Goal: Task Accomplishment & Management: Use online tool/utility

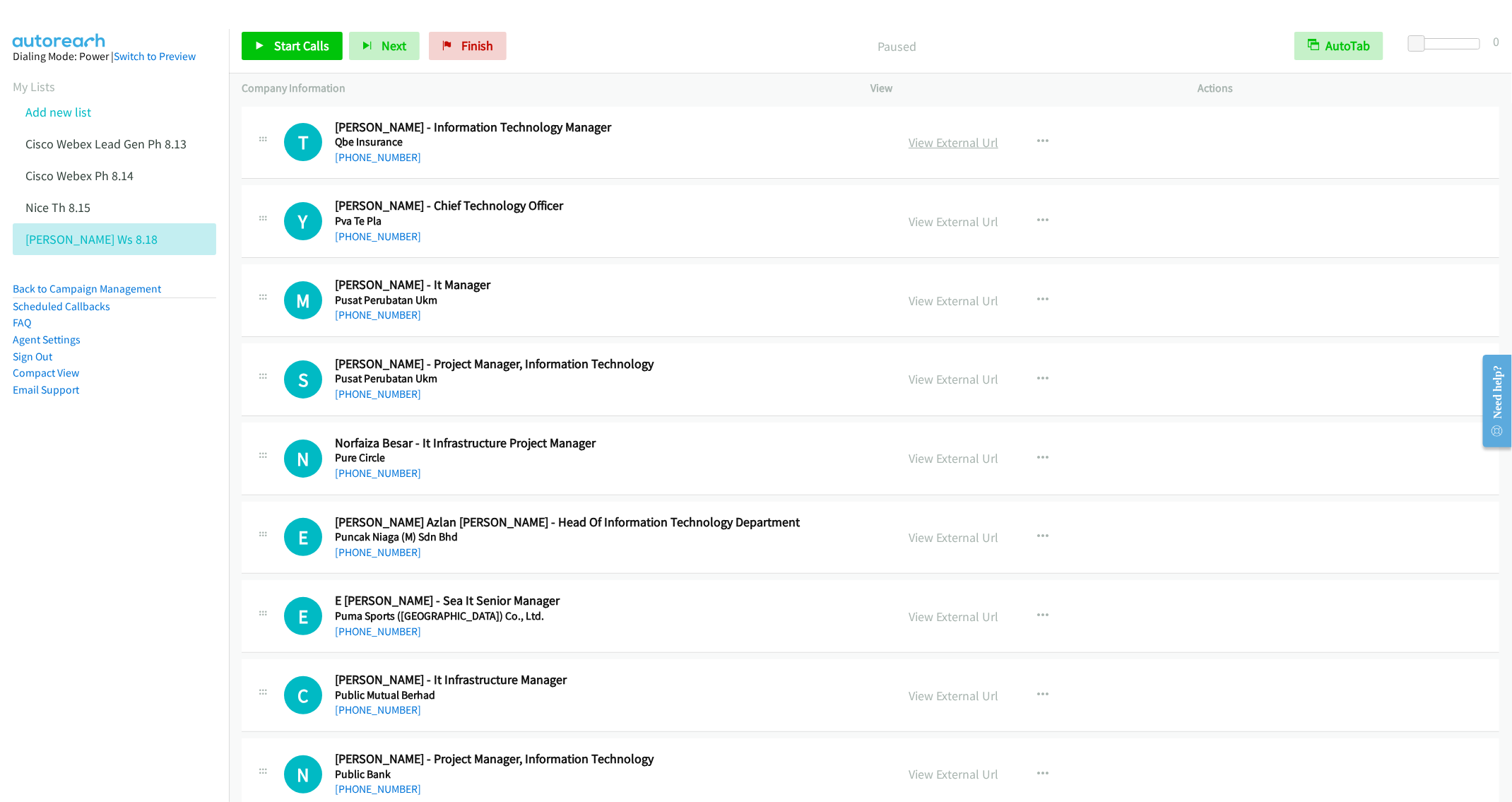
click at [954, 143] on link "View External Url" at bounding box center [954, 142] width 90 height 16
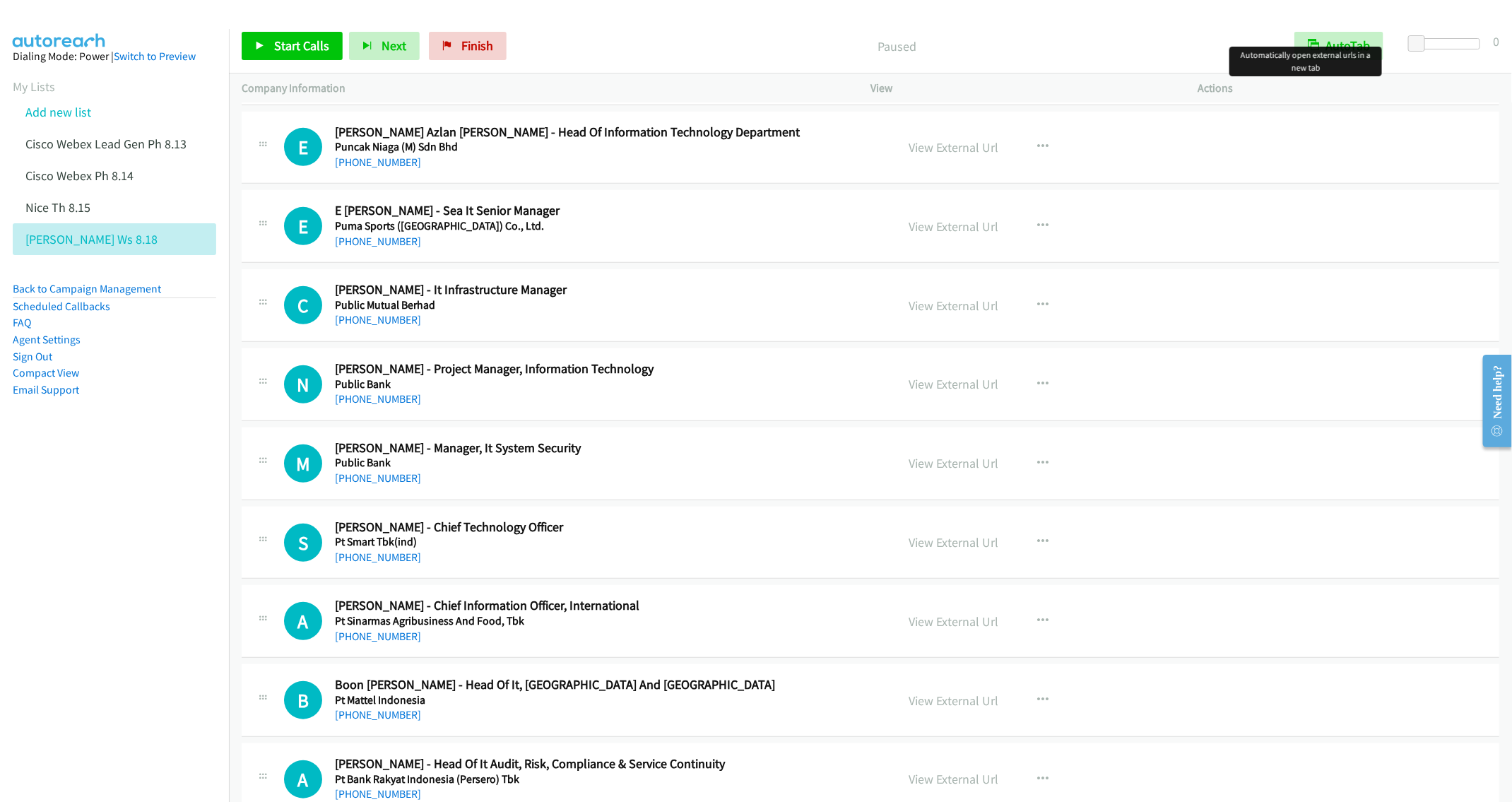
scroll to position [423, 0]
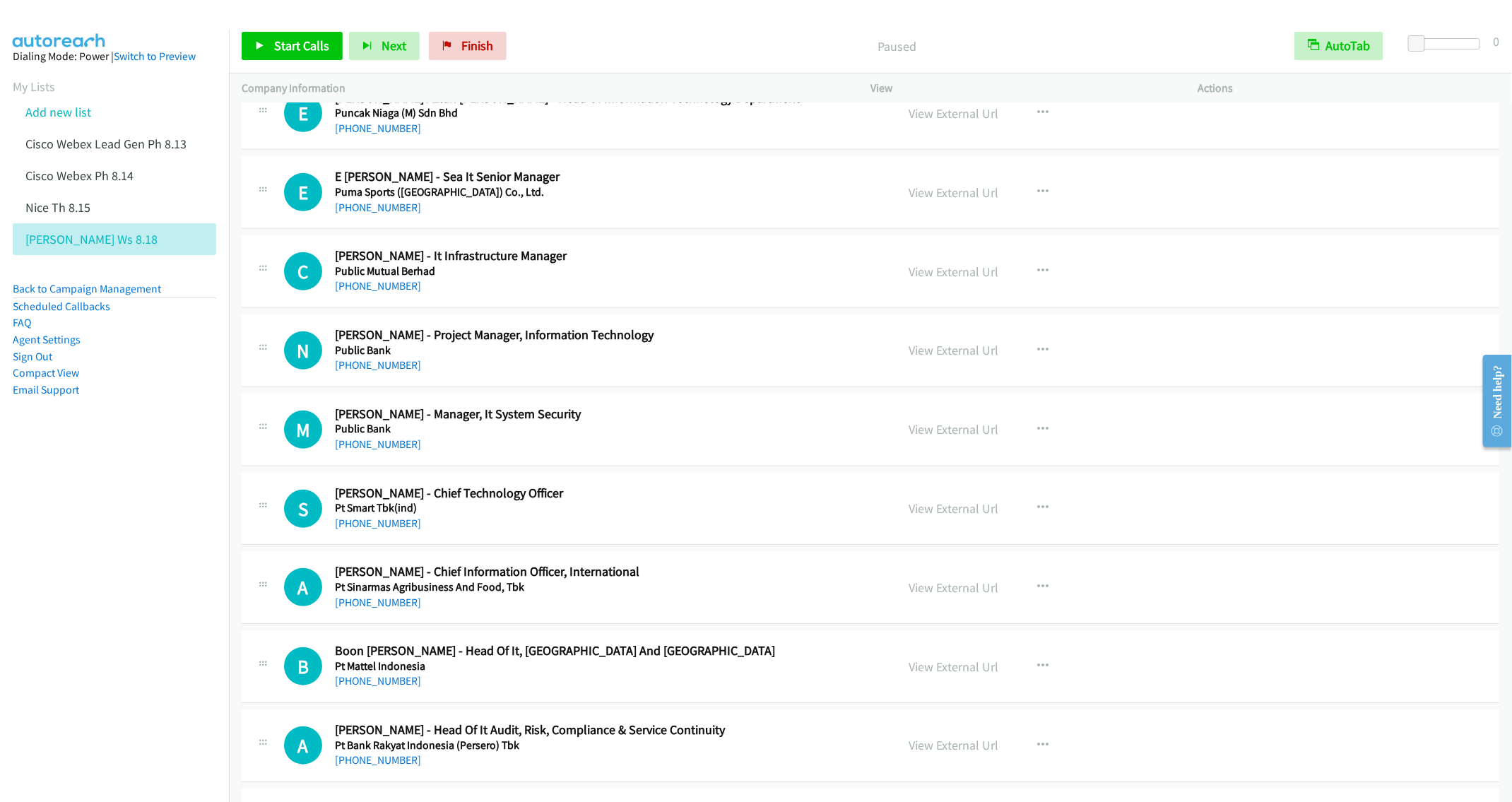
click at [130, 455] on aside "Dialing Mode: Power | Switch to Preview My Lists Add new list Cisco Webex Lead …" at bounding box center [114, 245] width 229 height 433
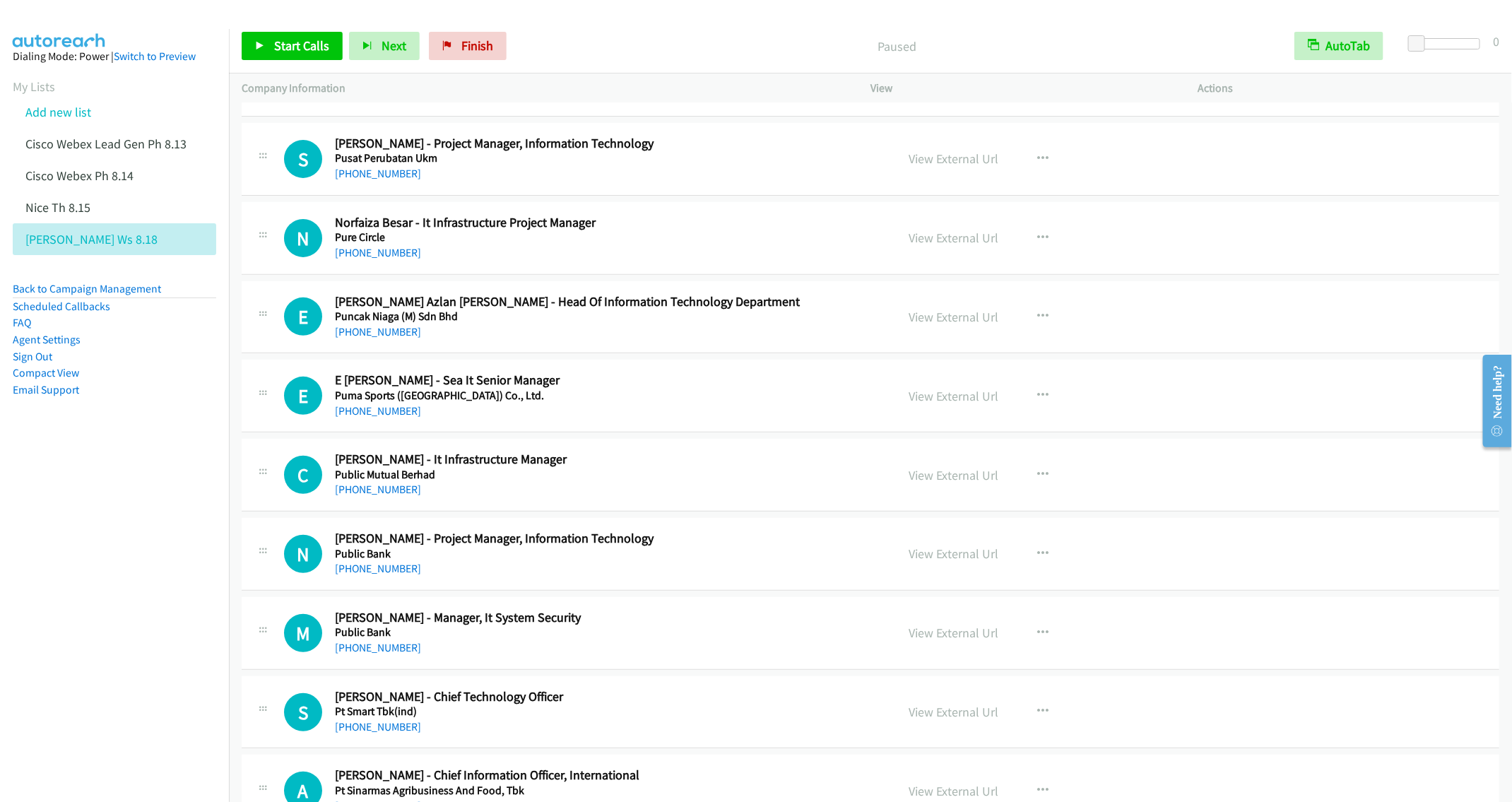
scroll to position [0, 0]
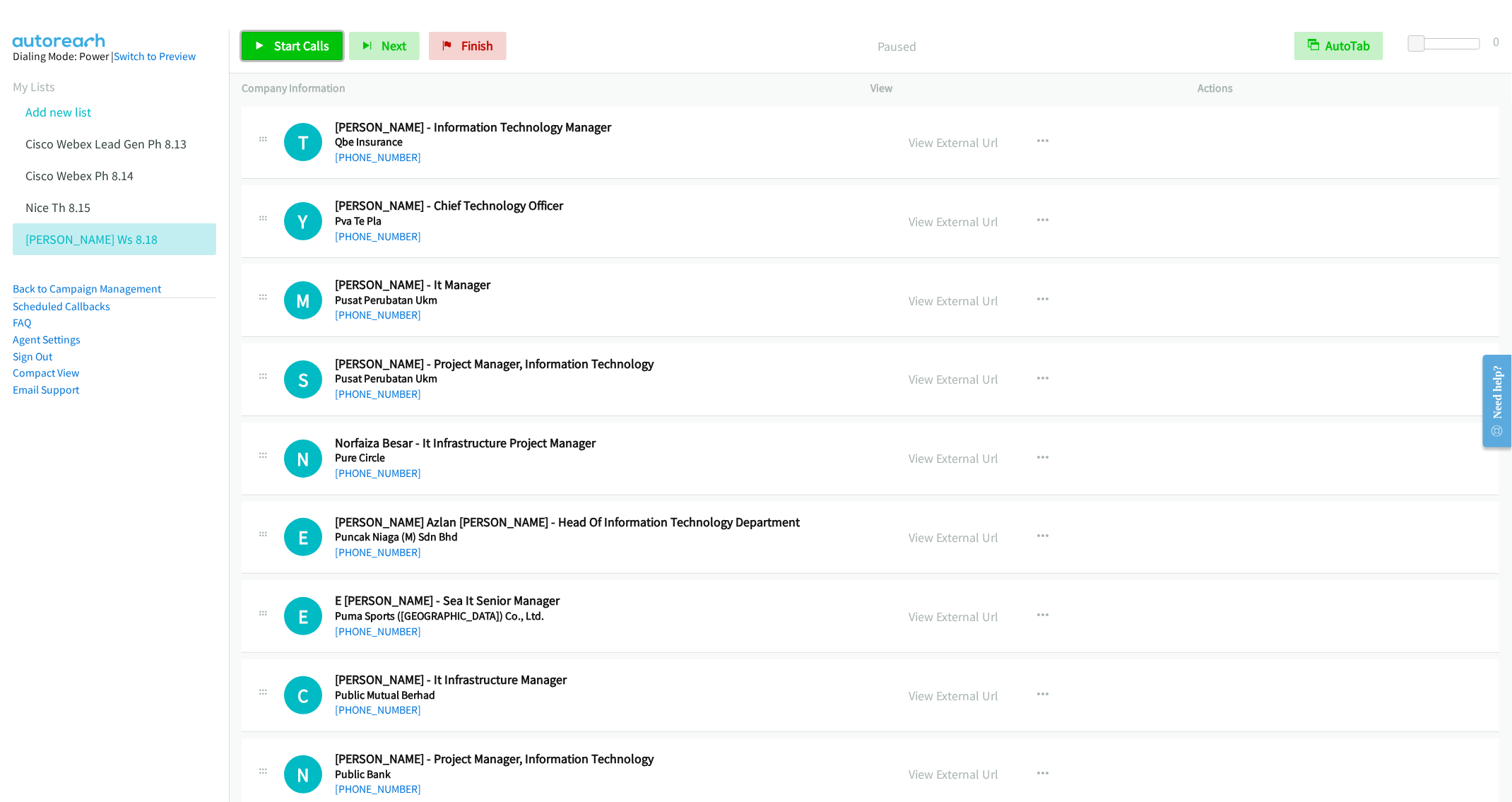
click at [284, 48] on span "Start Calls" at bounding box center [302, 45] width 55 height 16
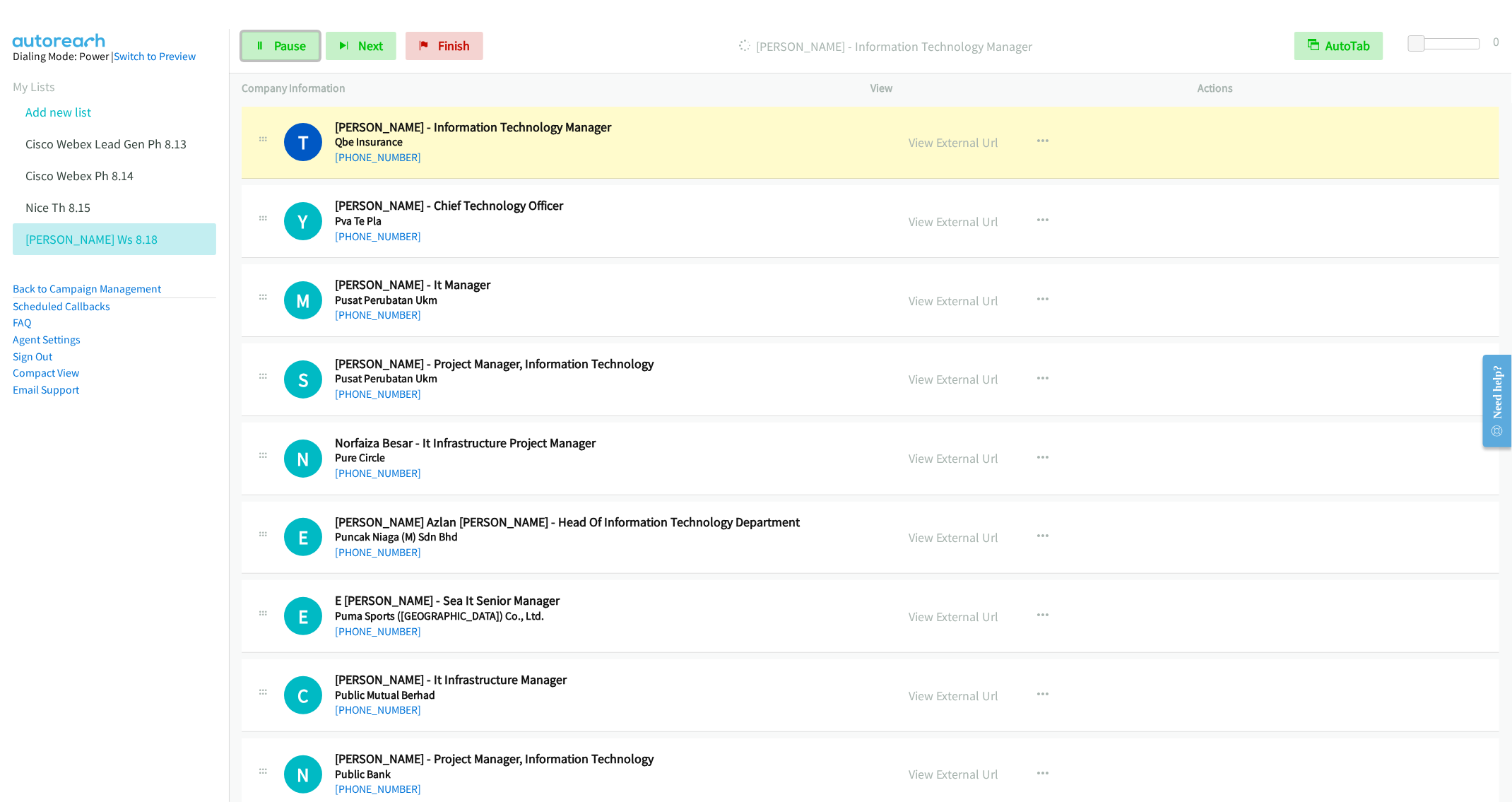
drag, startPoint x: 282, startPoint y: 48, endPoint x: 390, endPoint y: 99, distance: 119.4
click at [283, 48] on span "Pause" at bounding box center [290, 45] width 32 height 16
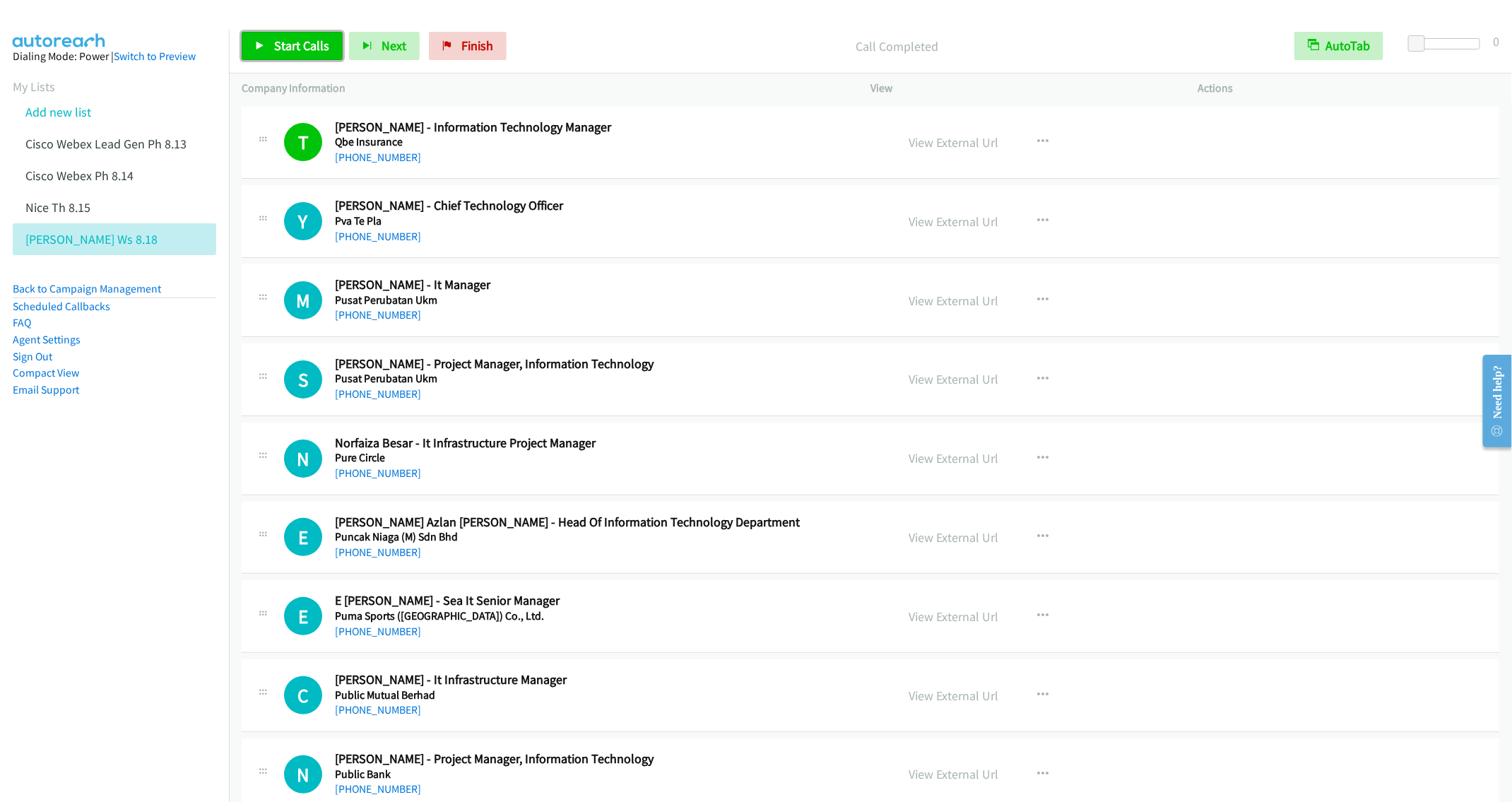
click at [286, 44] on span "Start Calls" at bounding box center [302, 45] width 55 height 16
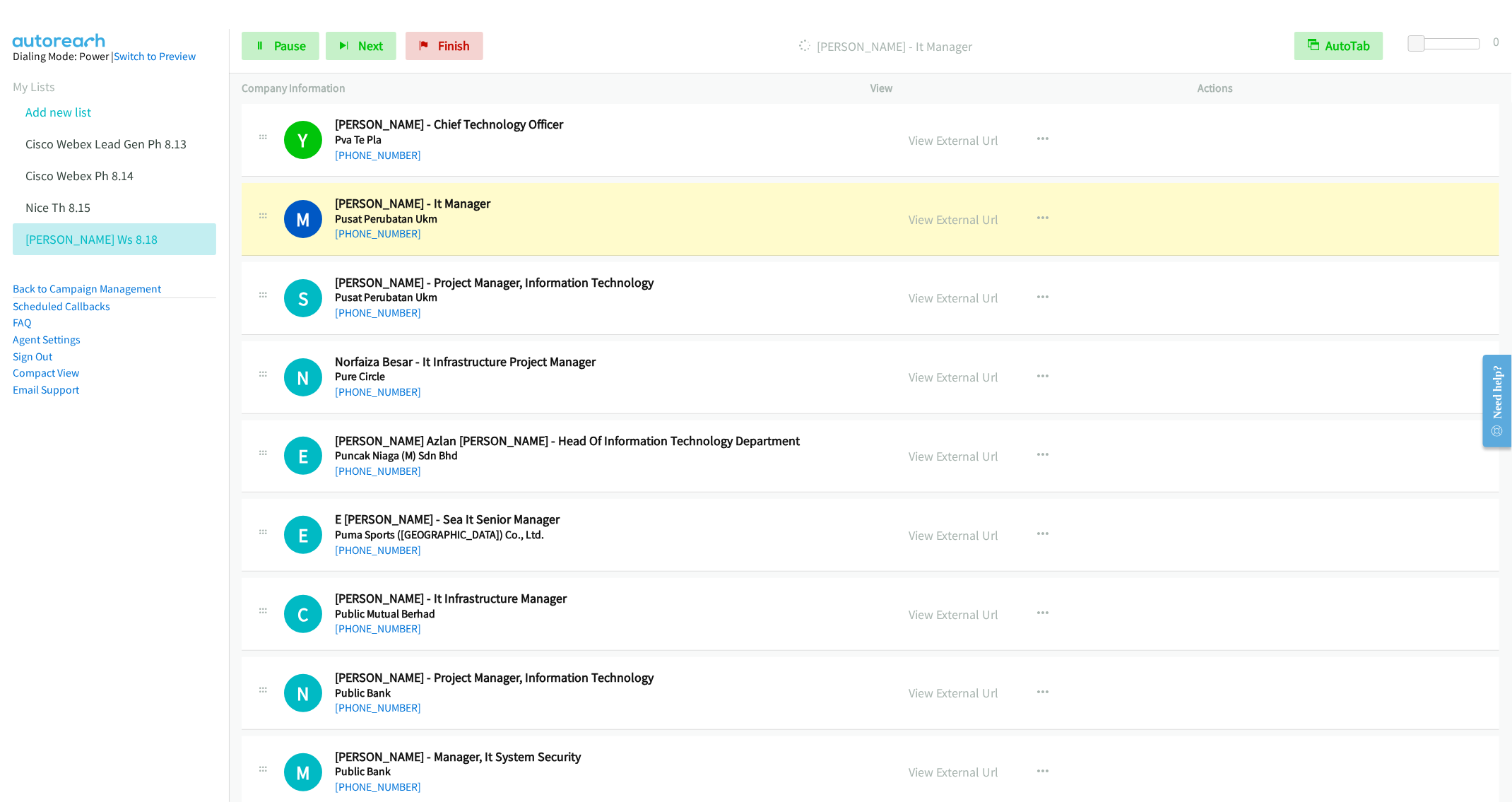
scroll to position [106, 0]
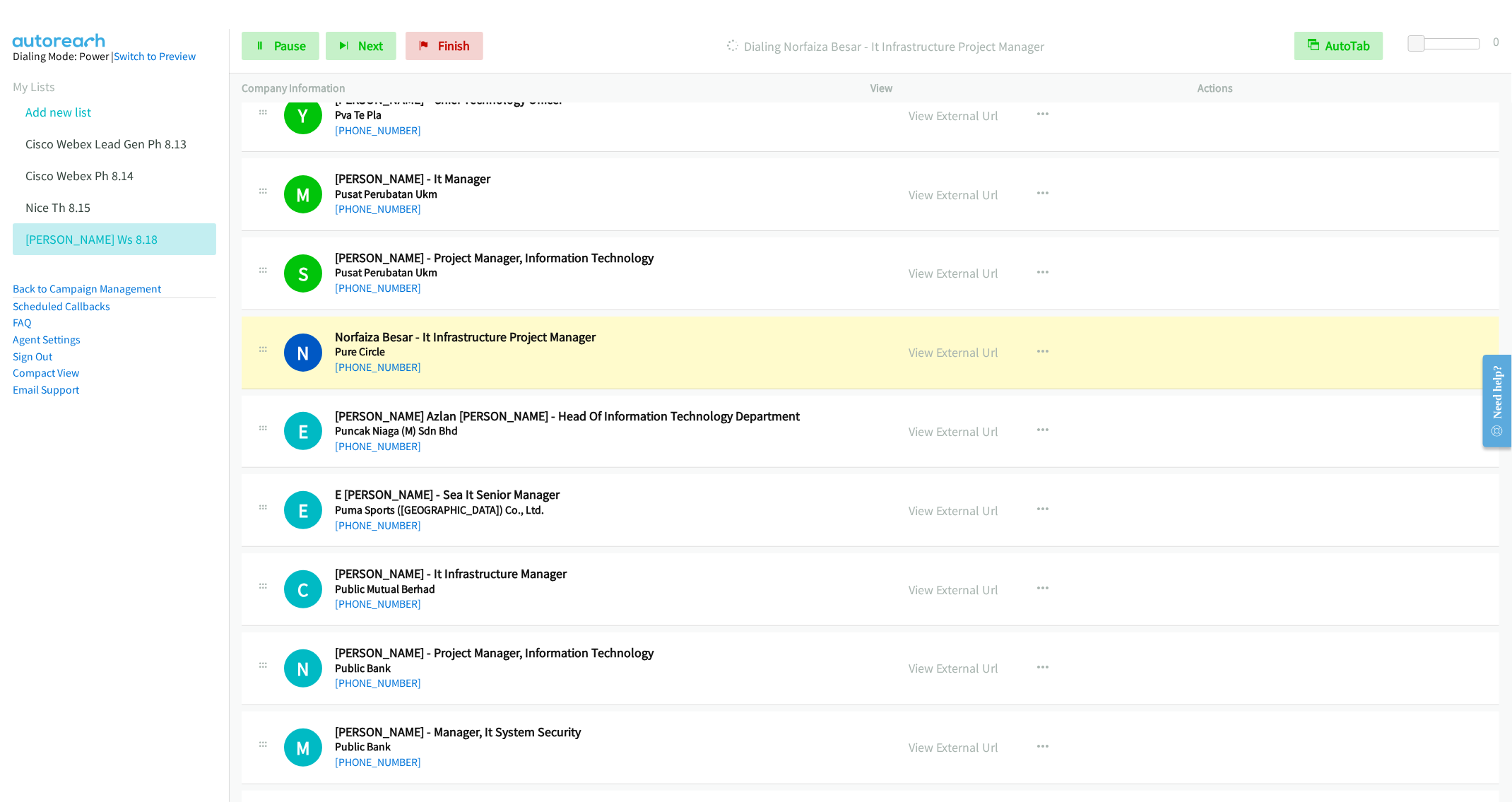
click at [102, 493] on nav "Dialing Mode: Power | Switch to Preview My Lists Add new list Cisco Webex Lead …" at bounding box center [115, 430] width 230 height 802
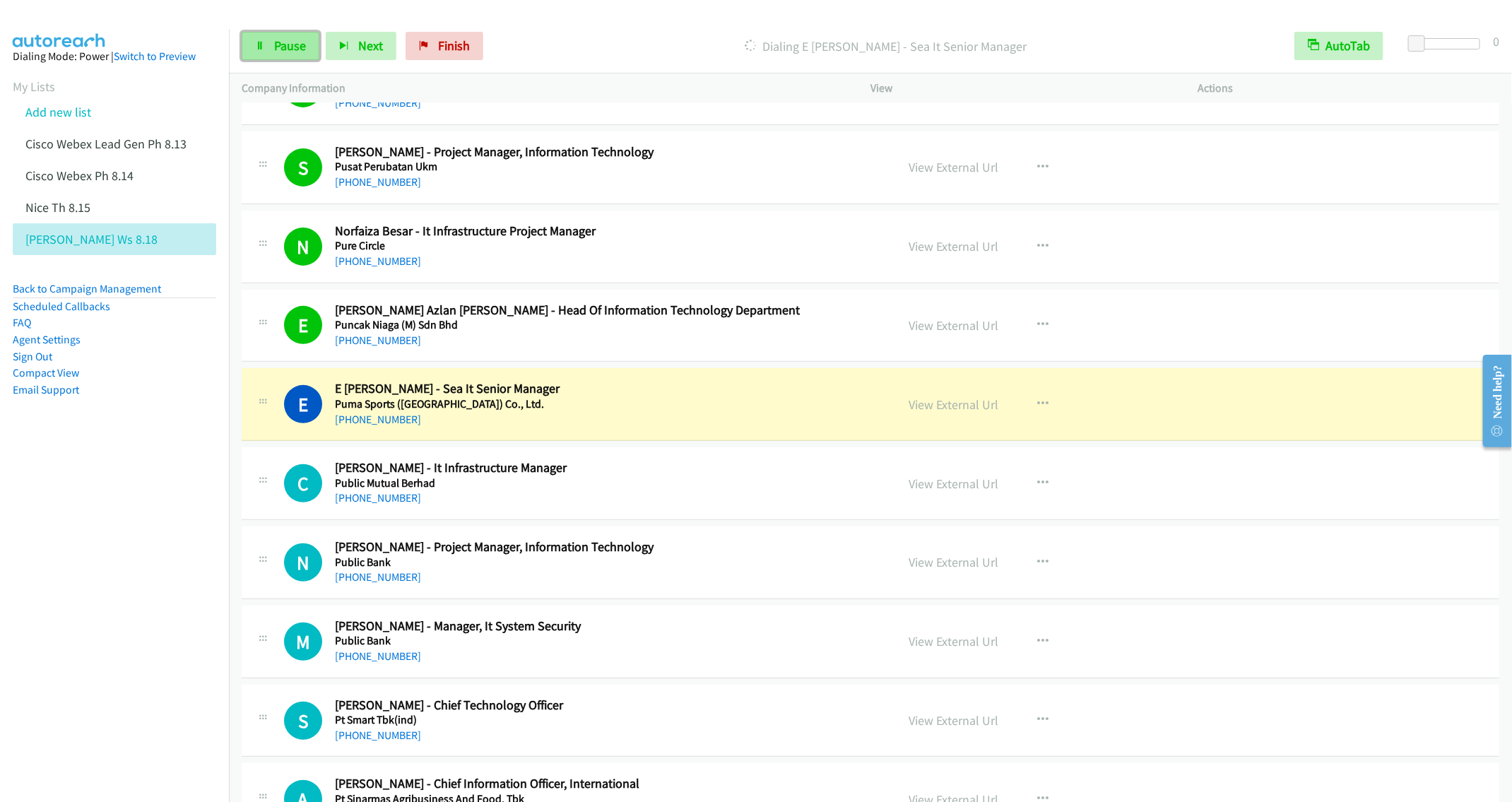
click at [268, 49] on link "Pause" at bounding box center [281, 46] width 78 height 29
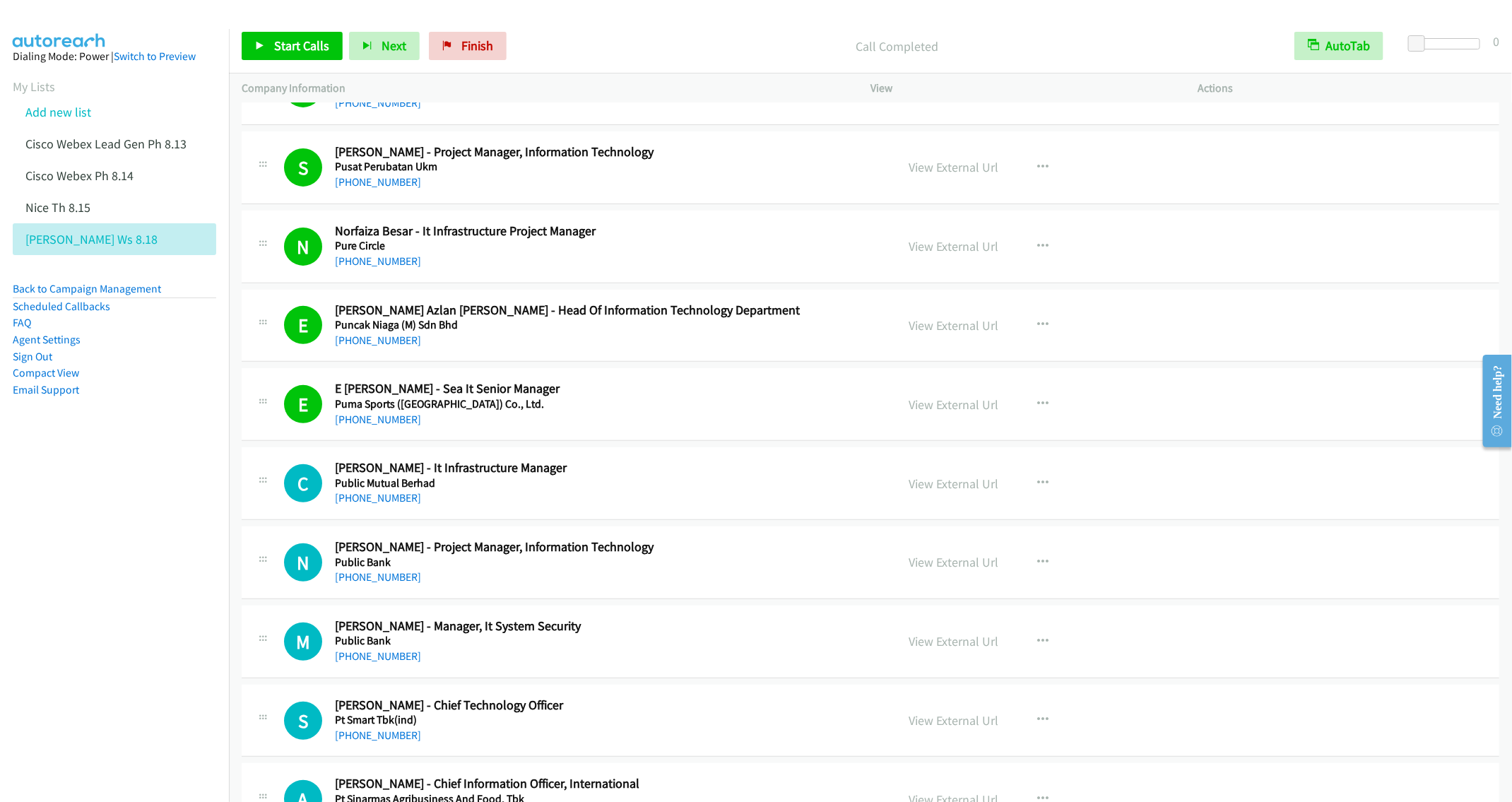
scroll to position [423, 0]
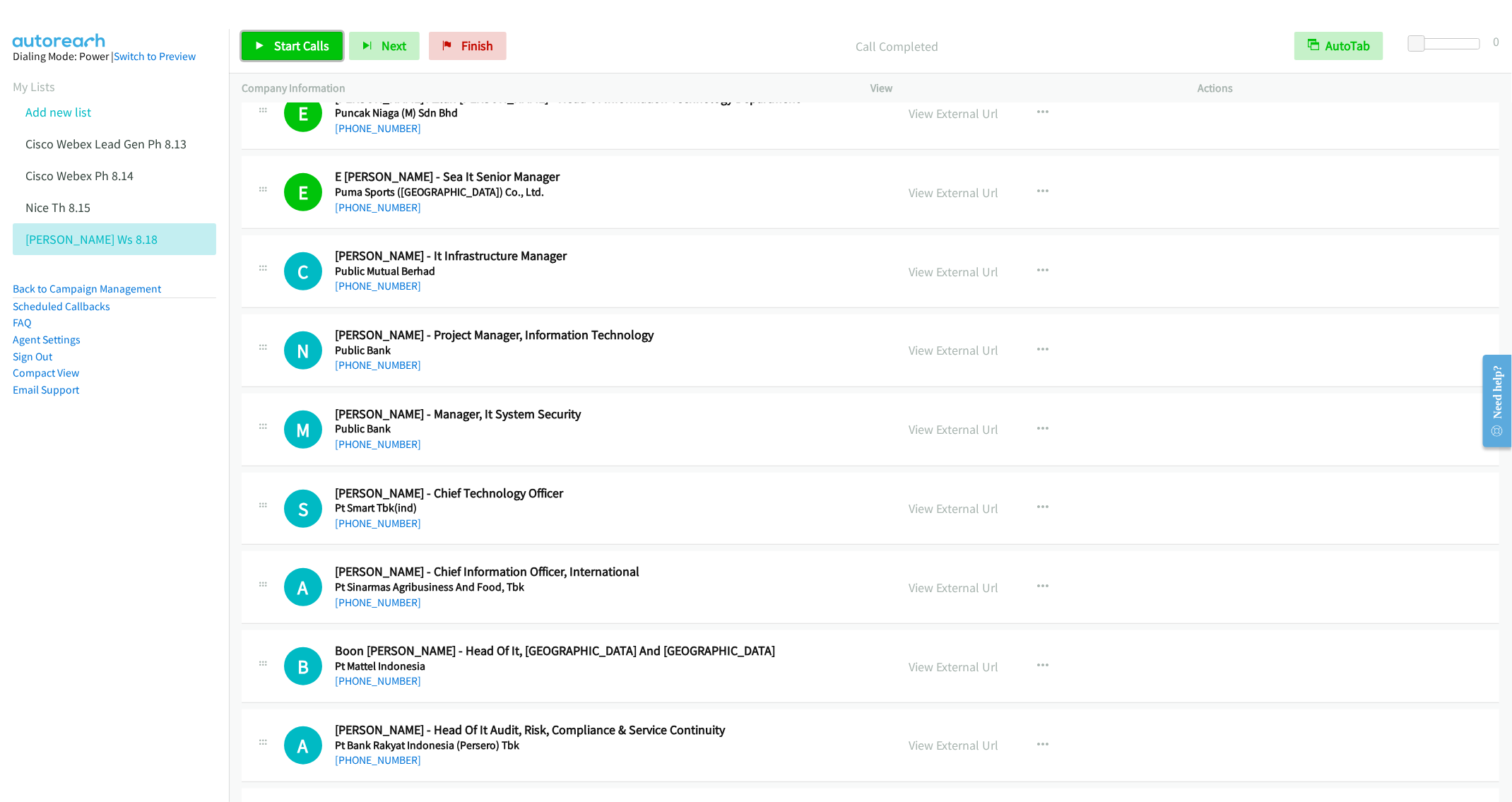
drag, startPoint x: 297, startPoint y: 48, endPoint x: 290, endPoint y: 87, distance: 39.6
click at [297, 48] on span "Start Calls" at bounding box center [302, 45] width 55 height 16
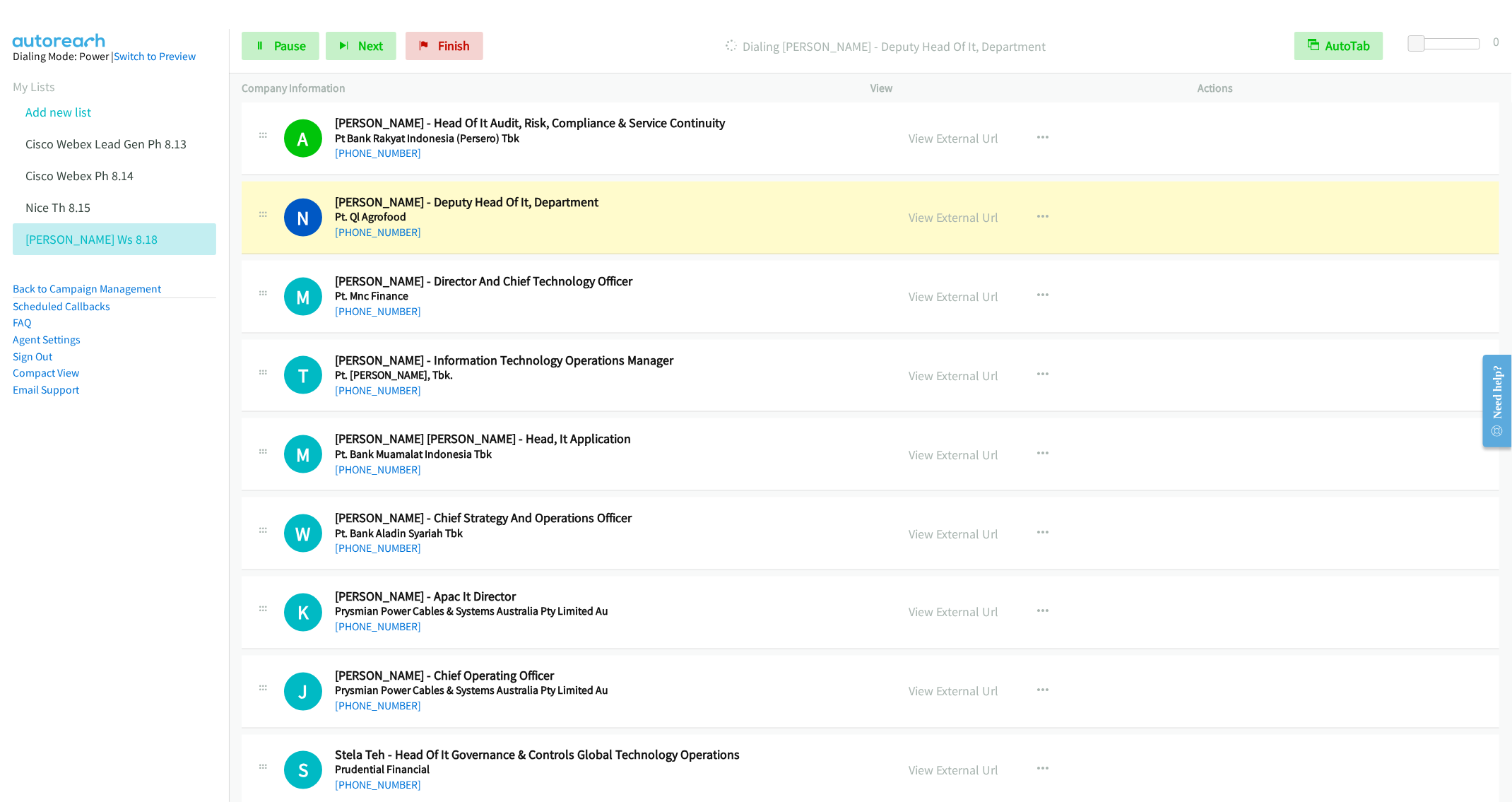
scroll to position [1060, 0]
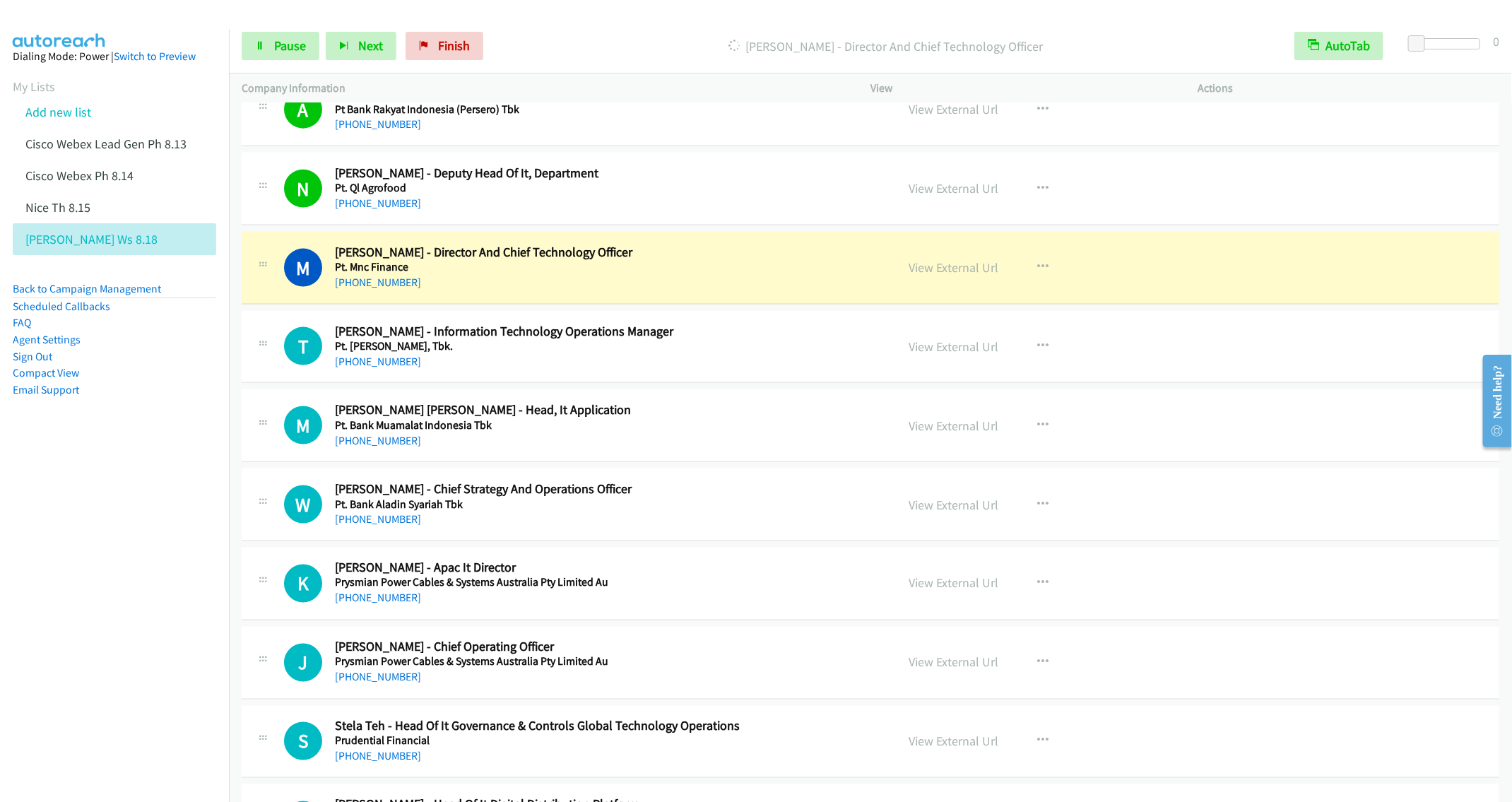
click at [100, 541] on nav "Dialing Mode: Power | Switch to Preview My Lists Add new list Cisco Webex Lead …" at bounding box center [115, 430] width 230 height 802
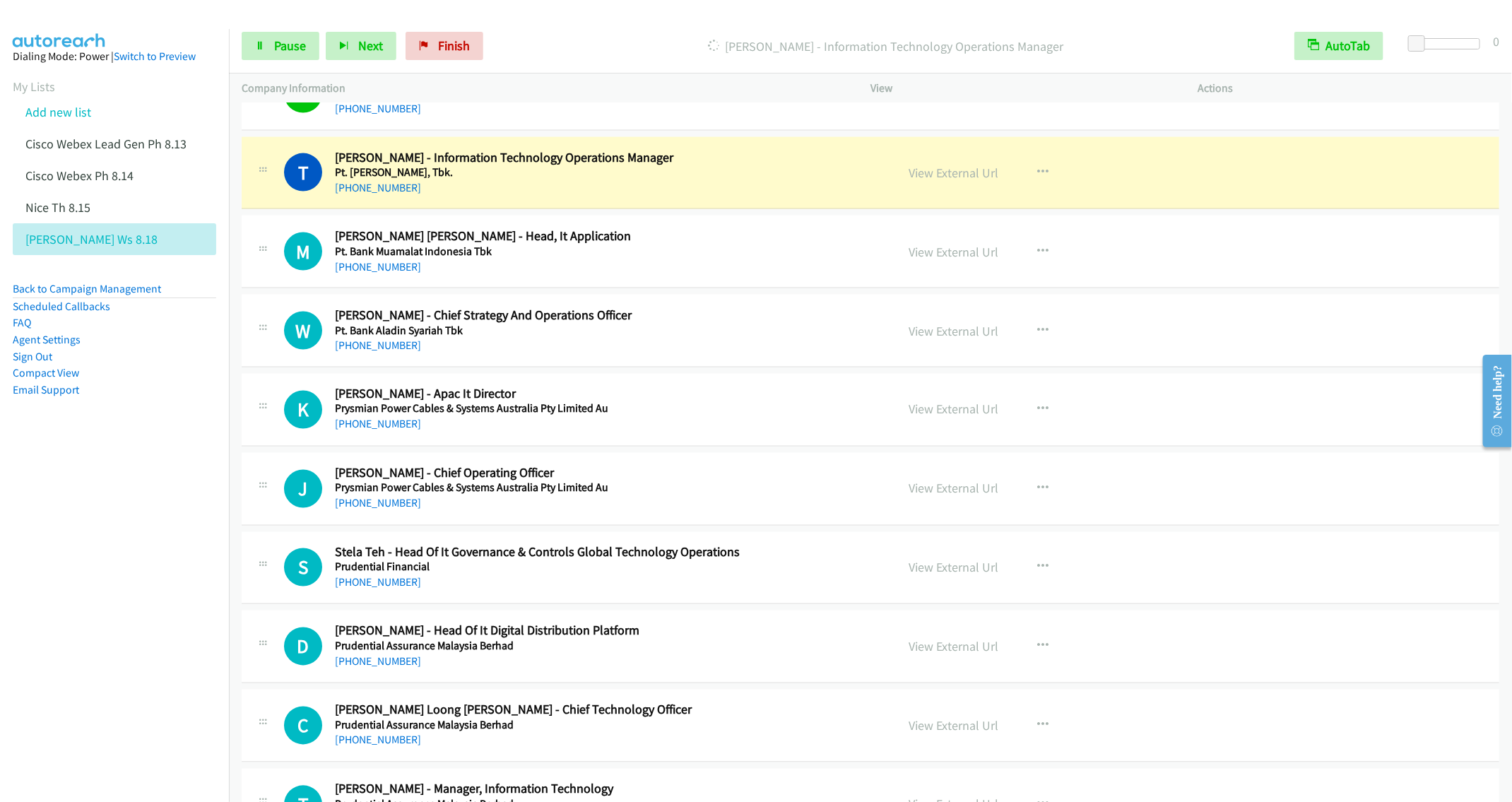
scroll to position [1271, 0]
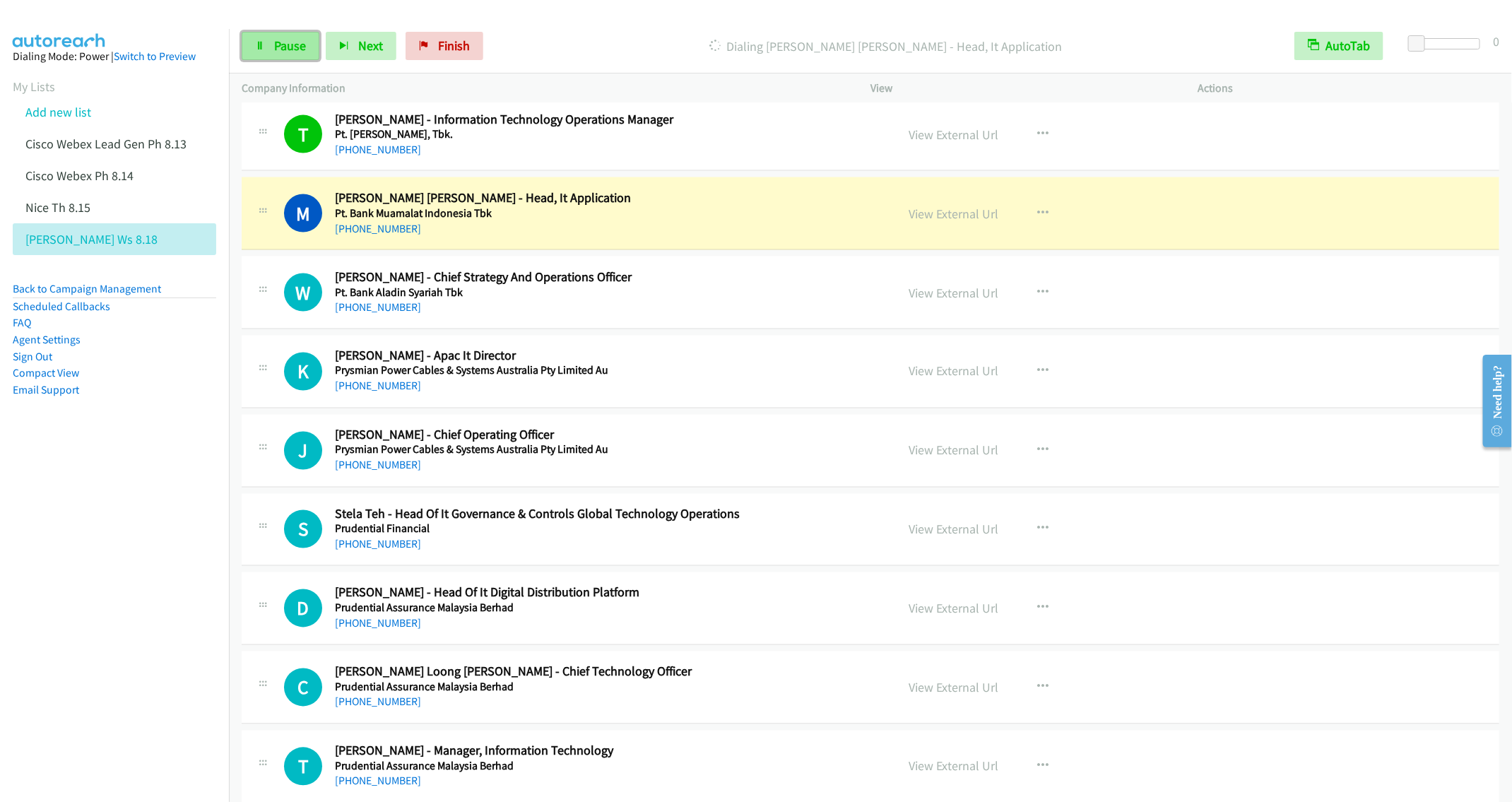
click at [278, 48] on span "Pause" at bounding box center [290, 45] width 32 height 16
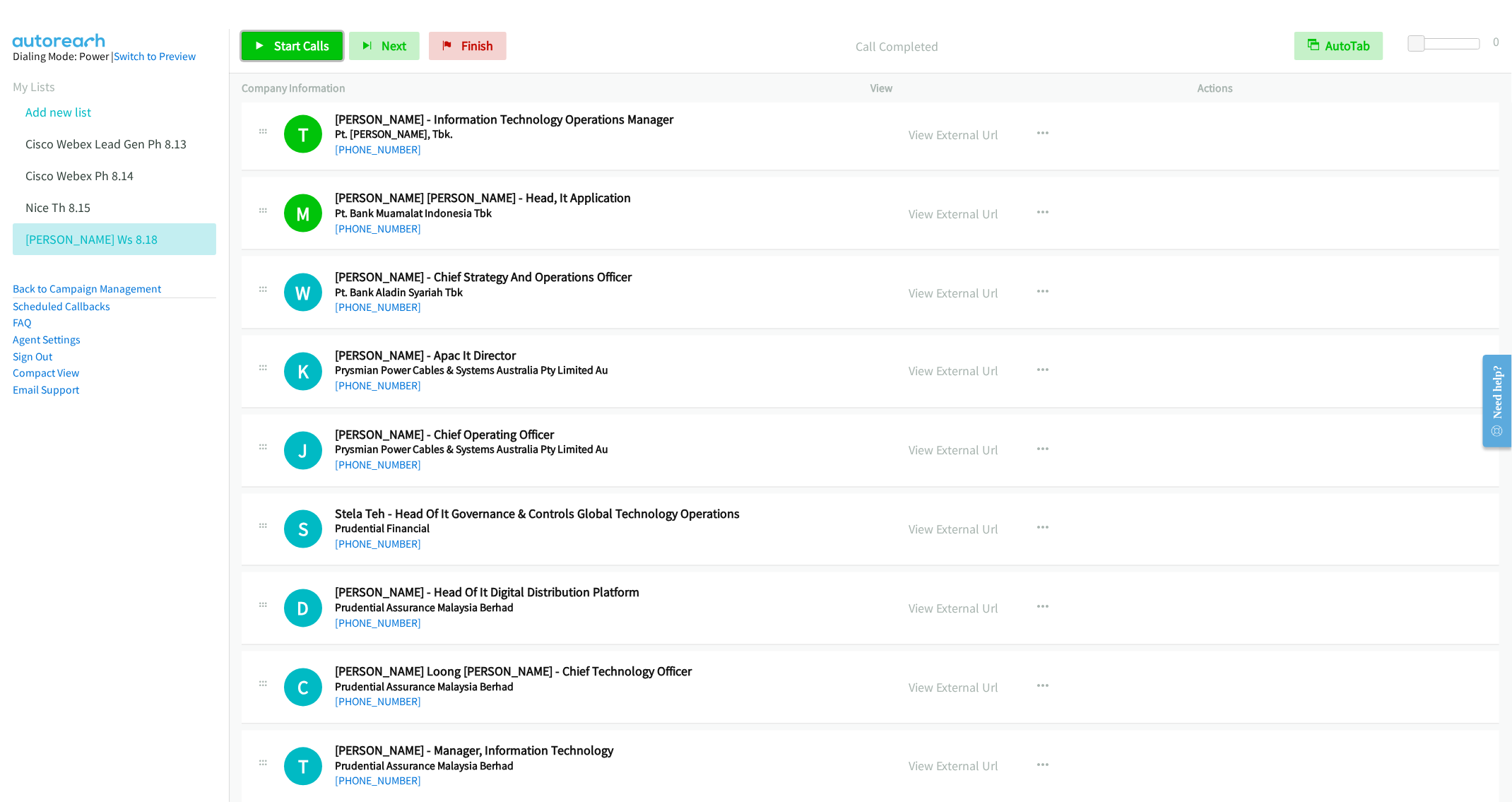
click at [277, 48] on span "Start Calls" at bounding box center [302, 45] width 55 height 16
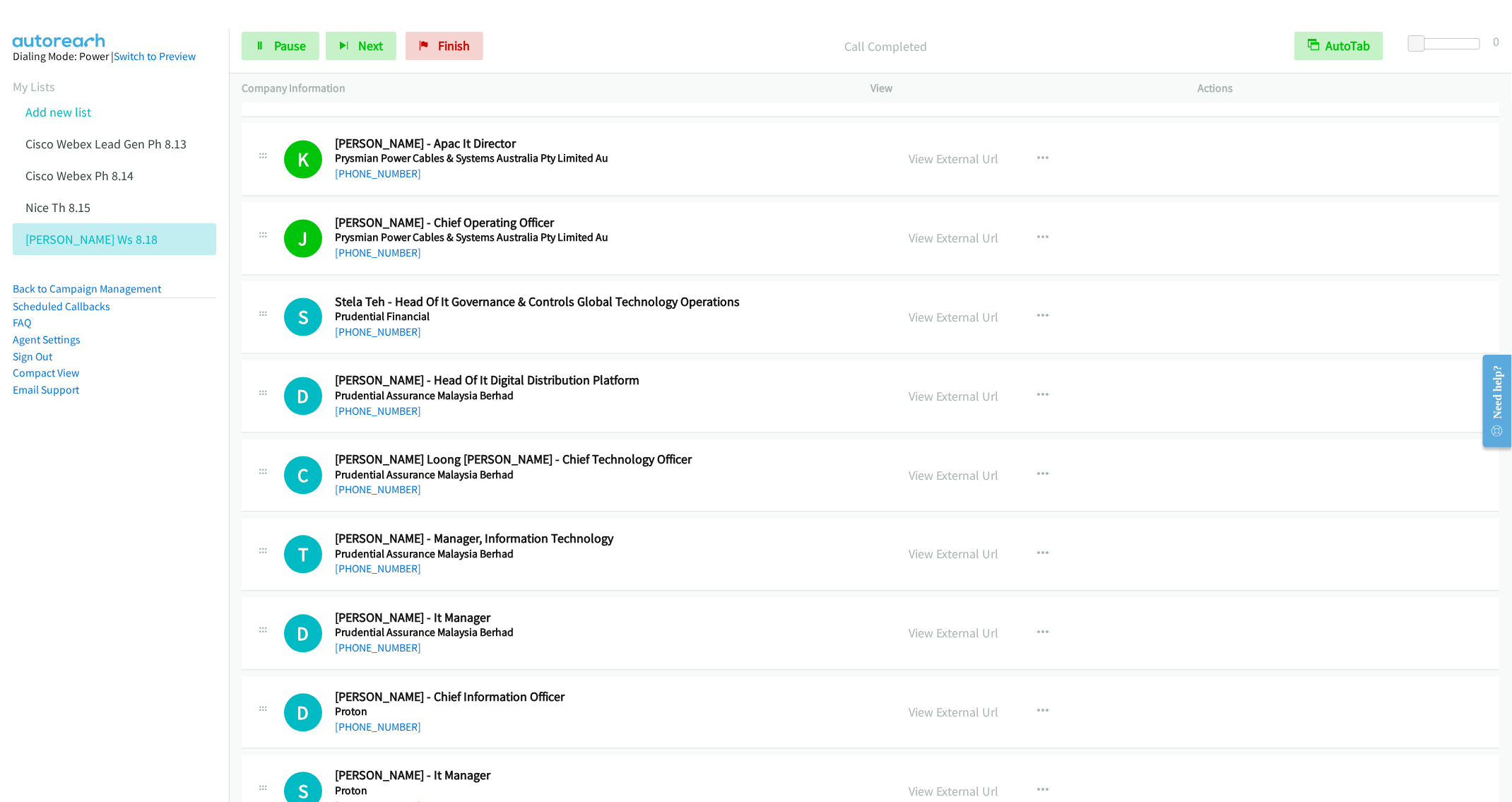
scroll to position [1589, 0]
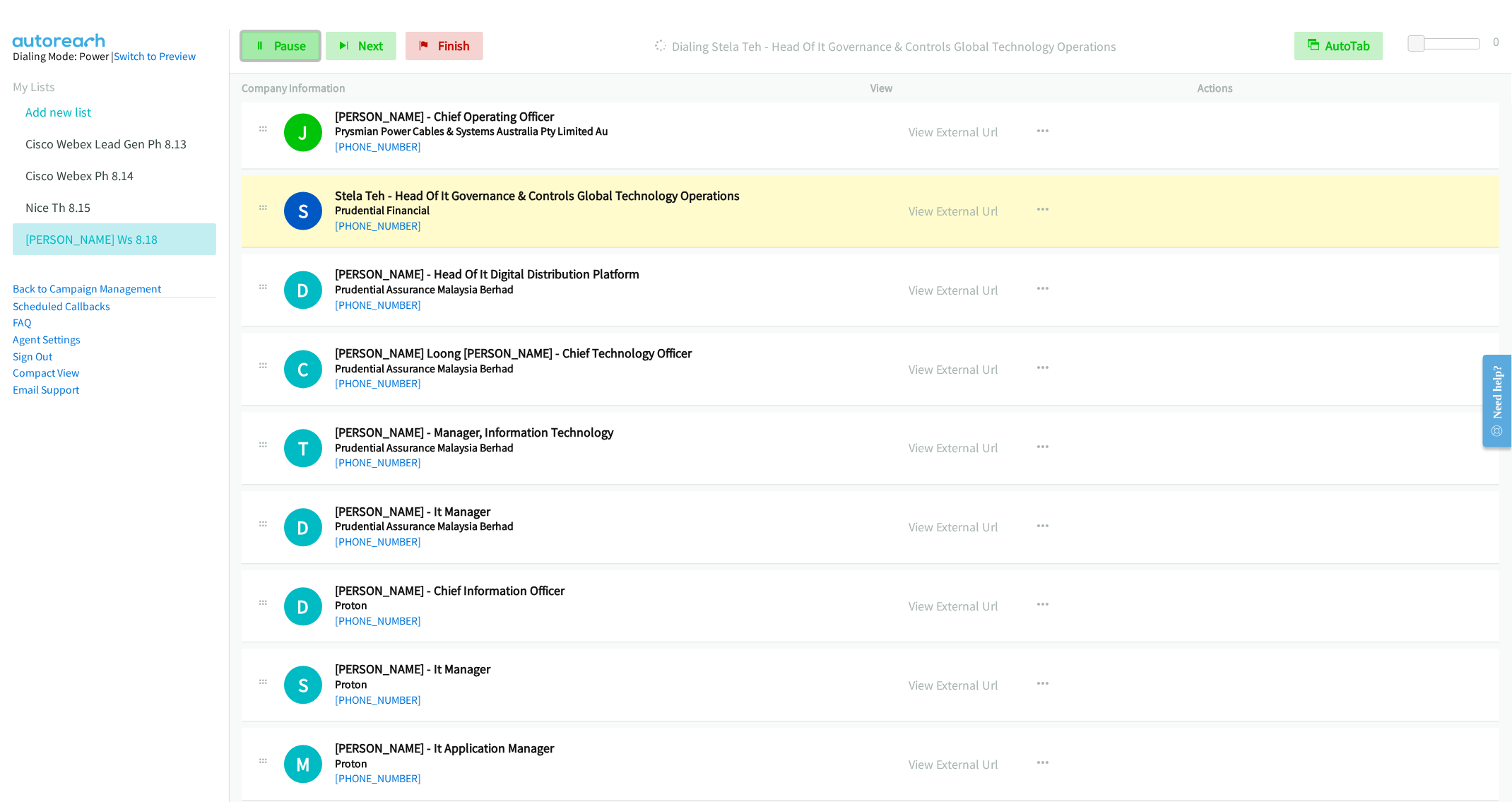
click at [269, 37] on link "Pause" at bounding box center [281, 46] width 78 height 29
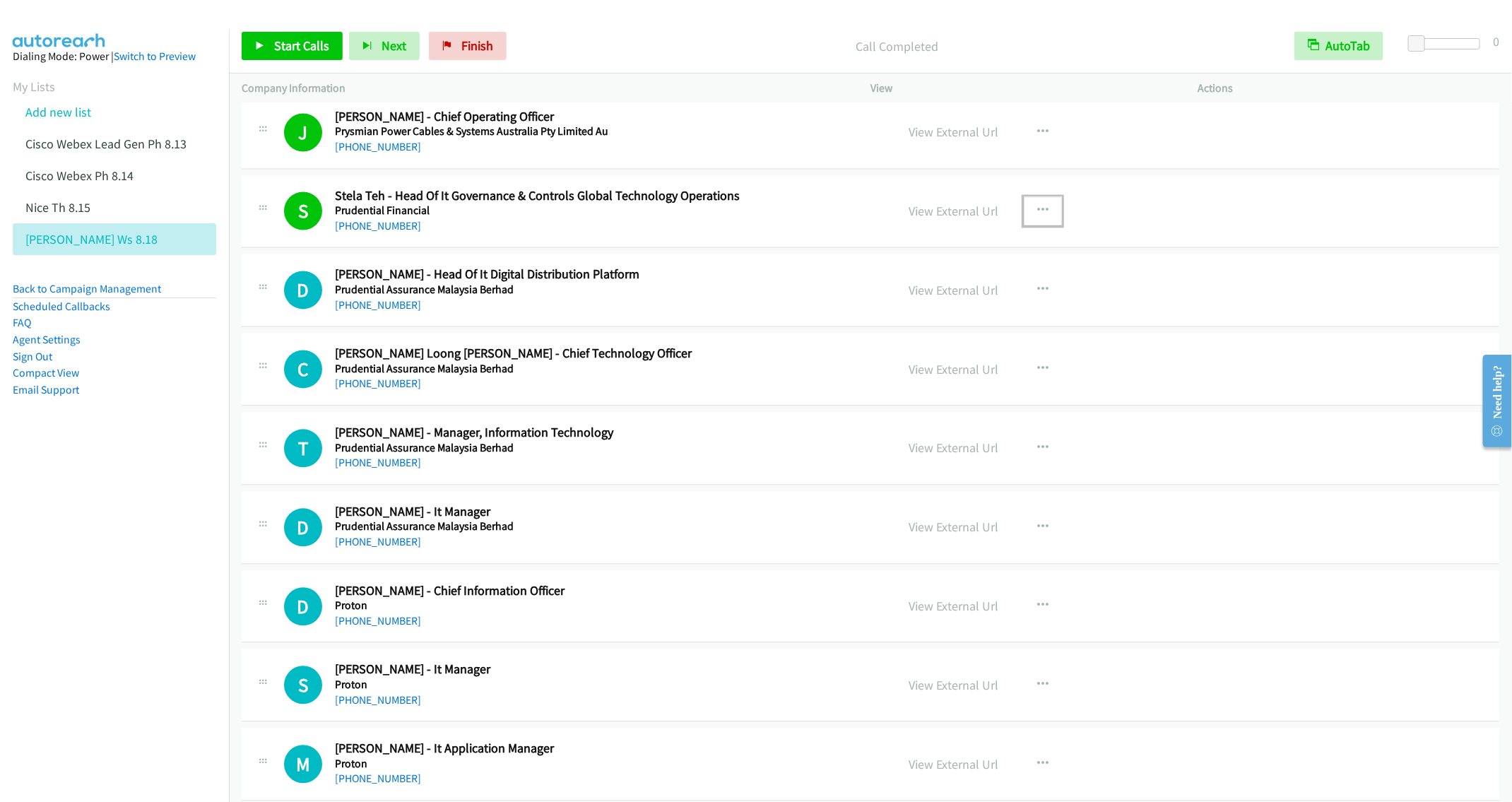
click at [1037, 212] on icon "button" at bounding box center [1043, 211] width 11 height 11
click at [935, 338] on link "Remove from list" at bounding box center [967, 332] width 188 height 29
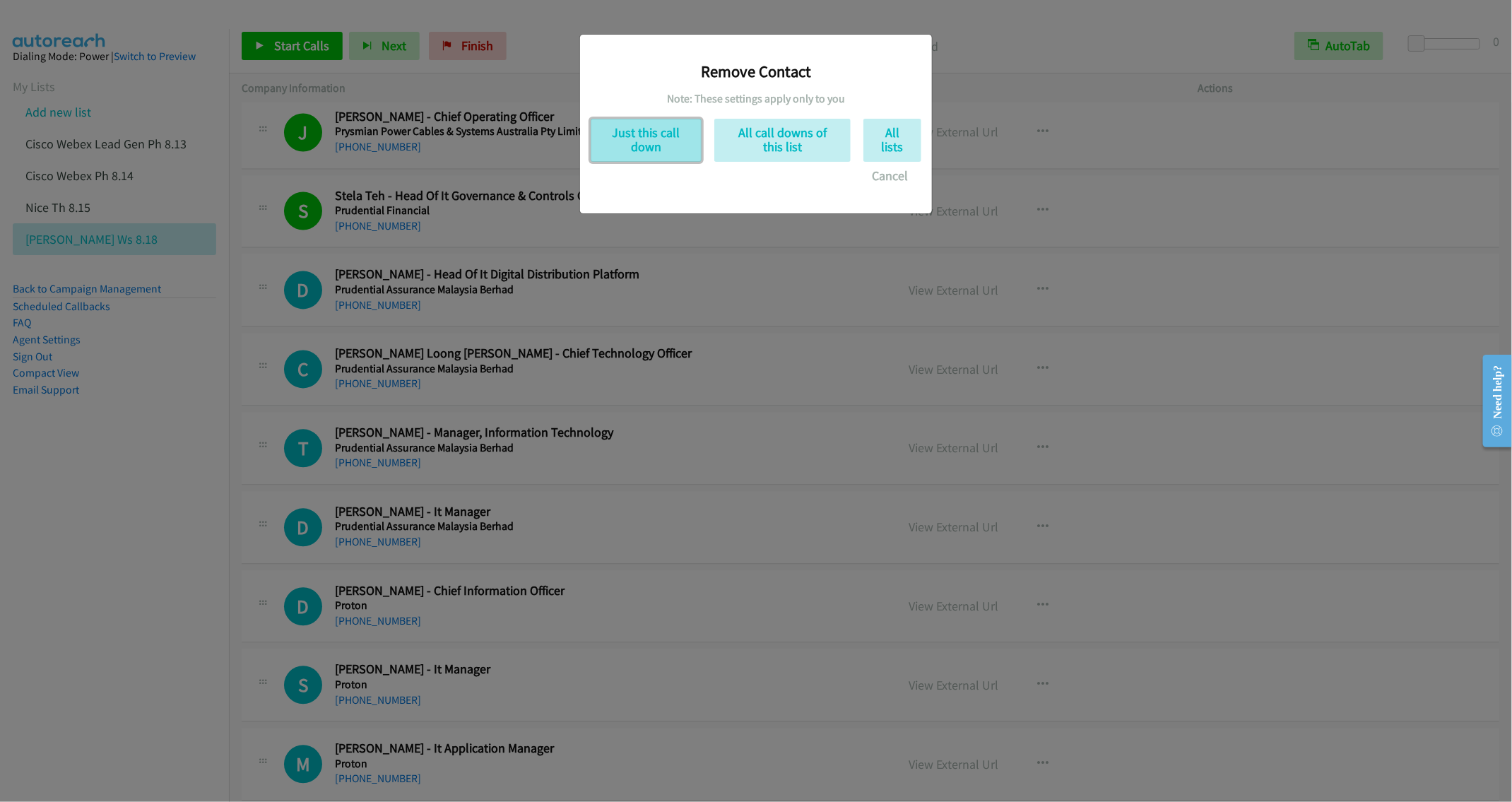
click at [625, 145] on button "Just this call down" at bounding box center [646, 140] width 111 height 43
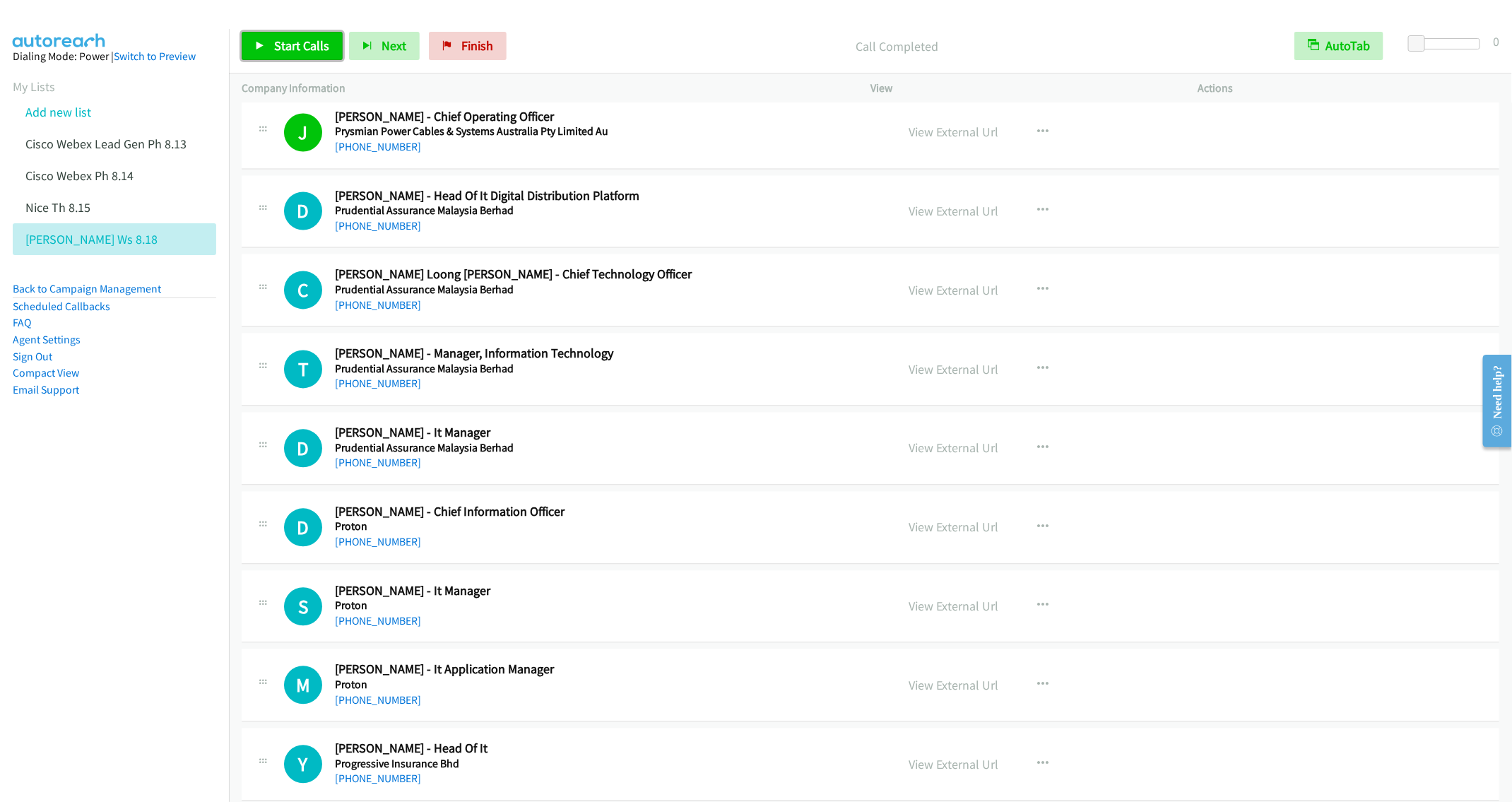
click at [292, 48] on span "Start Calls" at bounding box center [302, 45] width 55 height 16
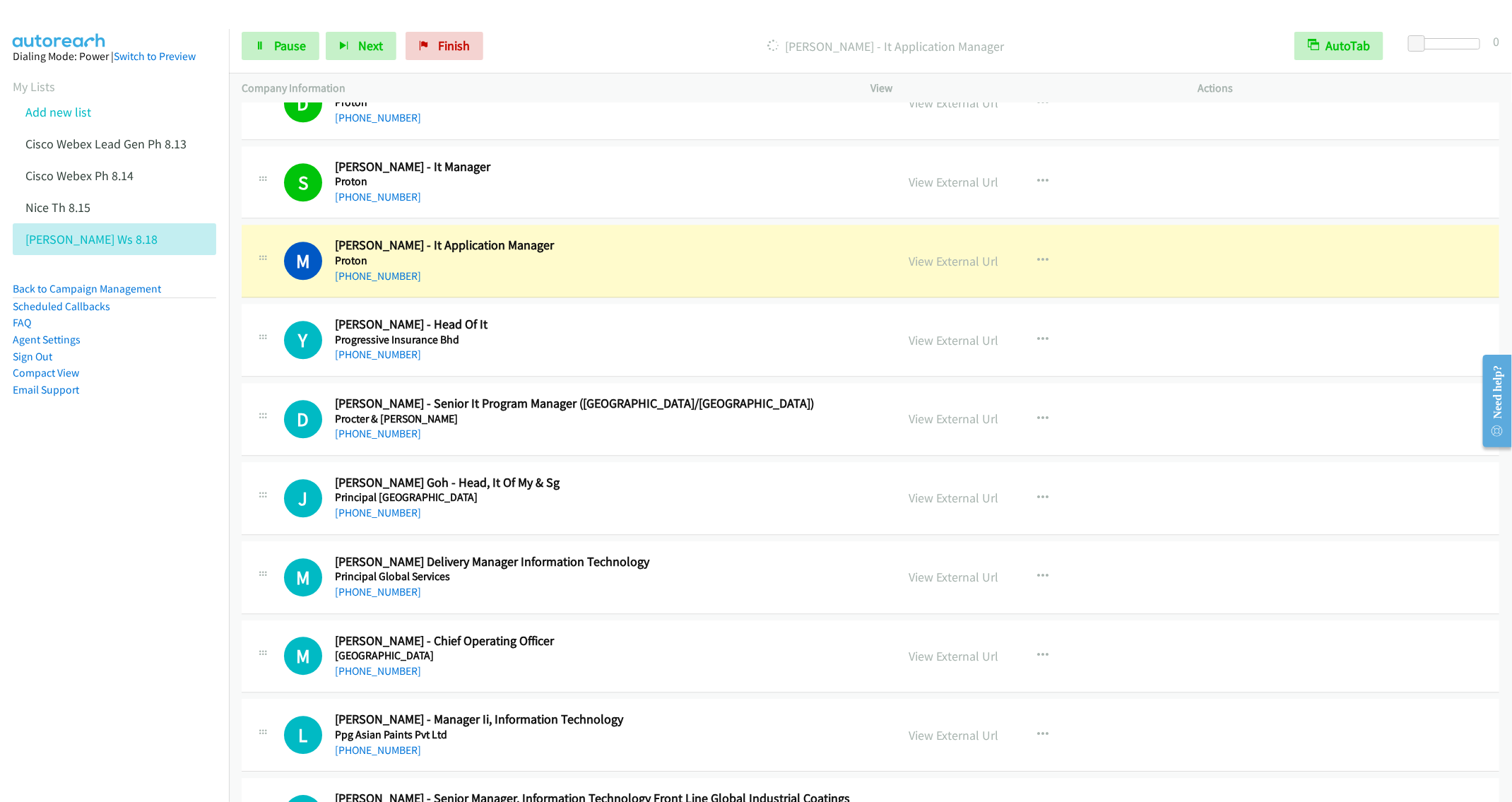
scroll to position [2119, 0]
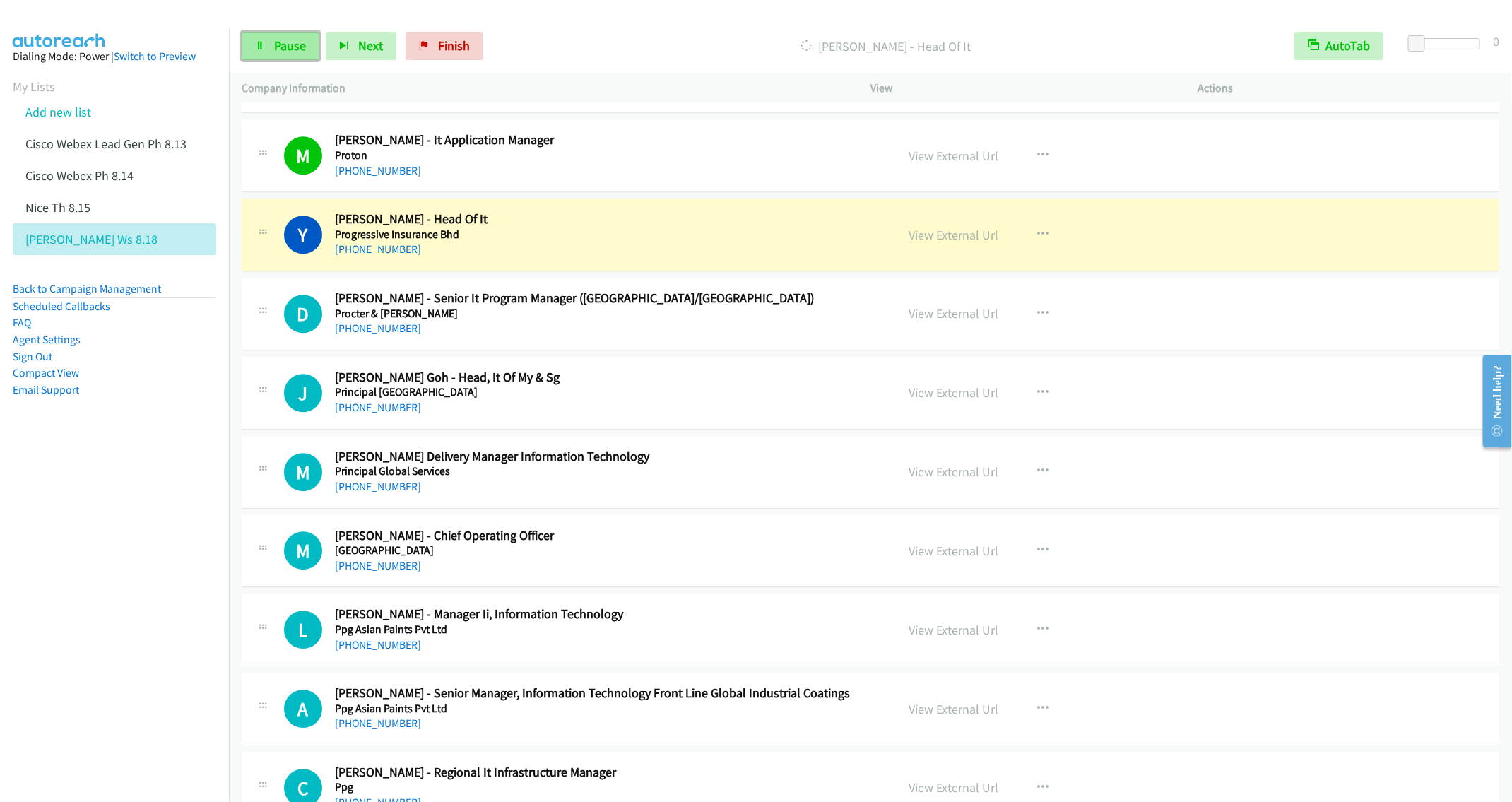
click at [276, 41] on span "Pause" at bounding box center [290, 45] width 32 height 16
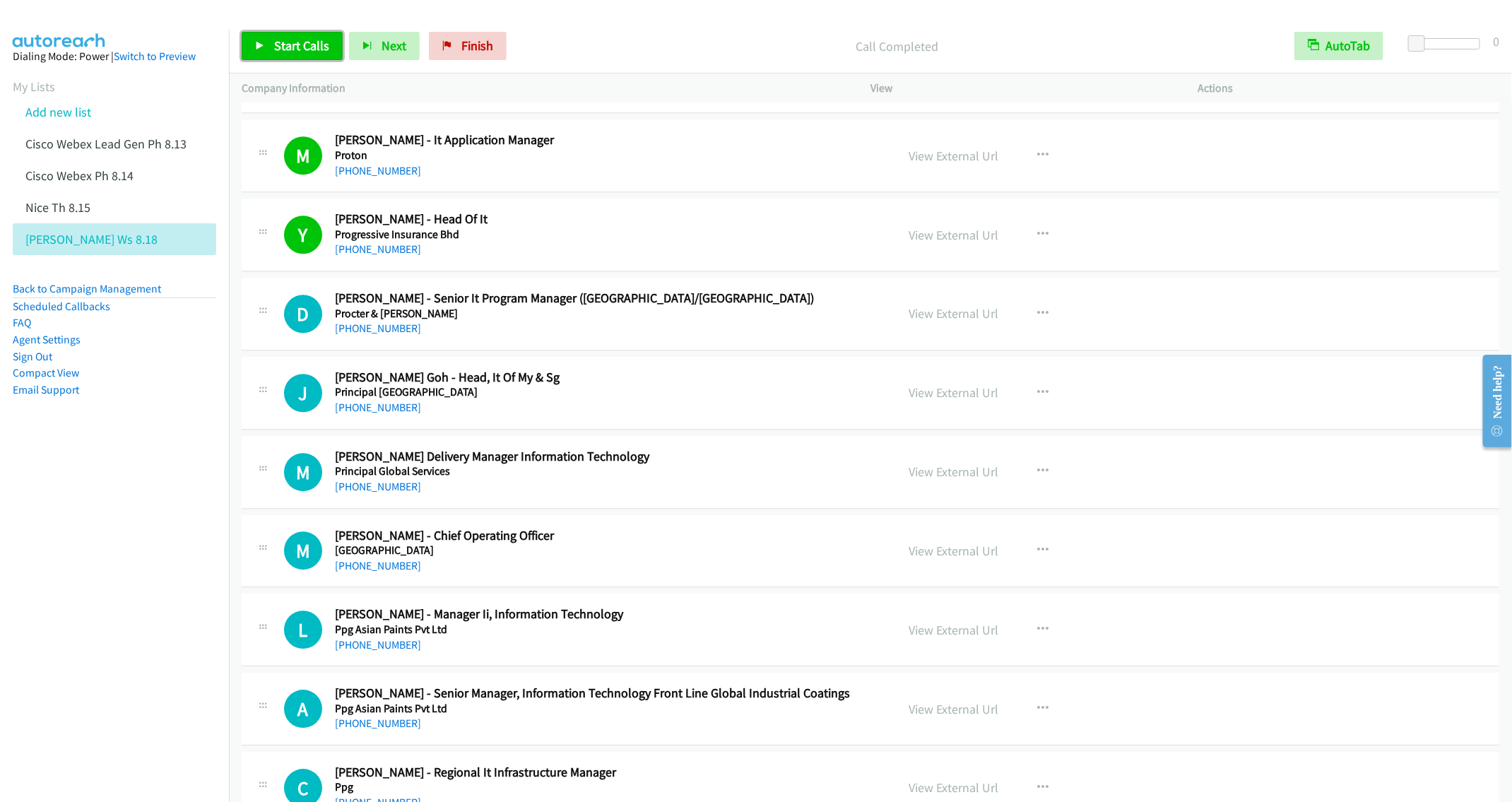
click at [305, 42] on span "Start Calls" at bounding box center [302, 45] width 55 height 16
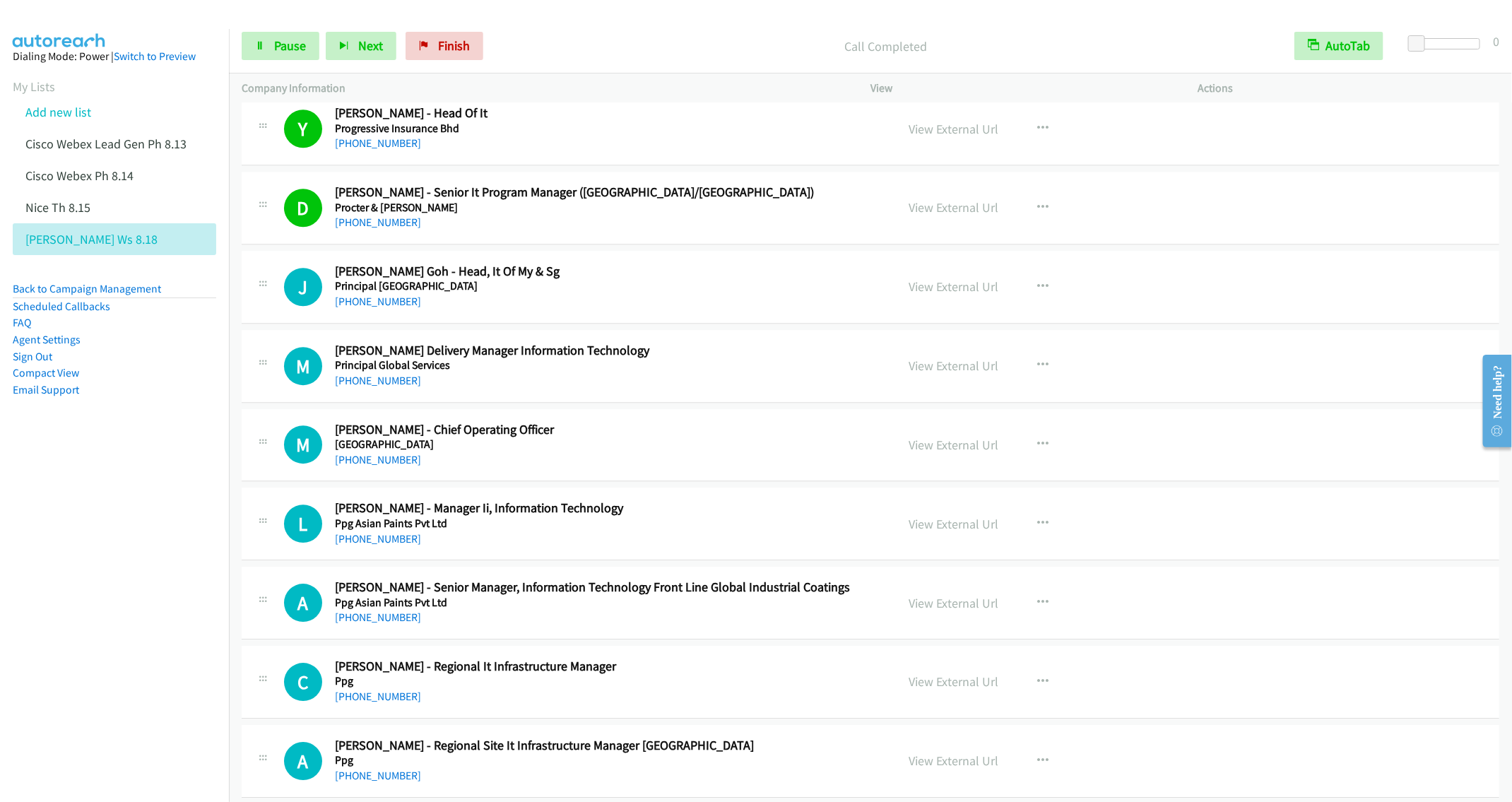
scroll to position [2331, 0]
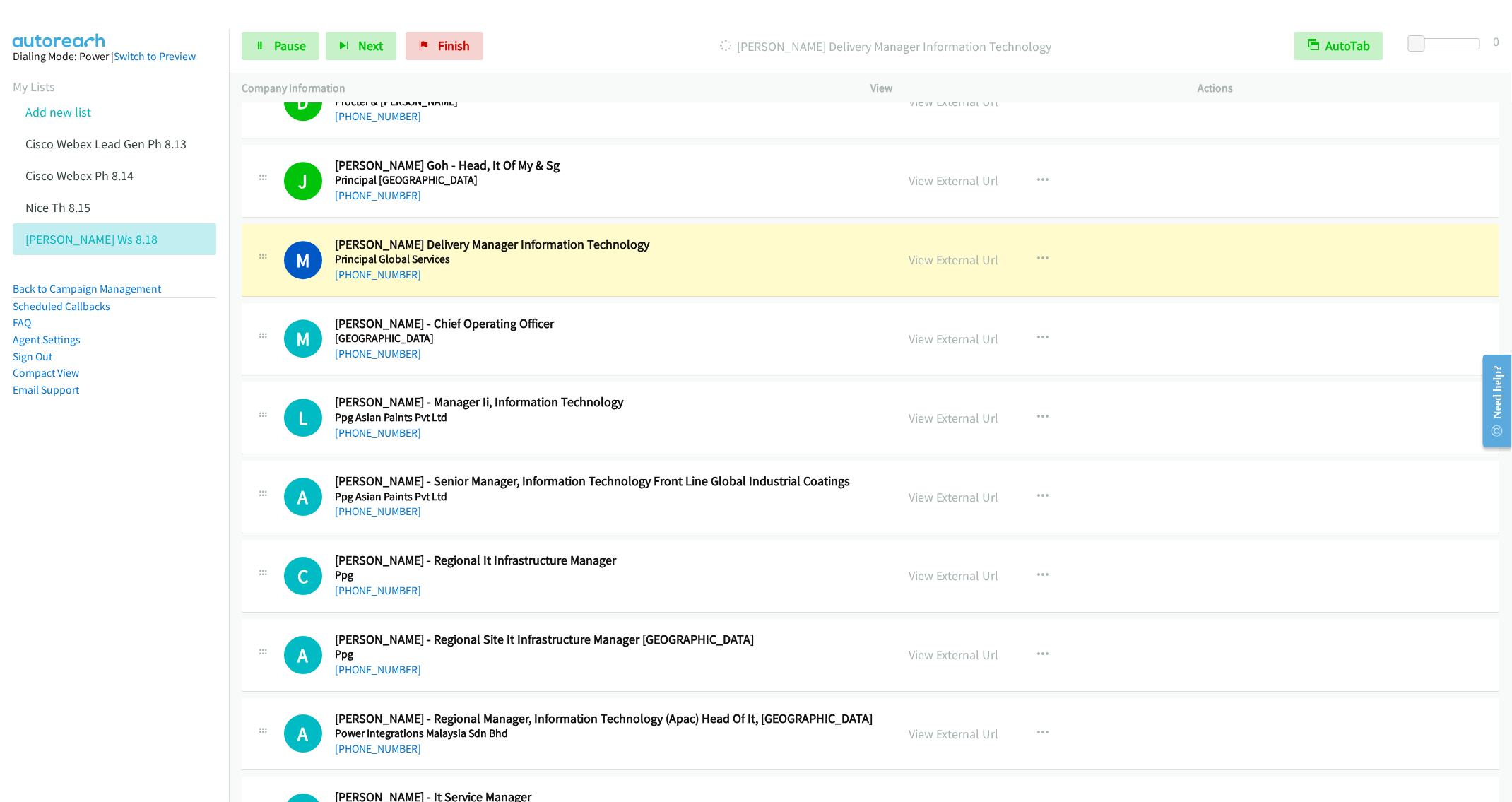
click at [276, 30] on div "Start Calls Pause Next Finish Dialing Mohd Nazrul Mohd Nasir - Senior Delivery …" at bounding box center [871, 46] width 1283 height 54
click at [277, 41] on span "Pause" at bounding box center [290, 45] width 32 height 16
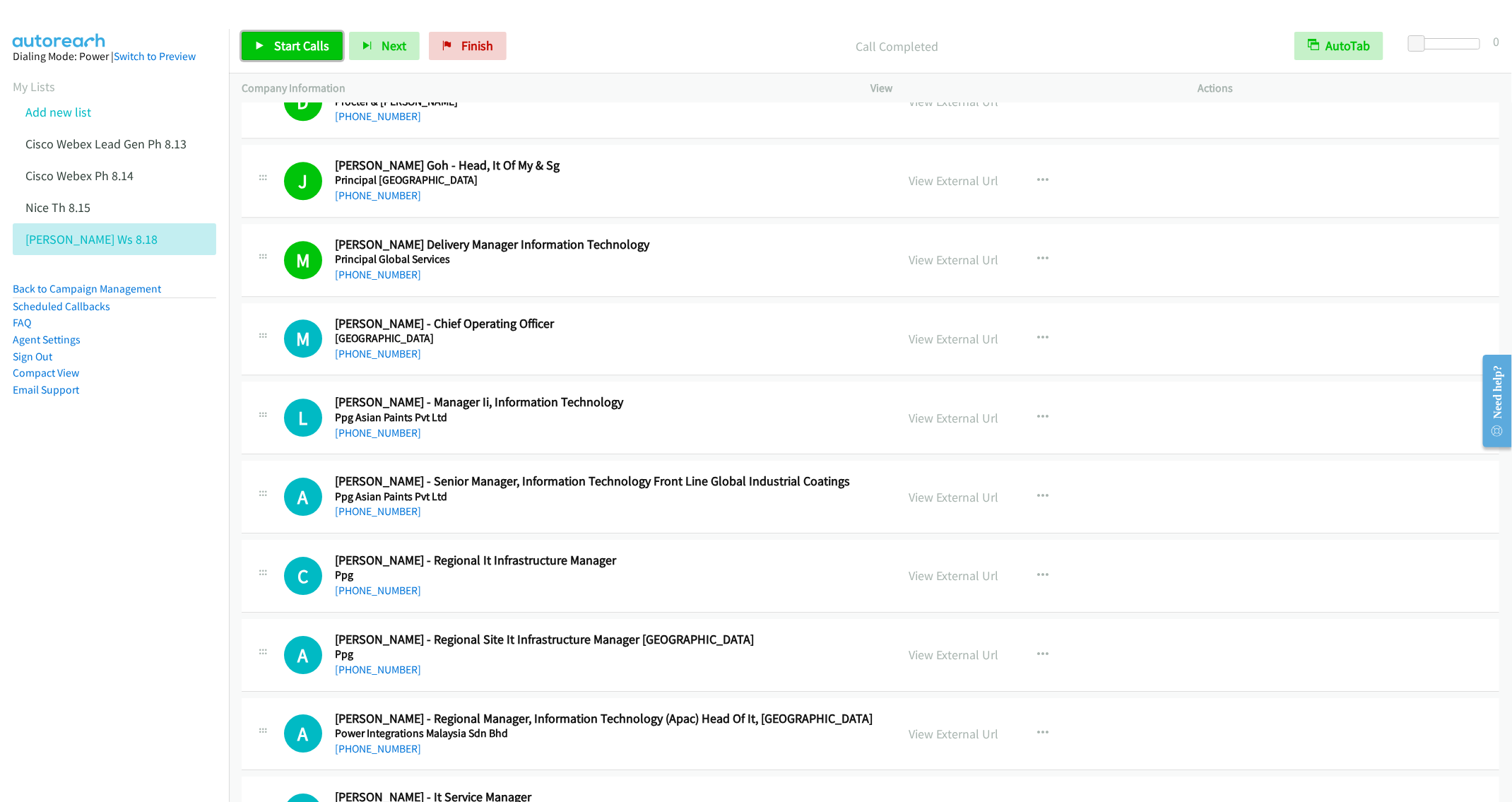
click at [290, 52] on span "Start Calls" at bounding box center [302, 45] width 55 height 16
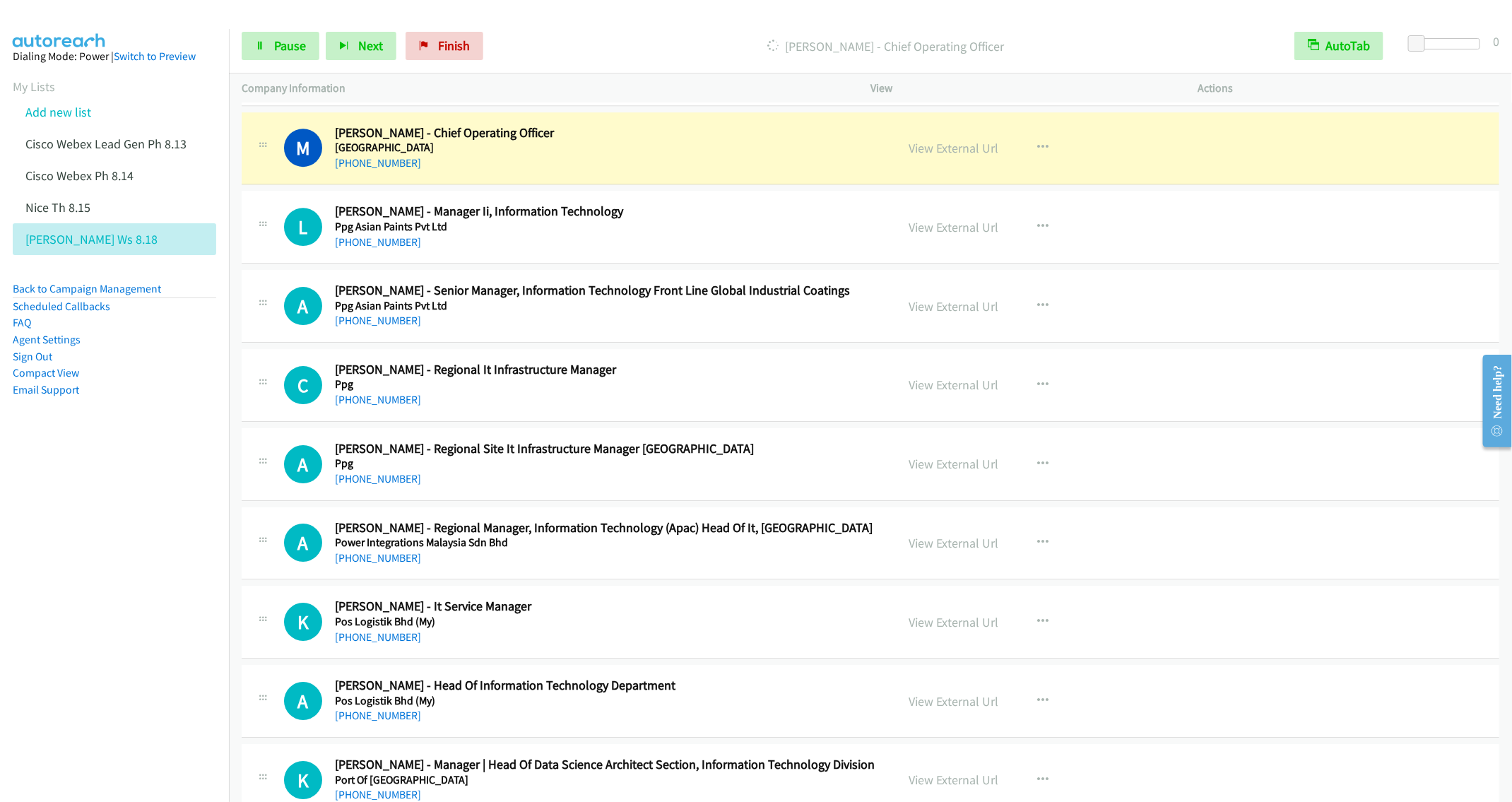
scroll to position [2543, 0]
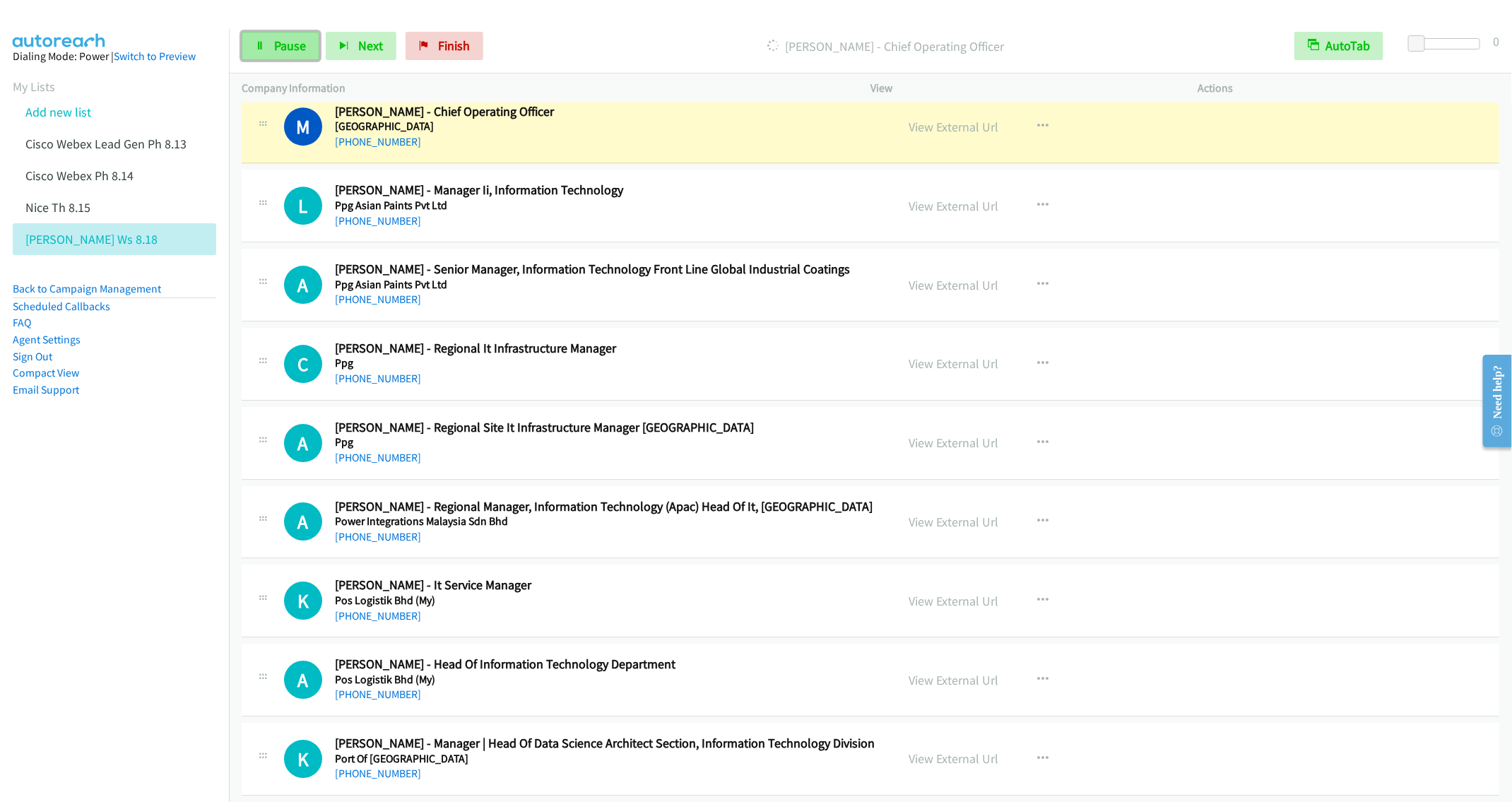
click at [274, 48] on span "Pause" at bounding box center [290, 45] width 32 height 16
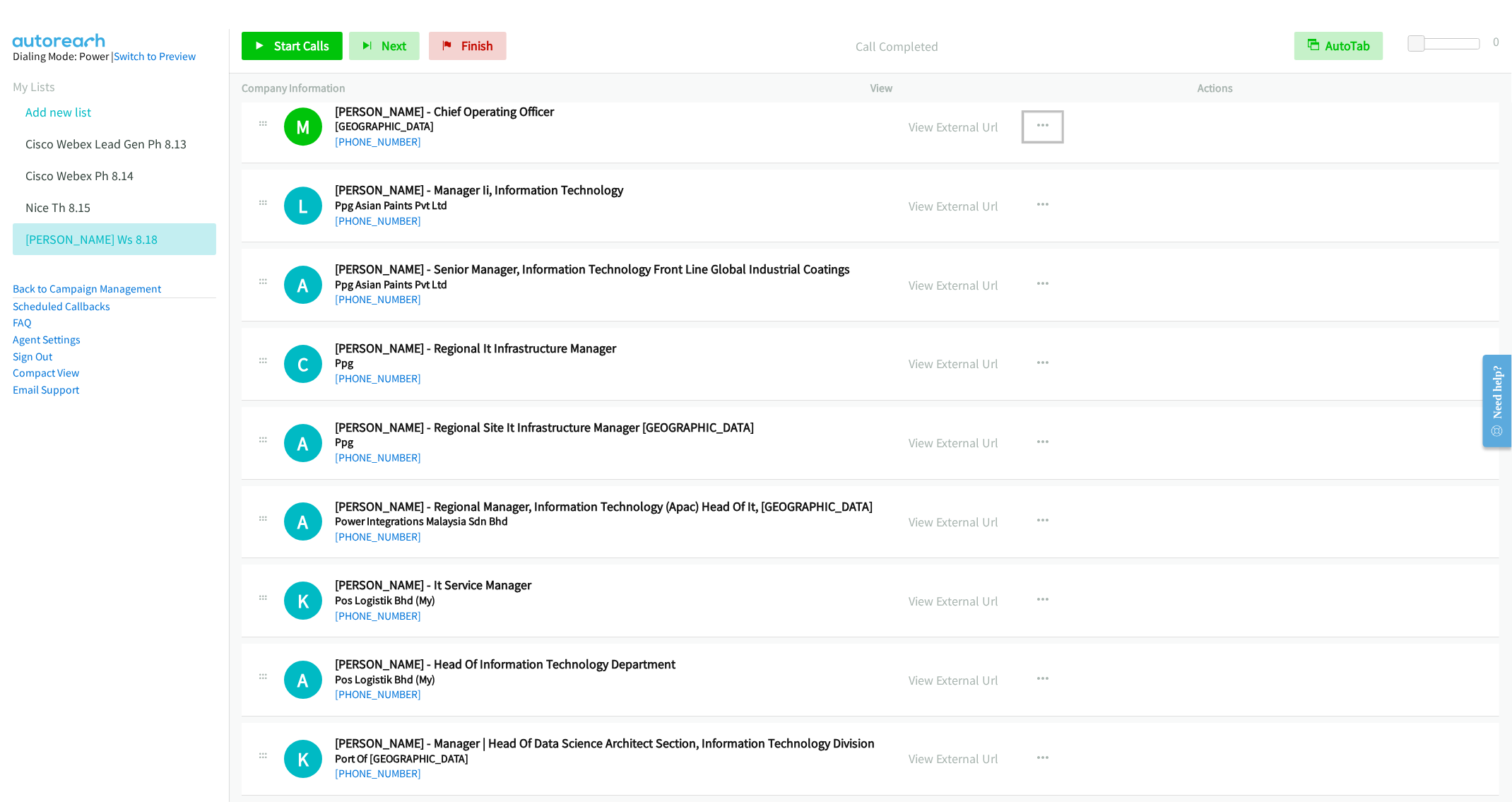
click at [1037, 132] on icon "button" at bounding box center [1043, 126] width 11 height 11
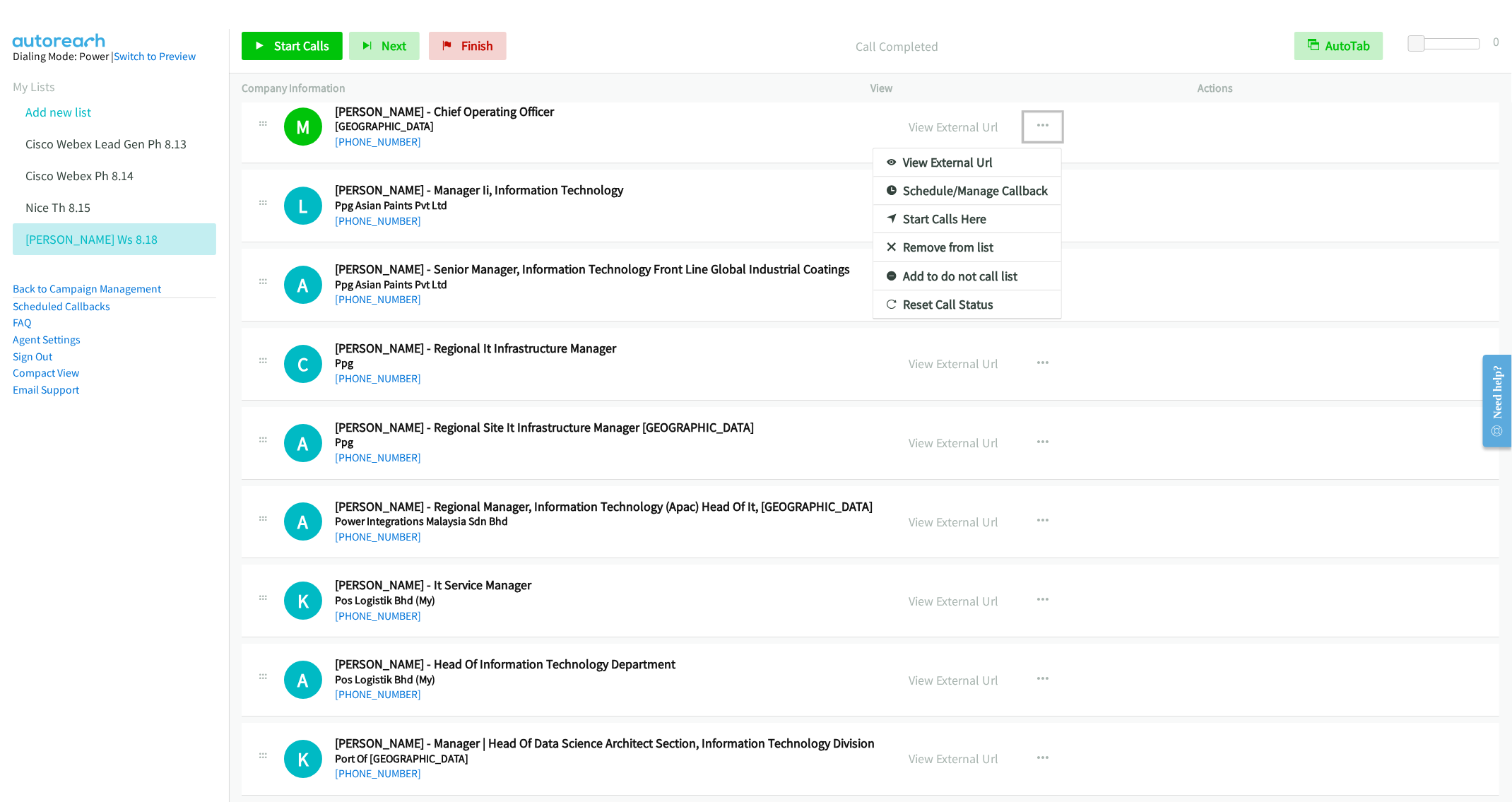
click at [956, 261] on link "Remove from list" at bounding box center [967, 247] width 188 height 29
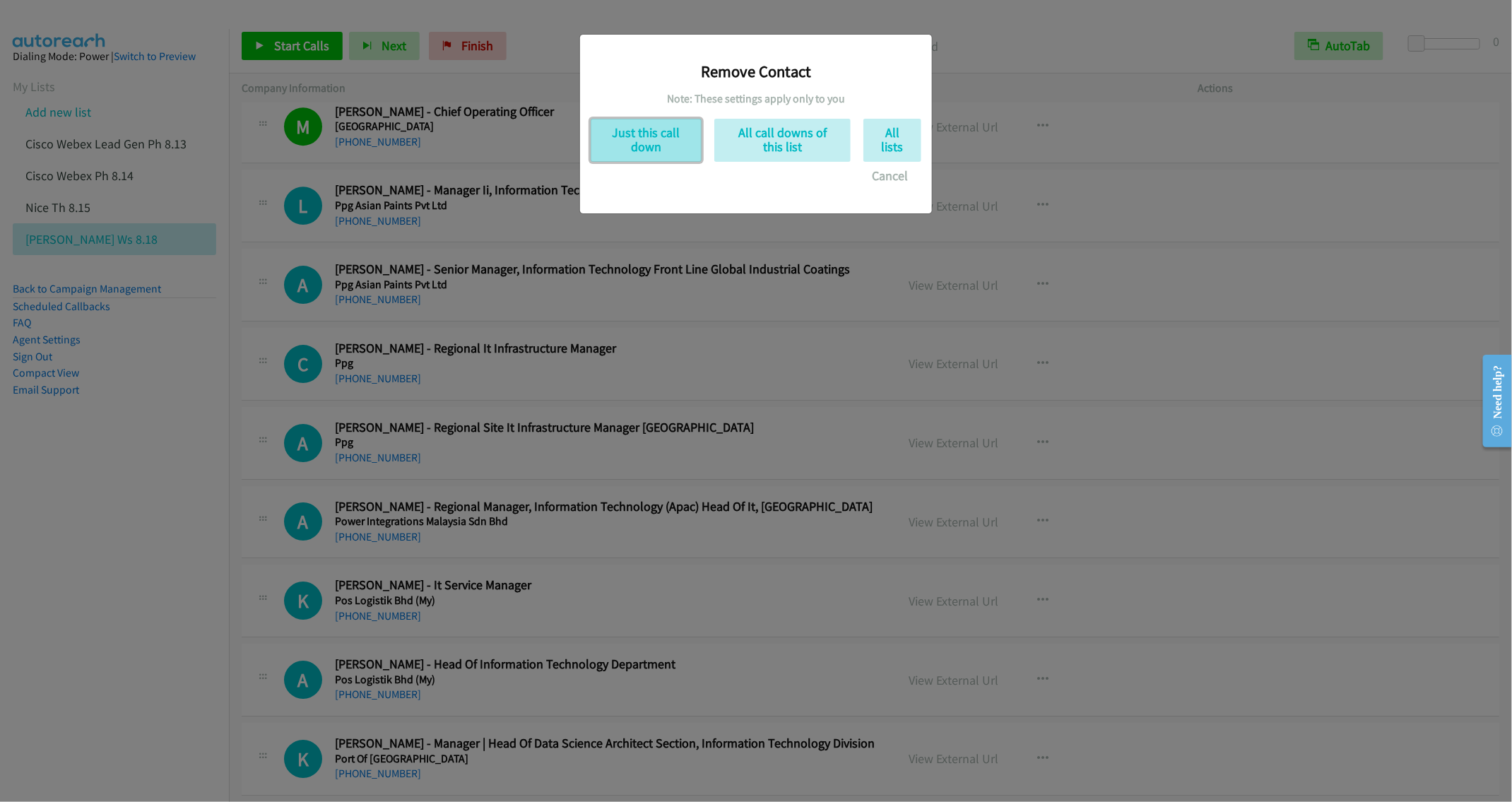
click at [666, 156] on button "Just this call down" at bounding box center [646, 140] width 111 height 43
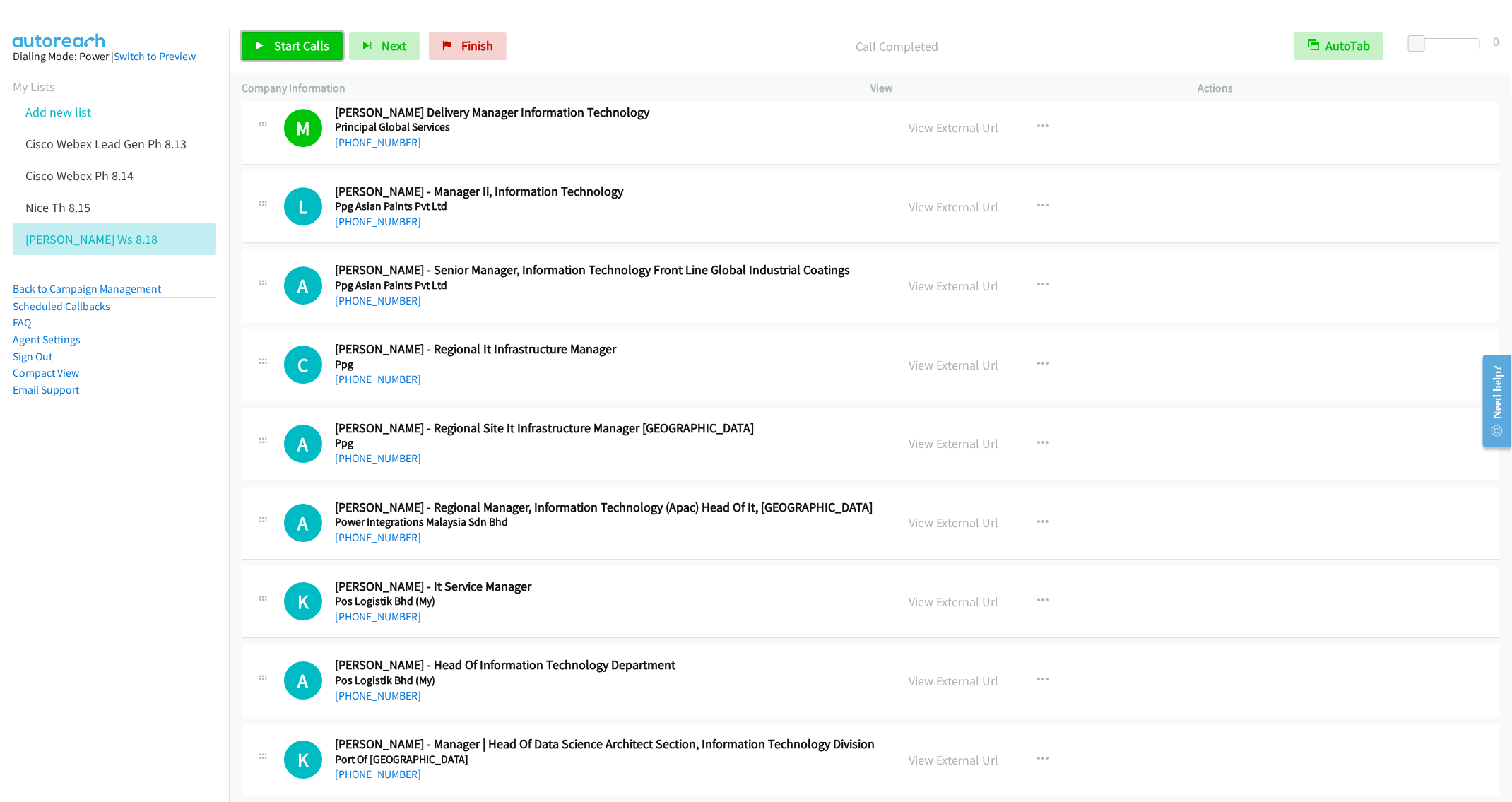
click at [263, 36] on link "Start Calls" at bounding box center [292, 46] width 101 height 29
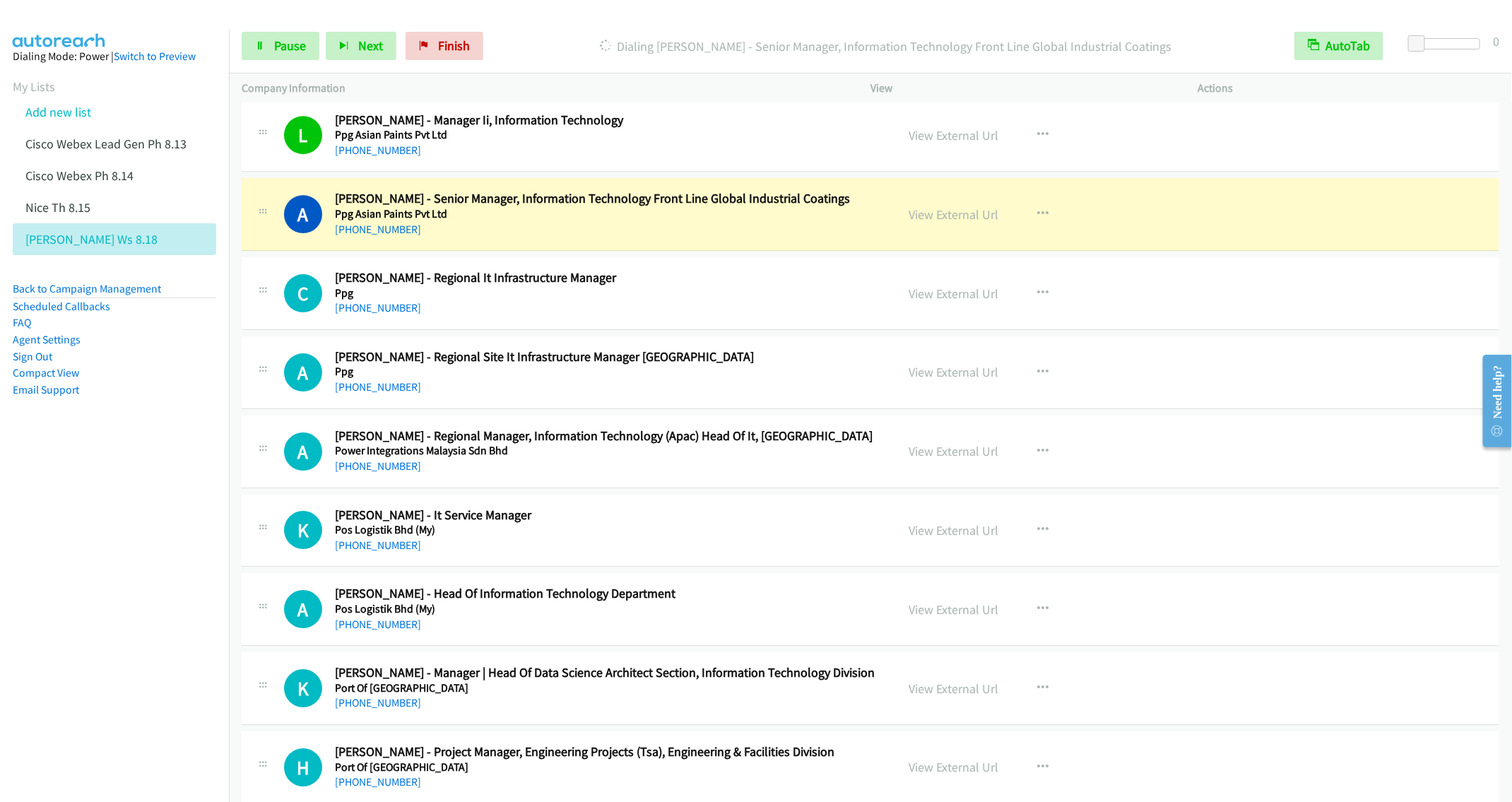
scroll to position [2569, 0]
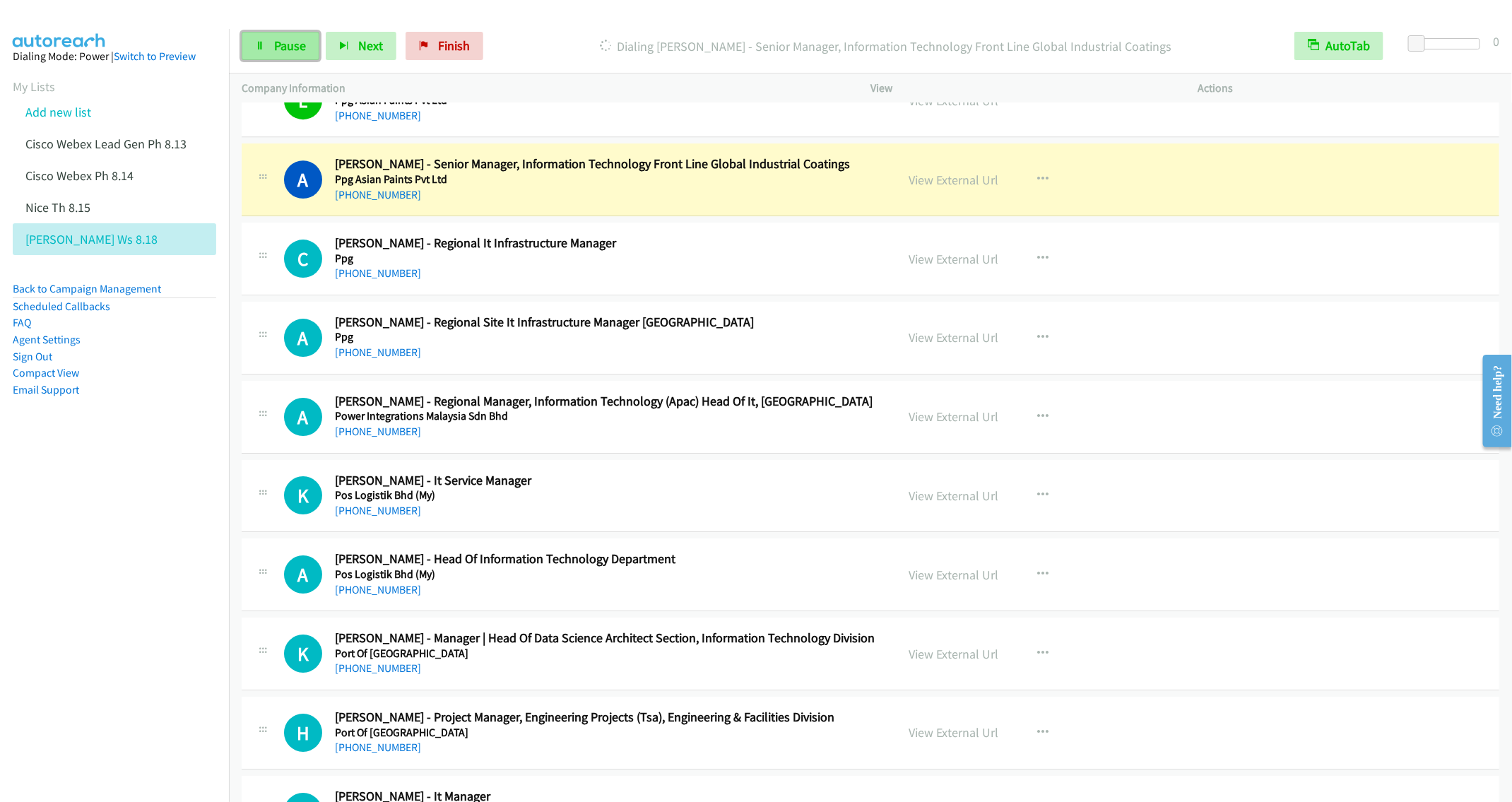
click at [270, 45] on link "Pause" at bounding box center [281, 46] width 78 height 29
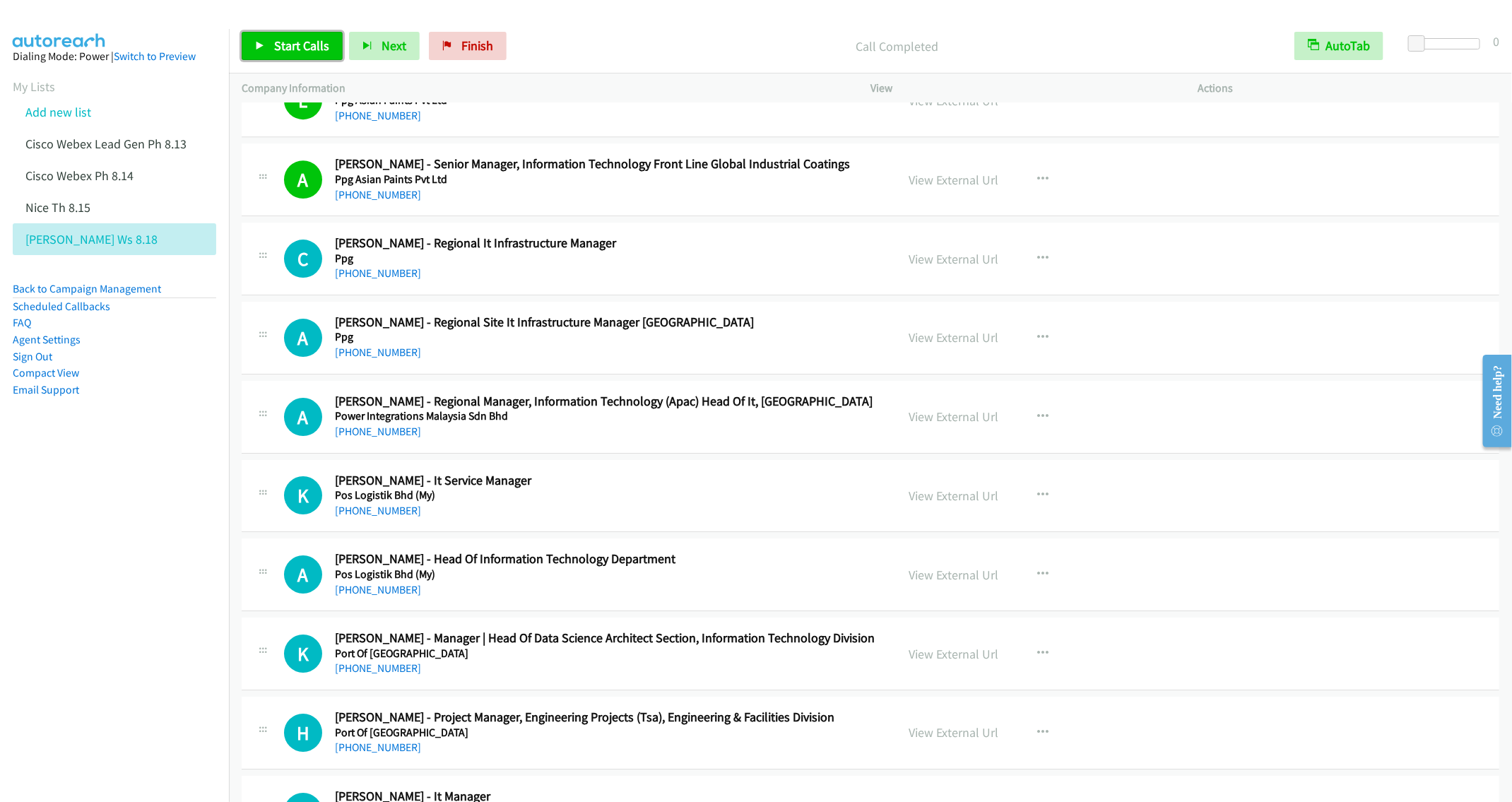
click at [265, 41] on link "Start Calls" at bounding box center [292, 46] width 101 height 29
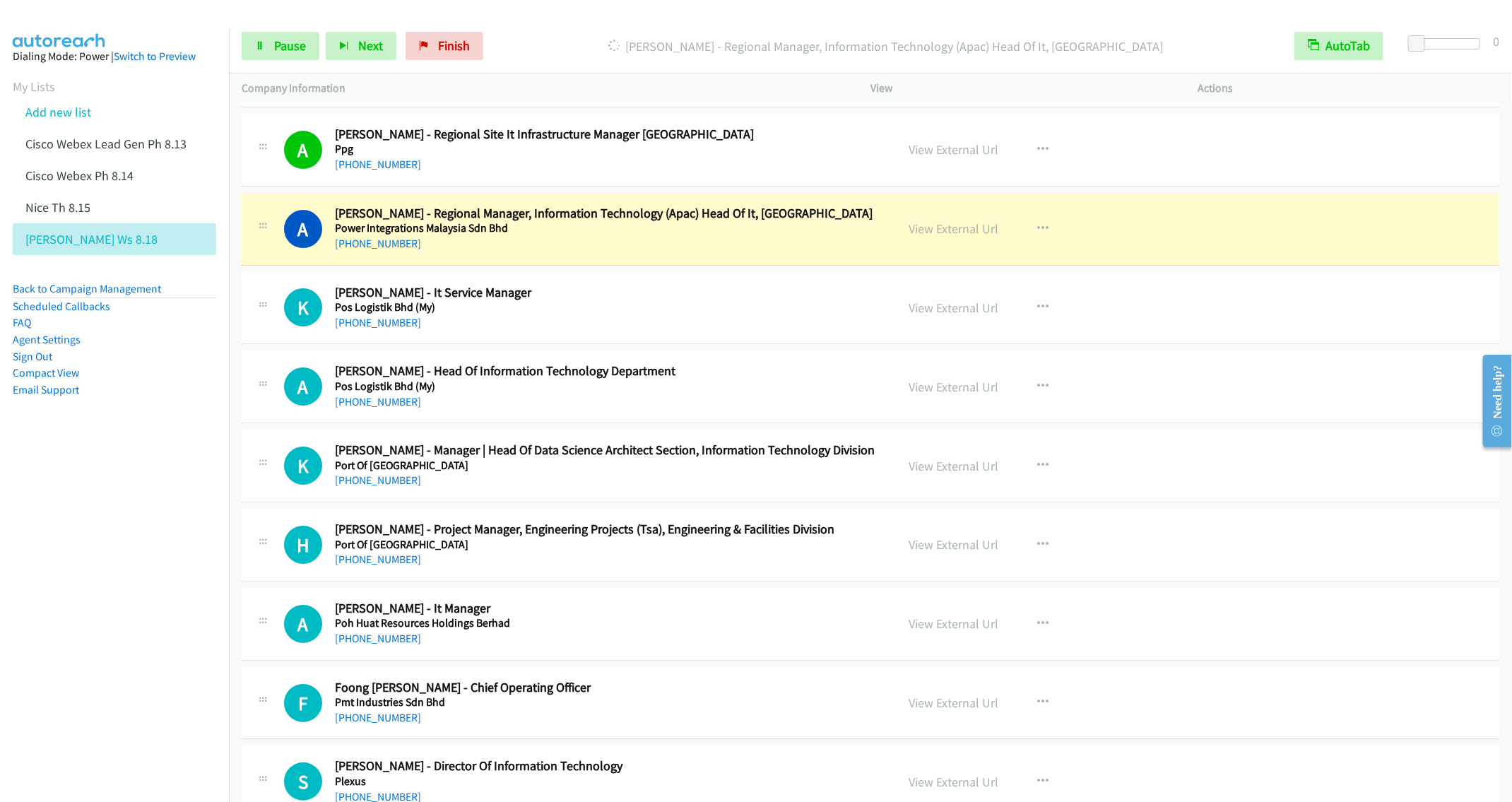
scroll to position [2781, 0]
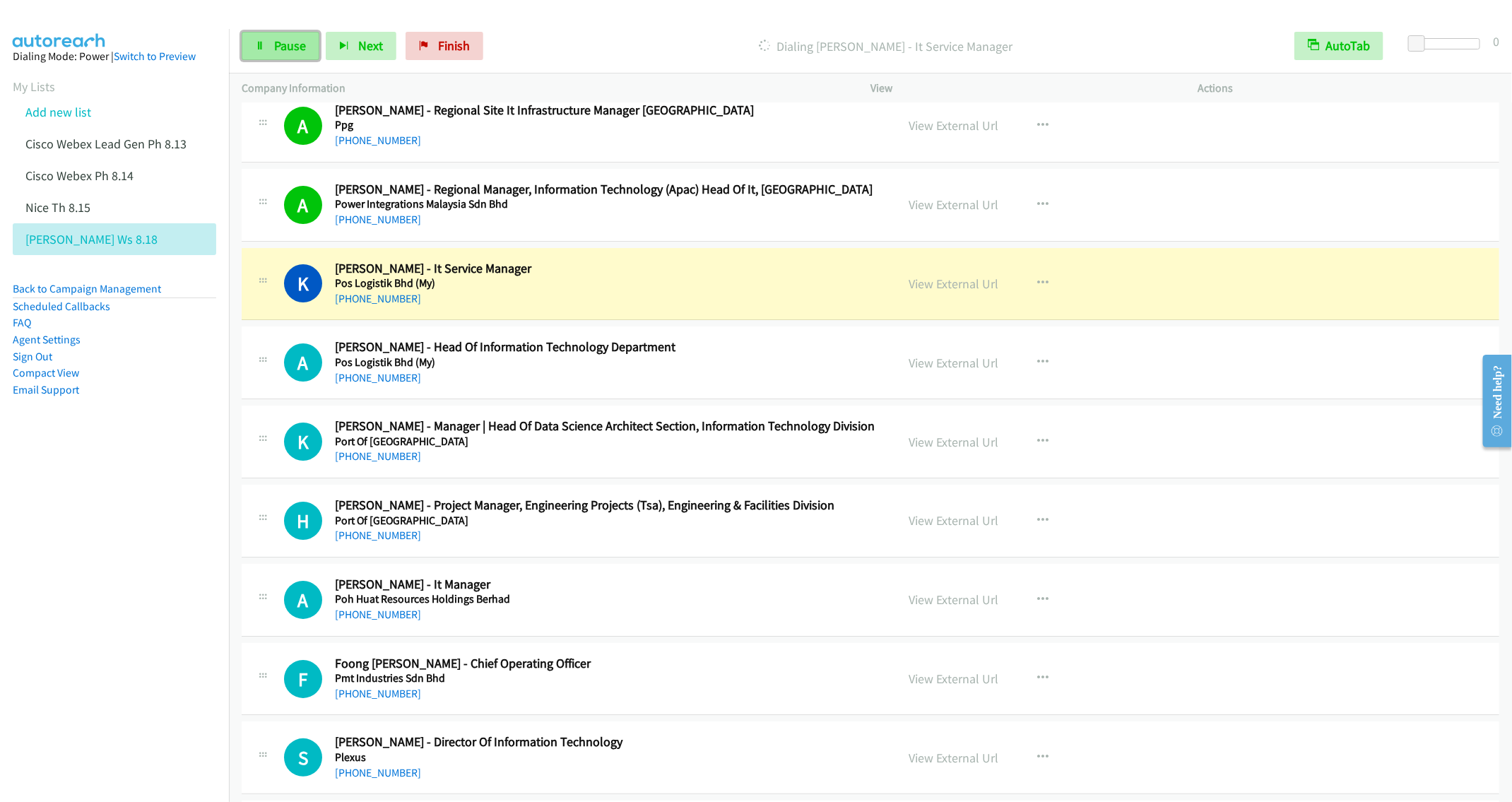
click at [280, 34] on link "Pause" at bounding box center [281, 46] width 78 height 29
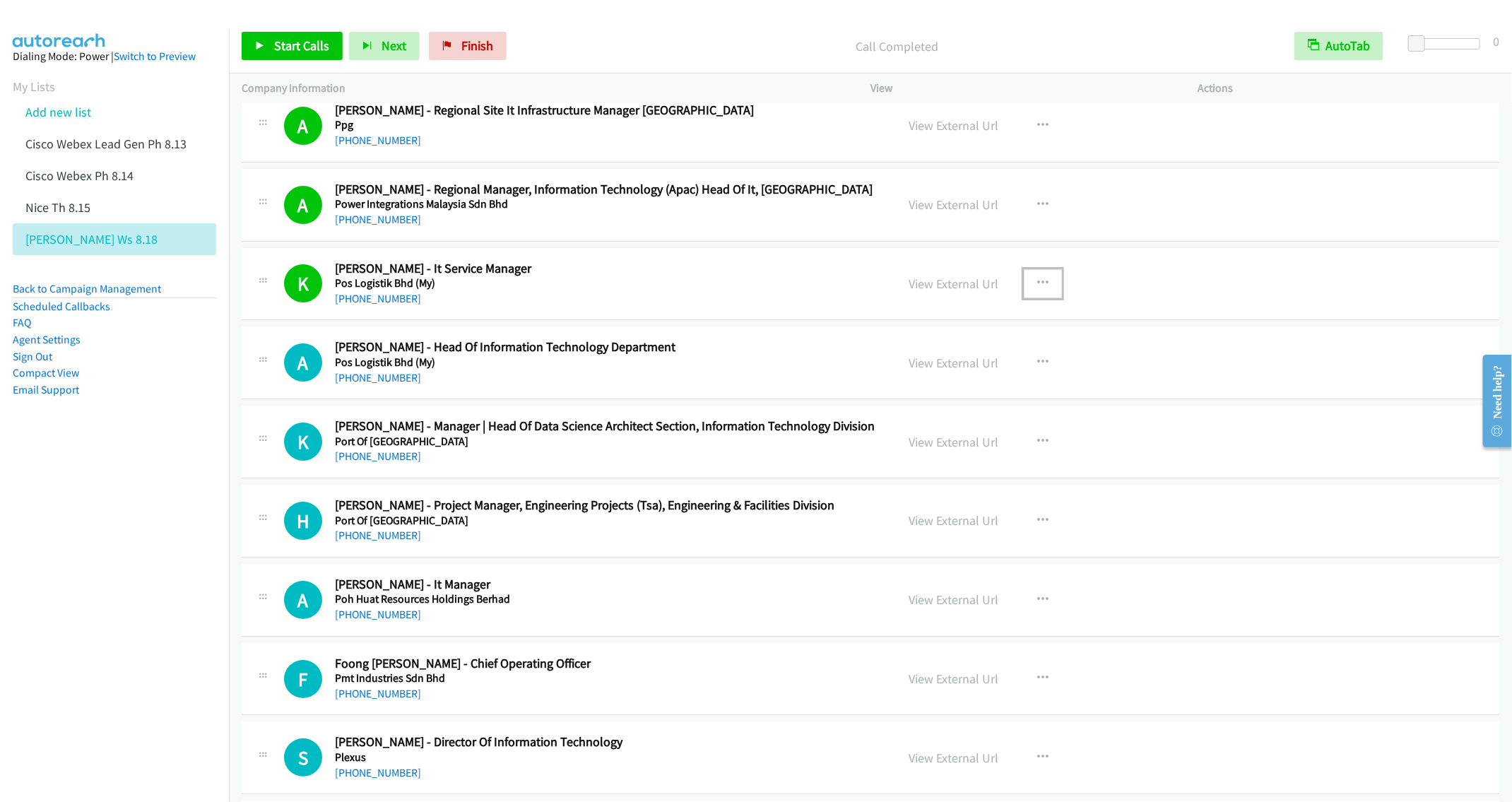
click at [1043, 289] on button "button" at bounding box center [1043, 283] width 38 height 29
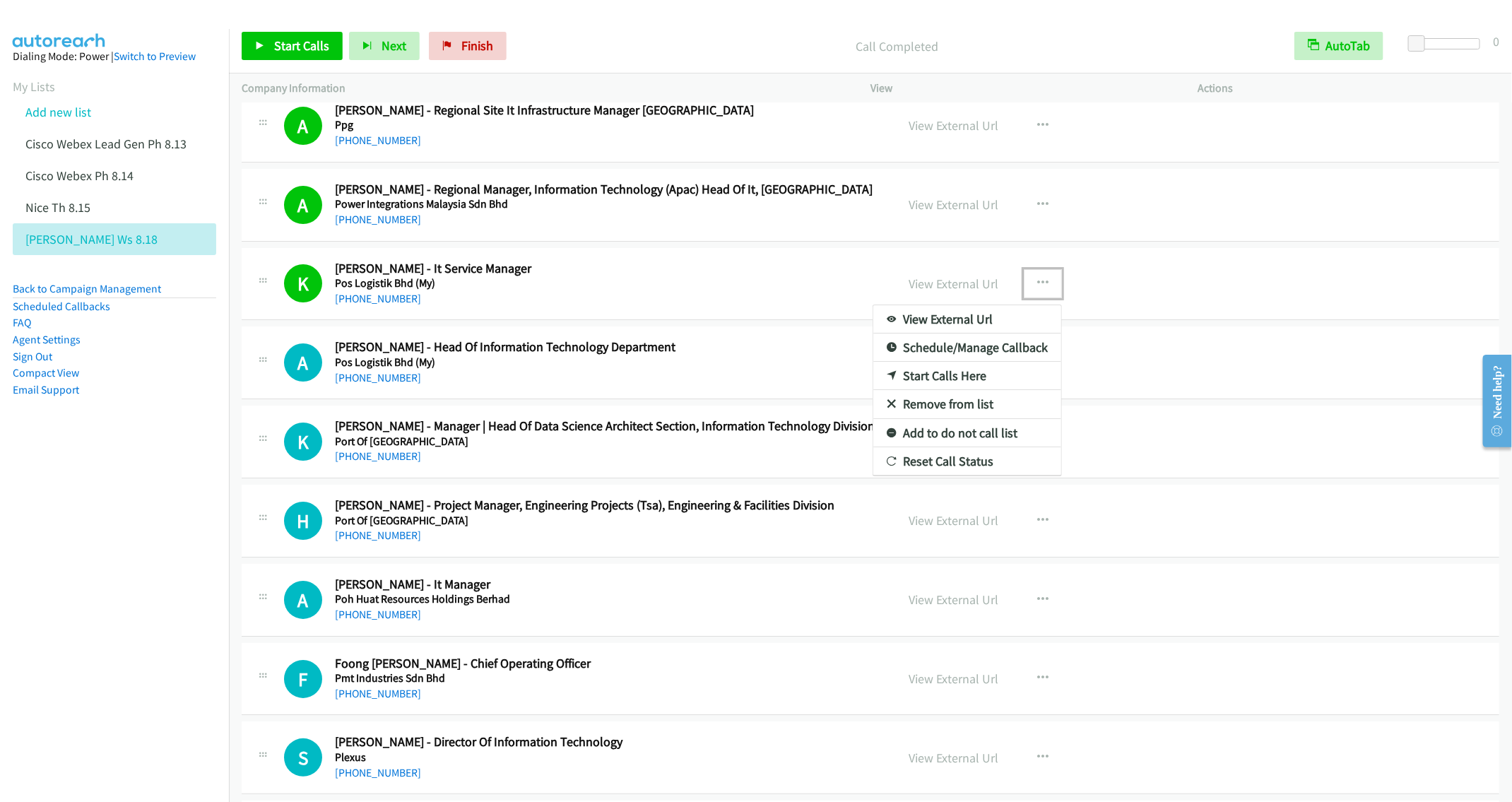
click at [915, 418] on link "Remove from list" at bounding box center [967, 404] width 188 height 29
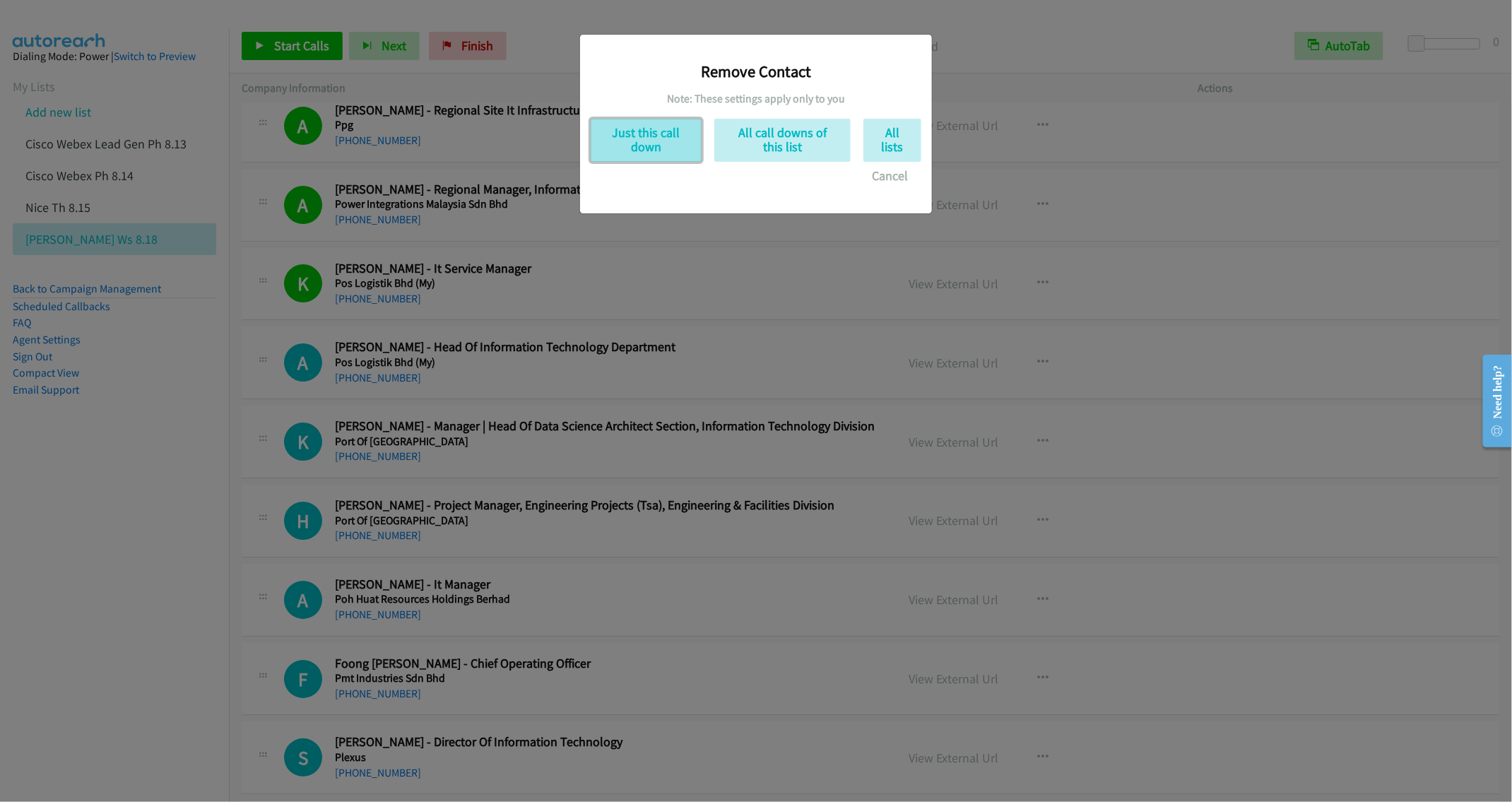
click at [653, 138] on button "Just this call down" at bounding box center [646, 140] width 111 height 43
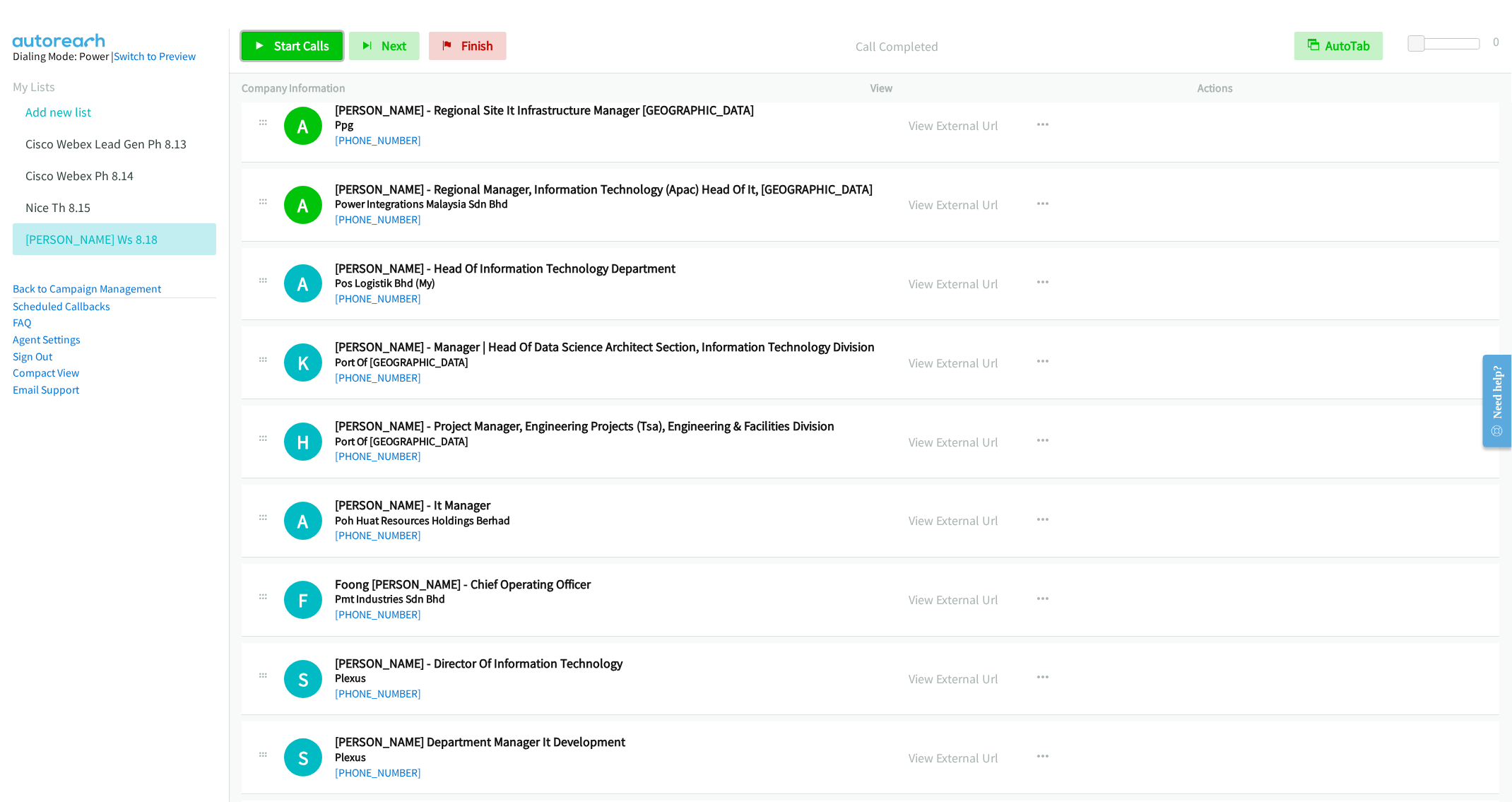
click at [284, 38] on span "Start Calls" at bounding box center [302, 45] width 55 height 16
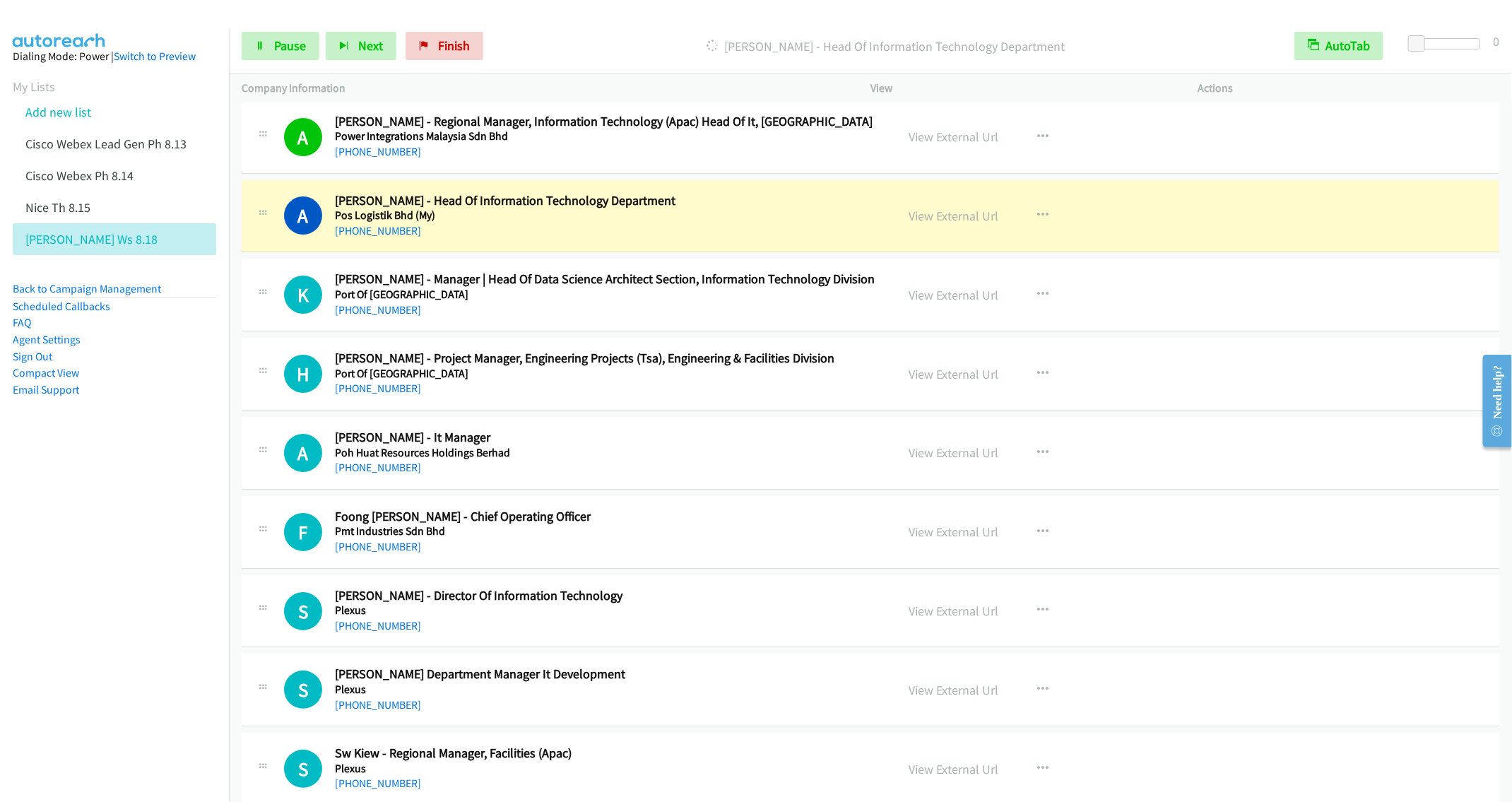
scroll to position [2887, 0]
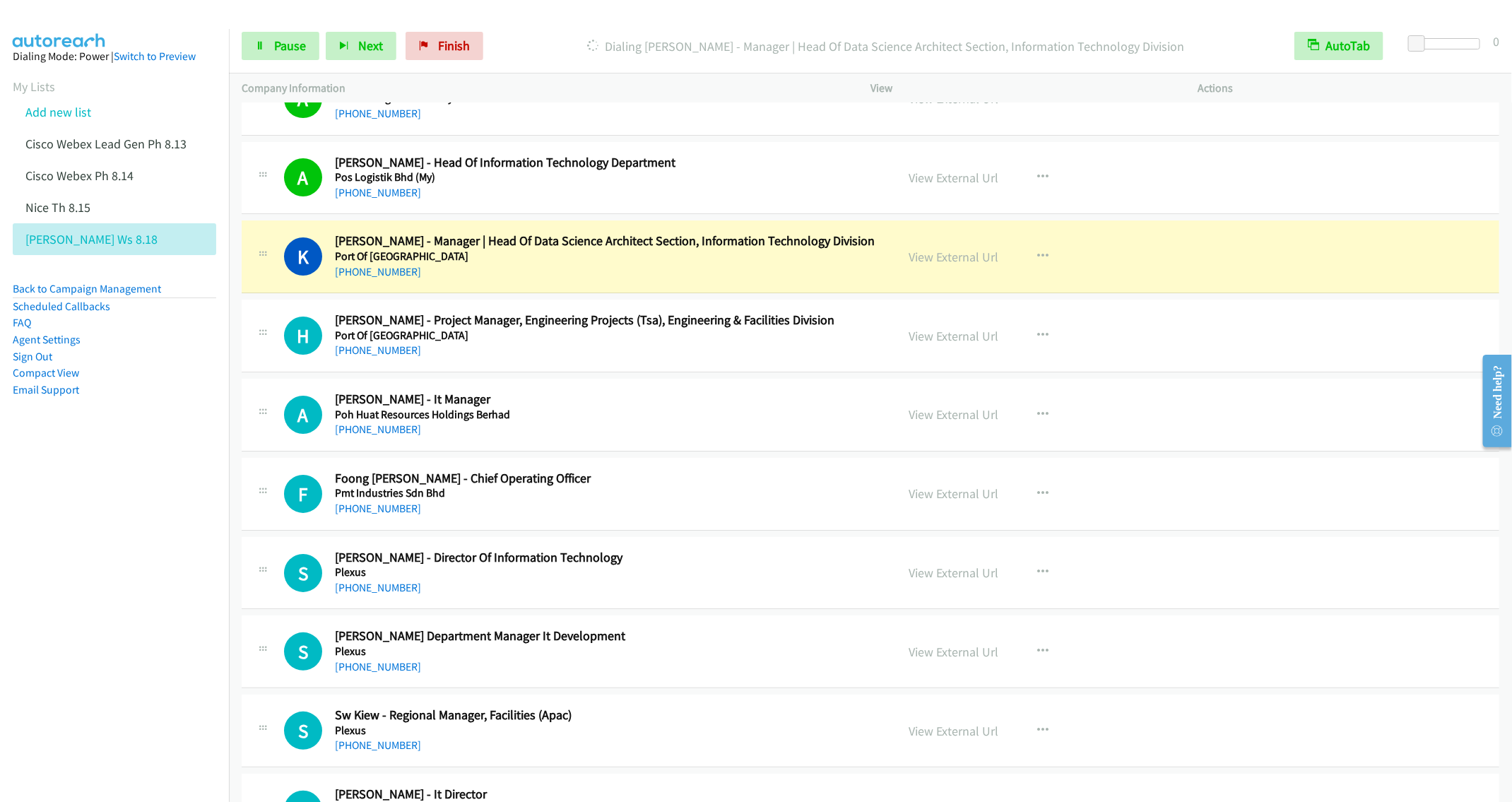
click at [517, 280] on div "+60 10-880 9871" at bounding box center [604, 272] width 540 height 17
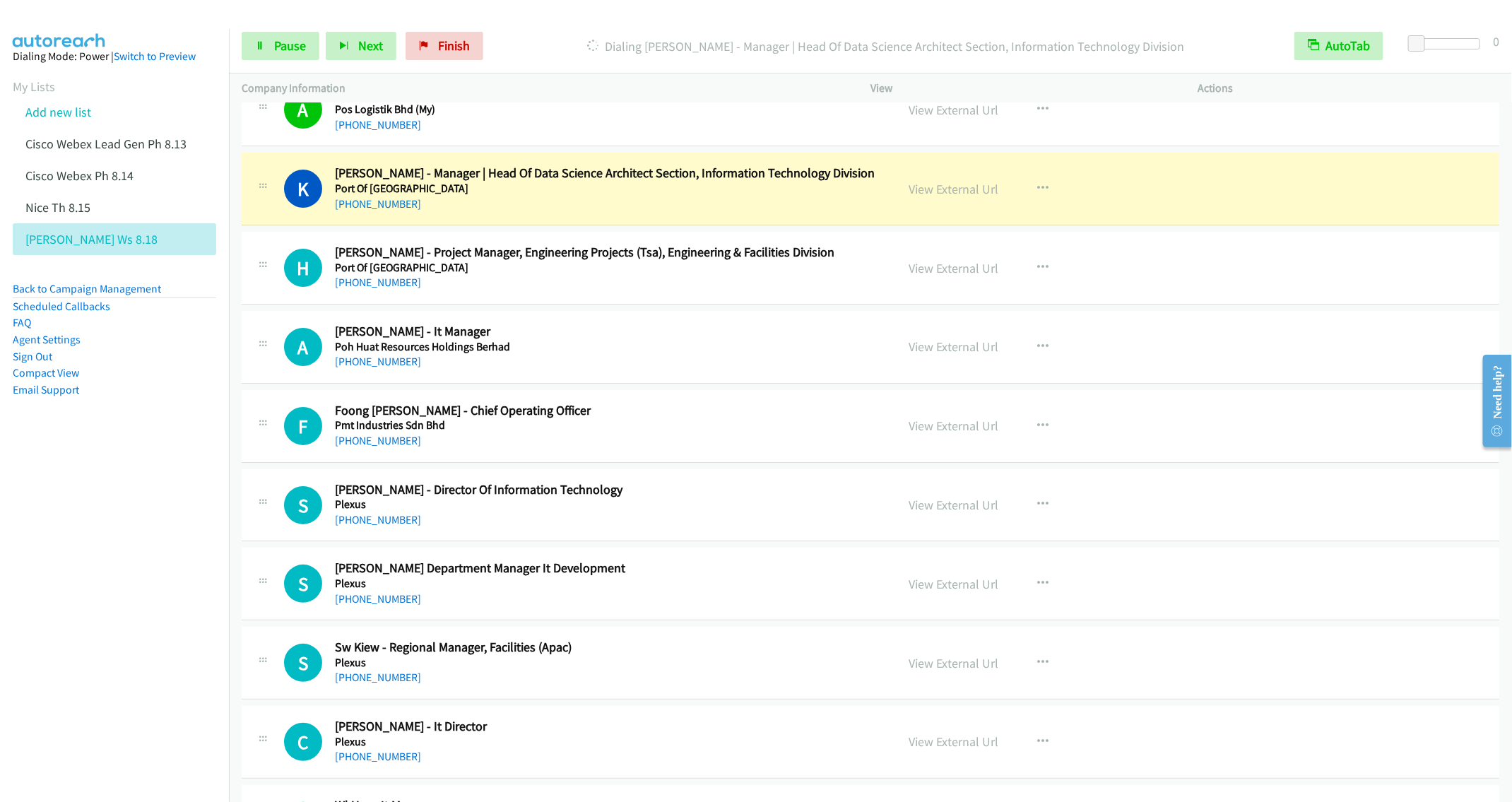
scroll to position [2993, 0]
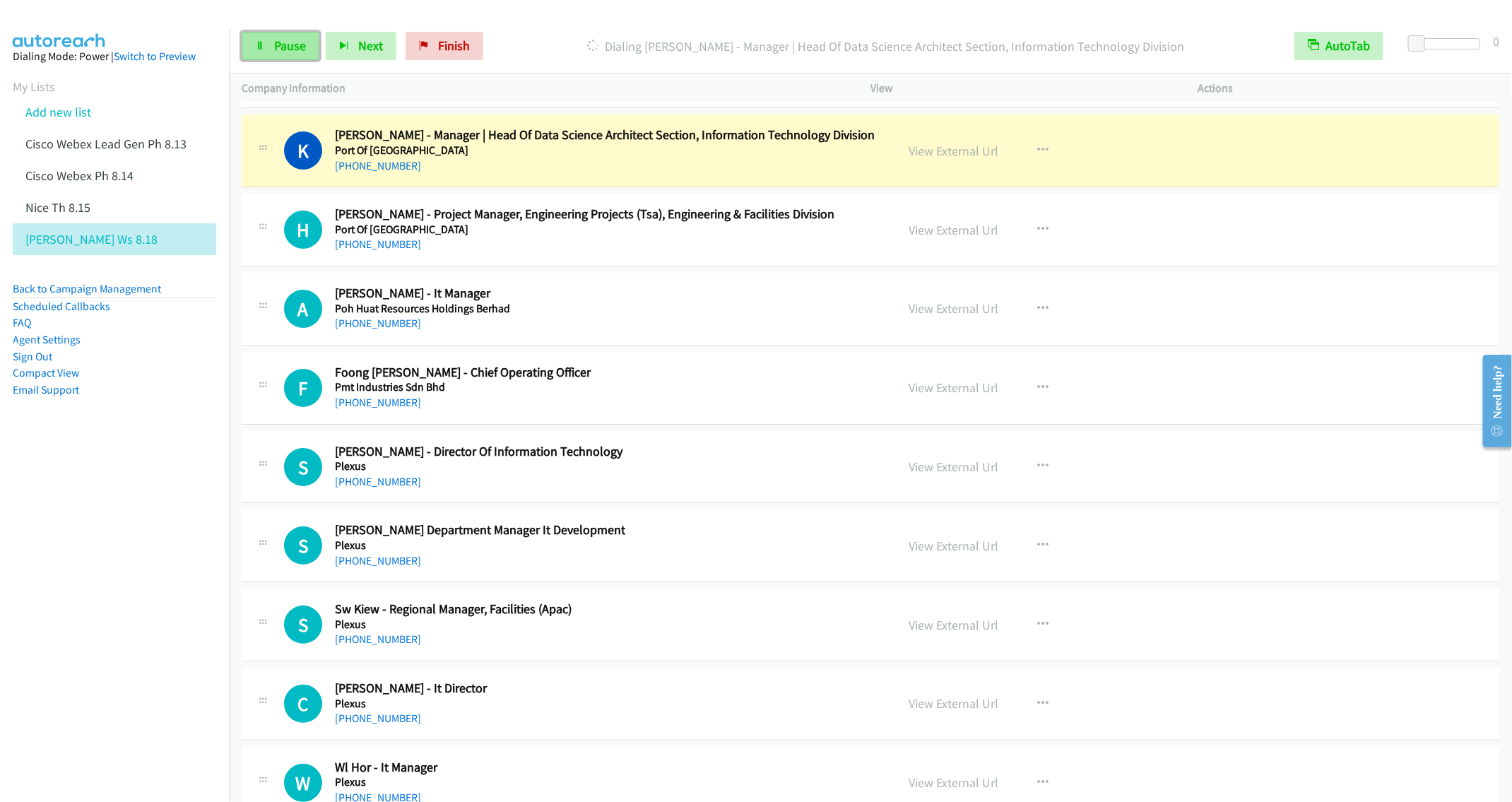
click at [286, 47] on span "Pause" at bounding box center [290, 45] width 32 height 16
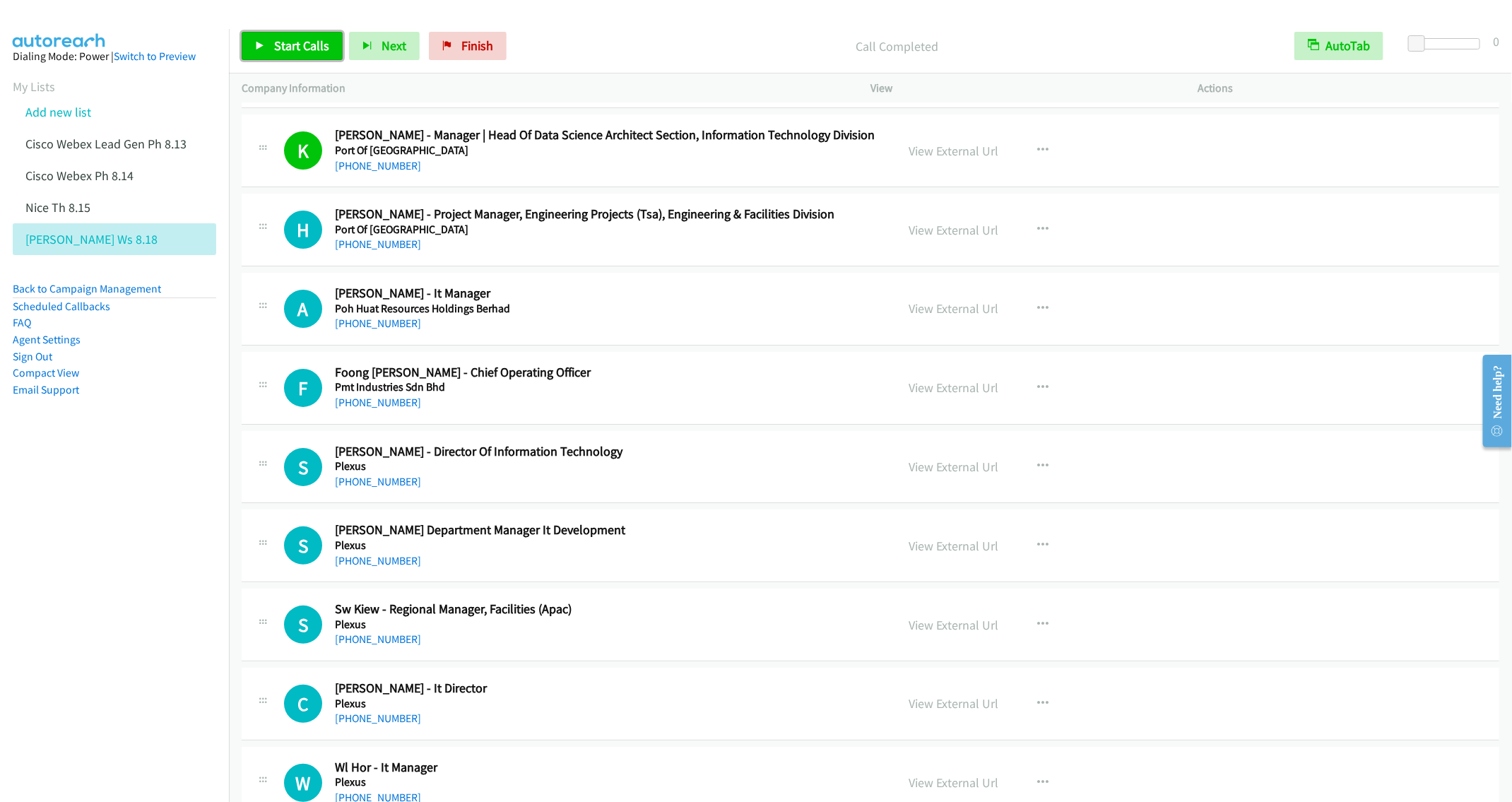
click at [303, 44] on span "Start Calls" at bounding box center [302, 45] width 55 height 16
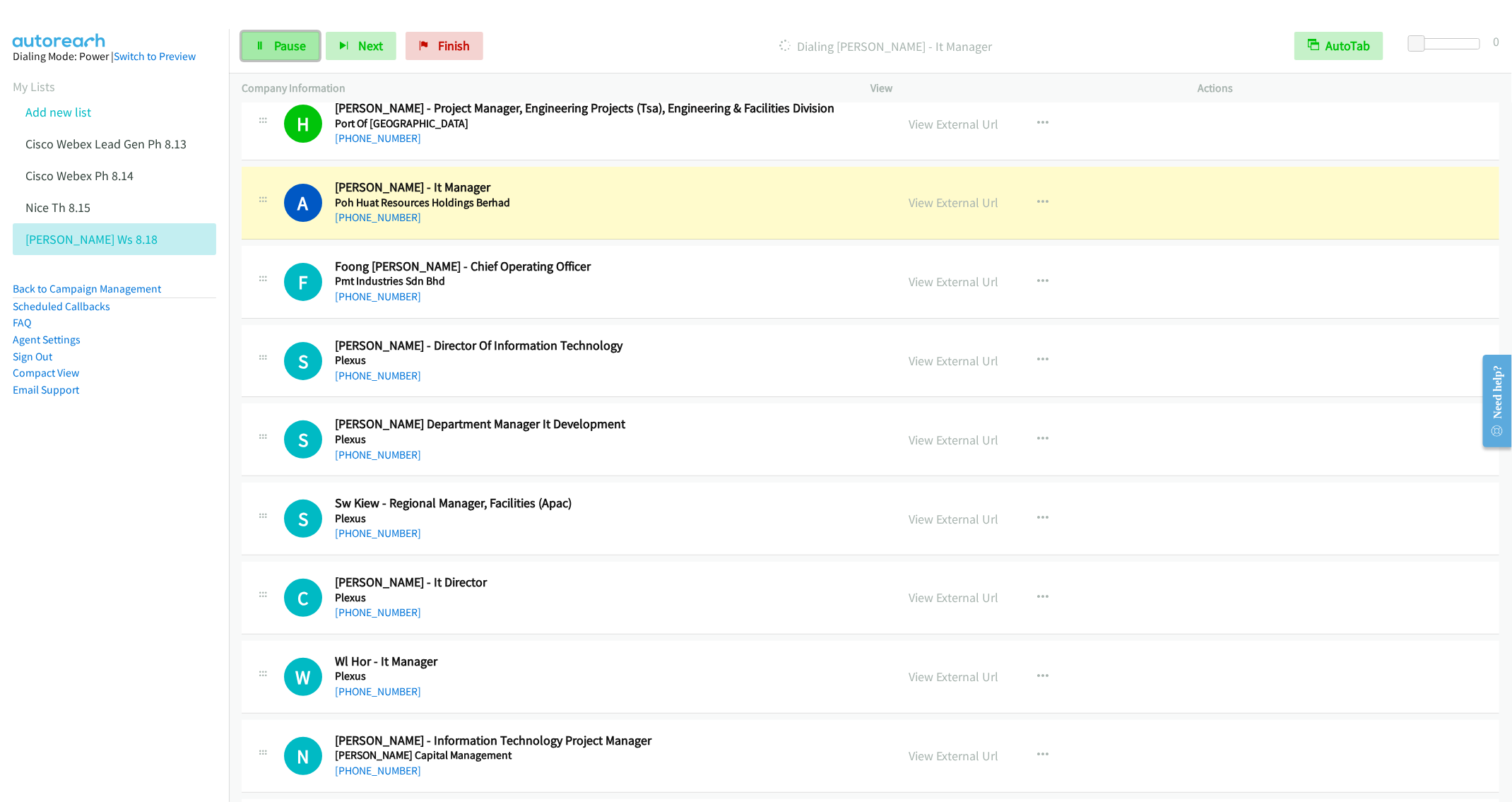
click at [278, 48] on span "Pause" at bounding box center [290, 45] width 32 height 16
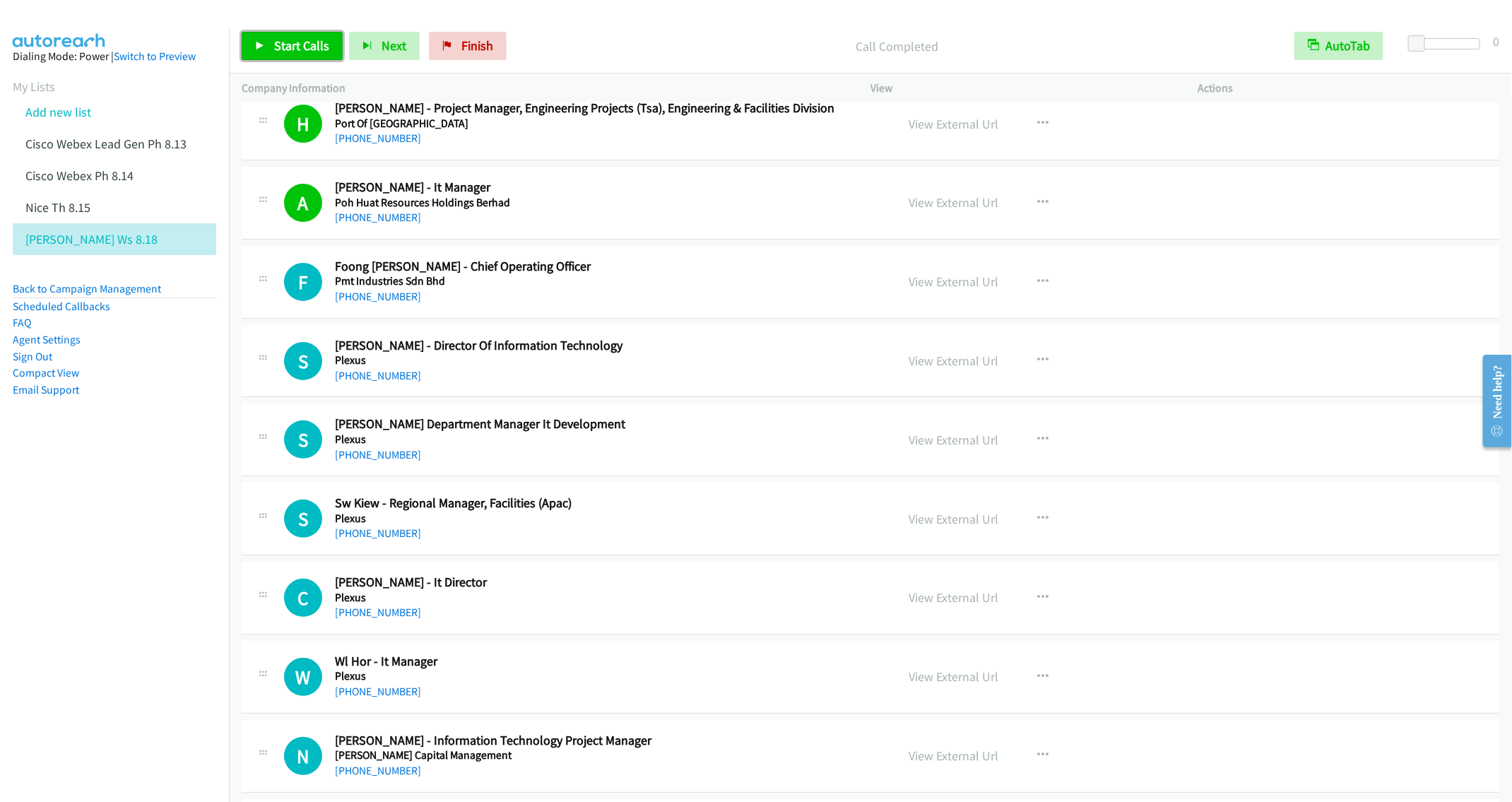
click at [290, 53] on span "Start Calls" at bounding box center [302, 45] width 55 height 16
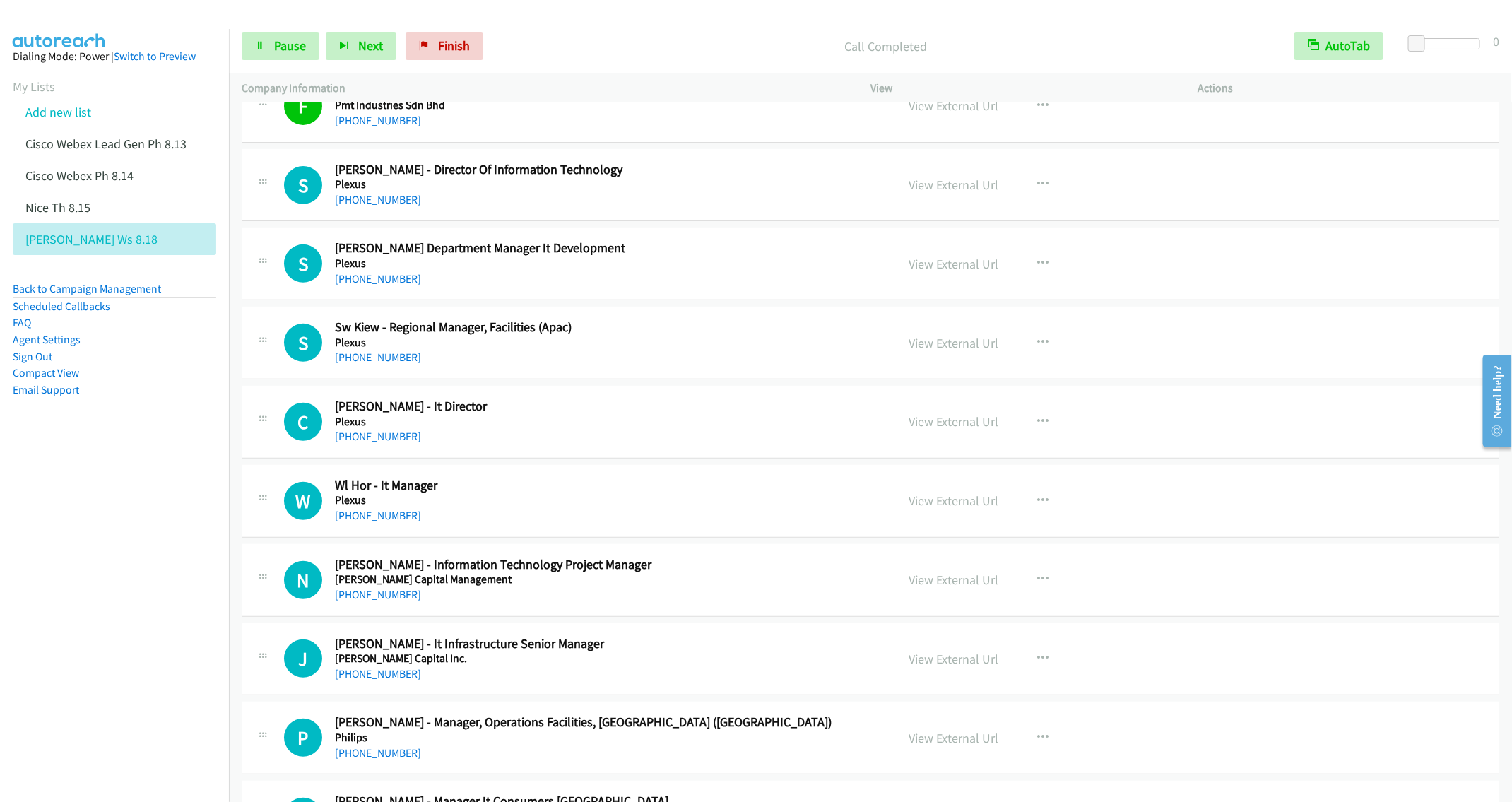
scroll to position [3311, 0]
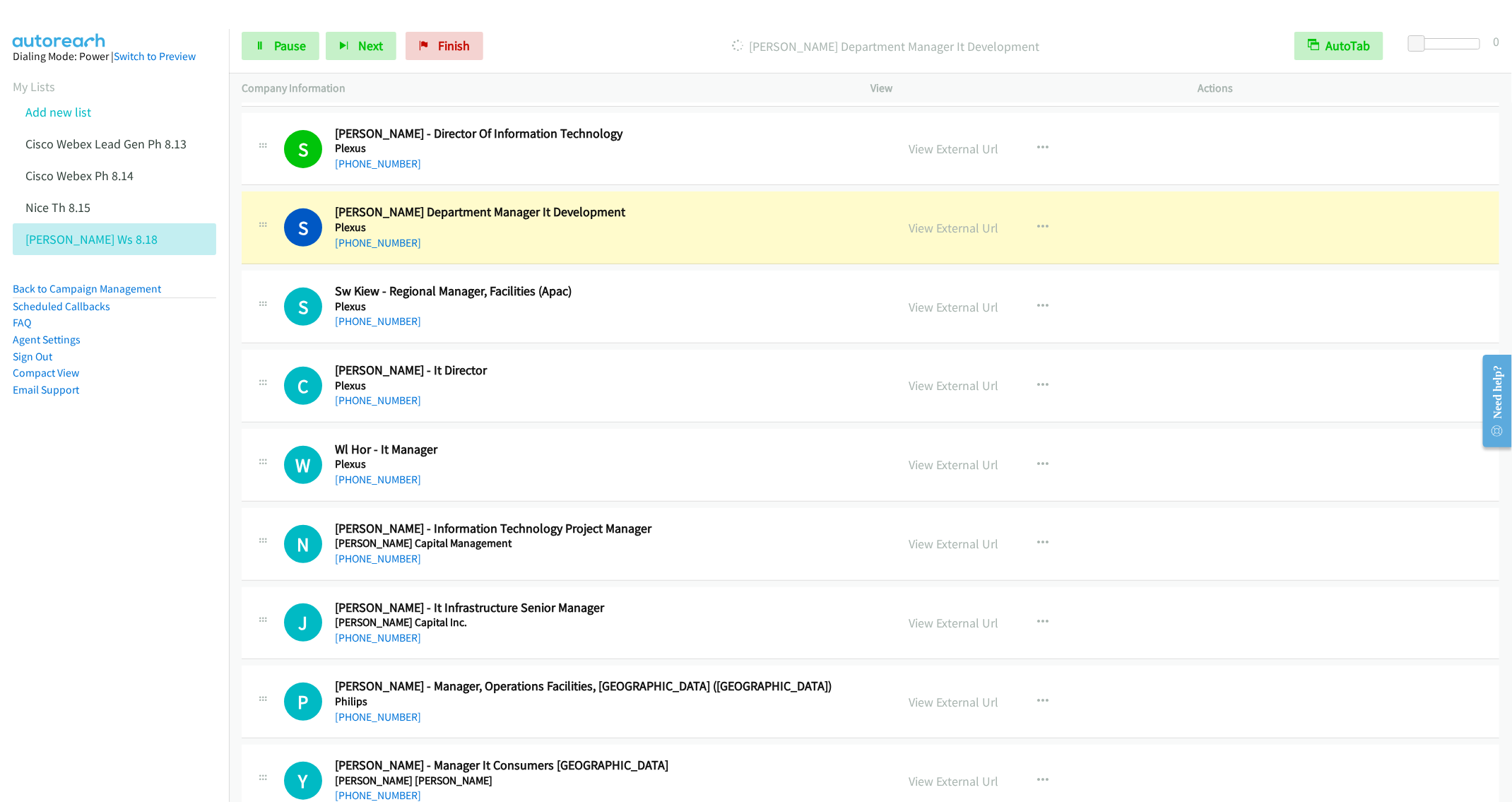
click at [180, 489] on nav "Dialing Mode: Power | Switch to Preview My Lists Add new list Cisco Webex Lead …" at bounding box center [115, 430] width 230 height 802
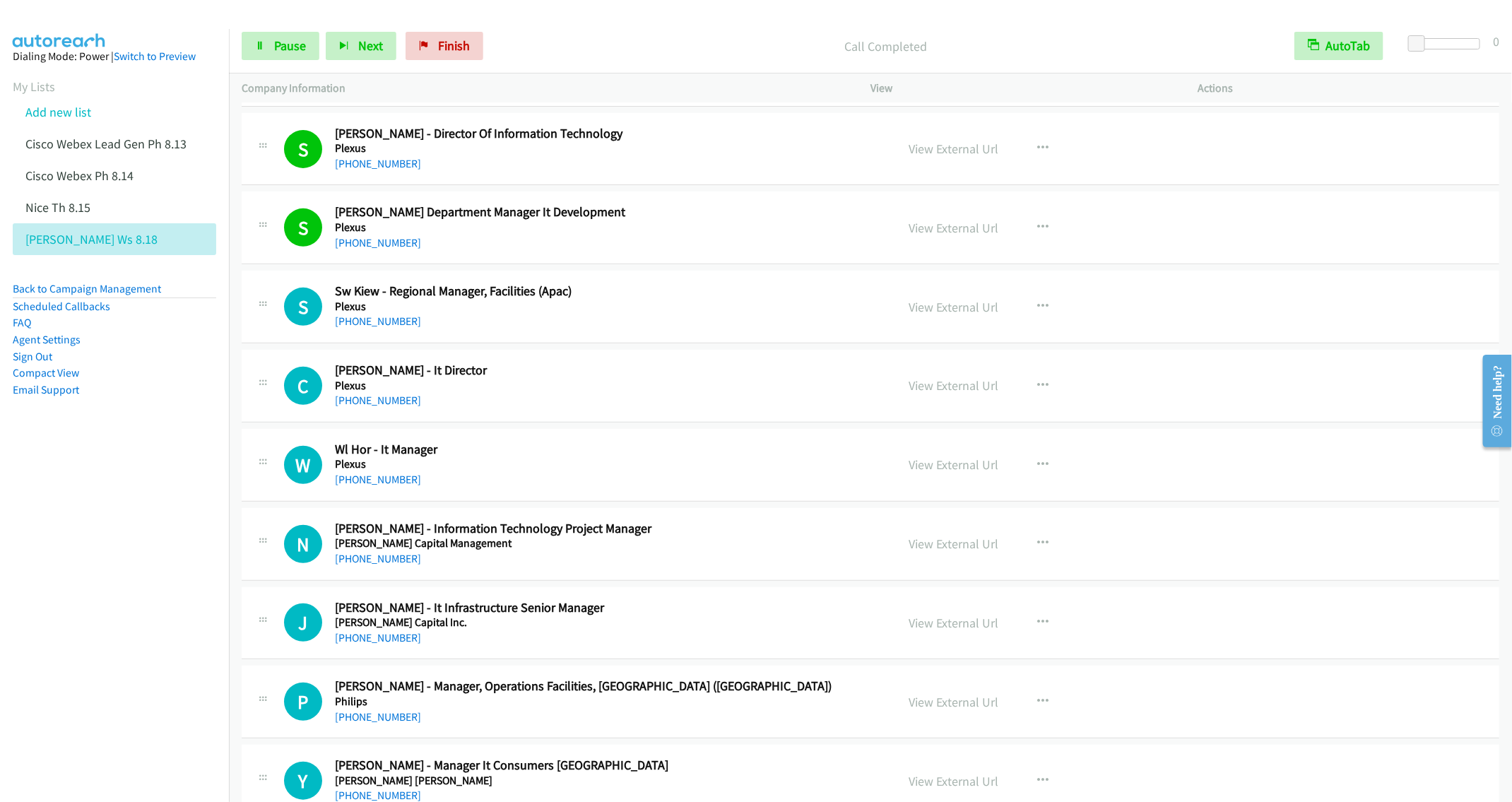
scroll to position [3417, 0]
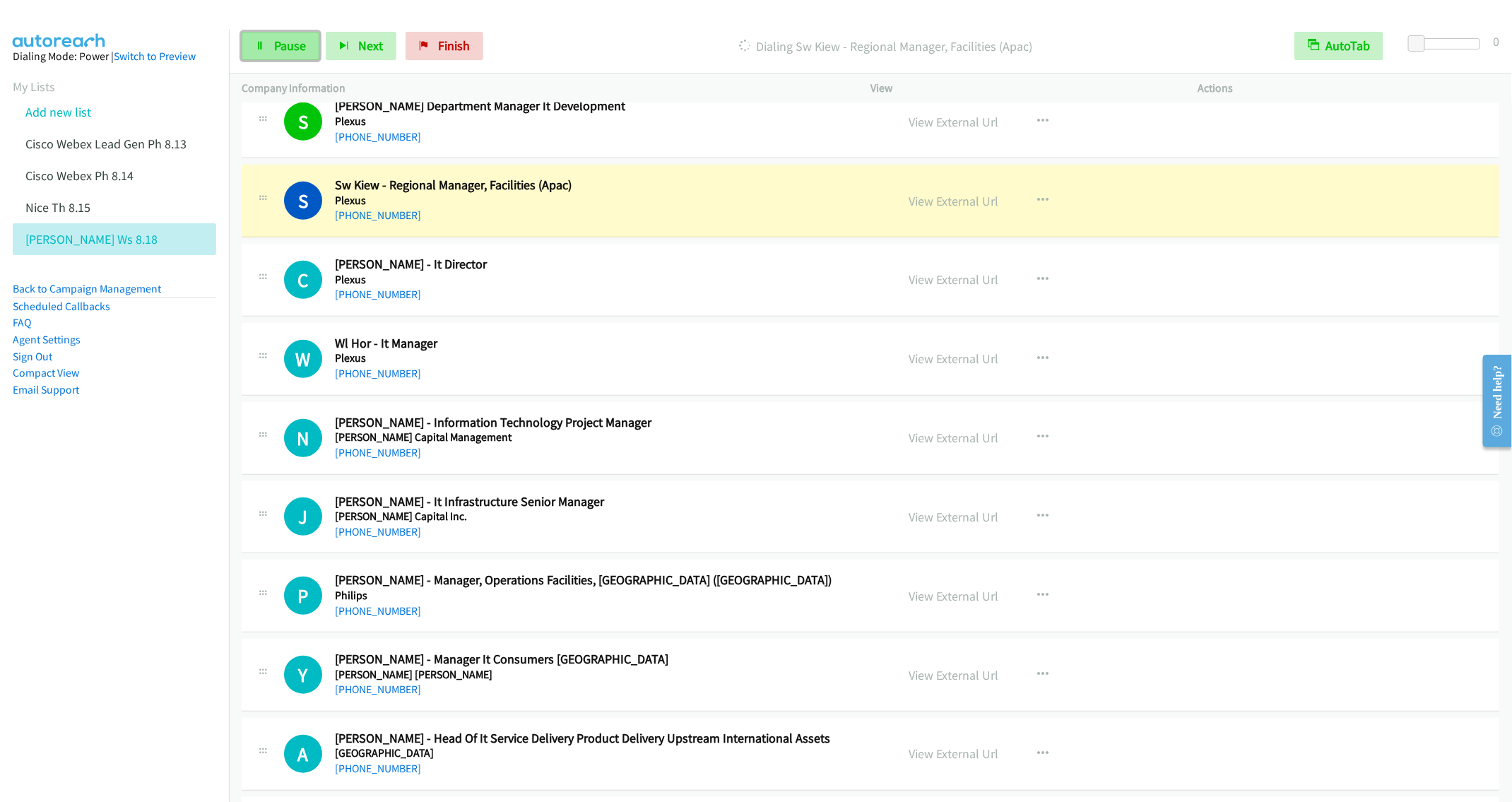
click at [277, 39] on span "Pause" at bounding box center [290, 45] width 32 height 16
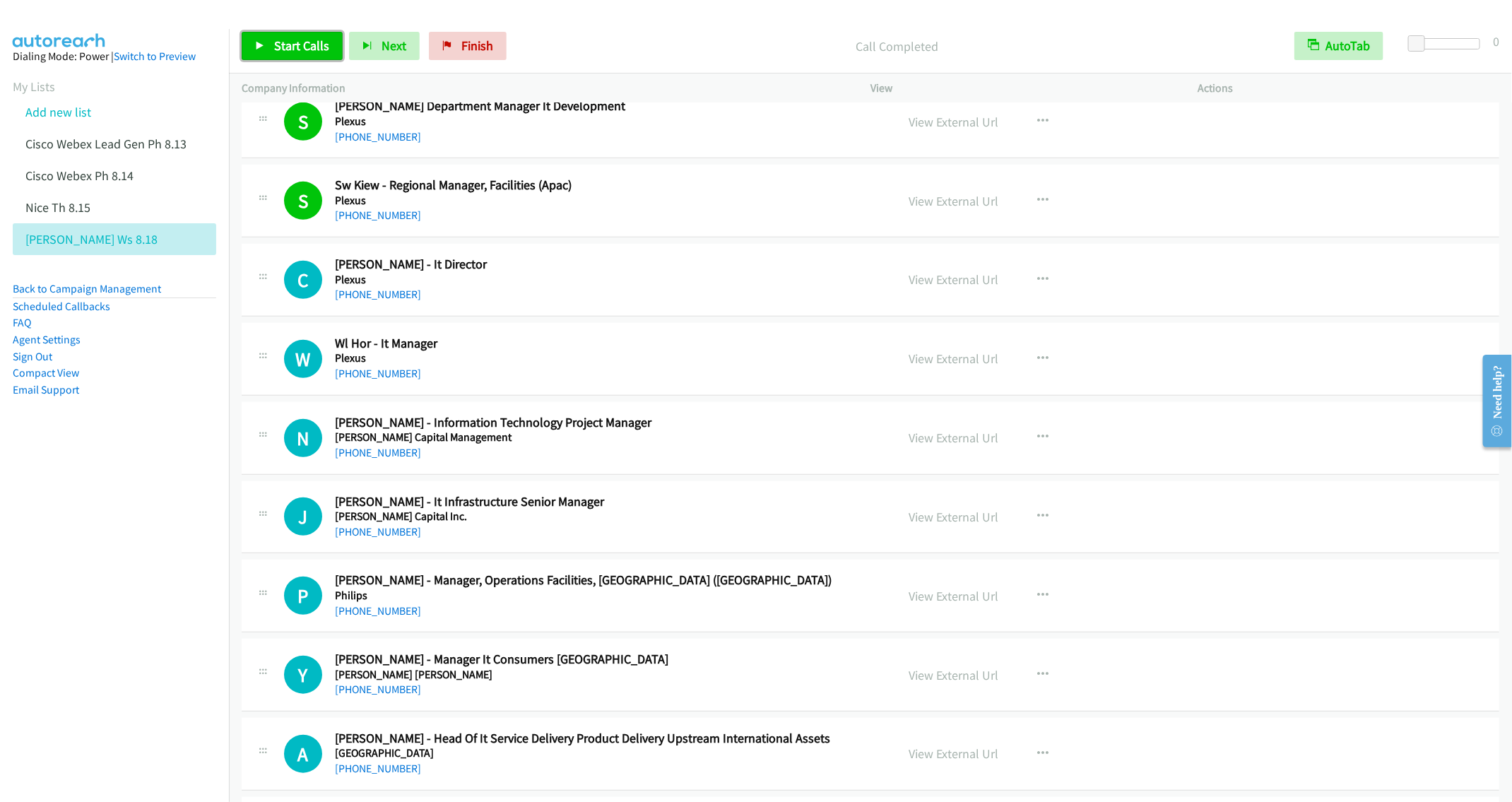
click at [287, 41] on span "Start Calls" at bounding box center [302, 45] width 55 height 16
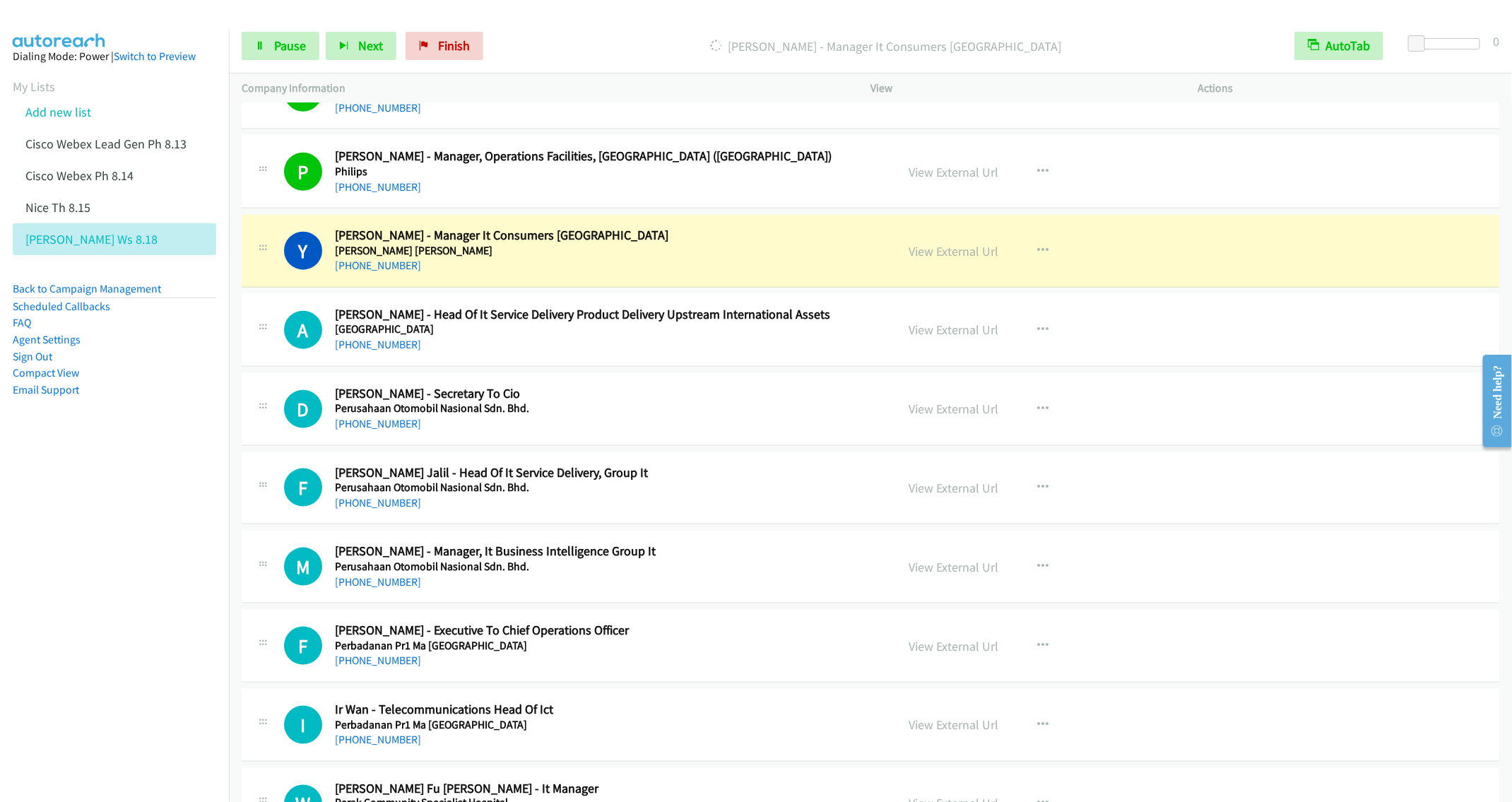
scroll to position [3947, 0]
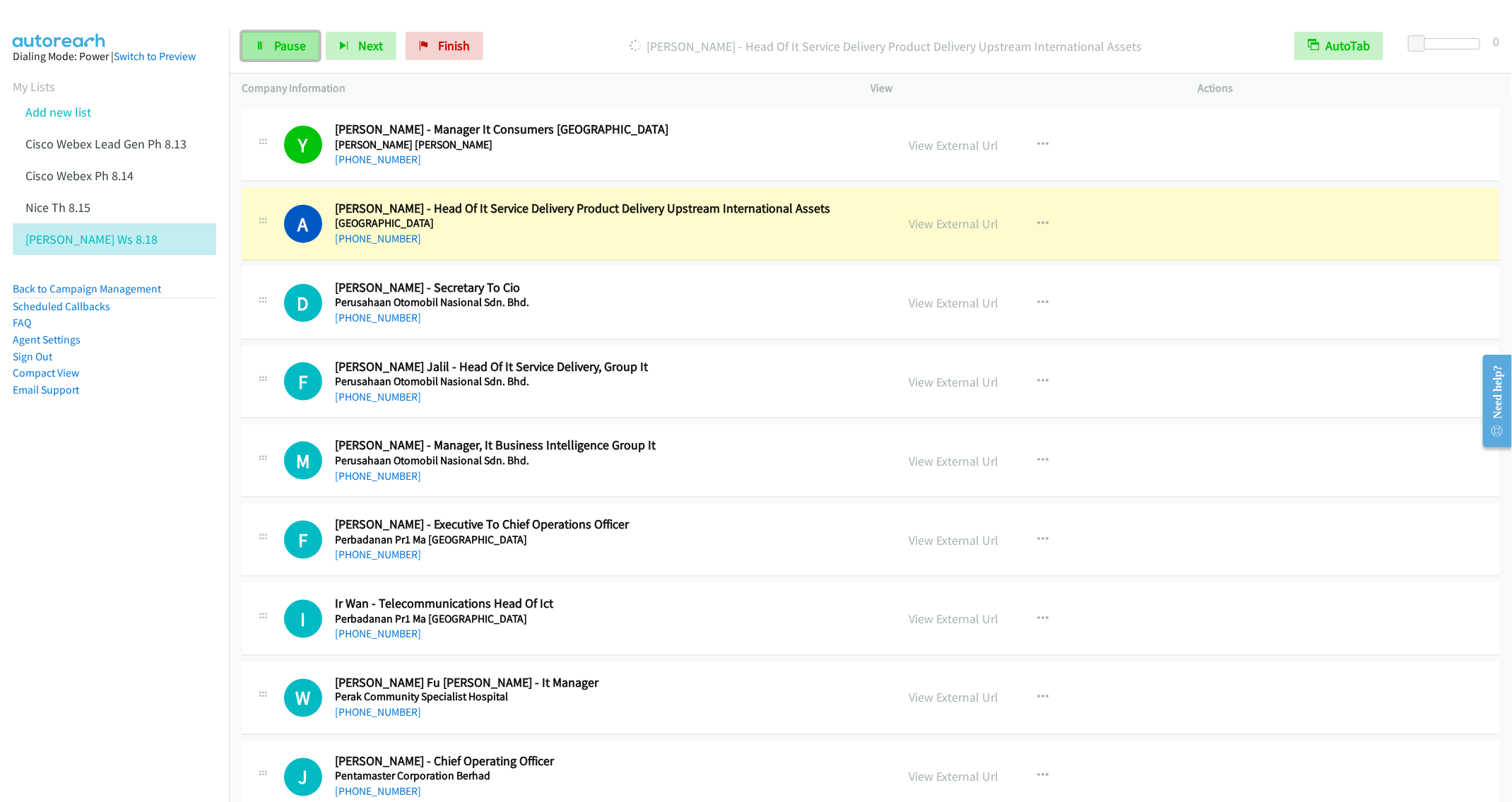
click at [280, 42] on span "Pause" at bounding box center [290, 45] width 32 height 16
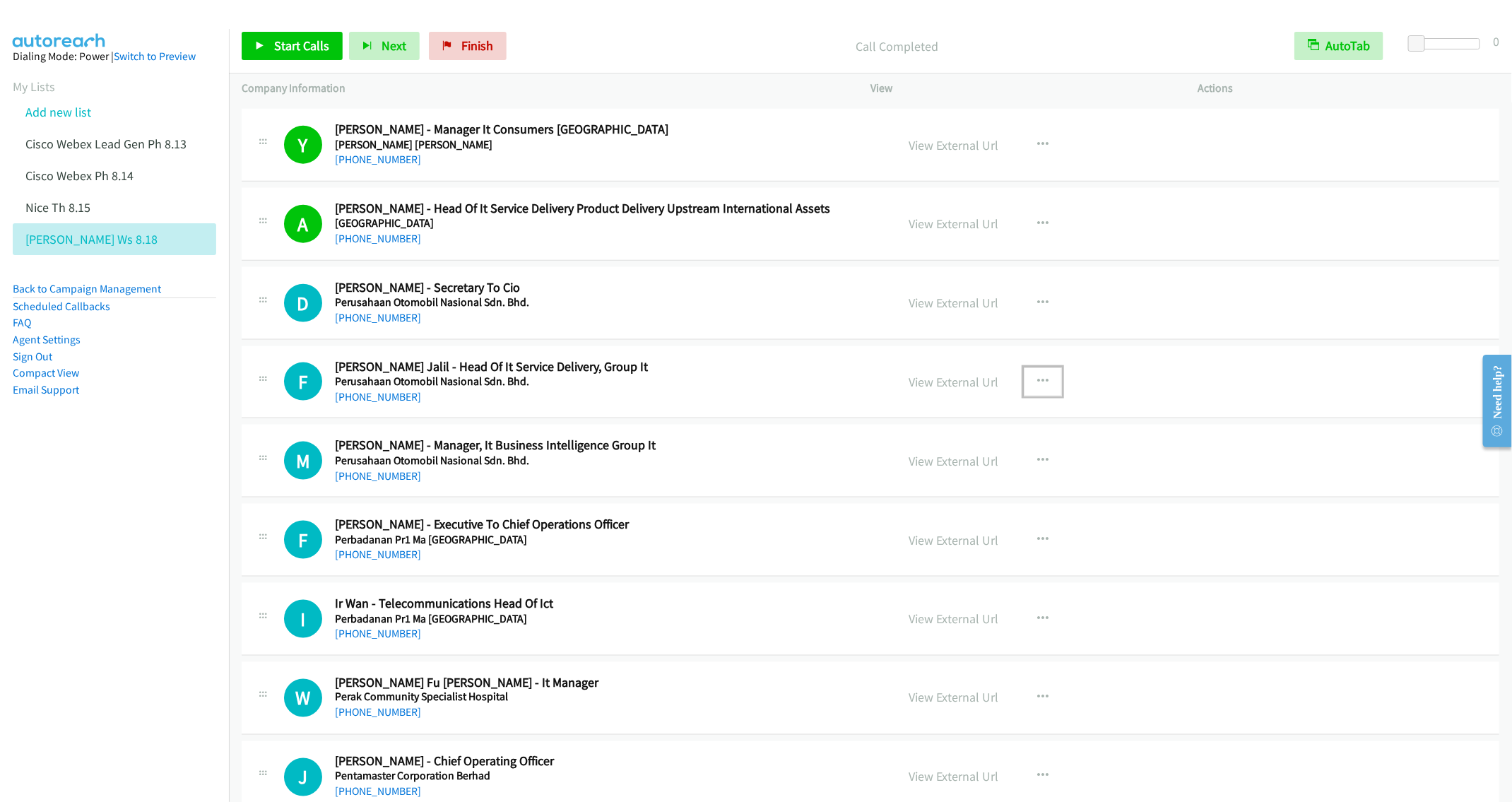
click at [1026, 396] on button "button" at bounding box center [1043, 381] width 38 height 29
click at [927, 488] on link "Start Calls Here" at bounding box center [967, 474] width 188 height 29
click at [303, 43] on span "Start Calls" at bounding box center [302, 45] width 55 height 16
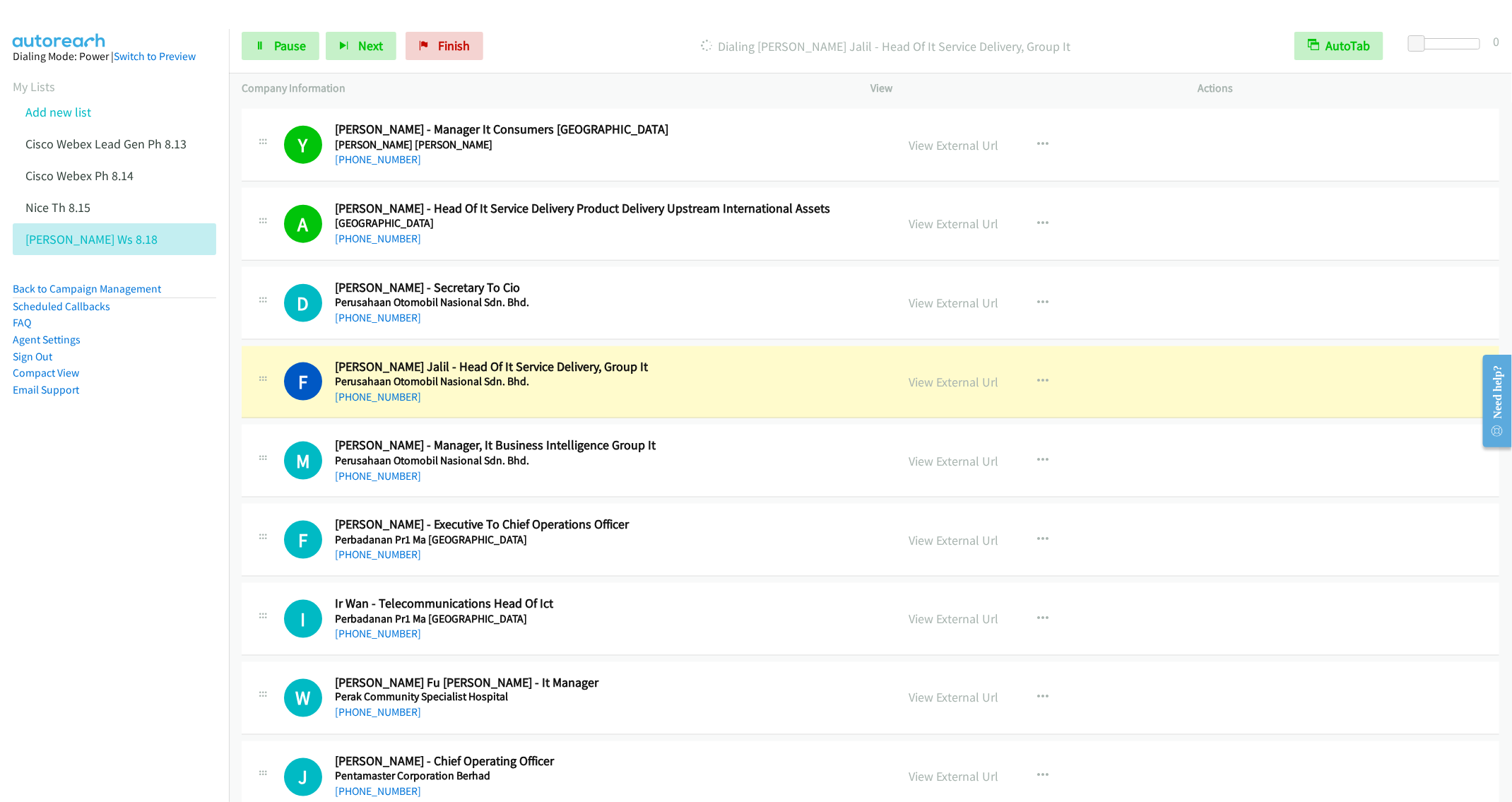
scroll to position [4052, 0]
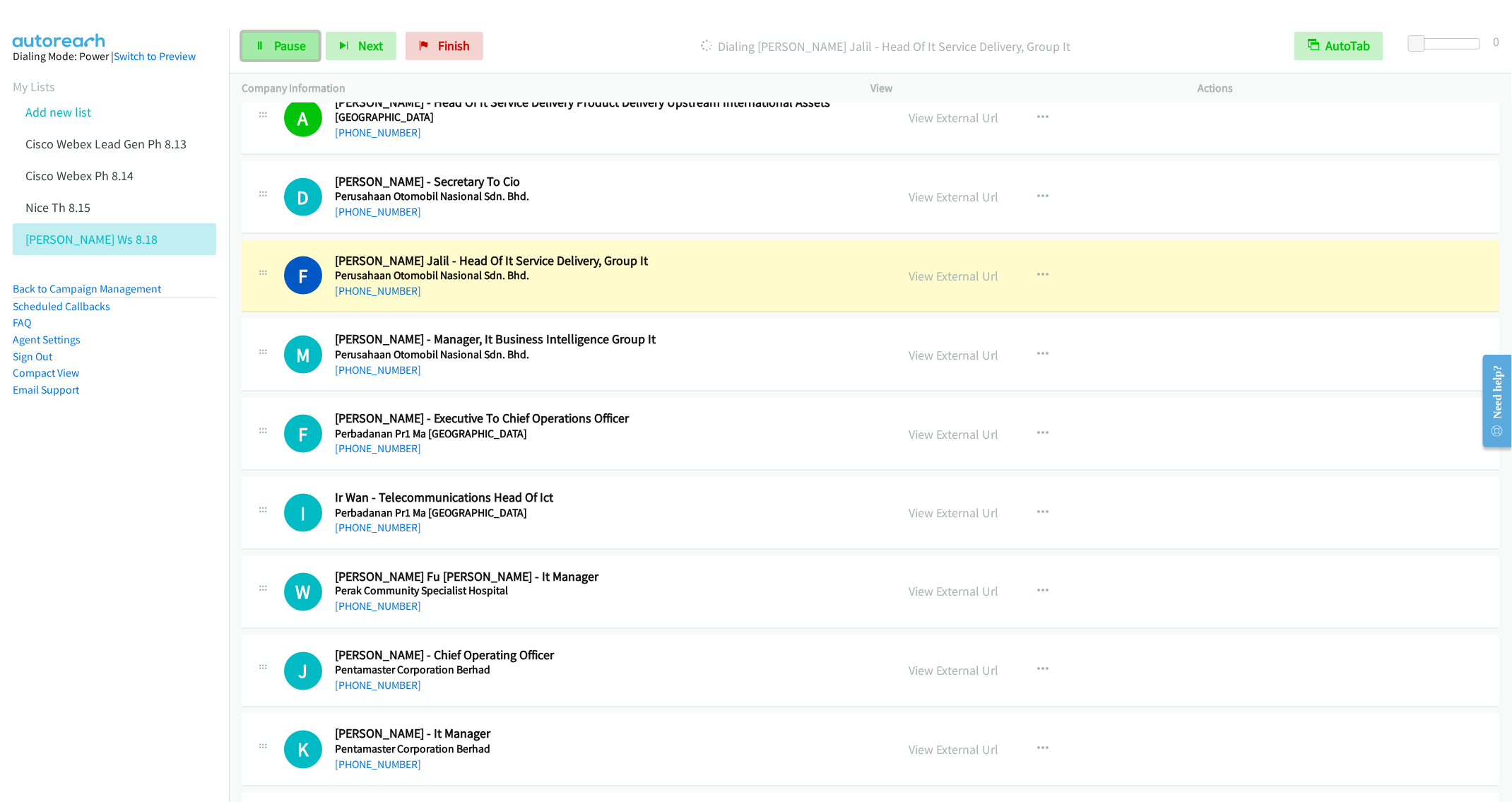
click at [276, 45] on span "Pause" at bounding box center [290, 45] width 32 height 16
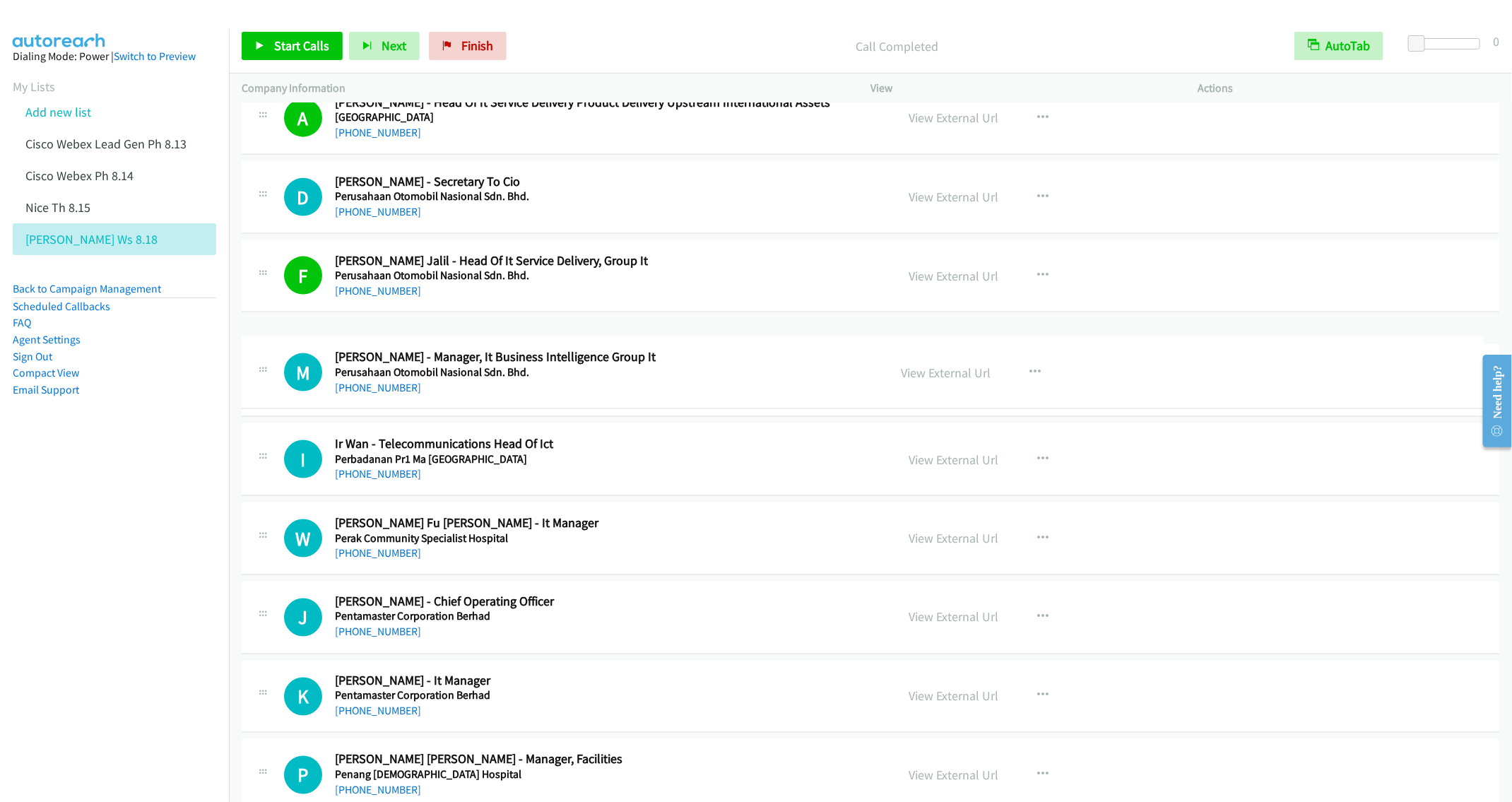
drag, startPoint x: 488, startPoint y: 358, endPoint x: 579, endPoint y: 357, distance: 91.0
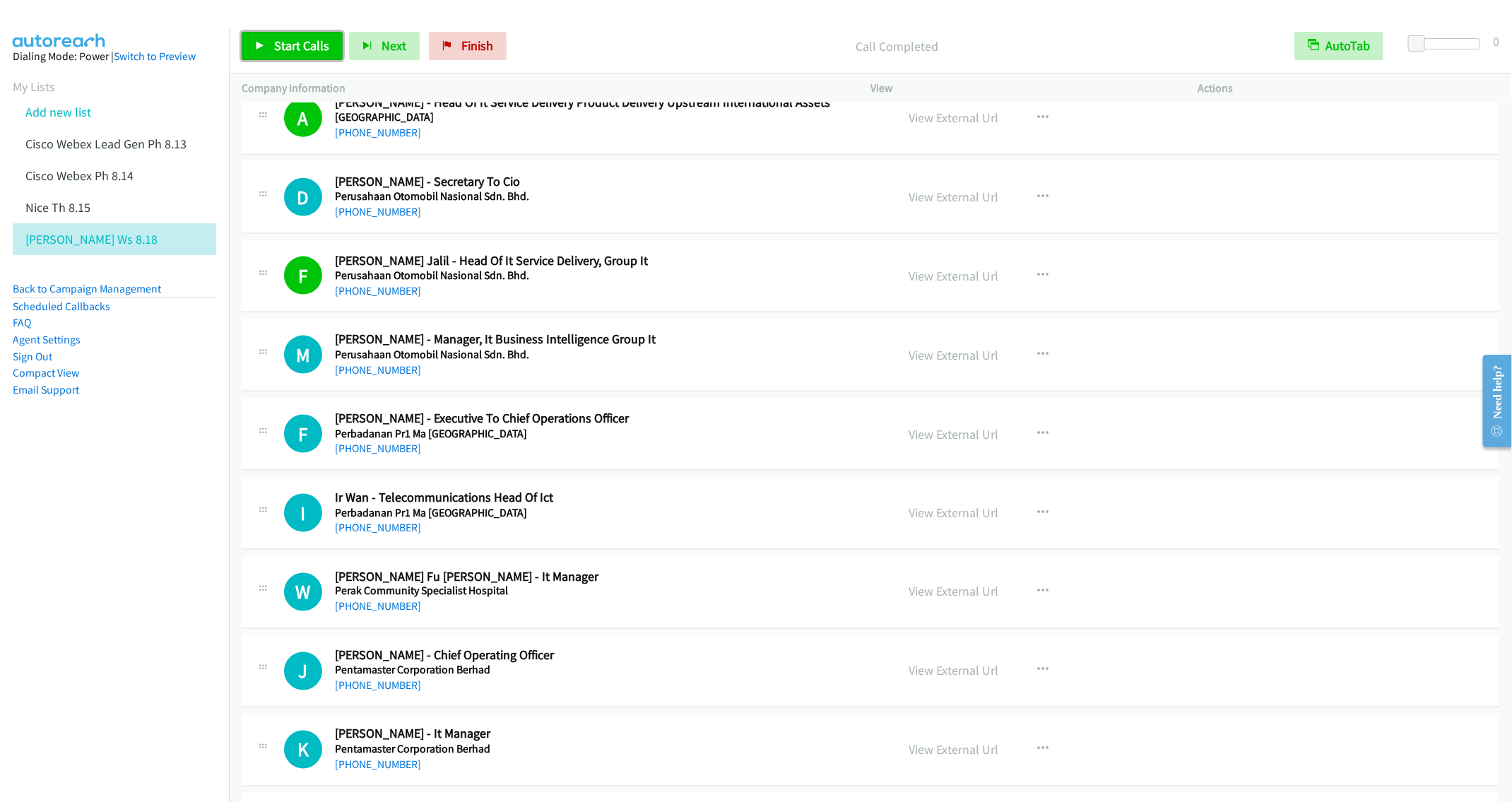
click at [277, 37] on link "Start Calls" at bounding box center [292, 46] width 101 height 29
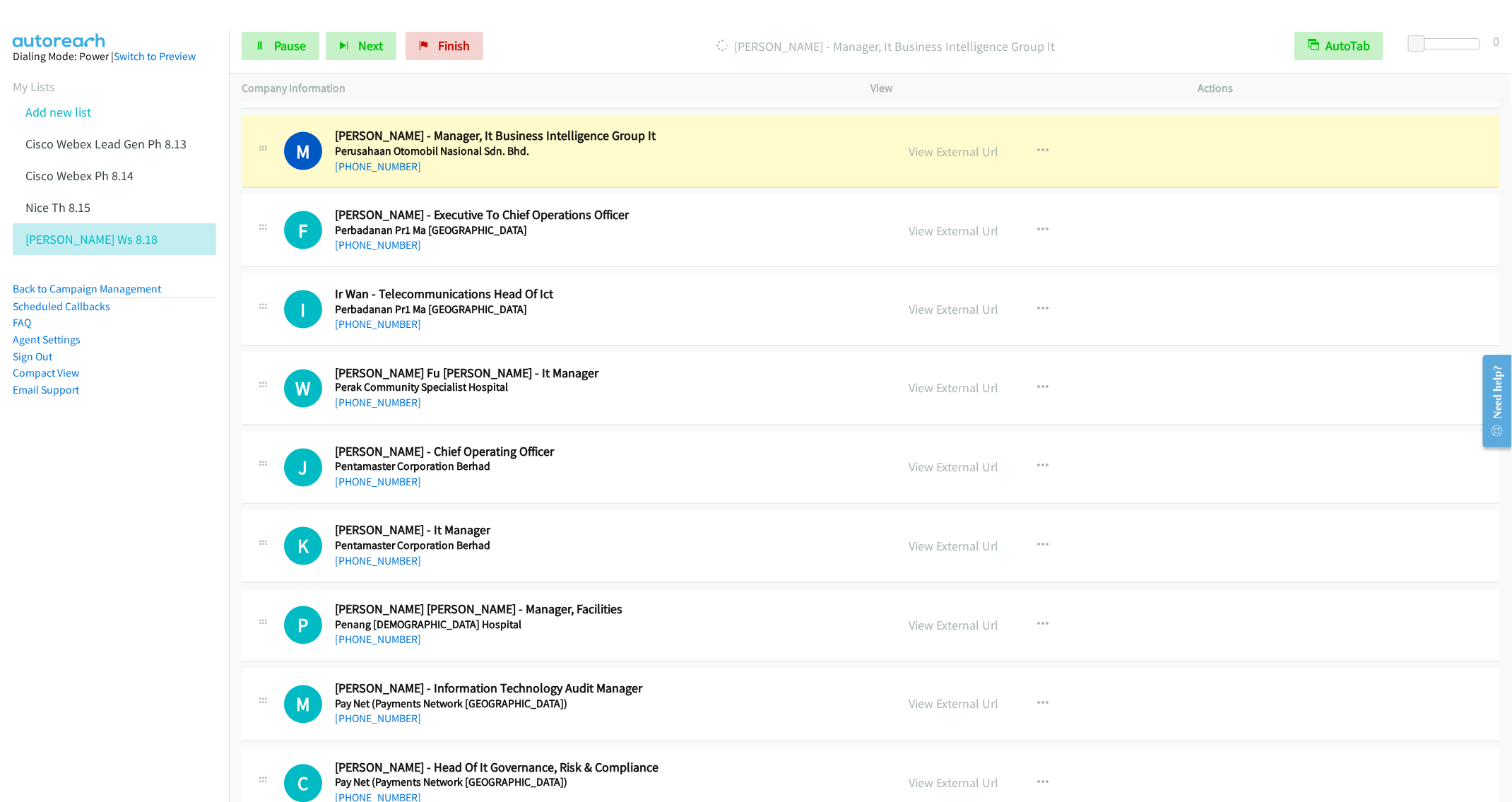
scroll to position [4264, 0]
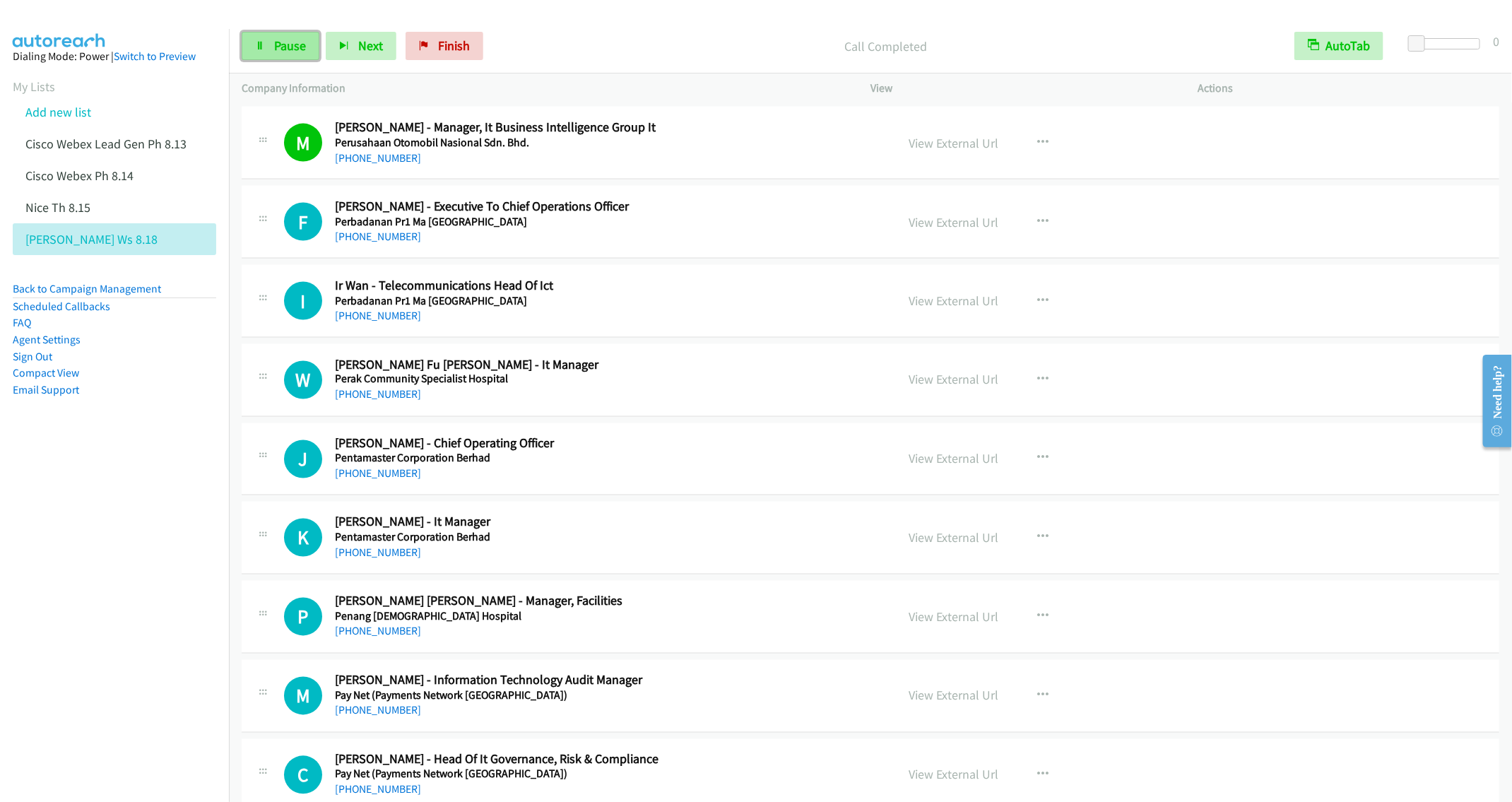
click at [287, 44] on span "Pause" at bounding box center [290, 45] width 32 height 16
click at [630, 324] on div "+60 19-317 2725" at bounding box center [604, 316] width 540 height 17
click at [299, 41] on span "Start Calls" at bounding box center [302, 45] width 55 height 16
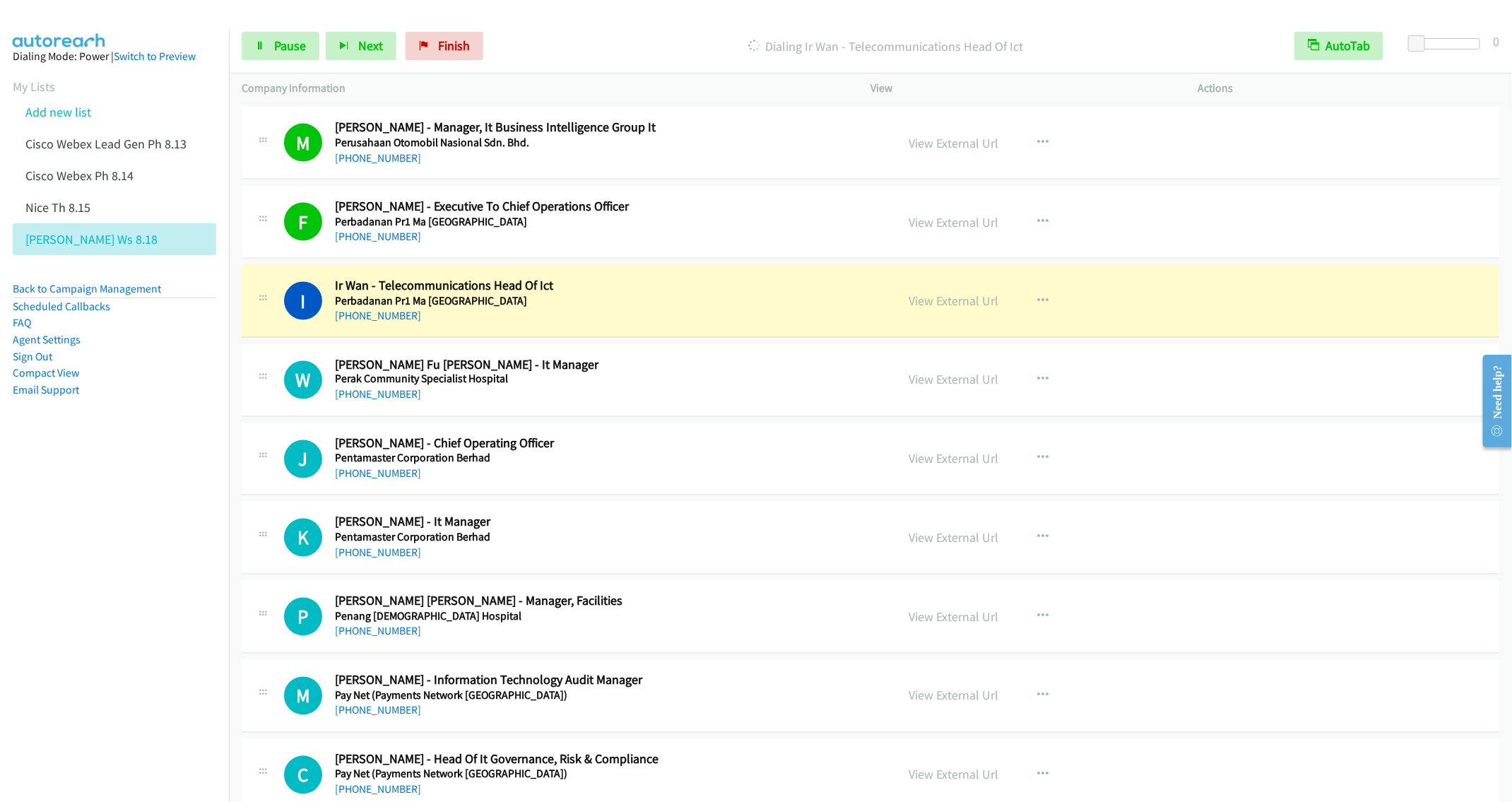
scroll to position [4370, 0]
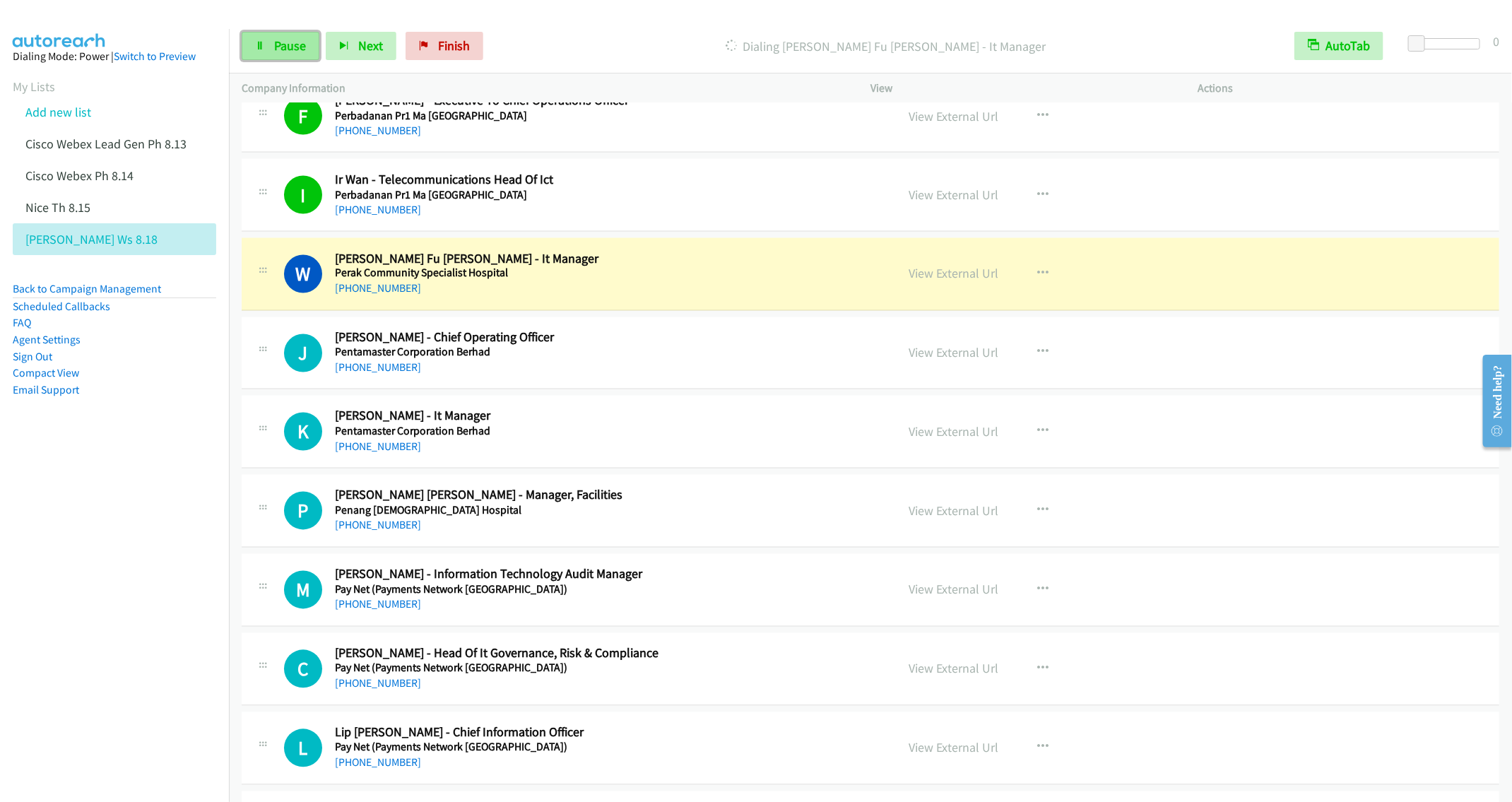
click at [276, 43] on span "Pause" at bounding box center [290, 45] width 32 height 16
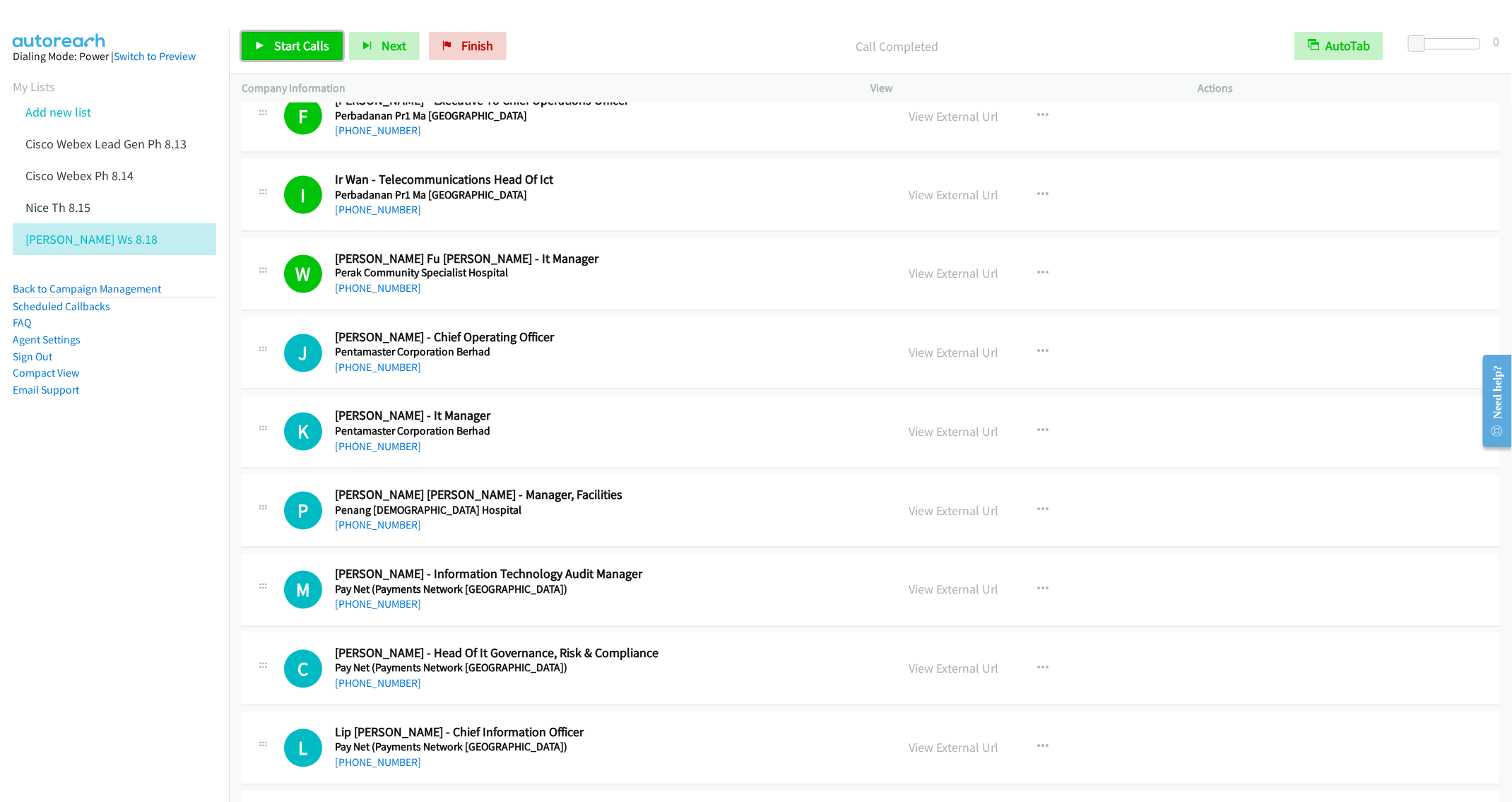
click at [296, 48] on span "Start Calls" at bounding box center [302, 45] width 55 height 16
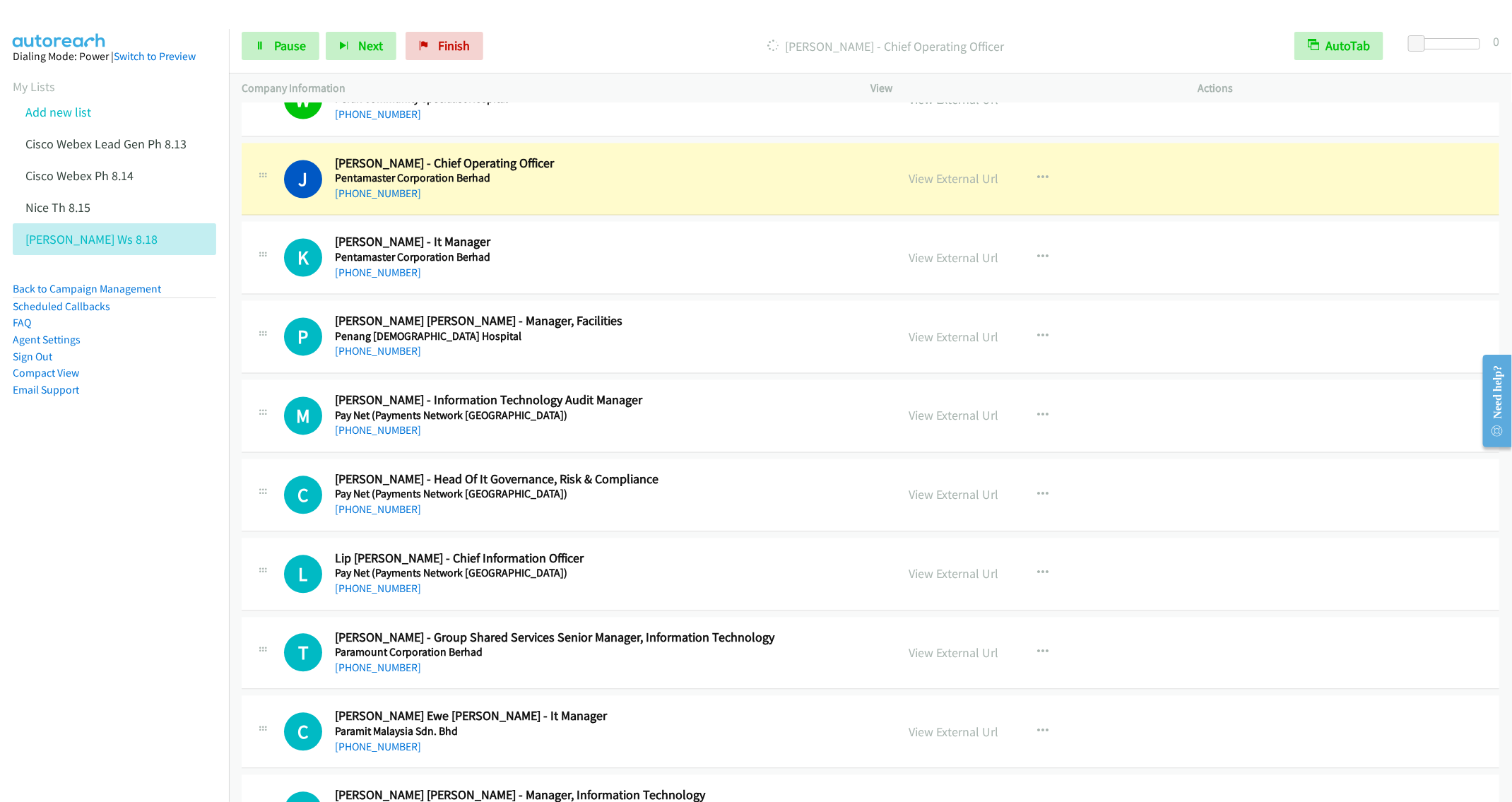
scroll to position [4582, 0]
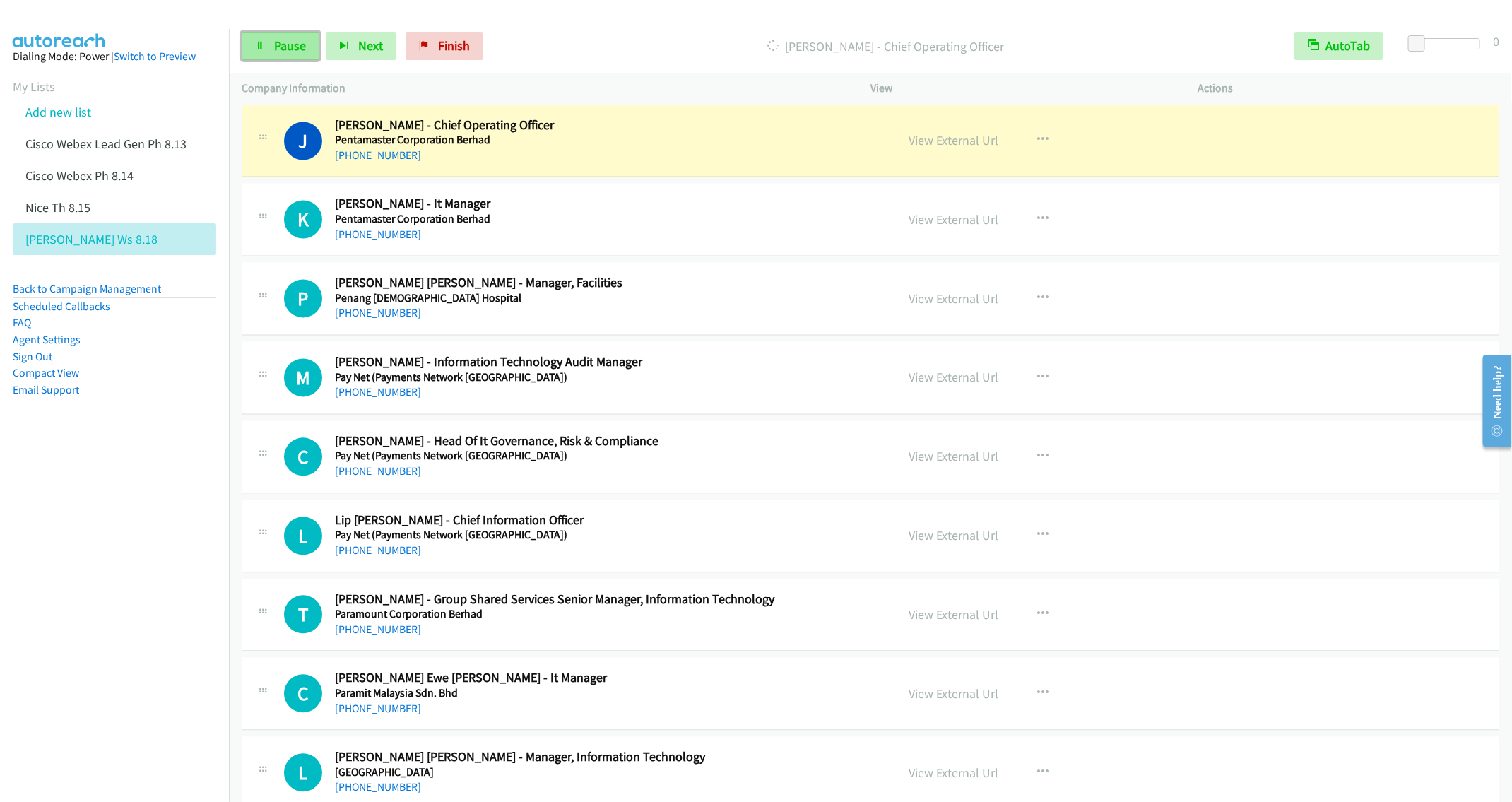
click at [277, 44] on span "Pause" at bounding box center [290, 45] width 32 height 16
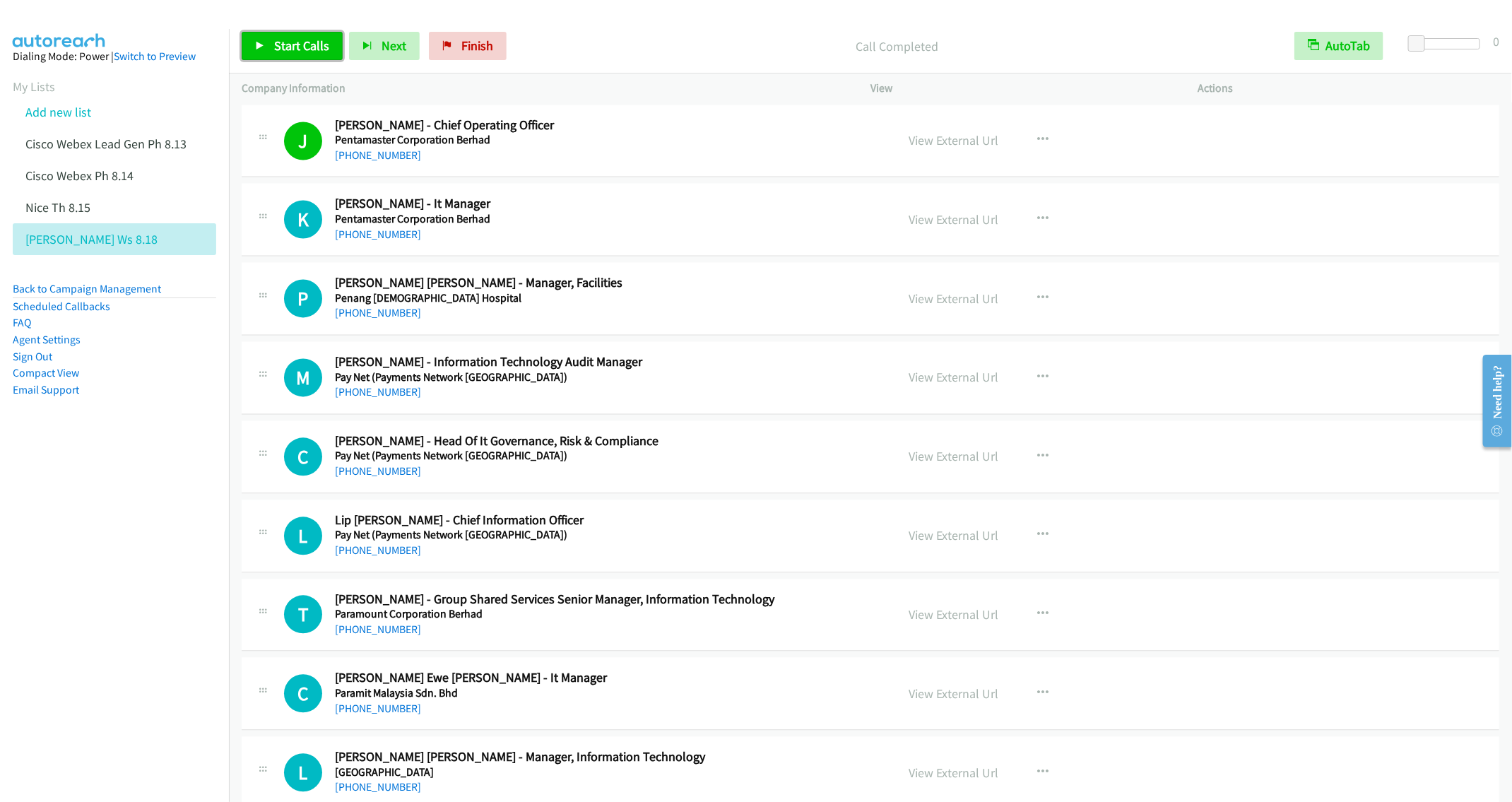
click at [308, 36] on link "Start Calls" at bounding box center [292, 46] width 101 height 29
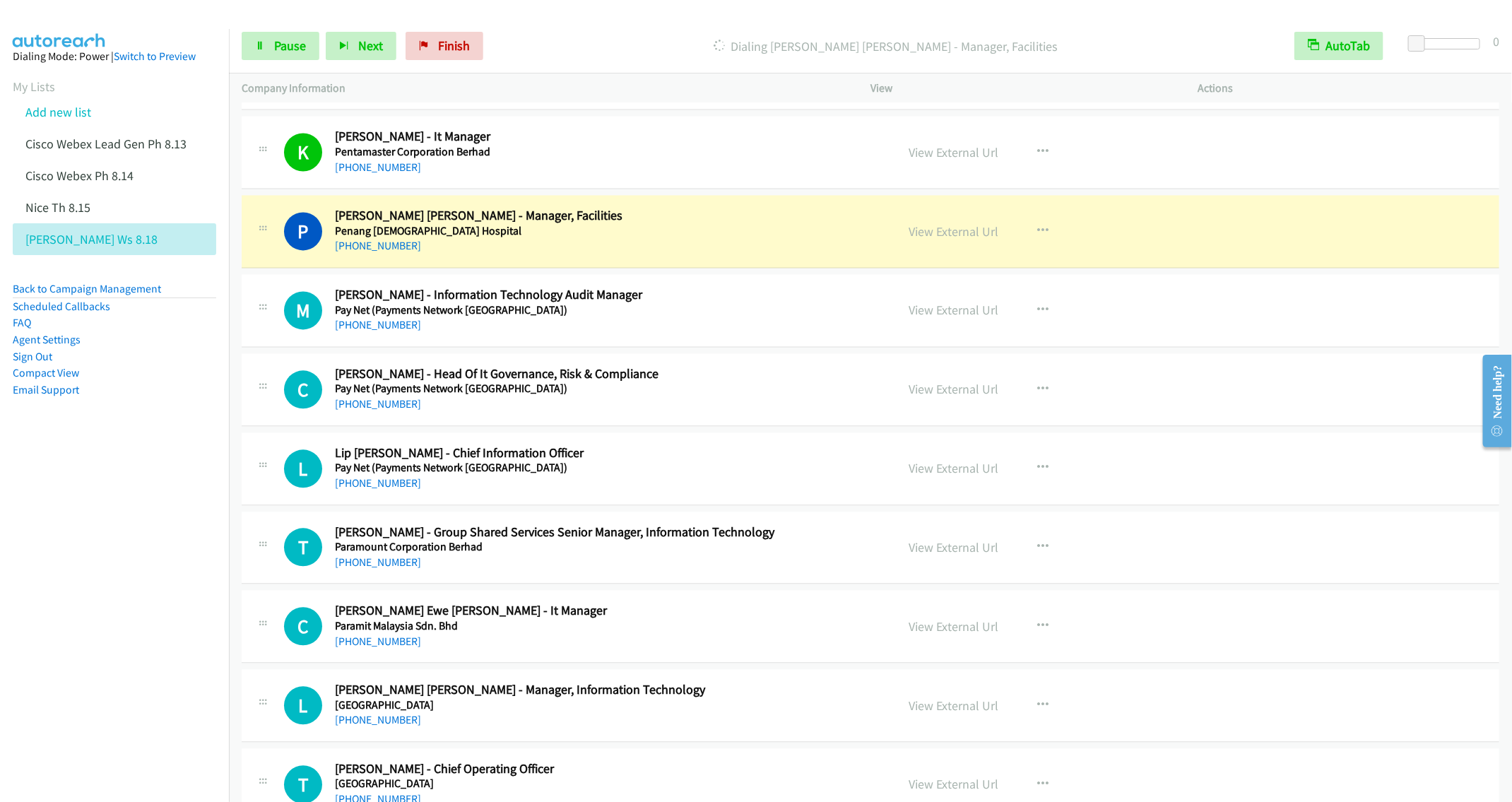
scroll to position [4688, 0]
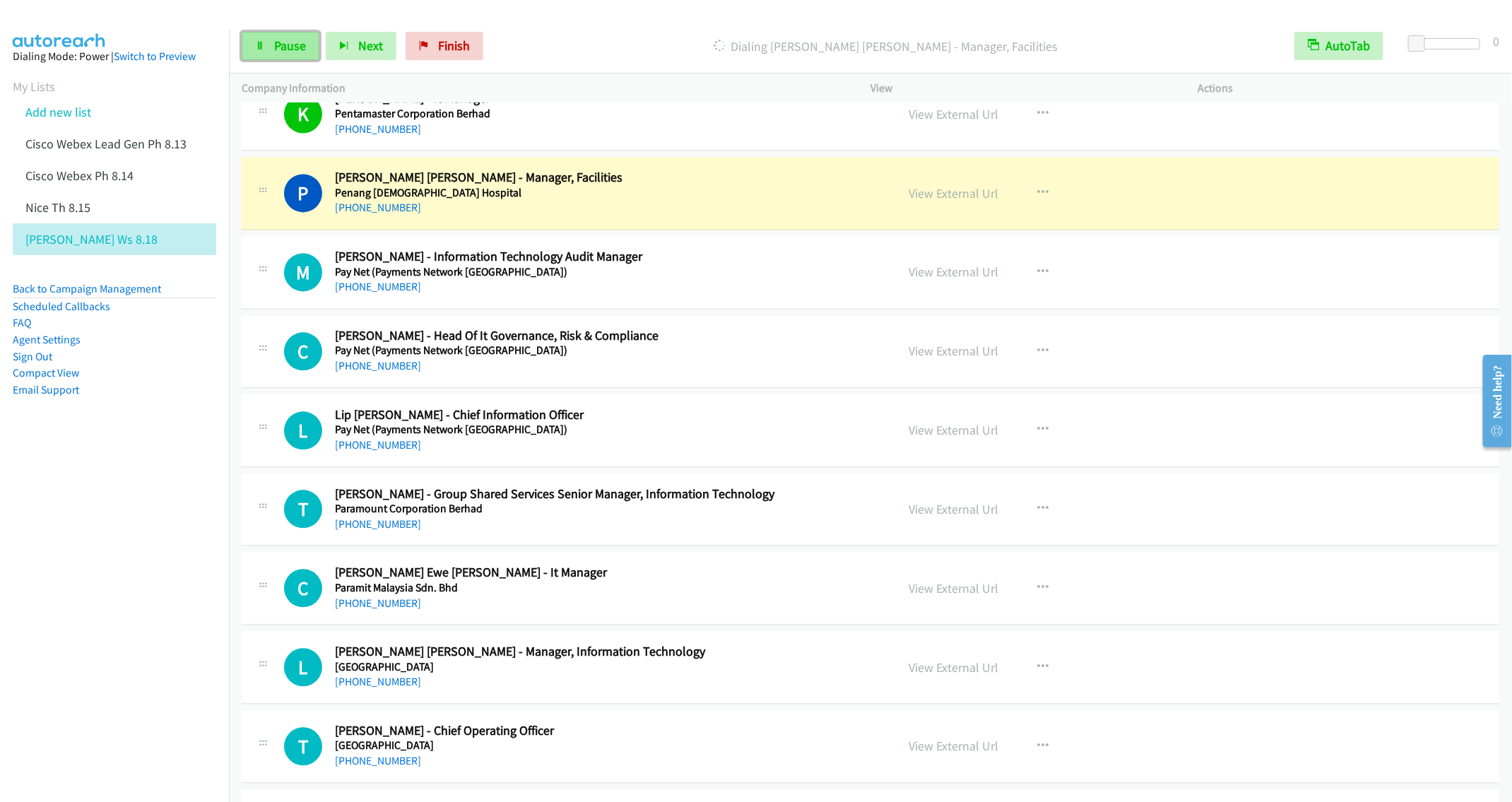
click at [274, 48] on span "Pause" at bounding box center [290, 45] width 32 height 16
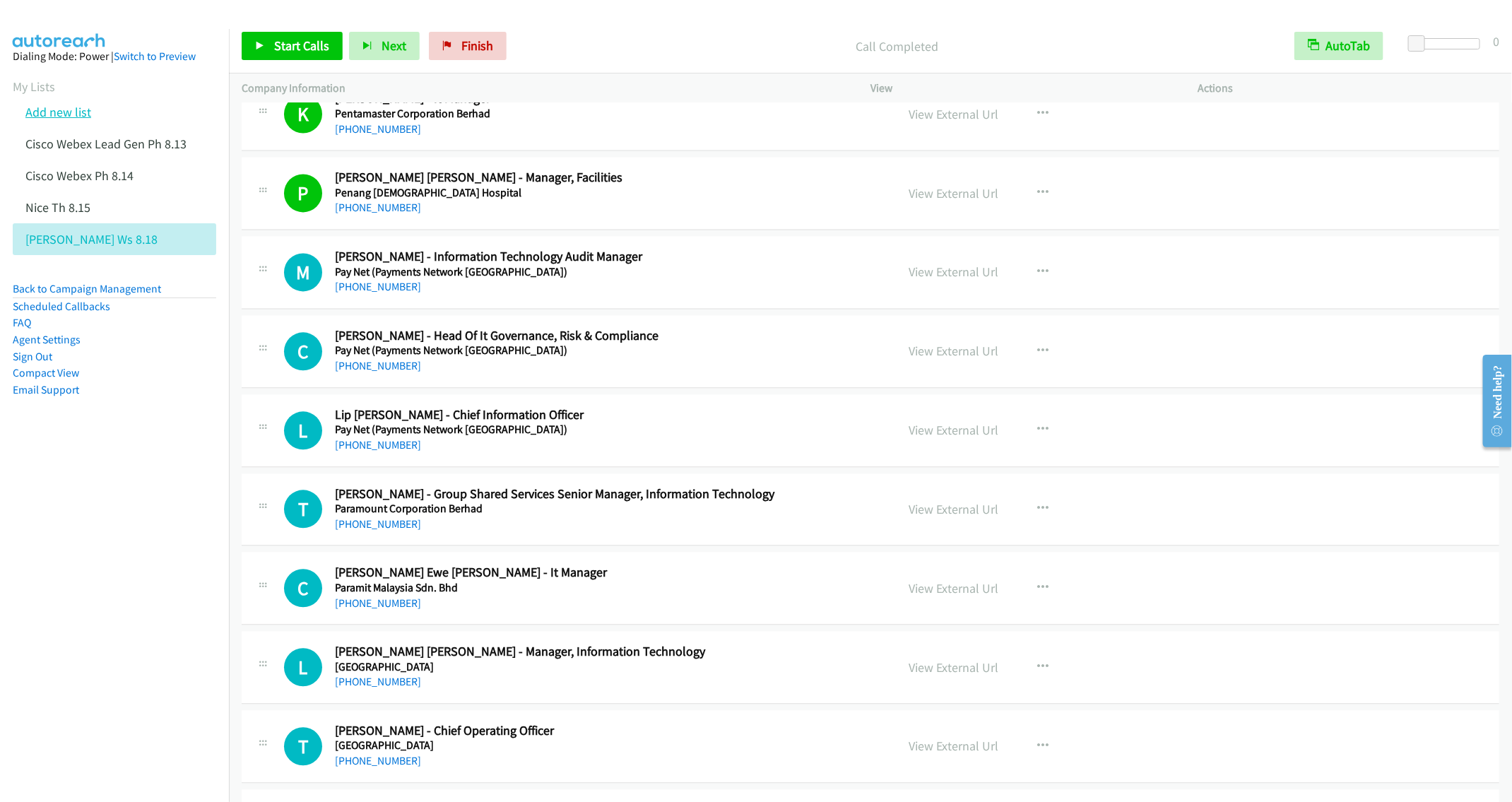
click at [68, 111] on link "Add new list" at bounding box center [58, 111] width 66 height 16
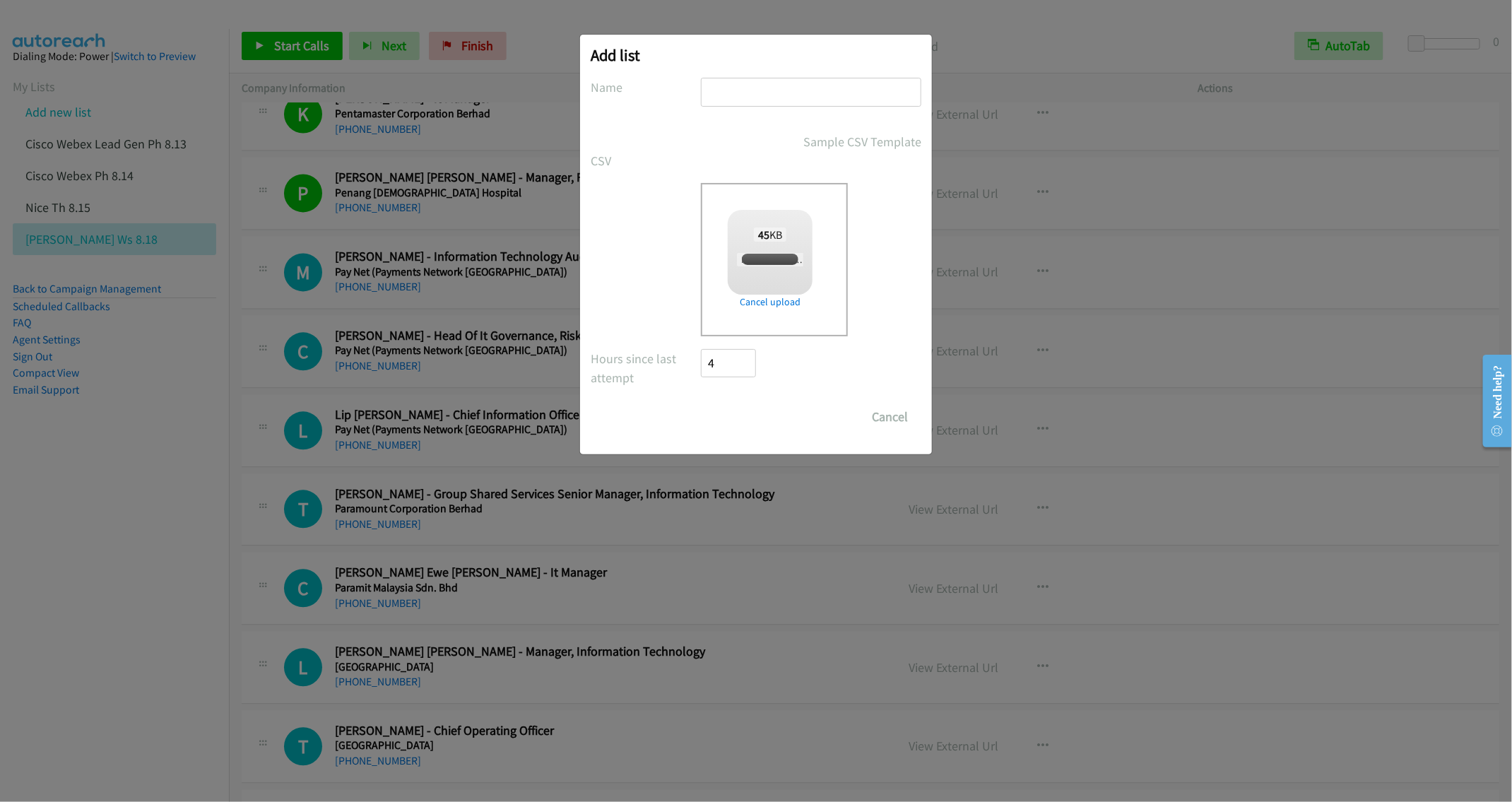
checkbox input "true"
click at [749, 89] on input "text" at bounding box center [811, 92] width 220 height 29
type input "Nice TH 8.18"
click at [742, 417] on input "Save List" at bounding box center [738, 417] width 74 height 29
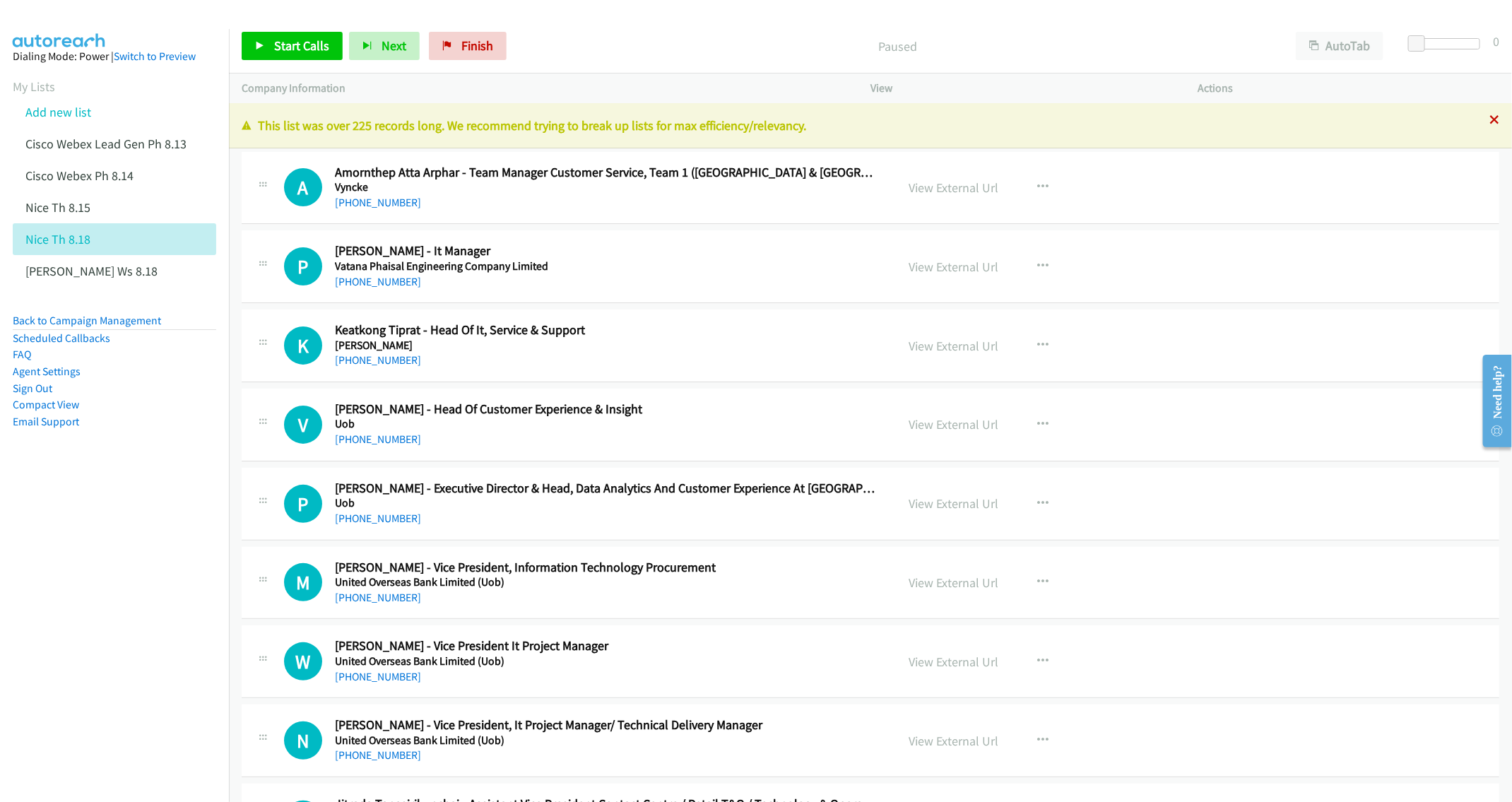
click at [1474, 115] on div "This list was over 225 records long. We recommend trying to break up lists for …" at bounding box center [871, 125] width 1283 height 45
click at [1490, 118] on icon at bounding box center [1494, 120] width 10 height 10
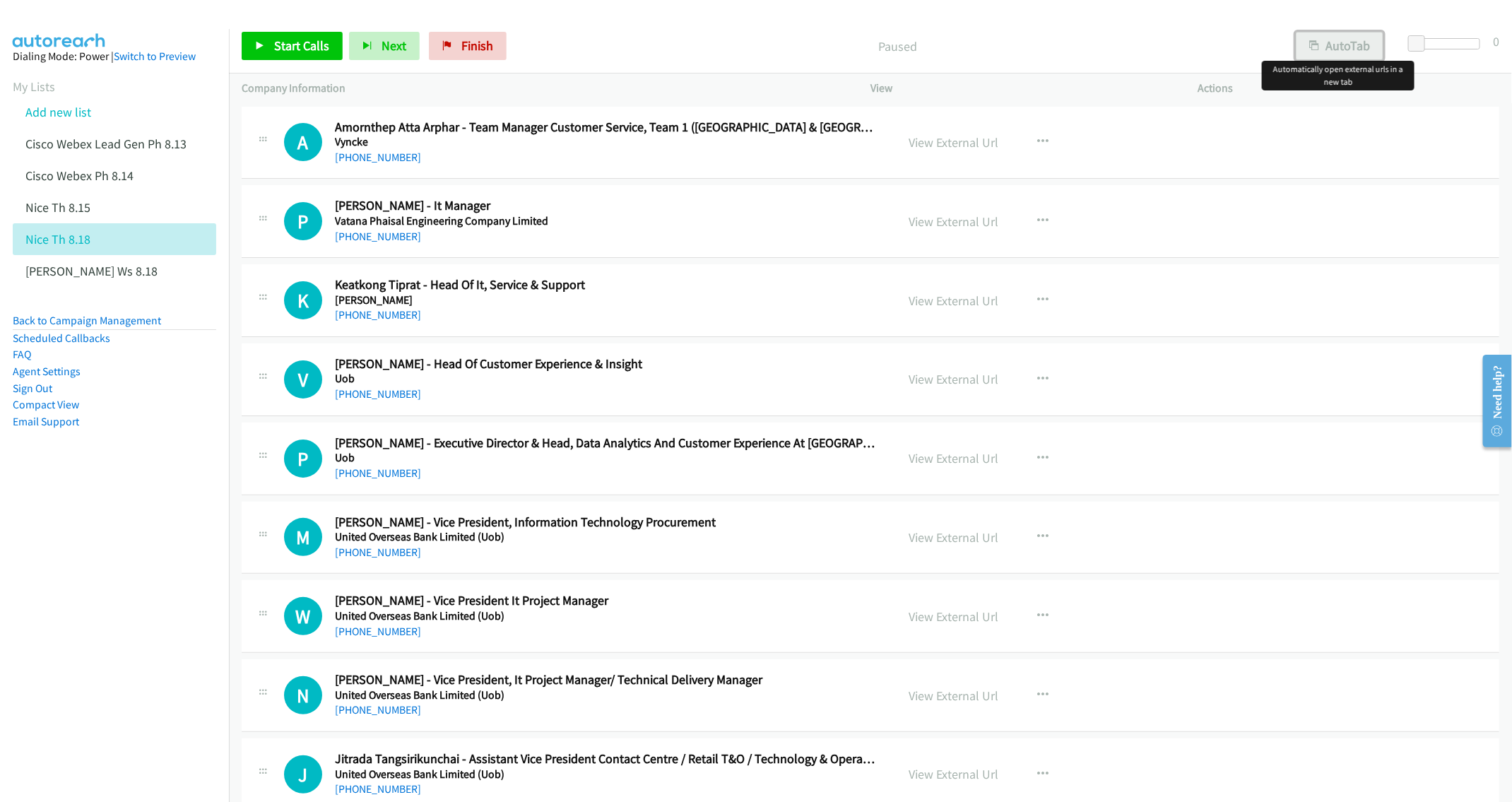
click at [1344, 44] on button "AutoTab" at bounding box center [1339, 46] width 87 height 29
click at [927, 143] on link "View External Url" at bounding box center [954, 142] width 90 height 16
click at [1230, 161] on div "A Callback Scheduled Amornthep Atta Arphar - Team Manager Customer Service, Tea…" at bounding box center [871, 143] width 1258 height 73
click at [278, 48] on span "Start Calls" at bounding box center [302, 45] width 55 height 16
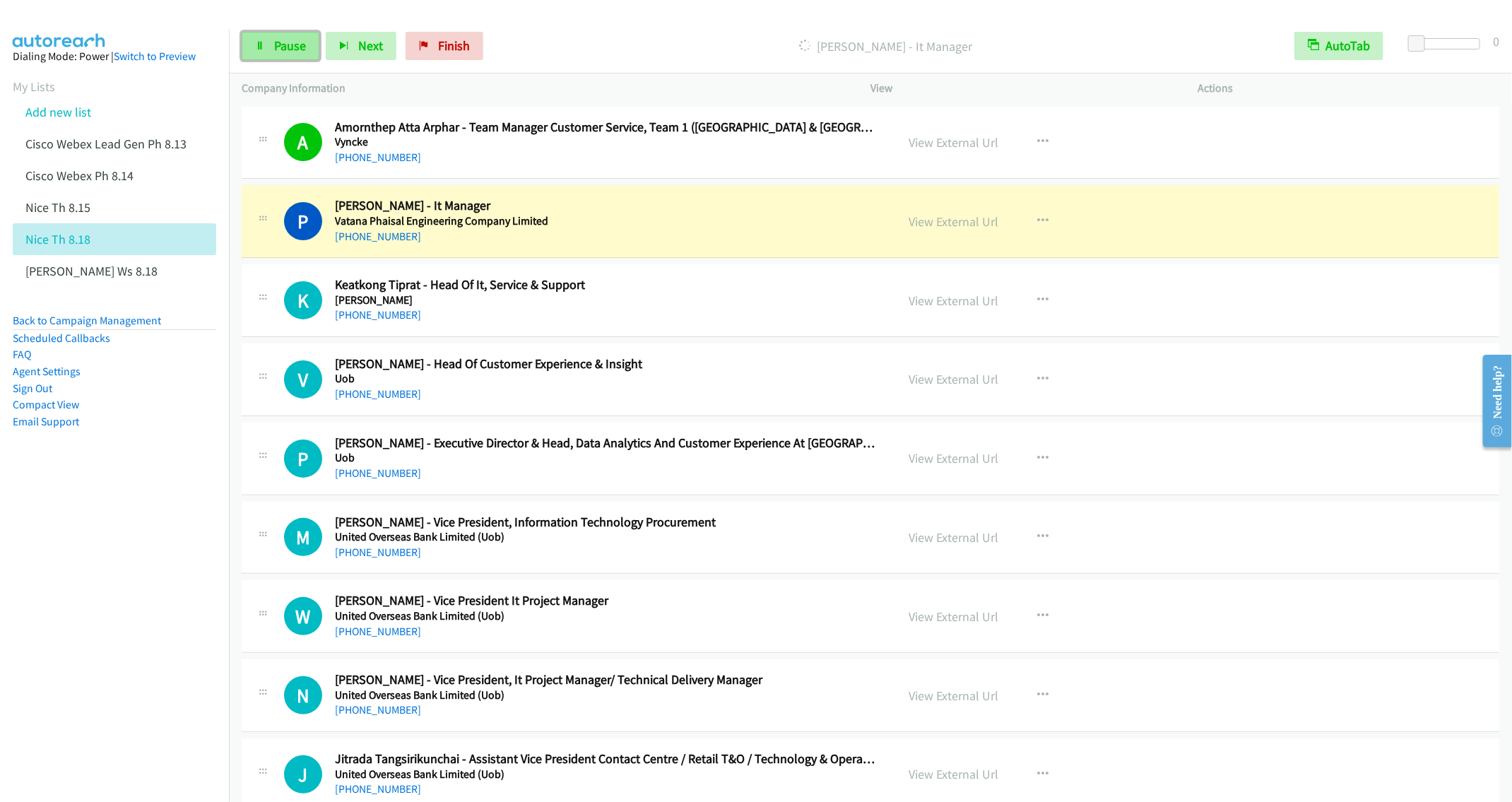
click at [283, 48] on span "Pause" at bounding box center [290, 45] width 32 height 16
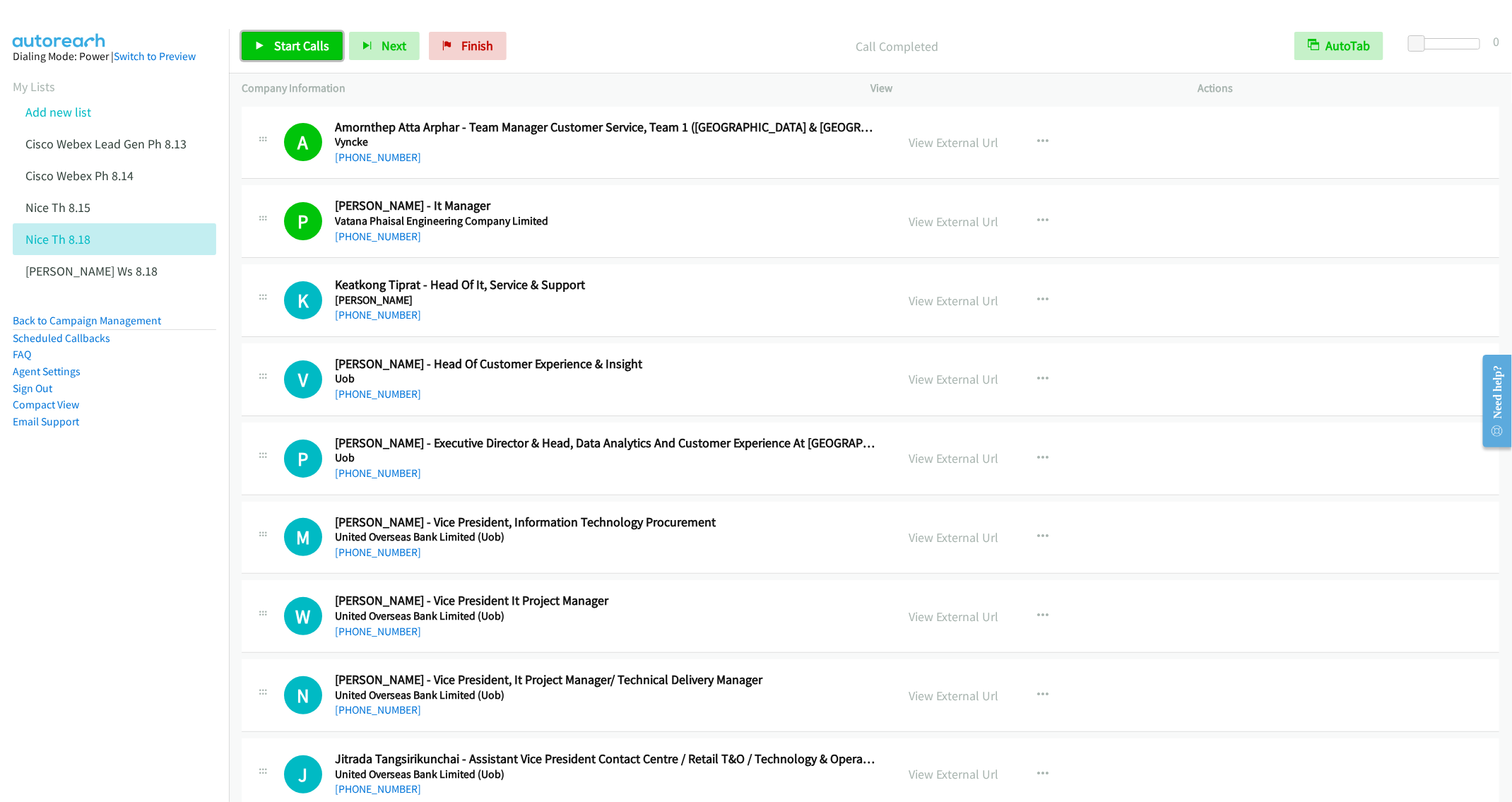
click at [284, 48] on span "Start Calls" at bounding box center [302, 45] width 55 height 16
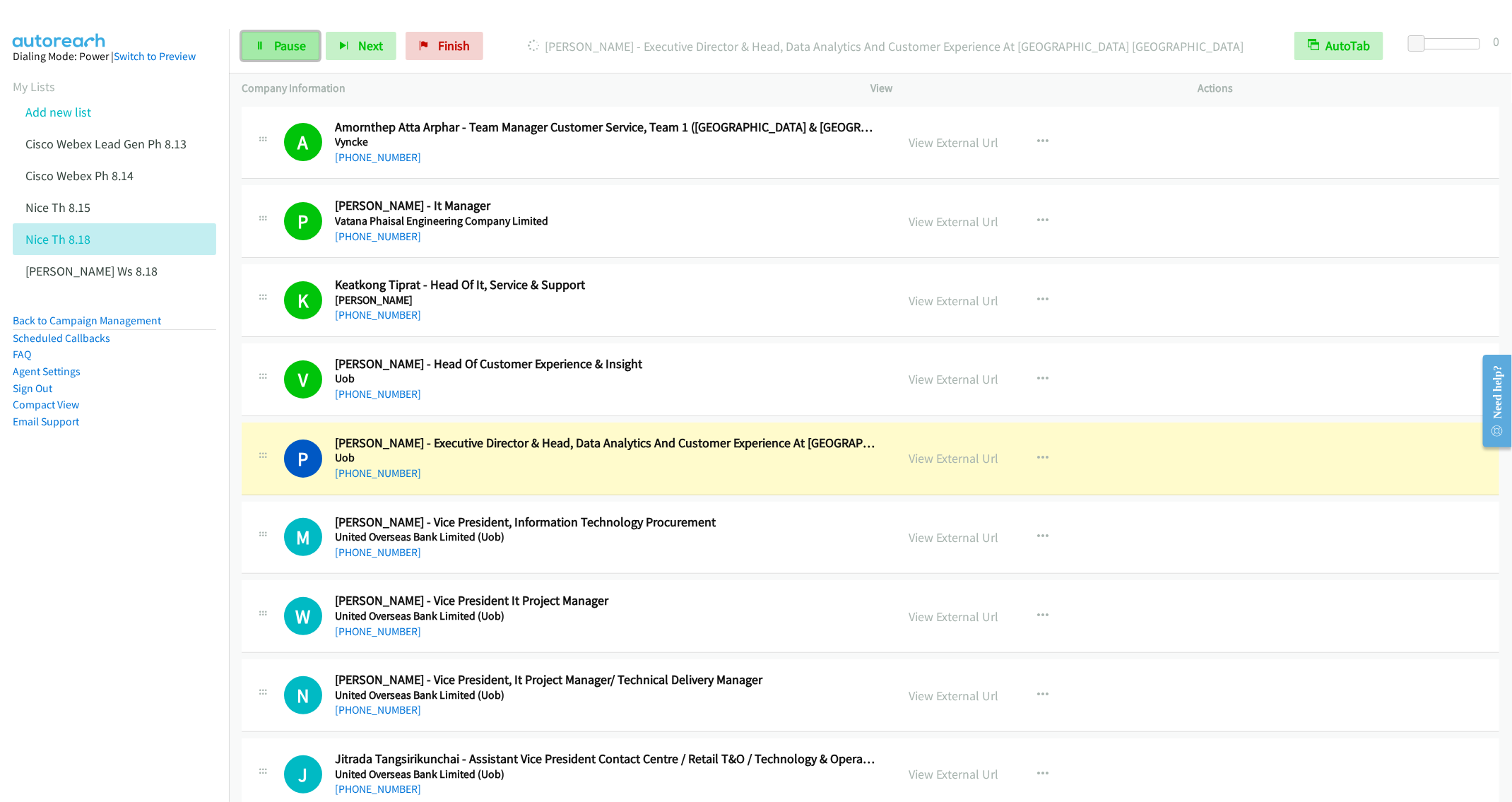
click at [284, 53] on span "Pause" at bounding box center [290, 45] width 32 height 16
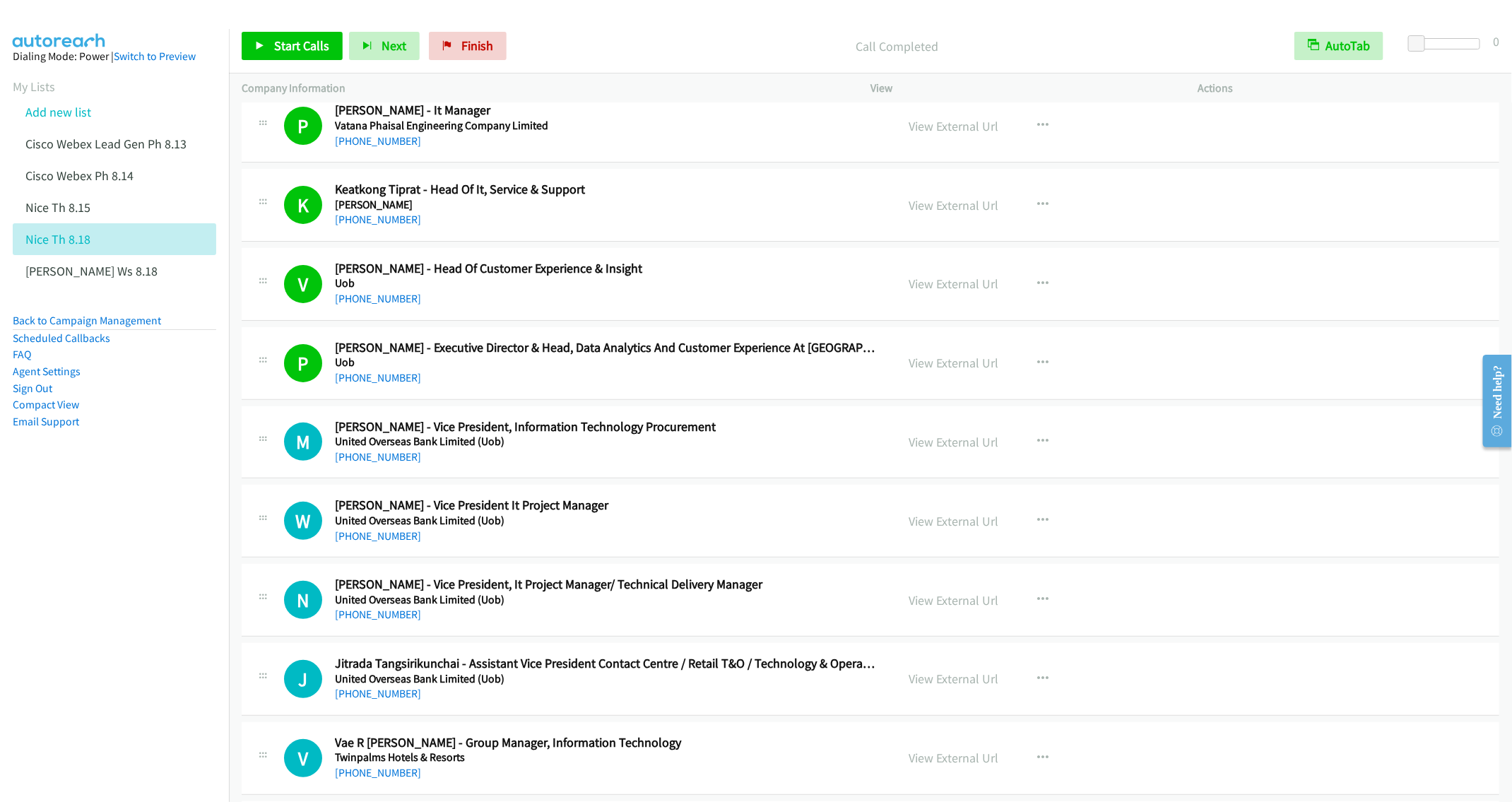
scroll to position [212, 0]
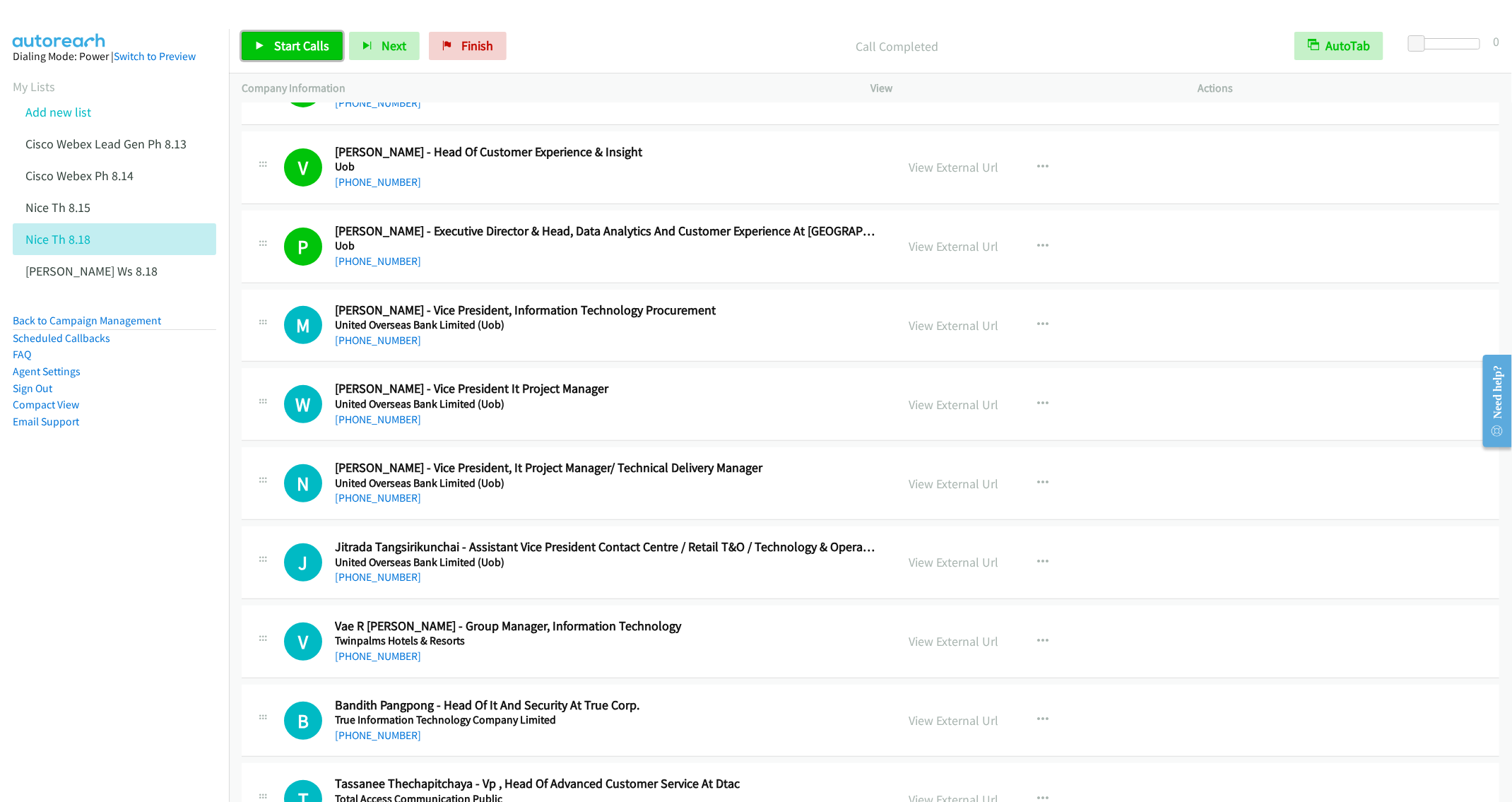
click at [292, 47] on span "Start Calls" at bounding box center [302, 45] width 55 height 16
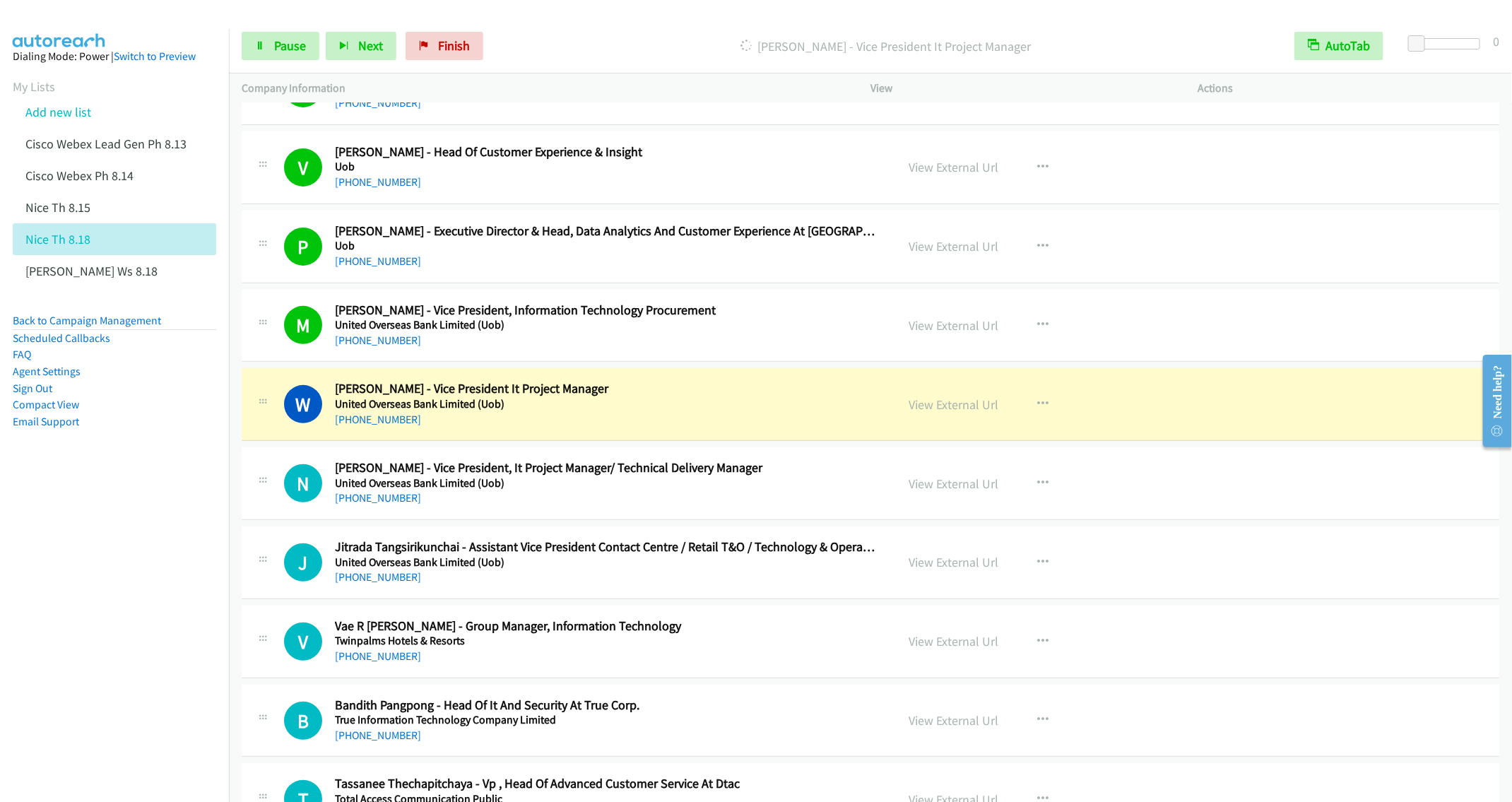
click at [102, 564] on nav "Dialing Mode: Power | Switch to Preview My Lists Add new list Cisco Webex Lead …" at bounding box center [115, 430] width 230 height 802
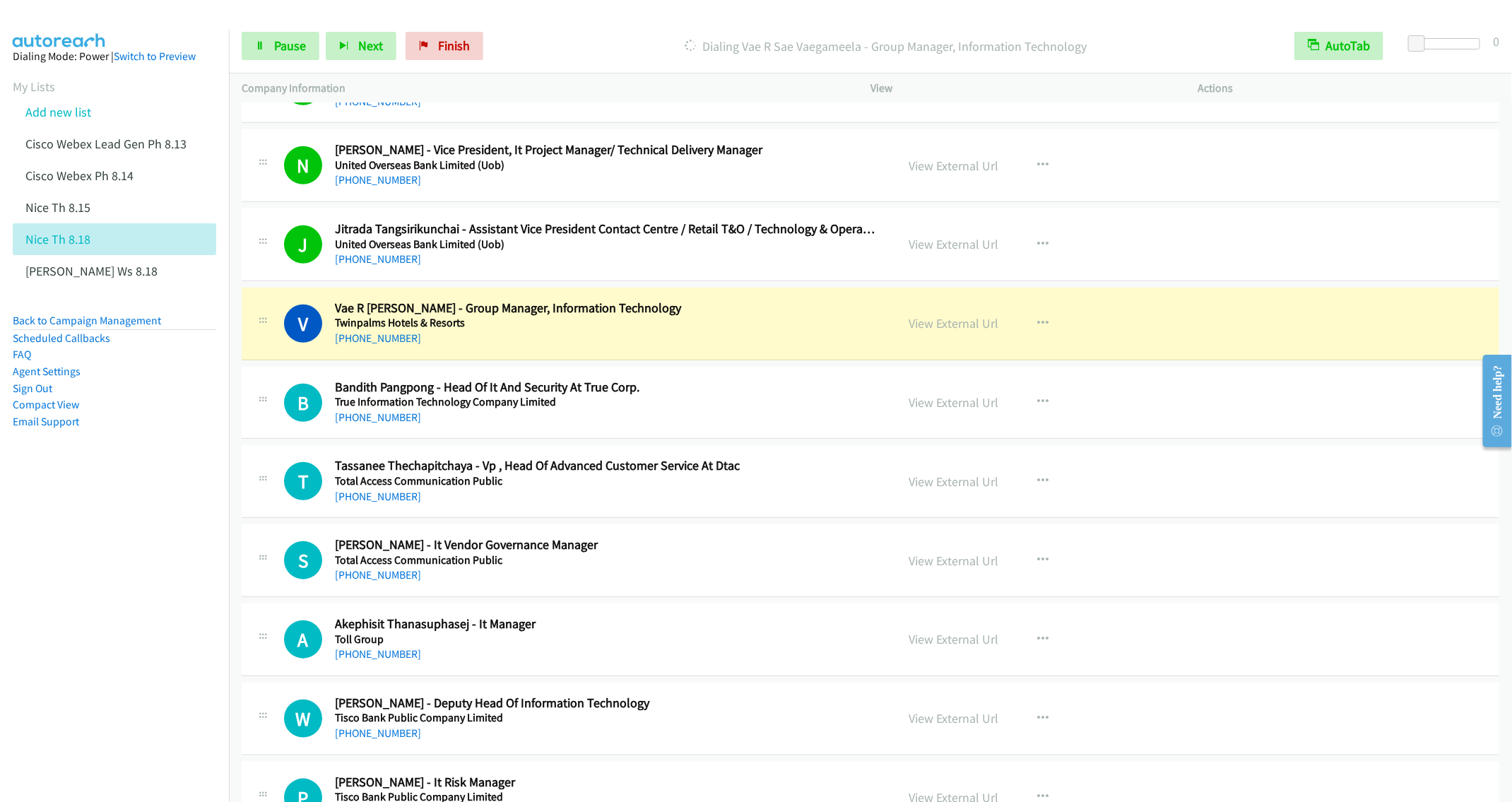
scroll to position [636, 0]
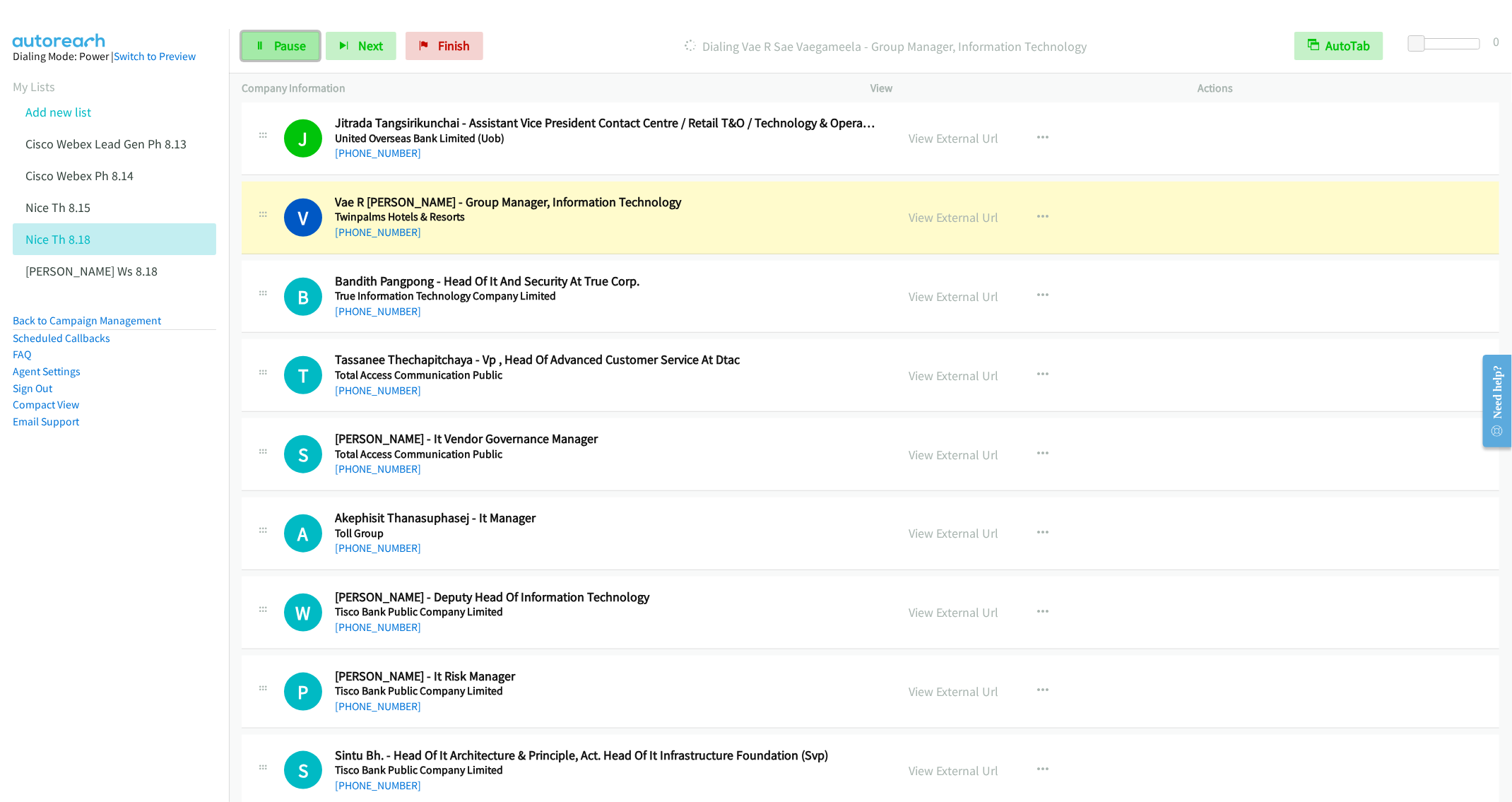
click at [261, 53] on link "Pause" at bounding box center [281, 46] width 78 height 29
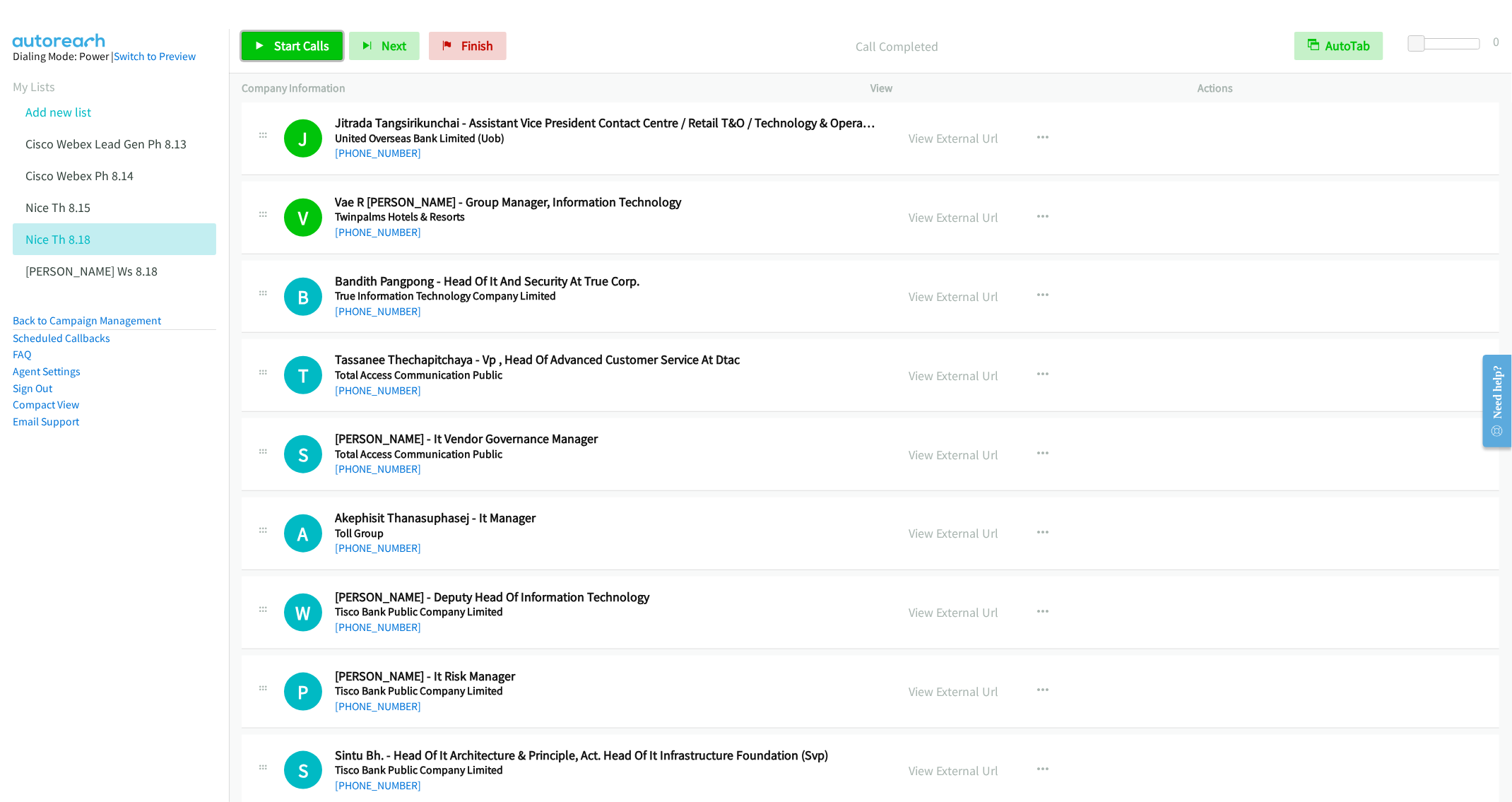
click at [277, 33] on link "Start Calls" at bounding box center [292, 46] width 101 height 29
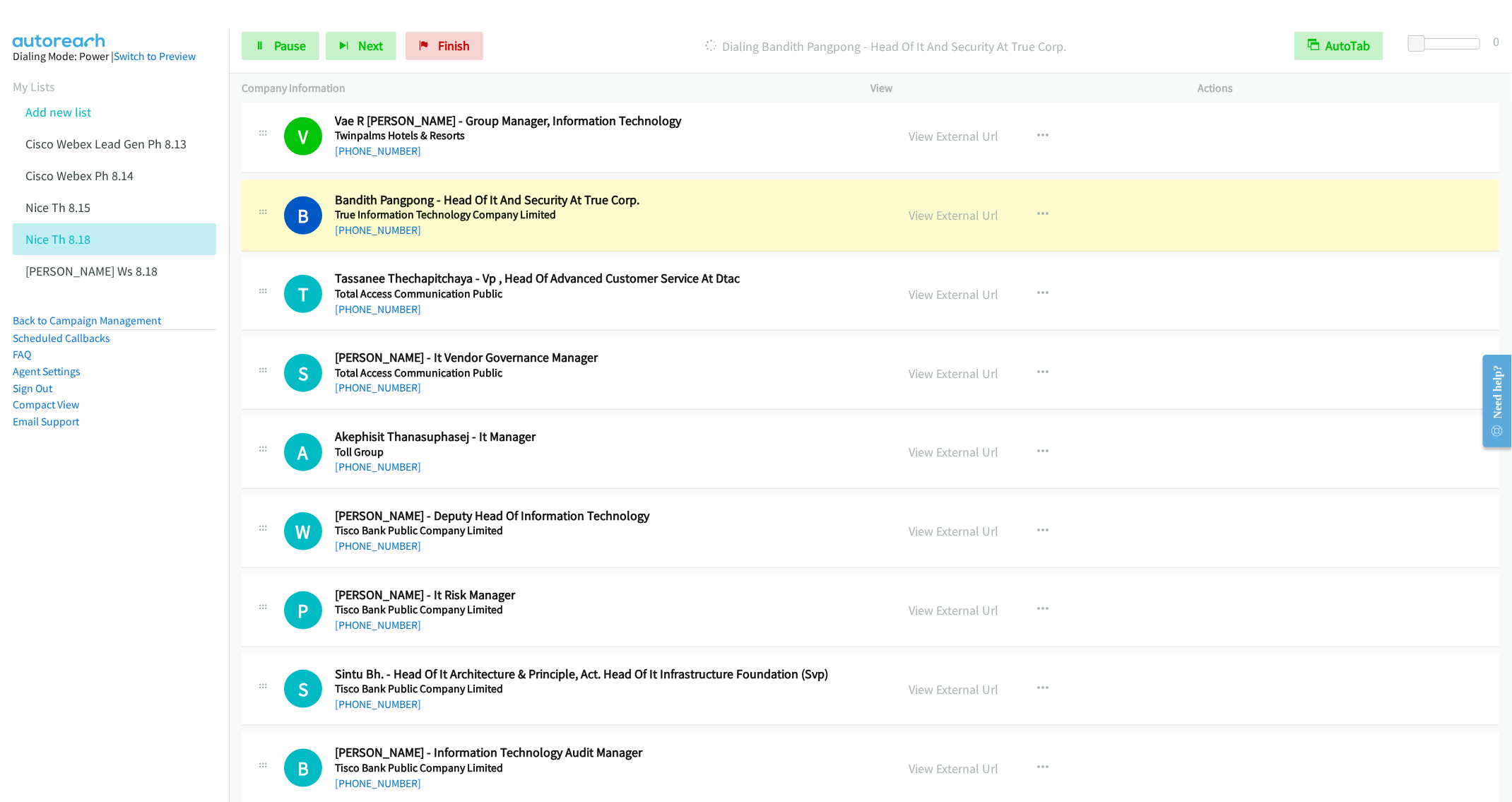
scroll to position [742, 0]
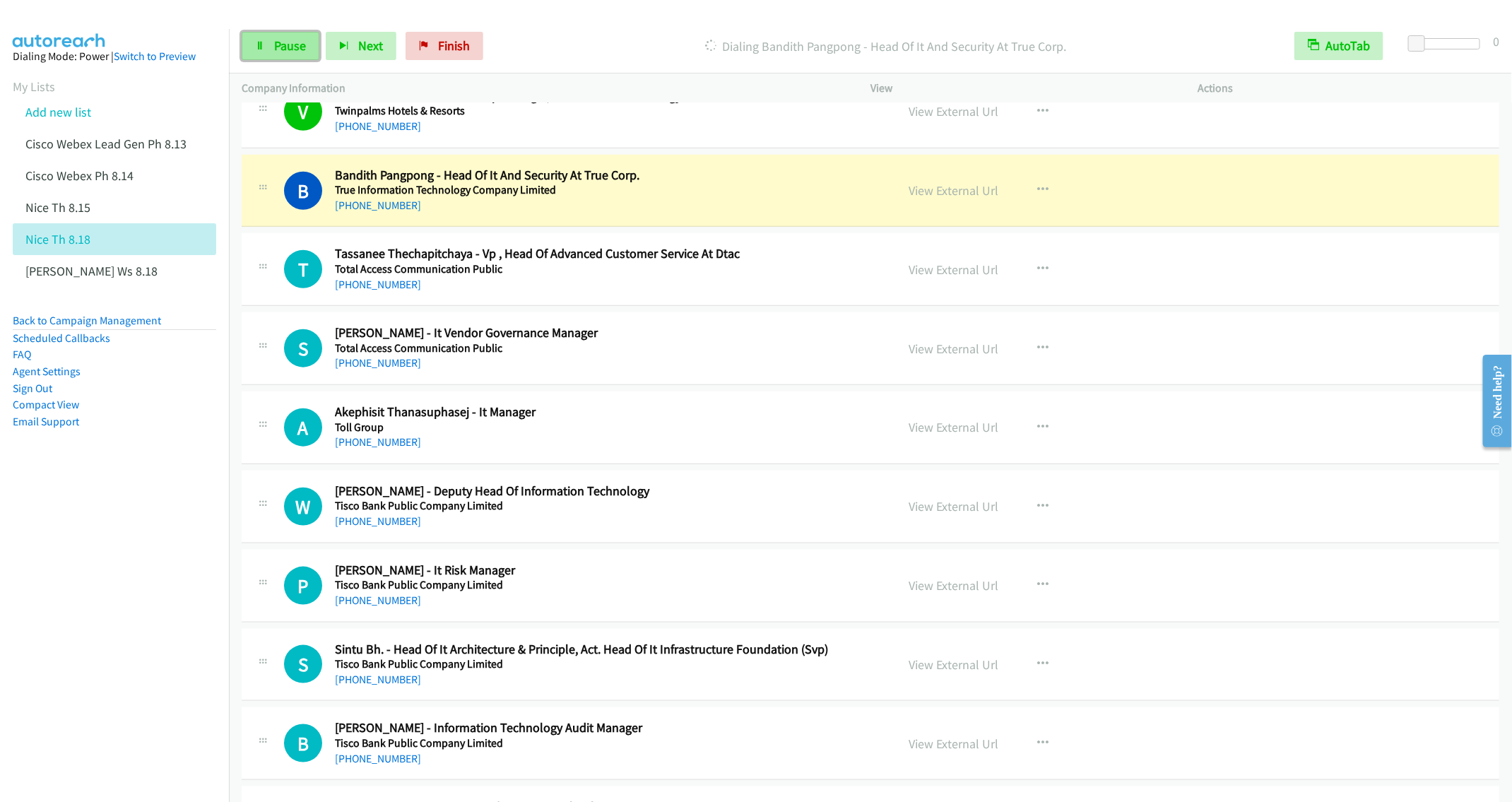
click at [269, 41] on link "Pause" at bounding box center [281, 46] width 78 height 29
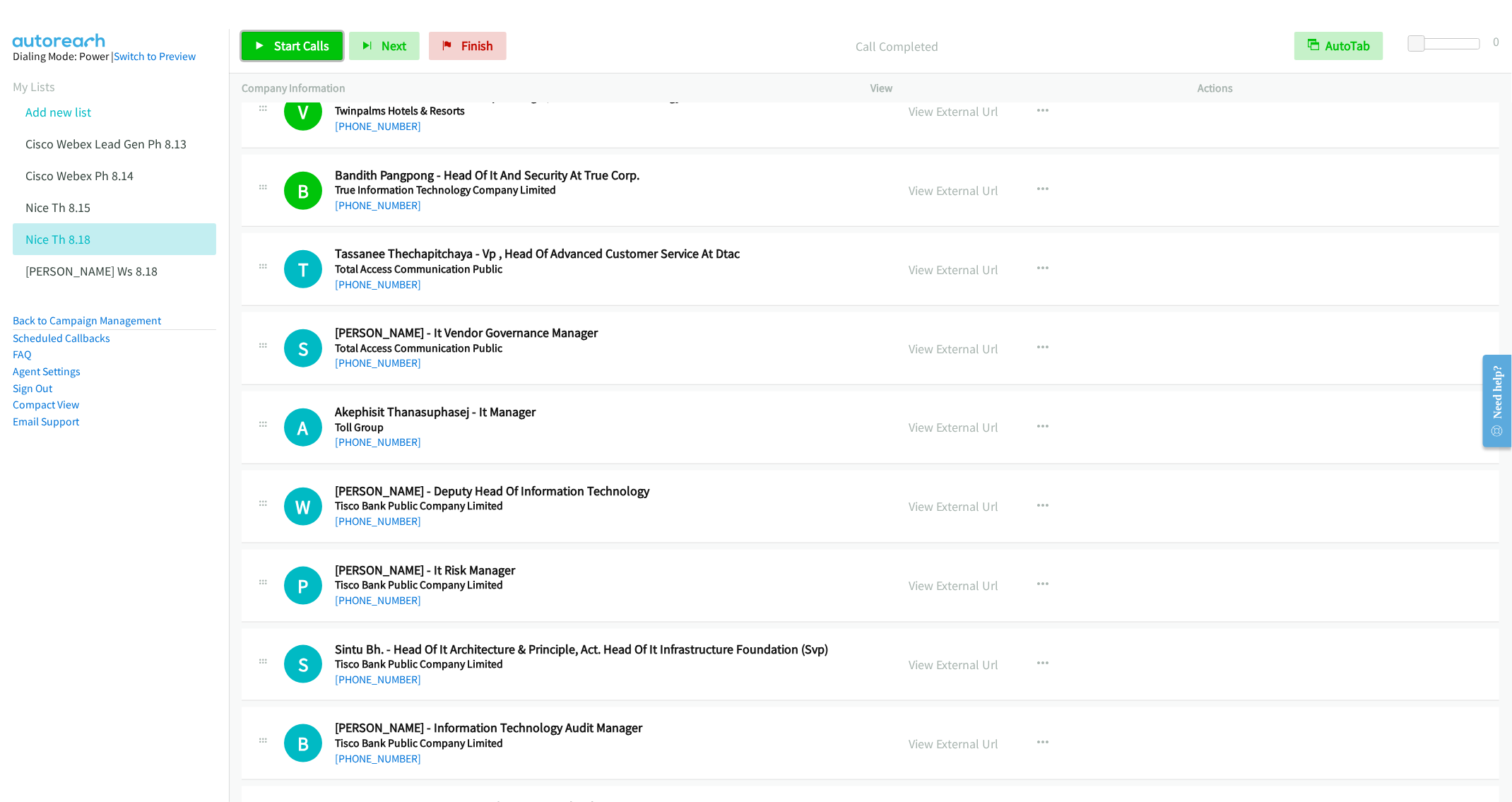
click at [278, 44] on span "Start Calls" at bounding box center [302, 45] width 55 height 16
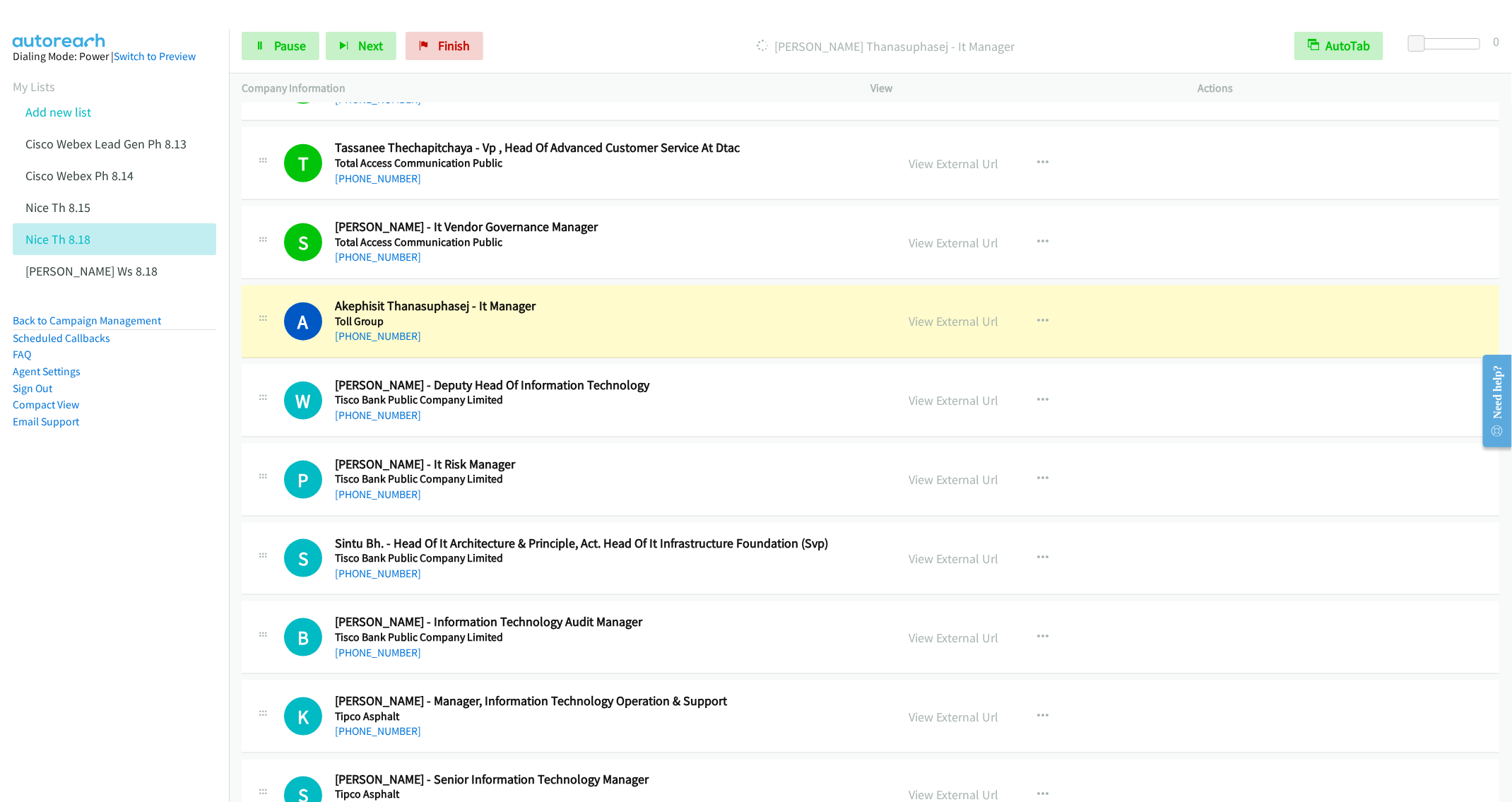
scroll to position [953, 0]
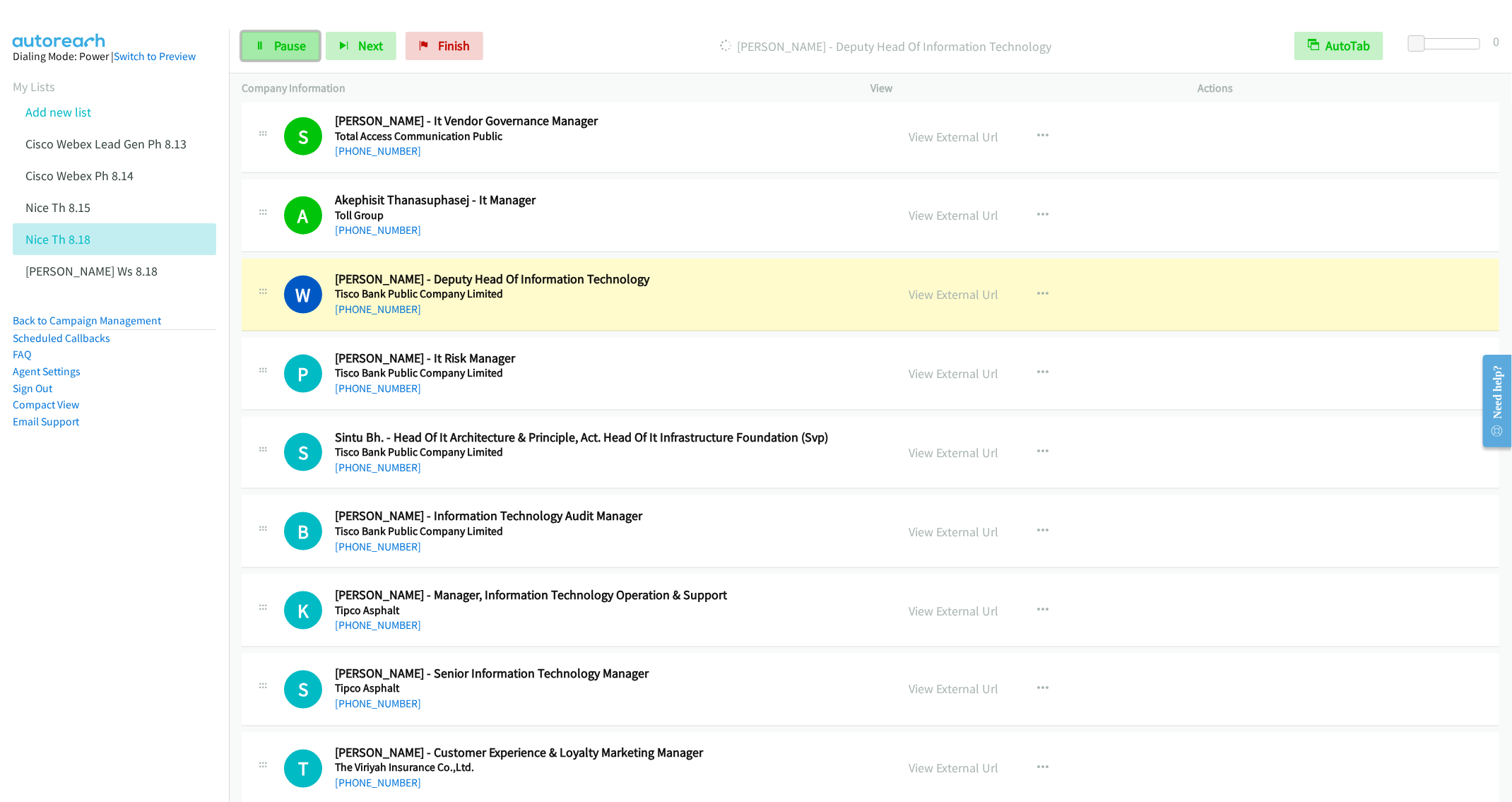
click at [282, 38] on span "Pause" at bounding box center [290, 45] width 32 height 16
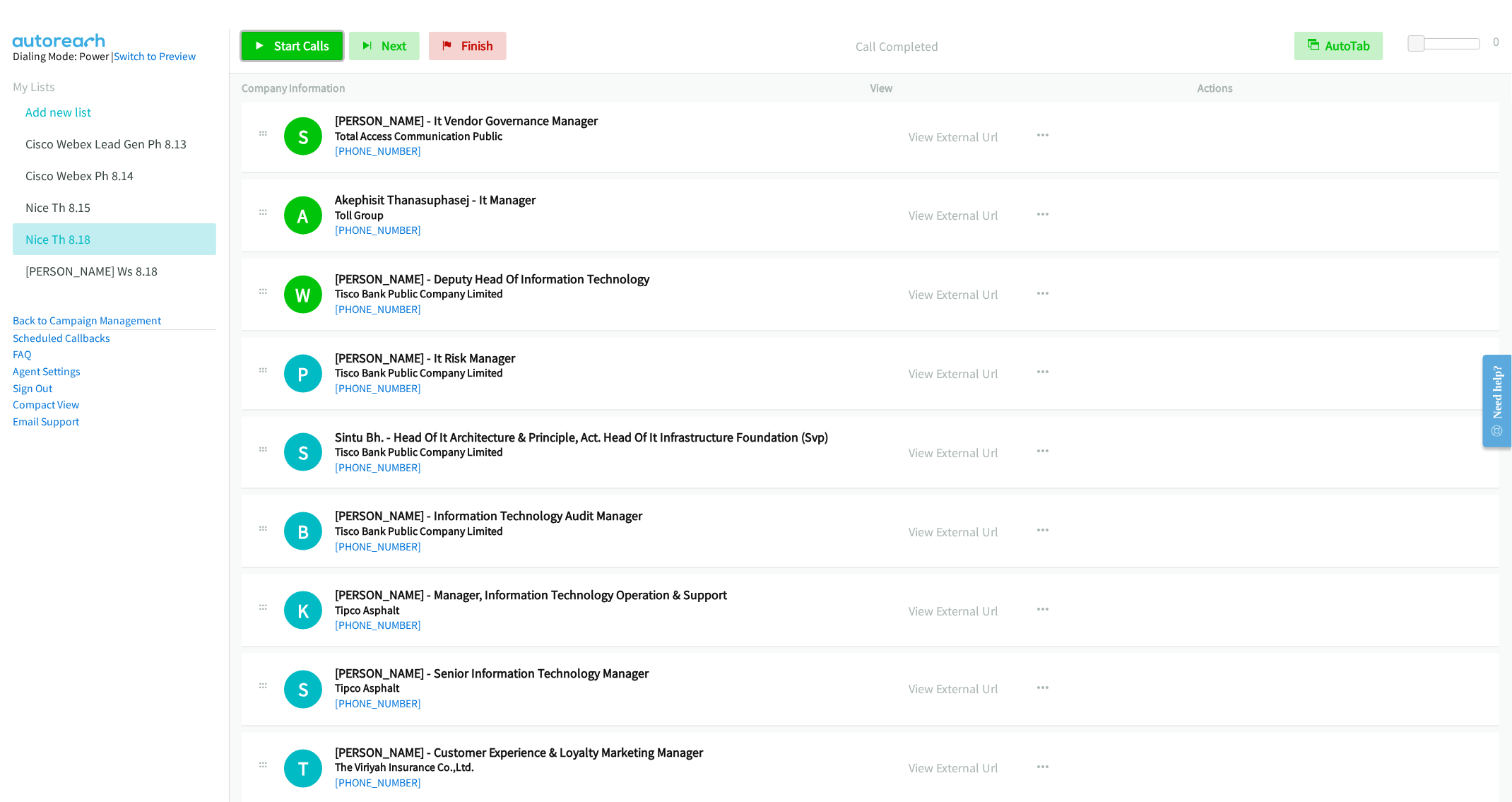
click at [289, 47] on span "Start Calls" at bounding box center [302, 45] width 55 height 16
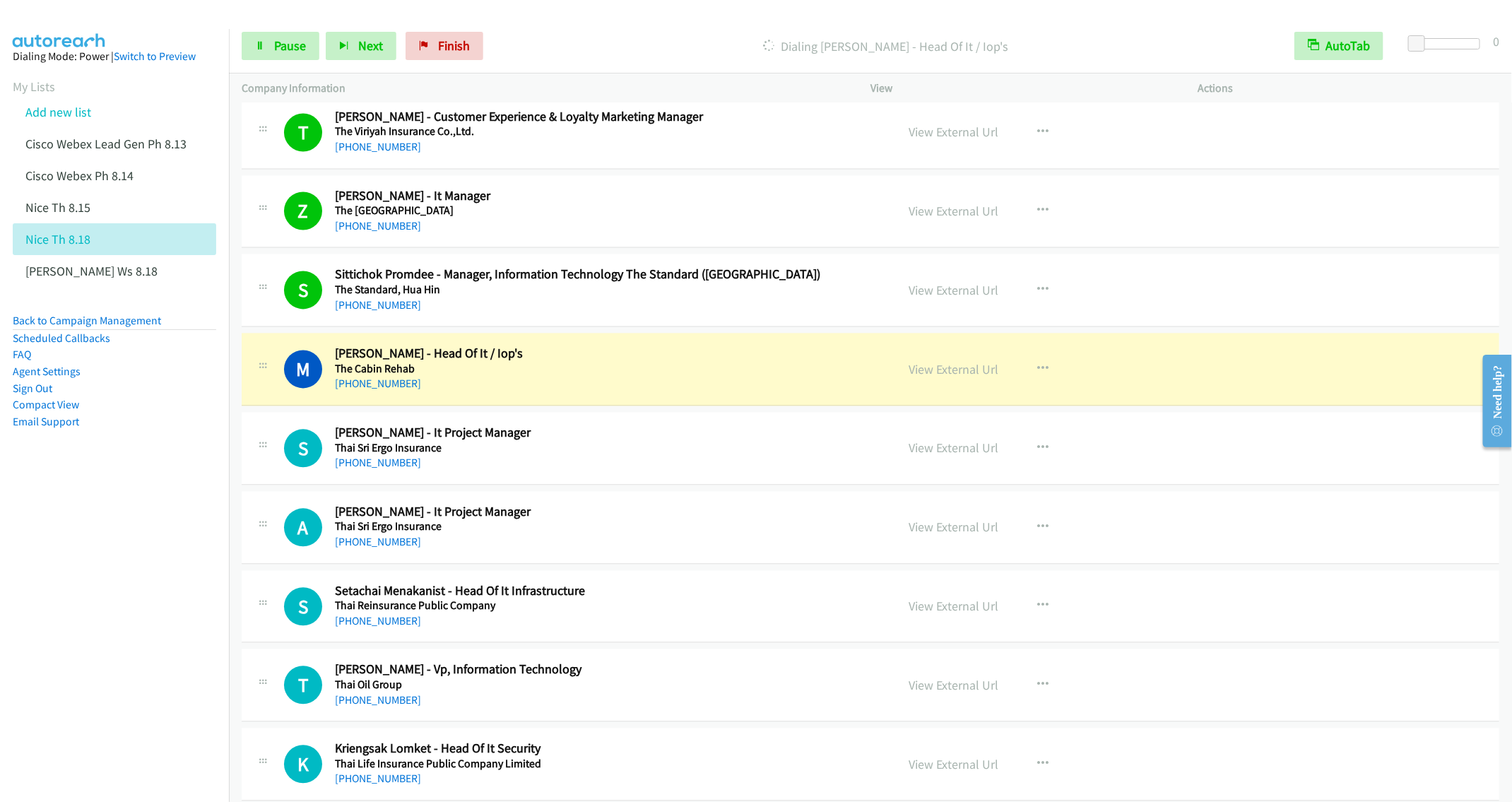
scroll to position [1696, 0]
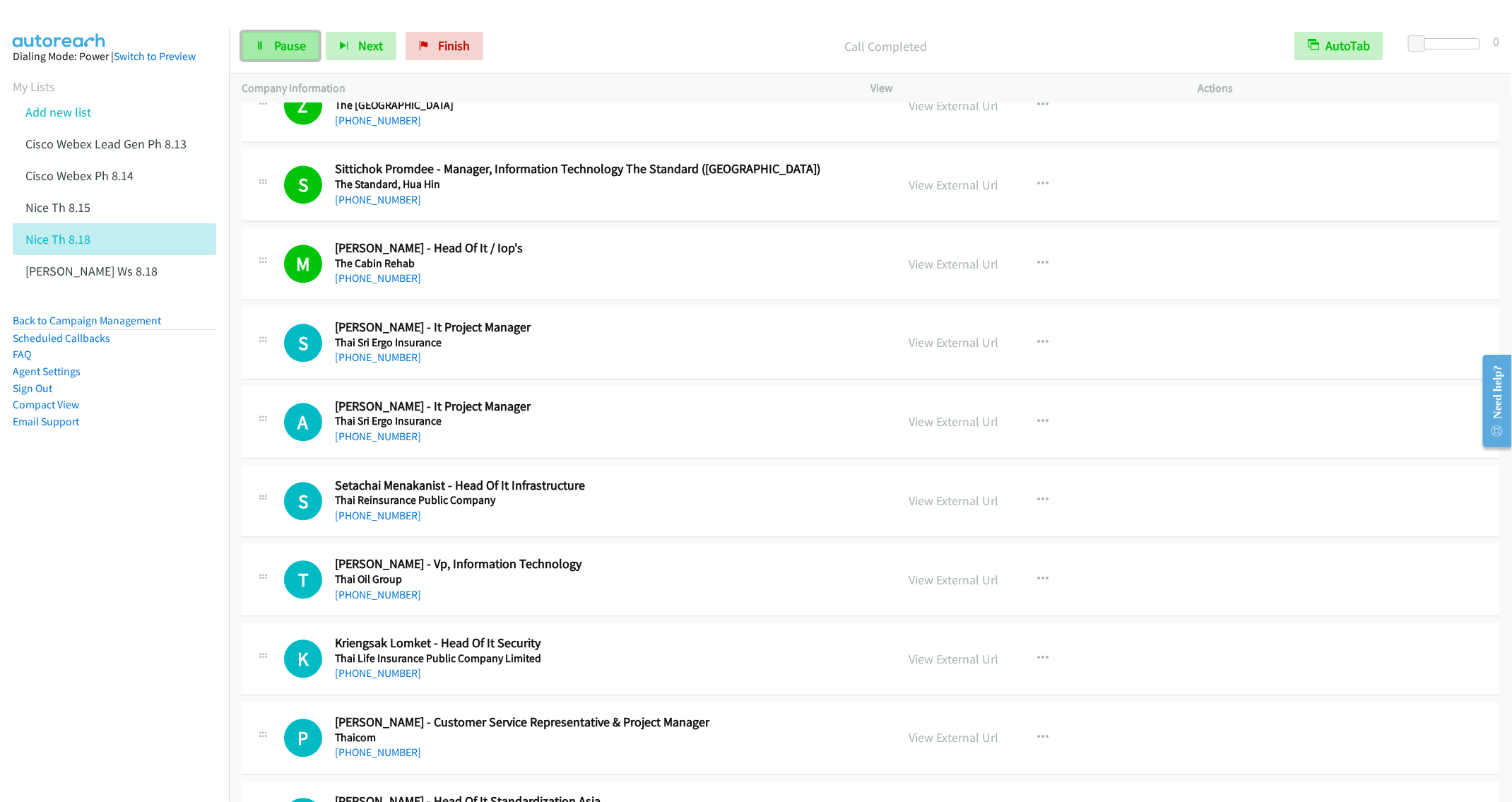
click at [286, 34] on link "Pause" at bounding box center [281, 46] width 78 height 29
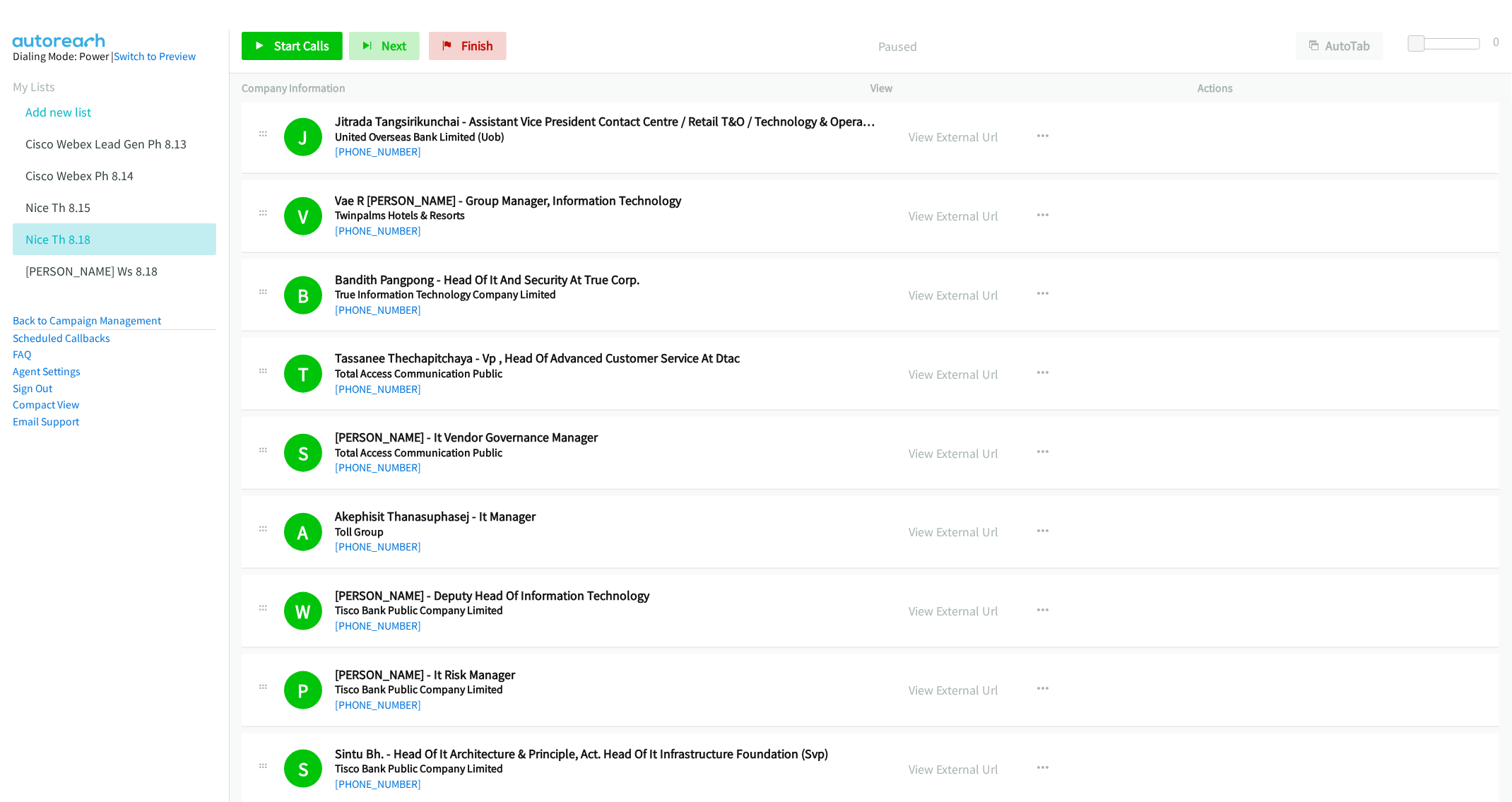
scroll to position [848, 0]
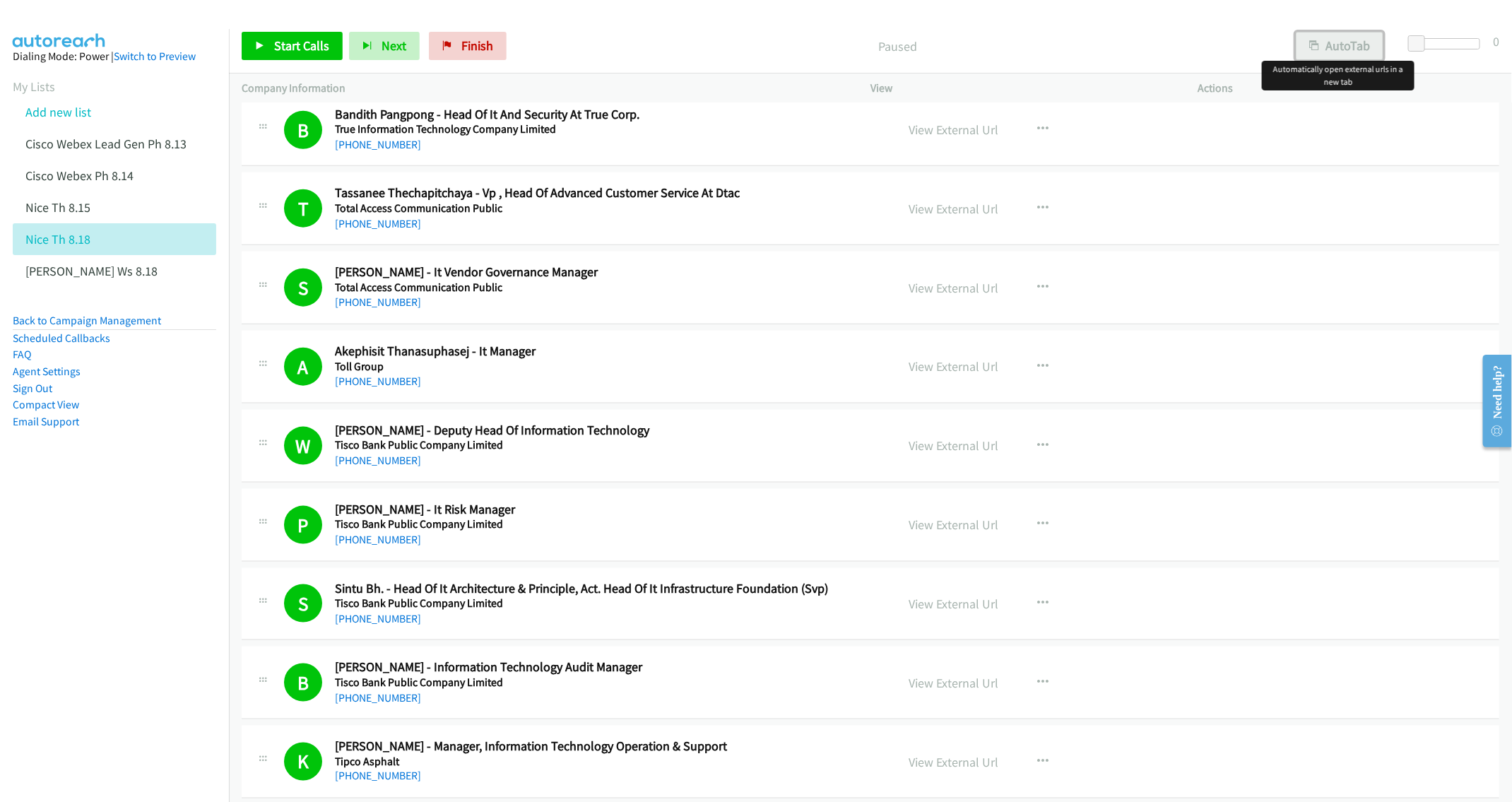
click at [1327, 44] on button "AutoTab" at bounding box center [1339, 46] width 87 height 29
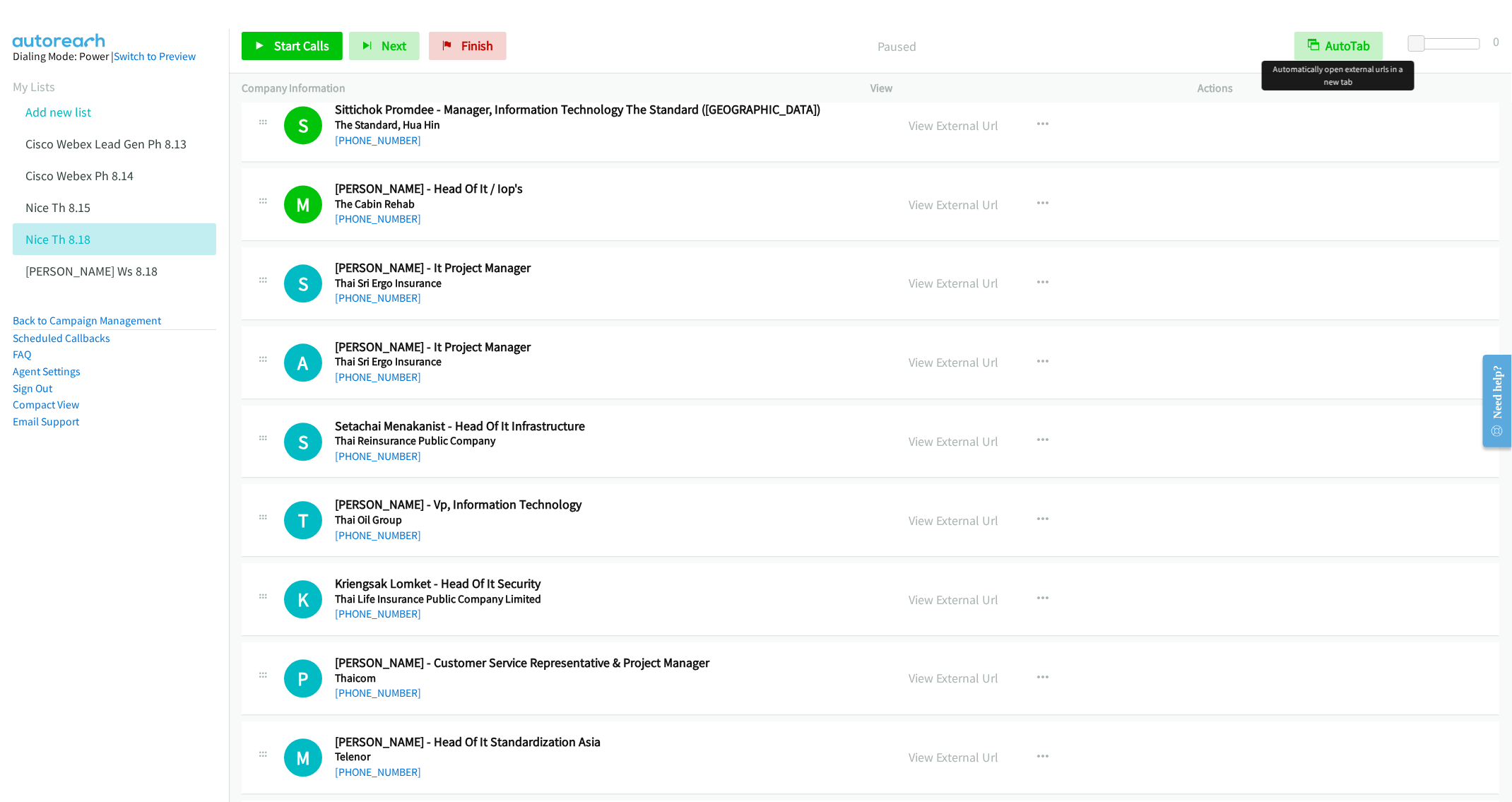
scroll to position [1801, 0]
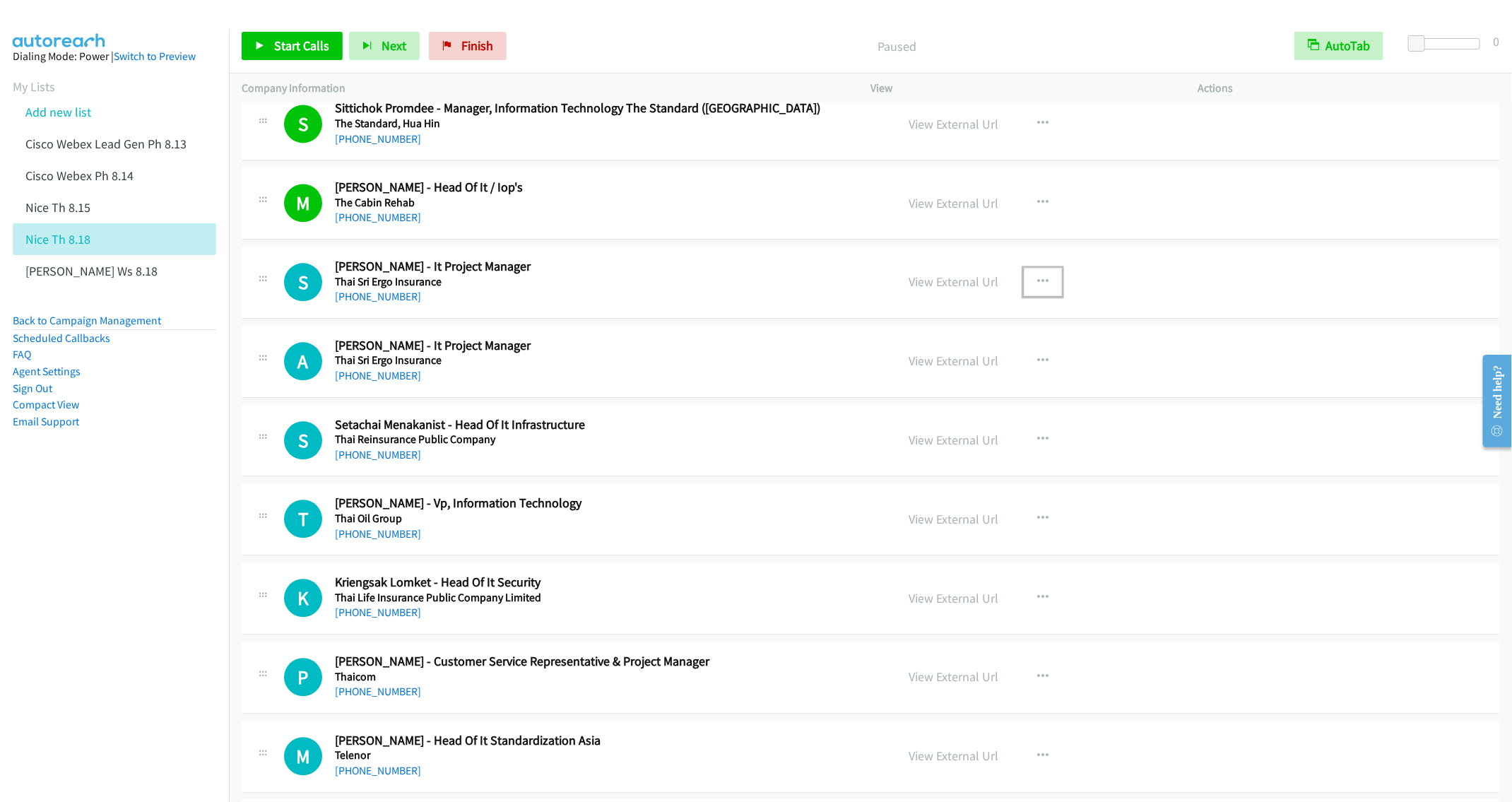
click at [1024, 283] on button "button" at bounding box center [1043, 282] width 38 height 29
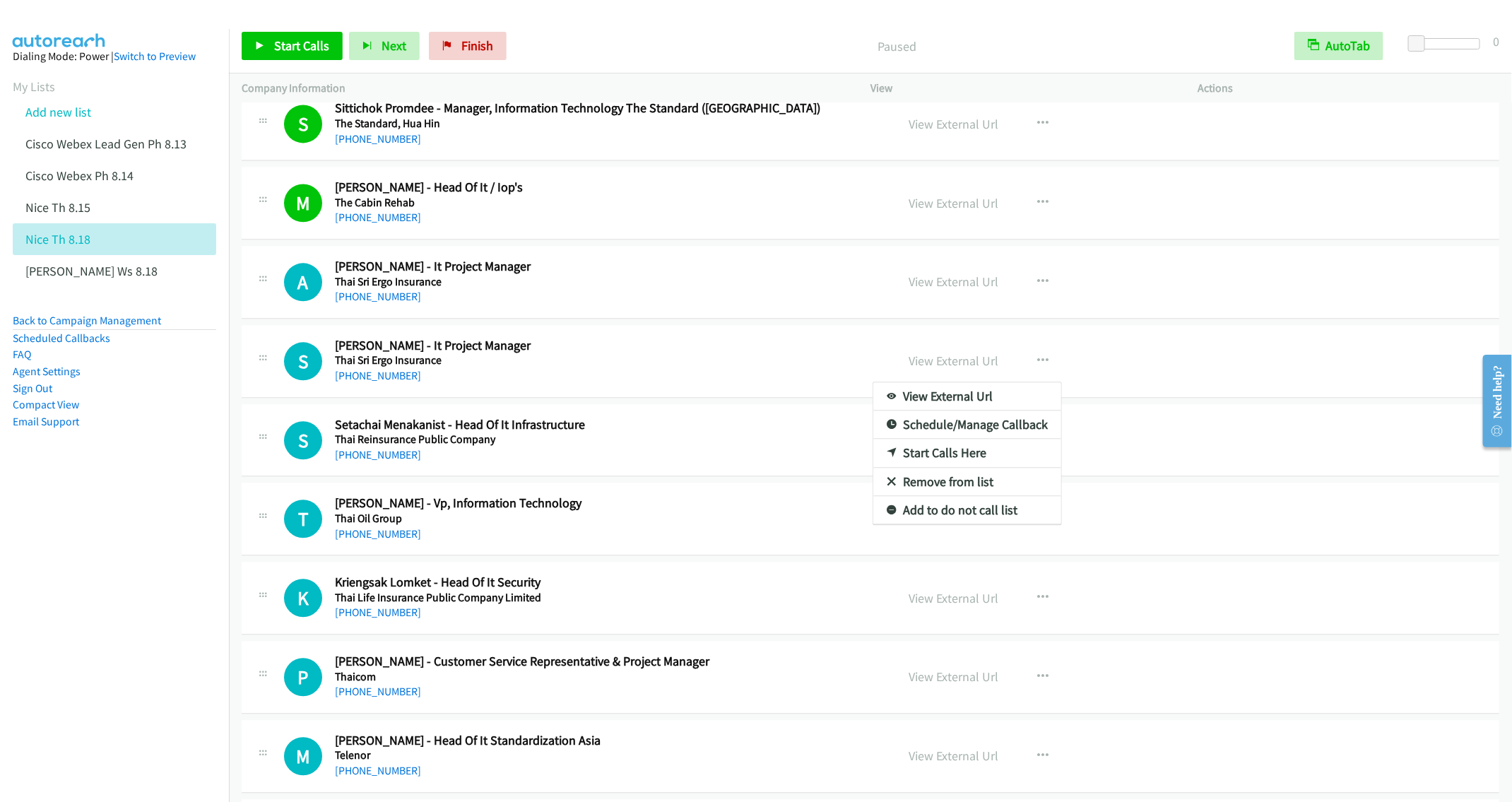
click at [1035, 289] on div at bounding box center [756, 401] width 1512 height 802
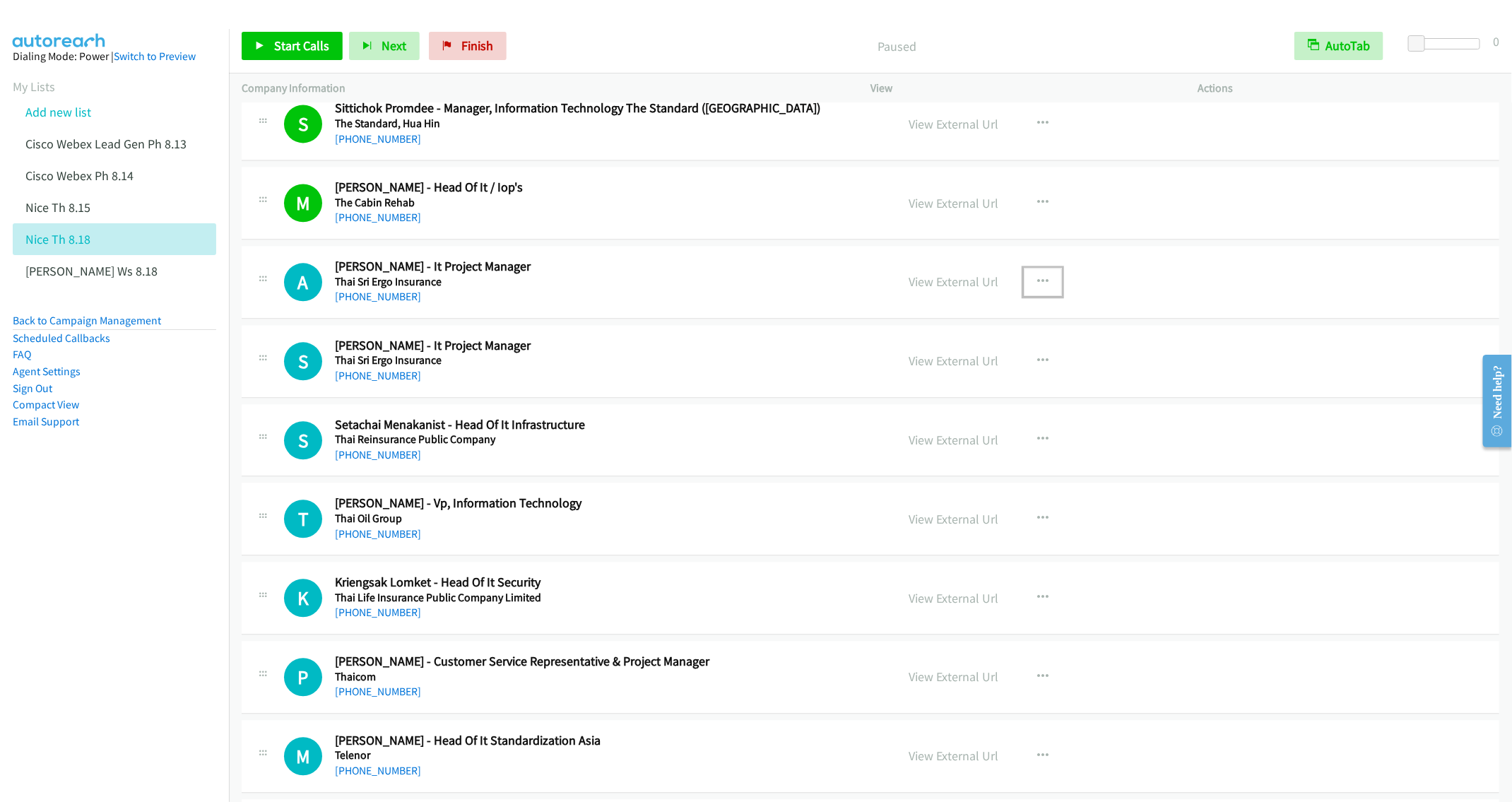
click at [1039, 288] on icon "button" at bounding box center [1043, 282] width 11 height 11
click at [930, 384] on link "Start Calls Here" at bounding box center [967, 374] width 188 height 29
click at [303, 41] on span "Start Calls" at bounding box center [302, 45] width 55 height 16
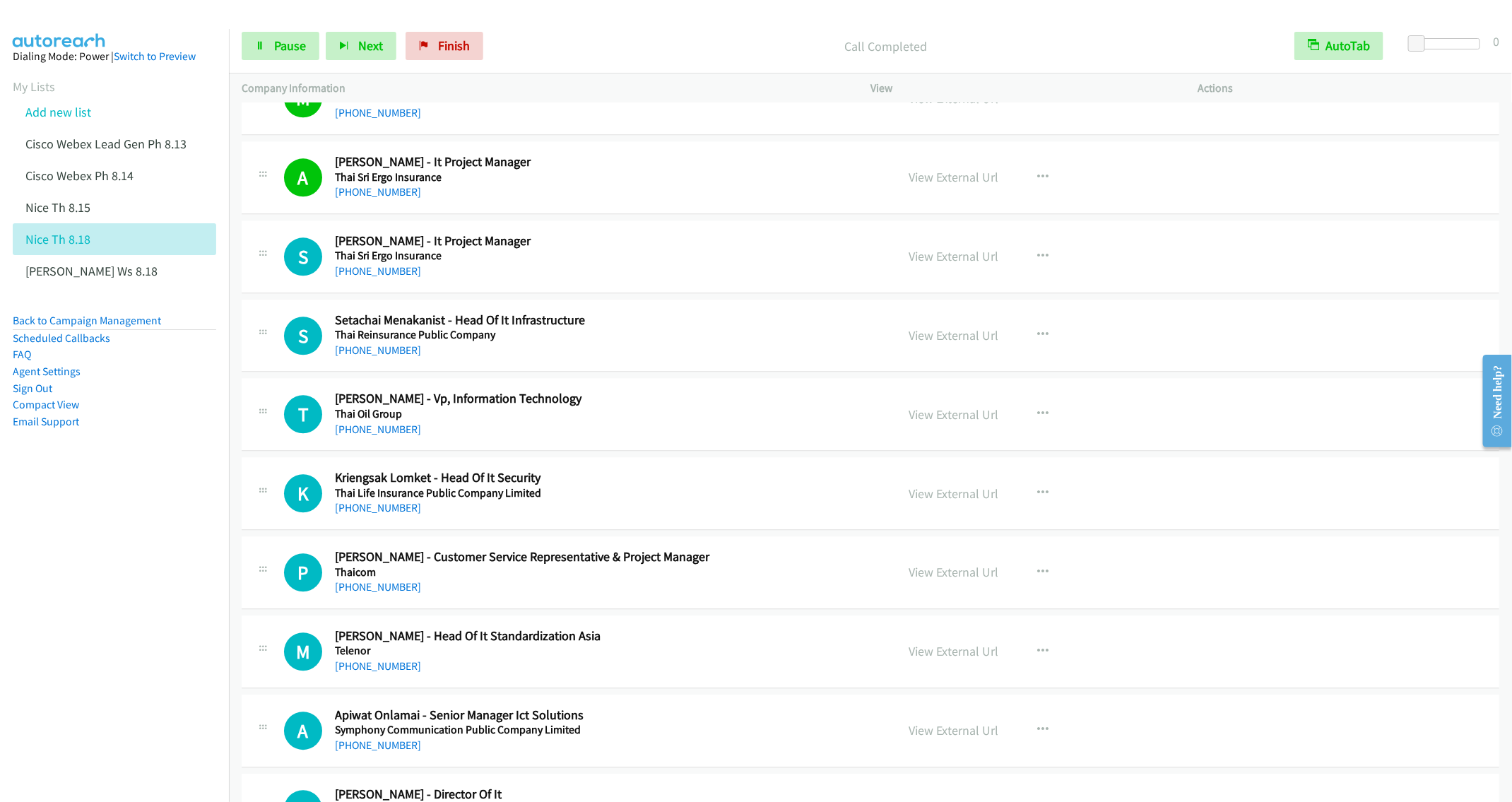
scroll to position [1907, 0]
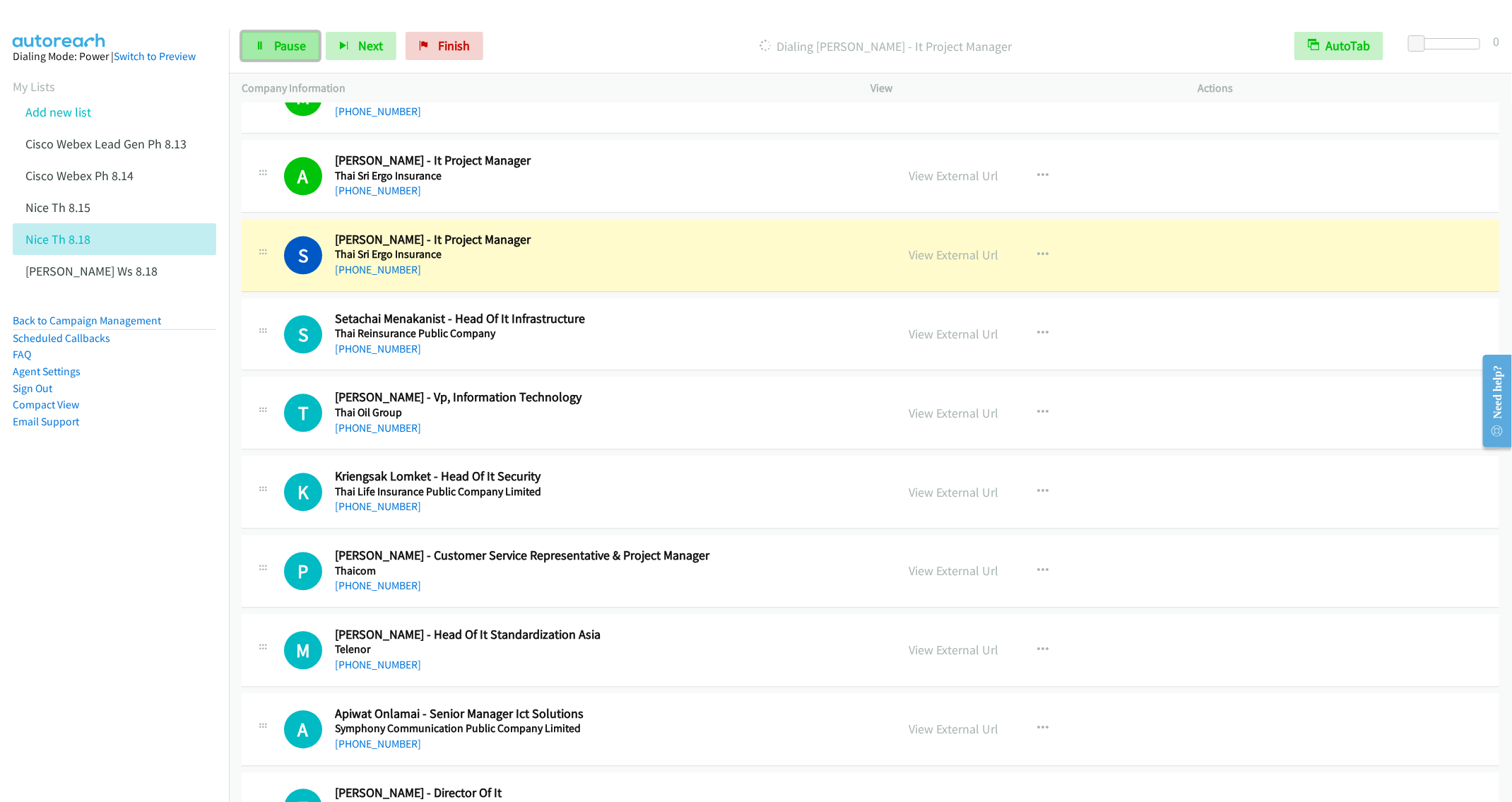
click at [267, 44] on link "Pause" at bounding box center [281, 46] width 78 height 29
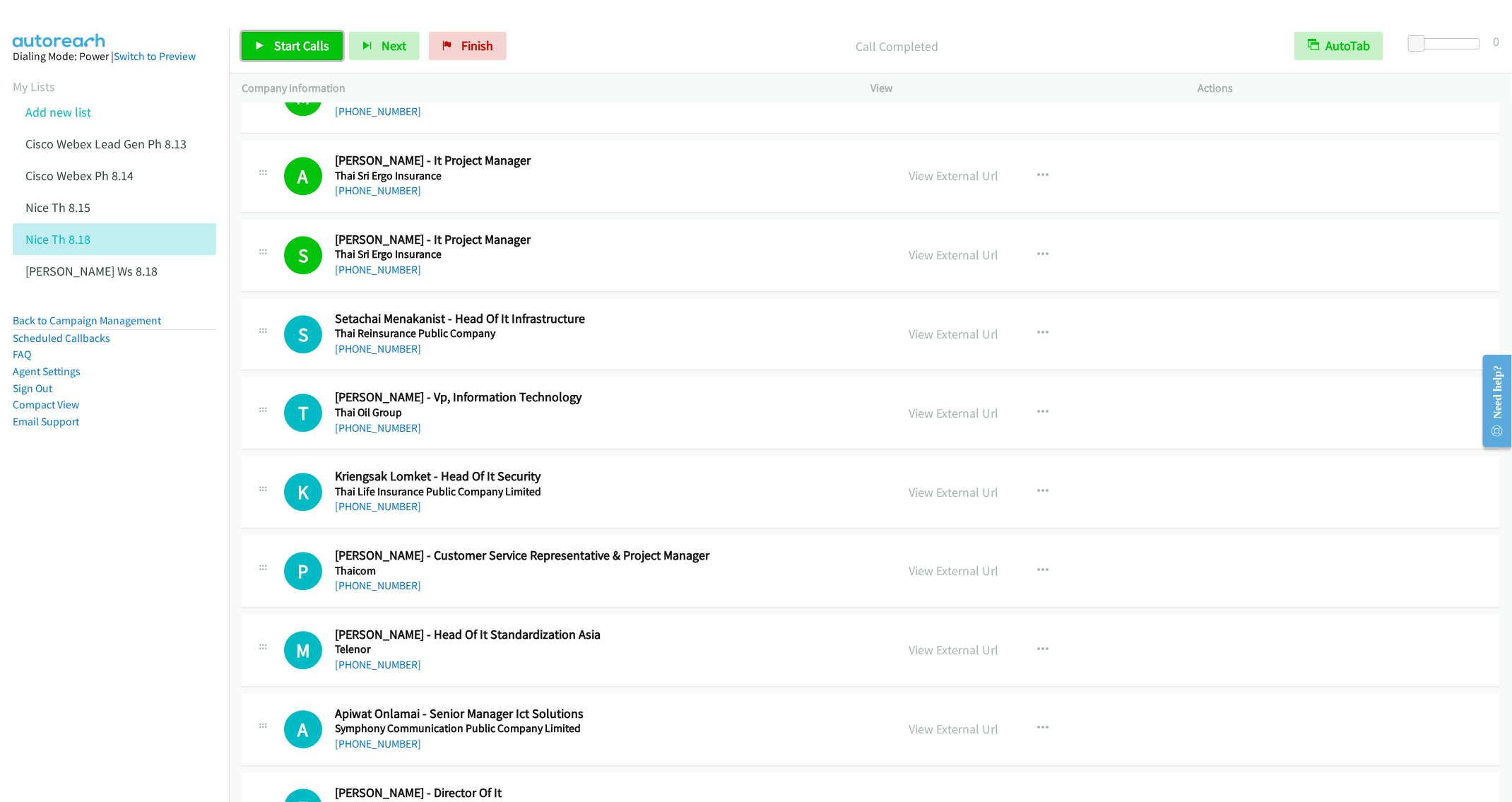
click at [284, 47] on span "Start Calls" at bounding box center [302, 45] width 55 height 16
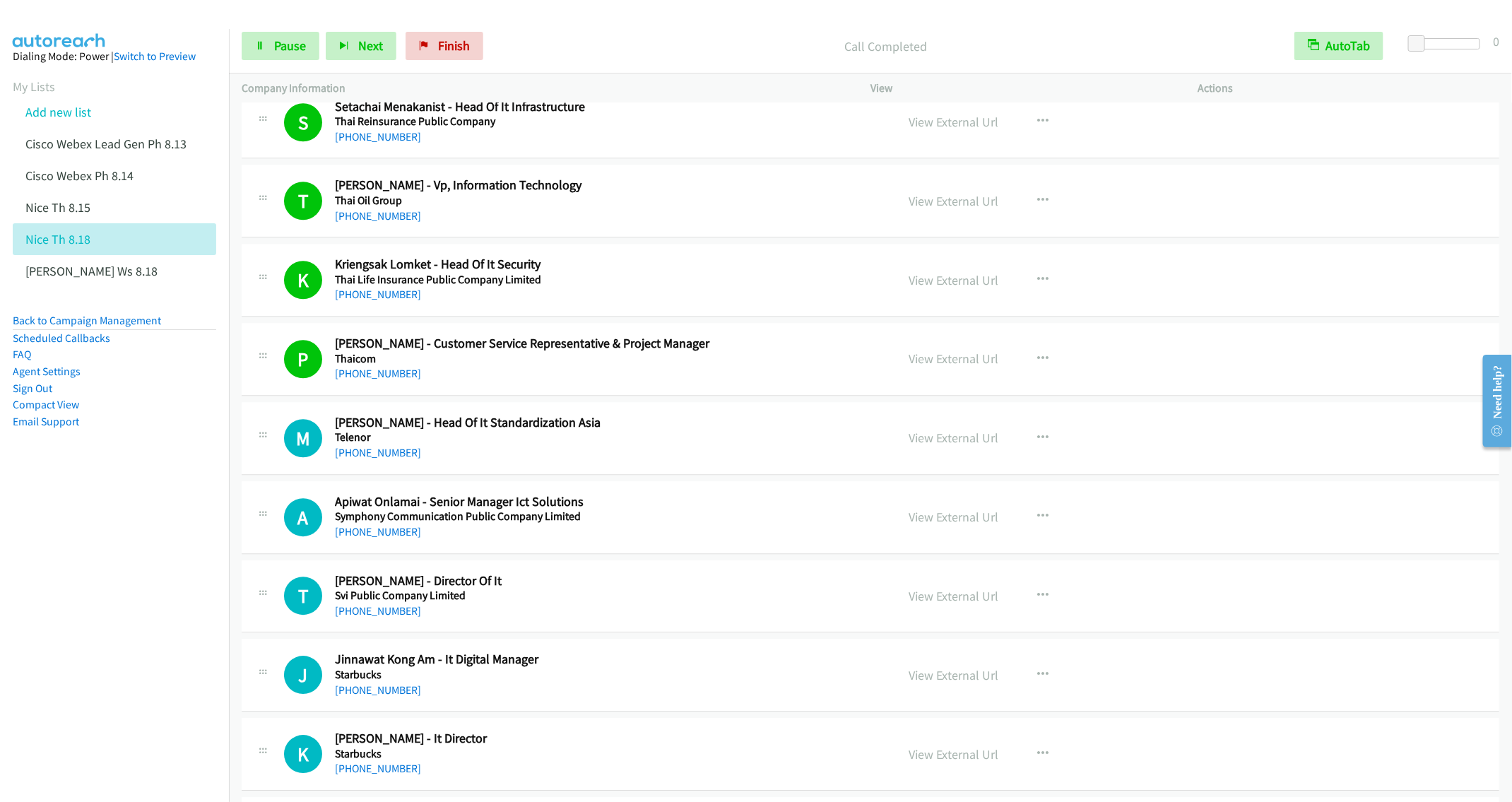
scroll to position [2225, 0]
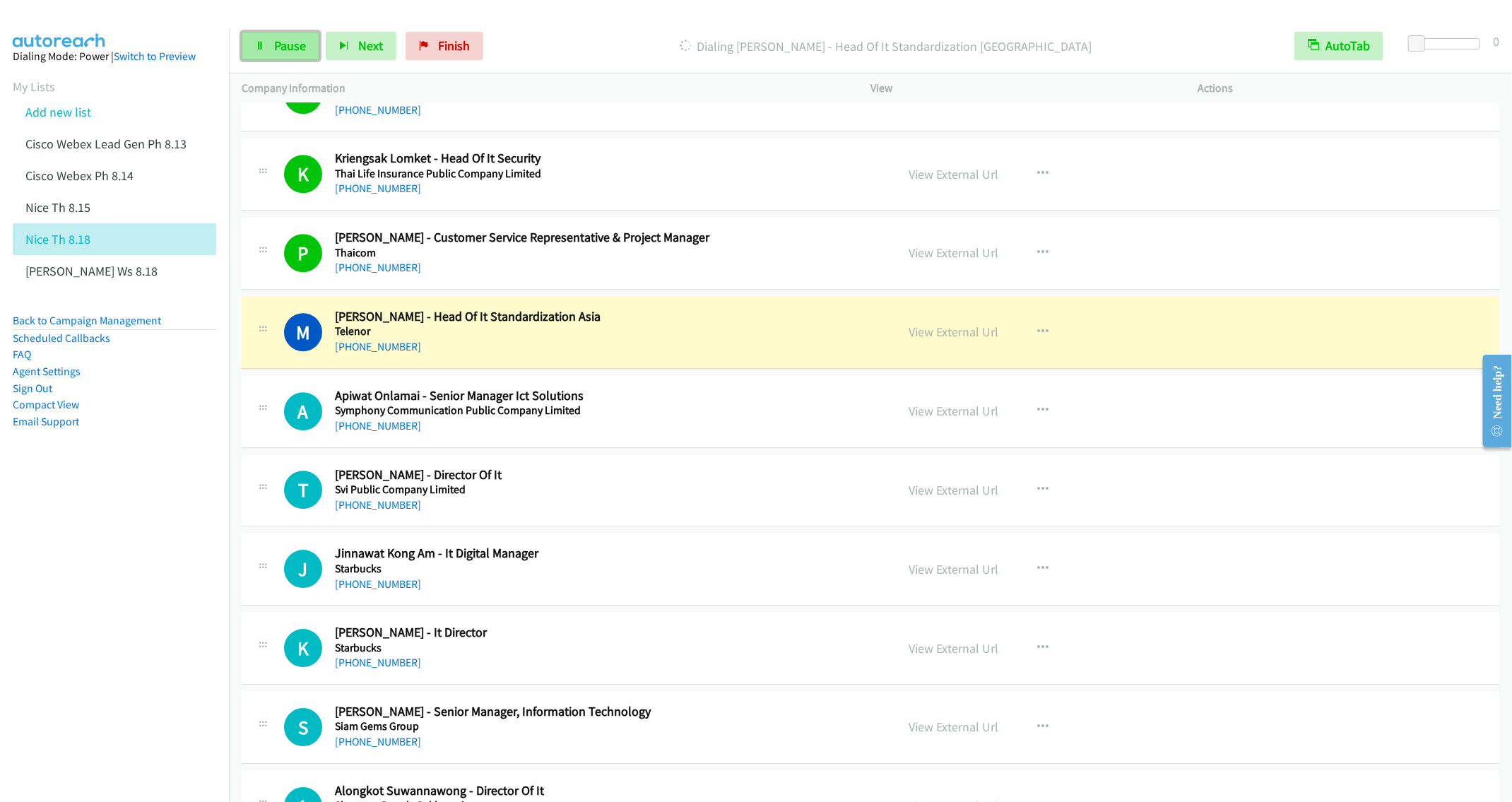
click at [291, 47] on span "Pause" at bounding box center [290, 45] width 32 height 16
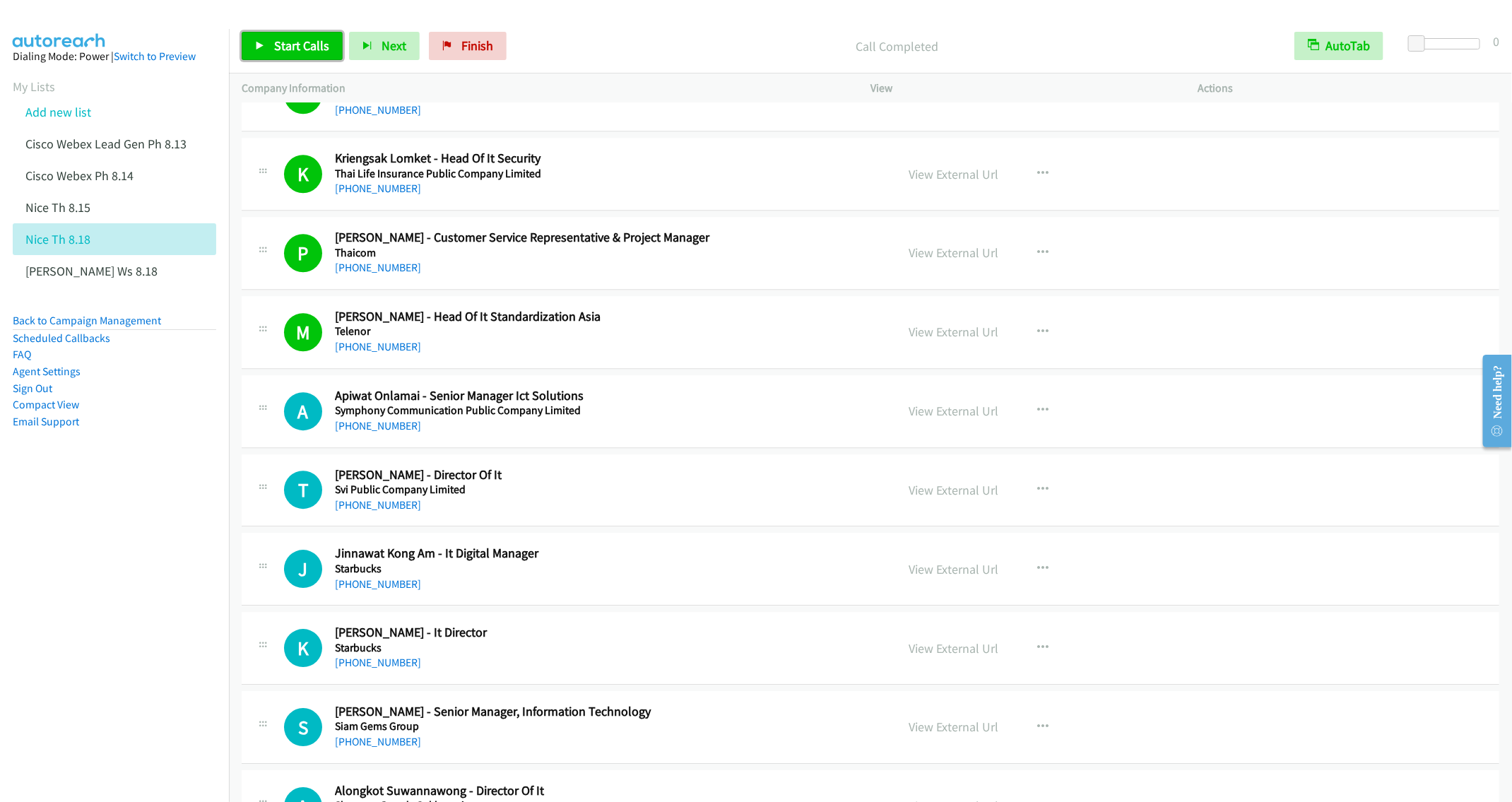
click at [293, 38] on span "Start Calls" at bounding box center [302, 45] width 55 height 16
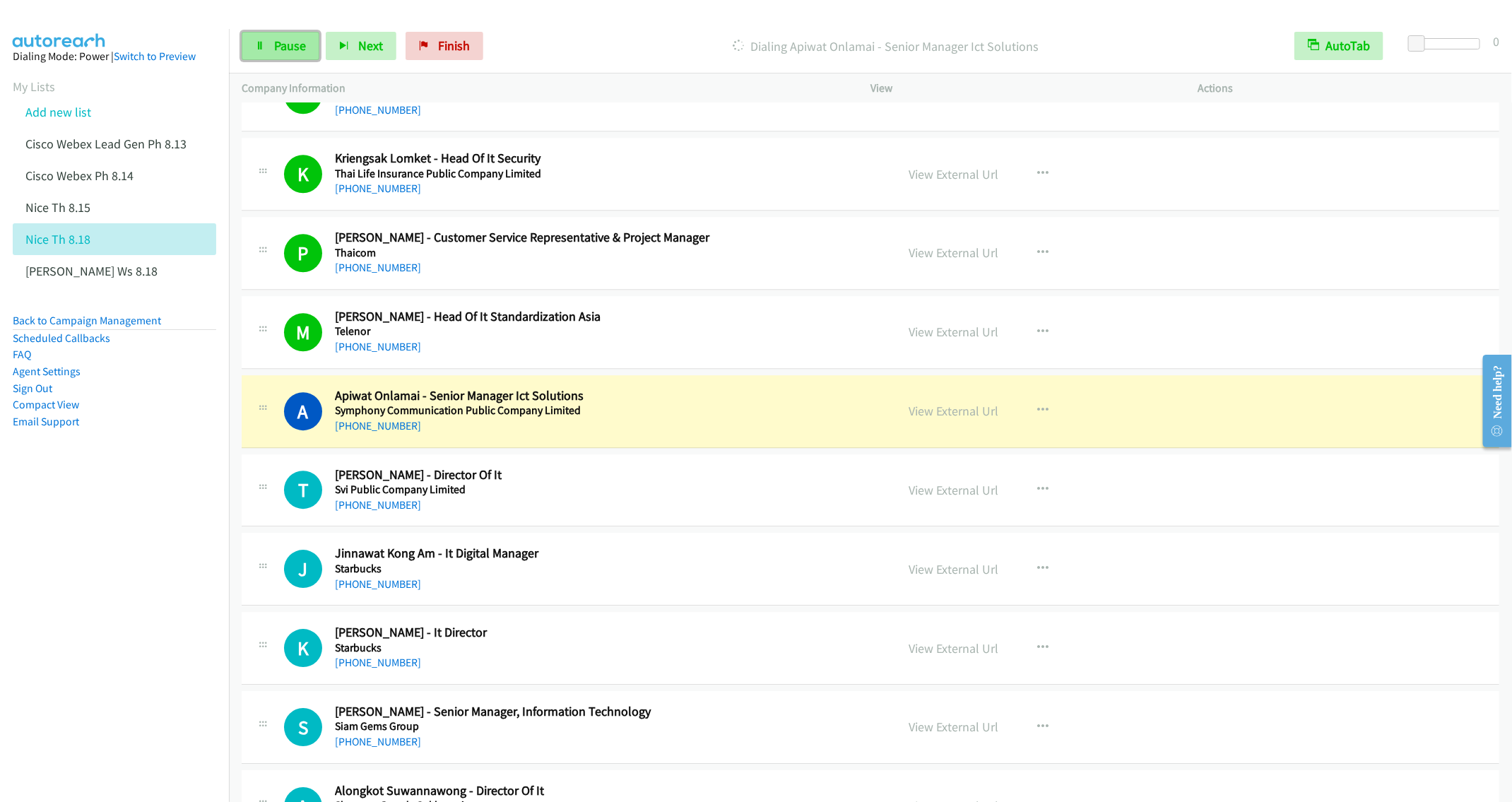
click at [283, 45] on span "Pause" at bounding box center [290, 45] width 32 height 16
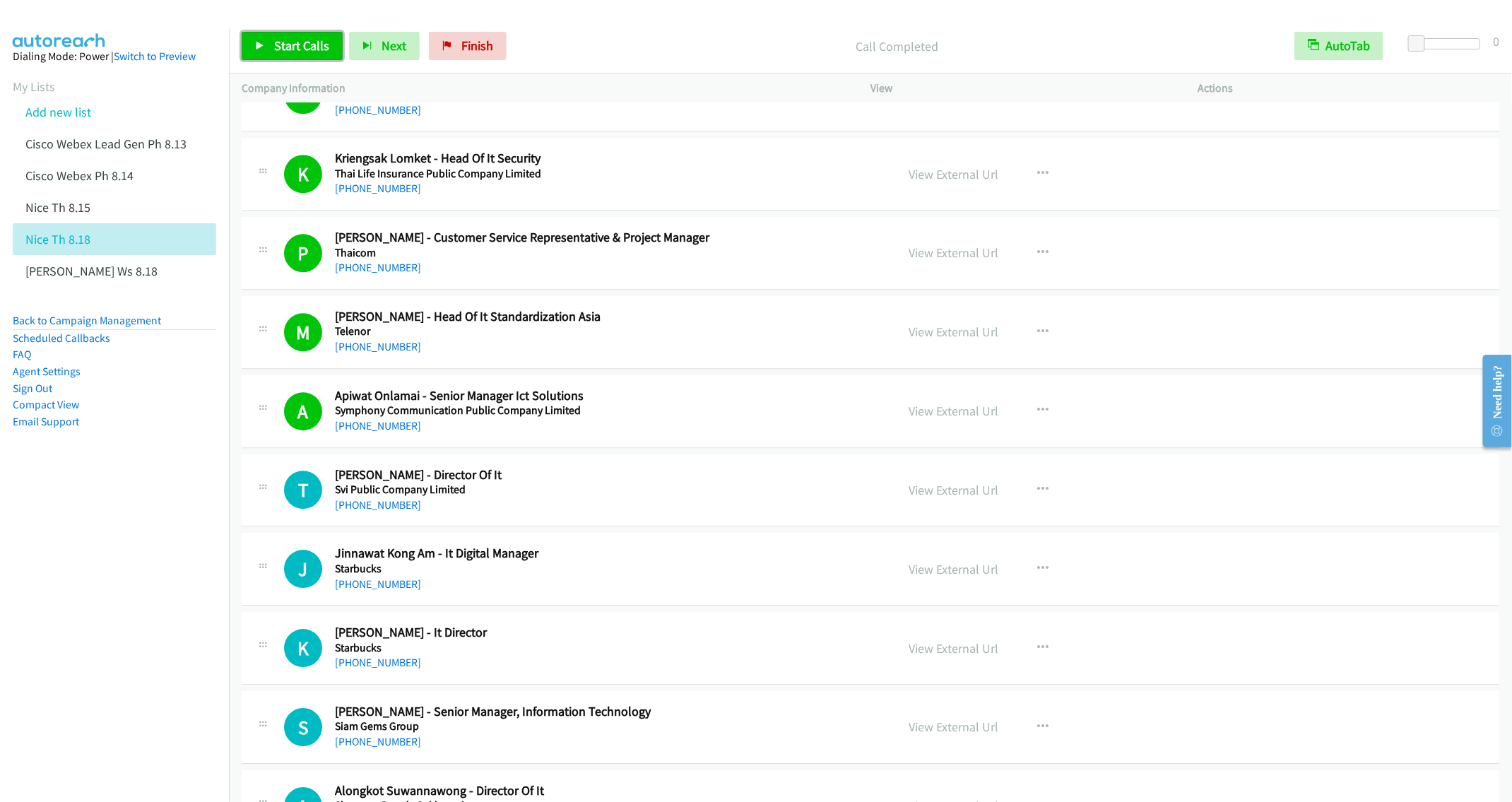
click at [287, 43] on span "Start Calls" at bounding box center [302, 45] width 55 height 16
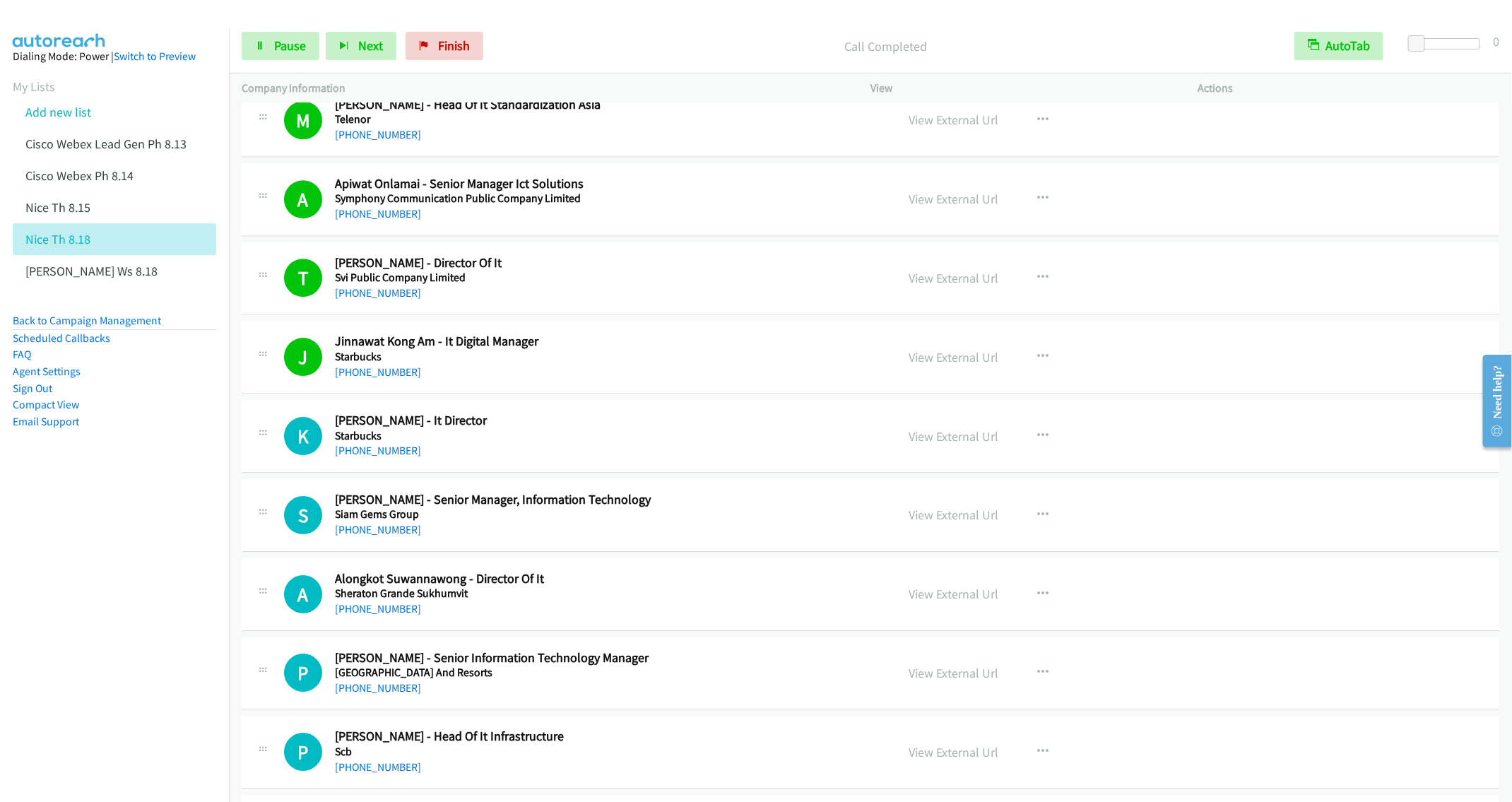
scroll to position [2543, 0]
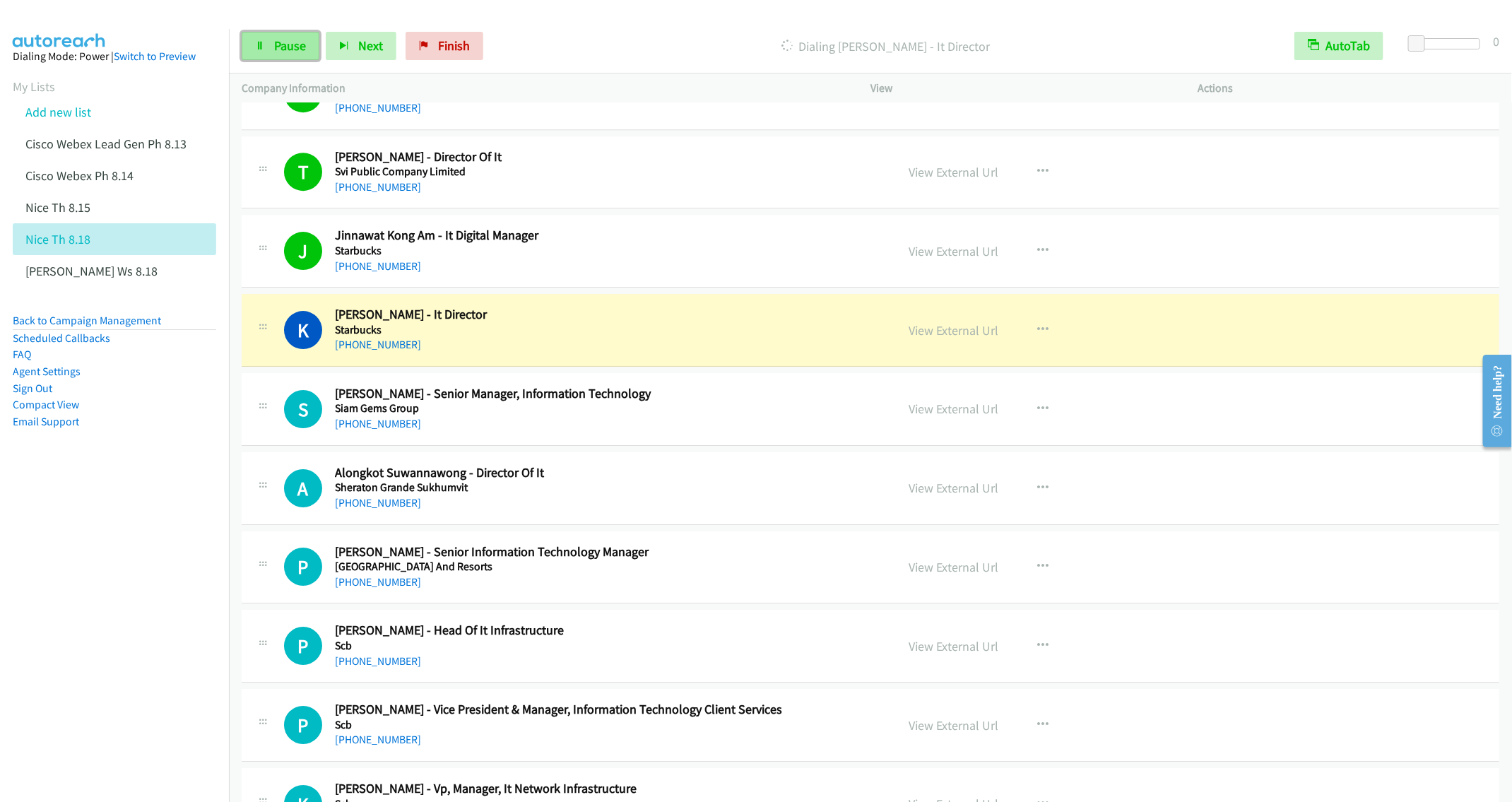
click at [280, 35] on link "Pause" at bounding box center [281, 46] width 78 height 29
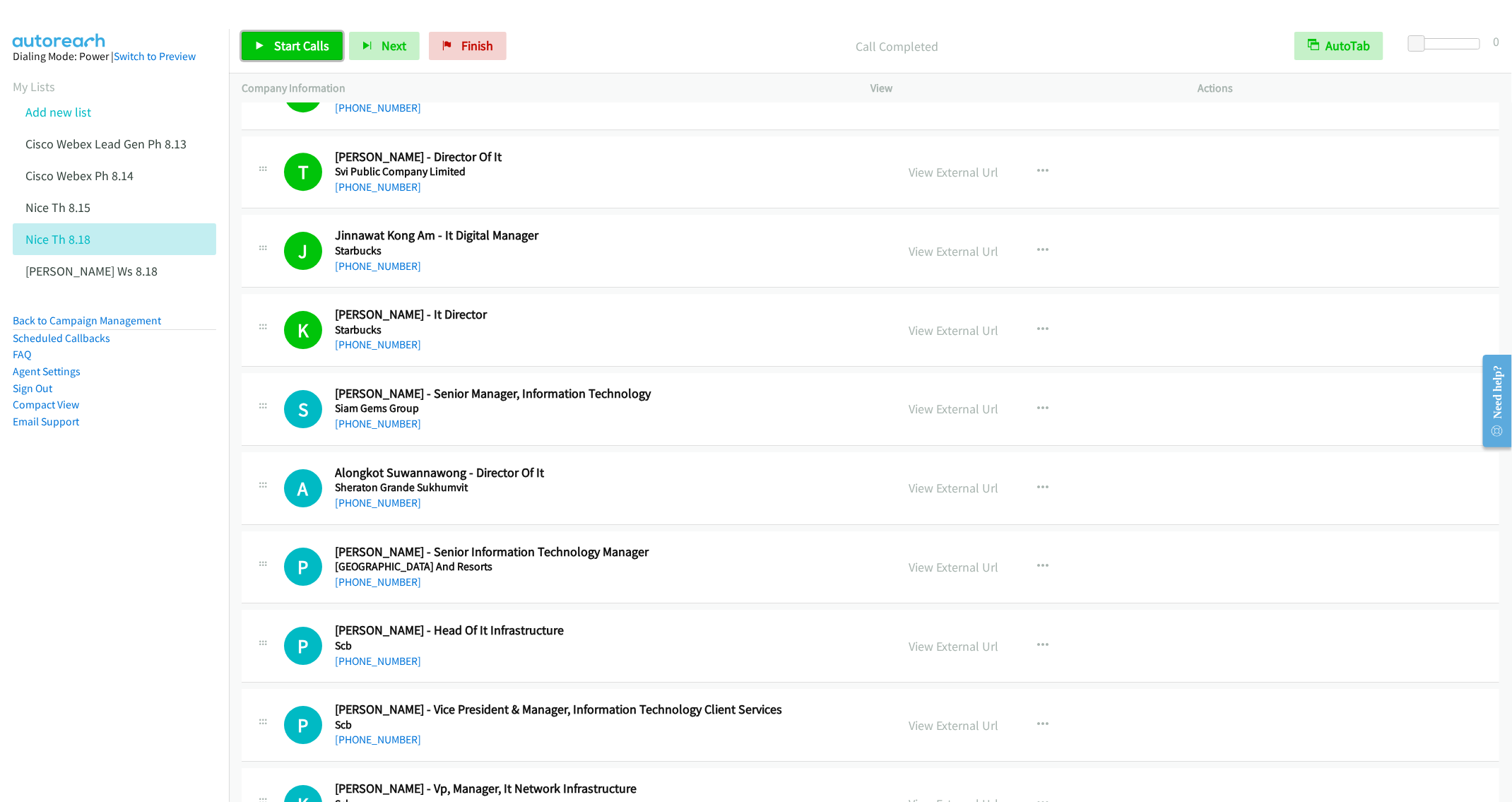
drag, startPoint x: 273, startPoint y: 44, endPoint x: 274, endPoint y: 55, distance: 11.0
click at [274, 43] on span "Start Calls" at bounding box center [302, 45] width 55 height 16
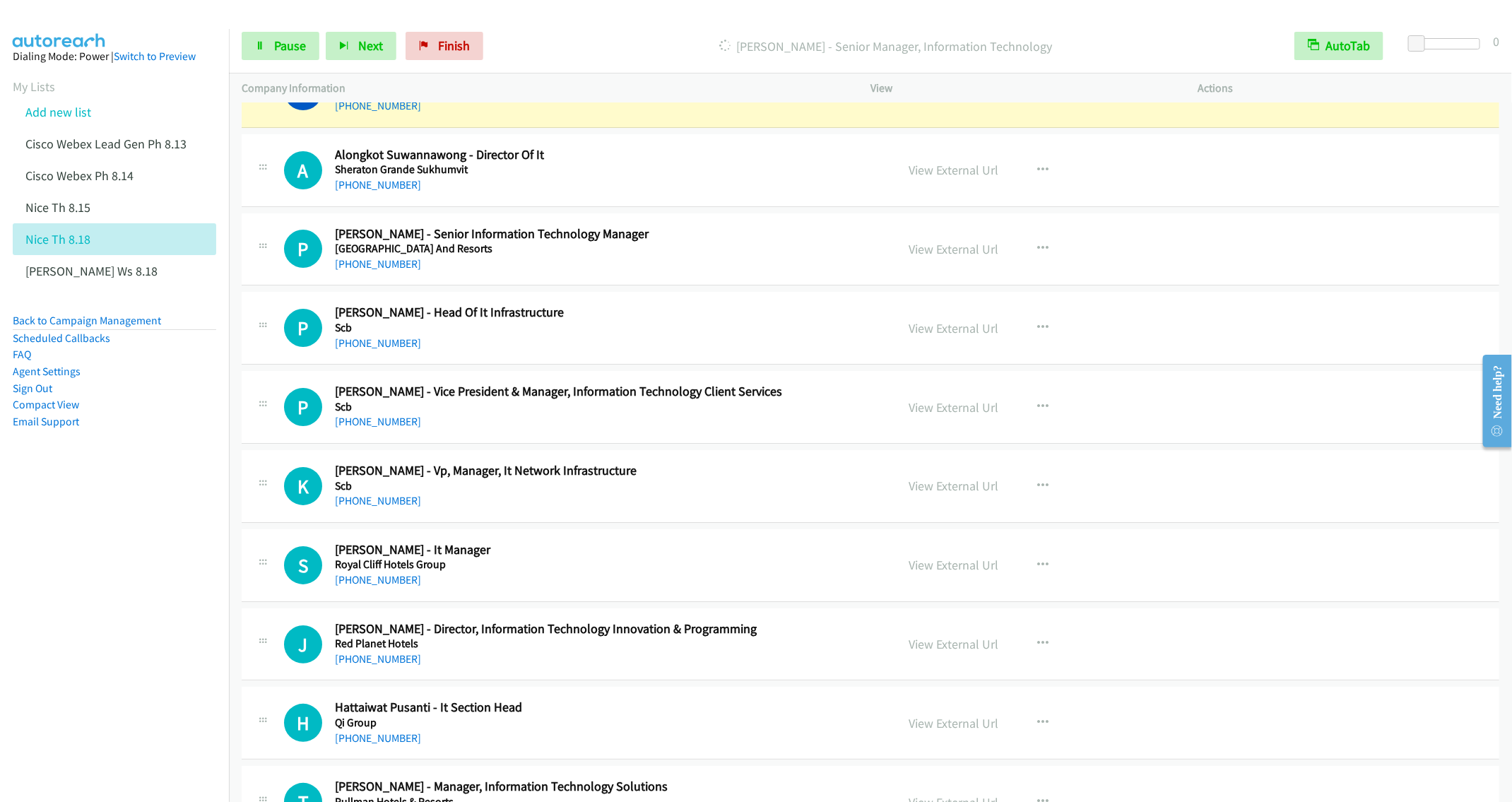
scroll to position [2755, 0]
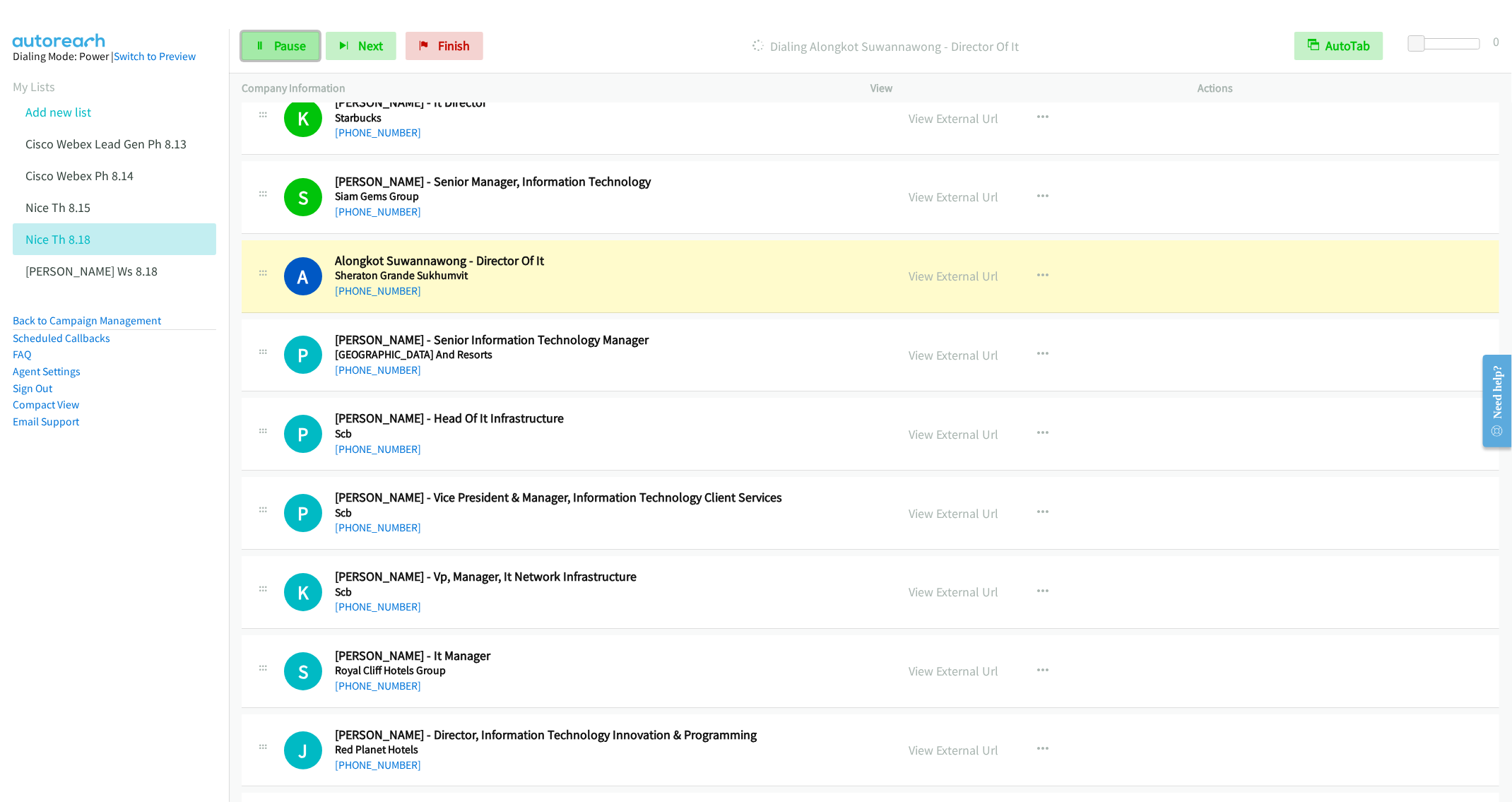
click at [280, 41] on span "Pause" at bounding box center [290, 45] width 32 height 16
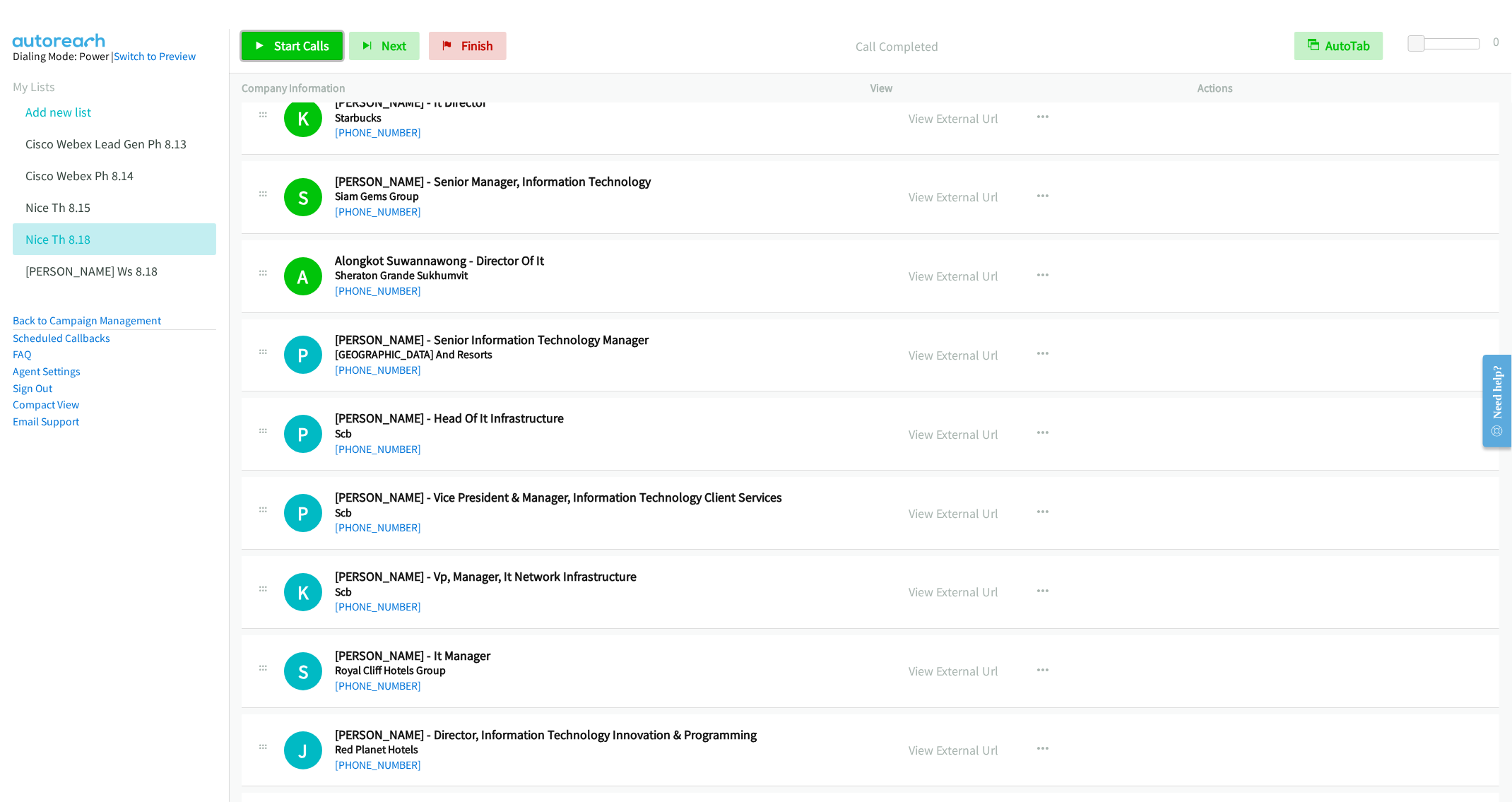
click at [274, 43] on span "Start Calls" at bounding box center [302, 45] width 55 height 16
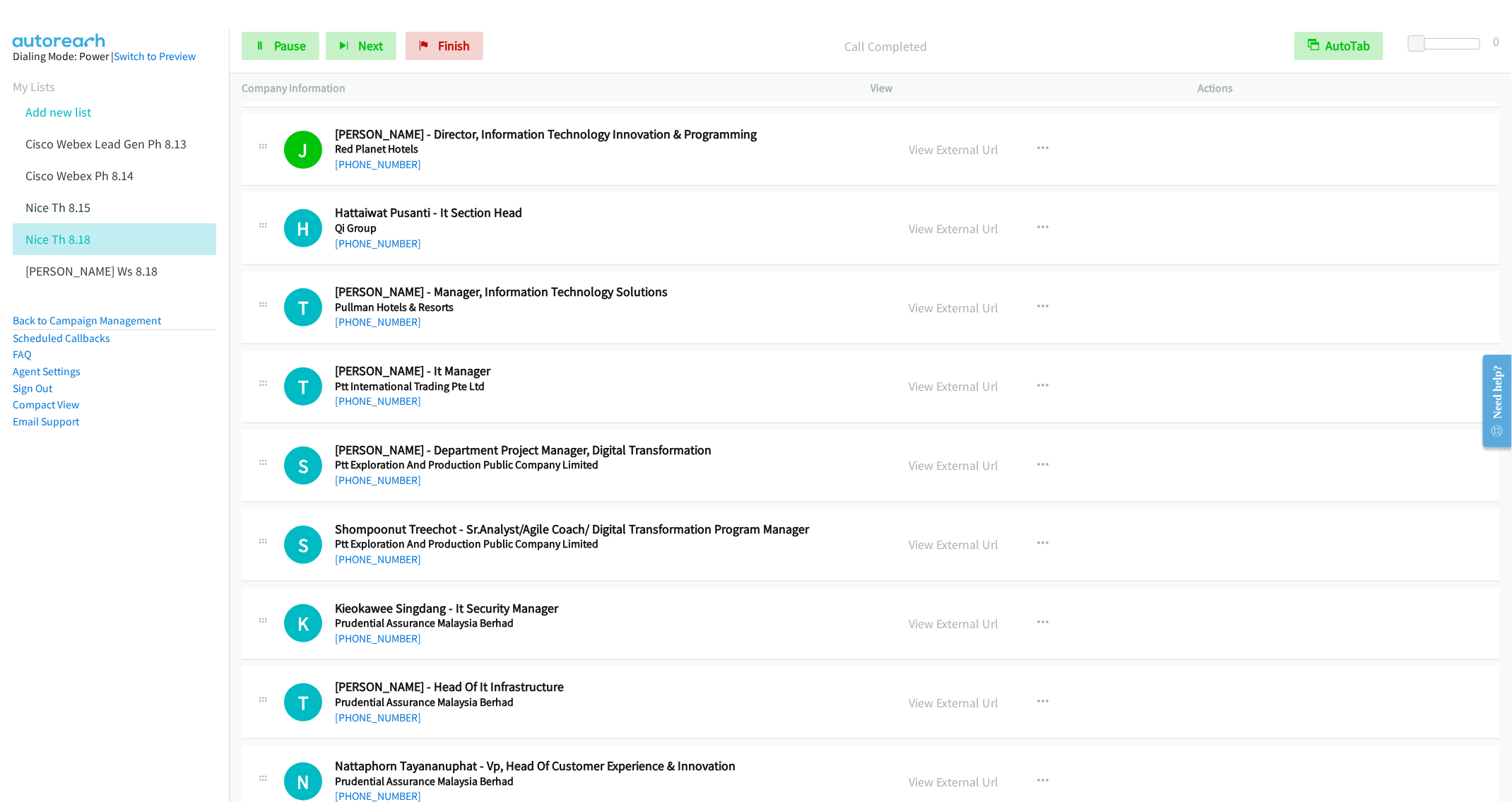
scroll to position [3390, 0]
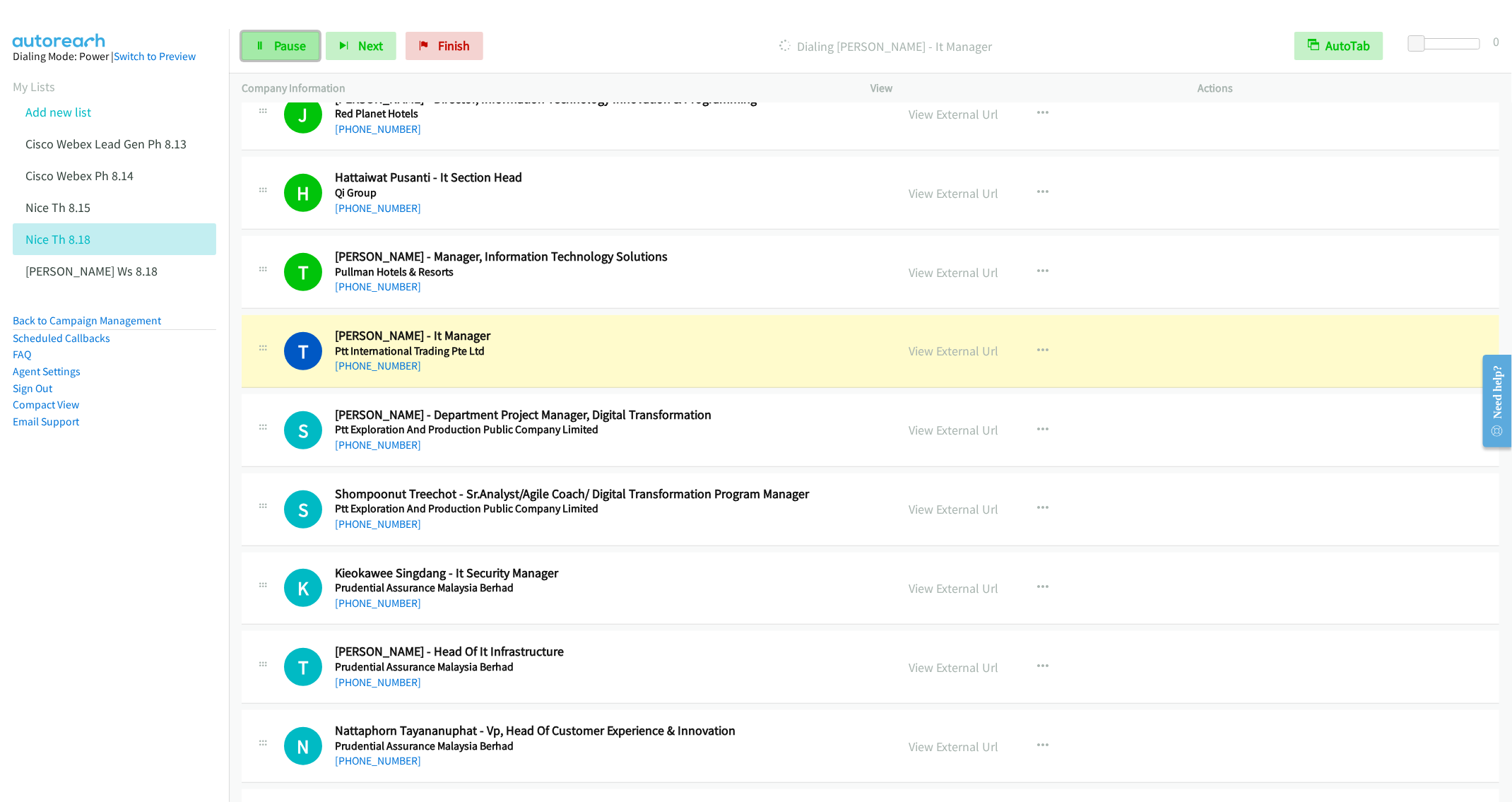
click at [277, 42] on span "Pause" at bounding box center [290, 45] width 32 height 16
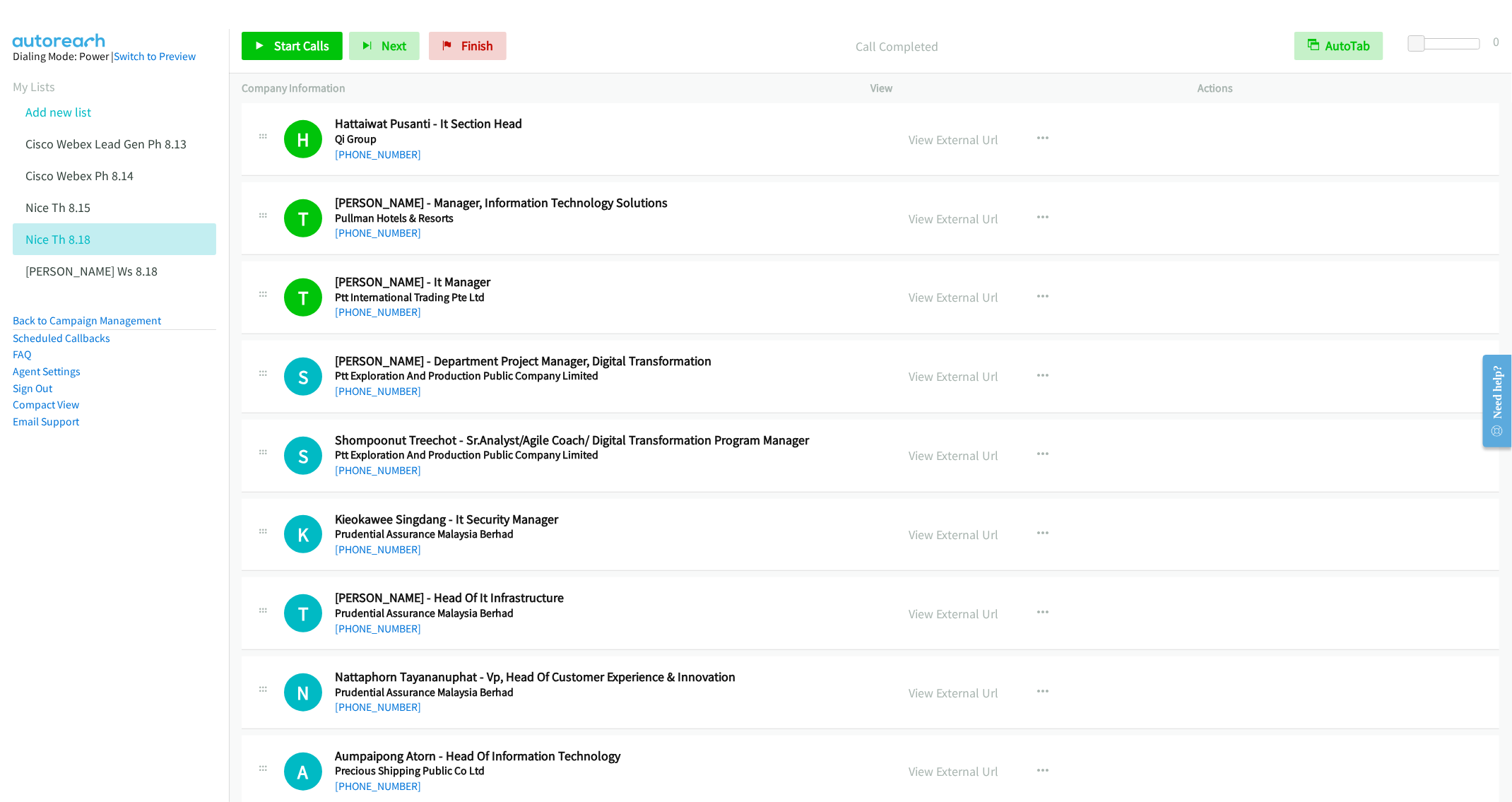
scroll to position [3497, 0]
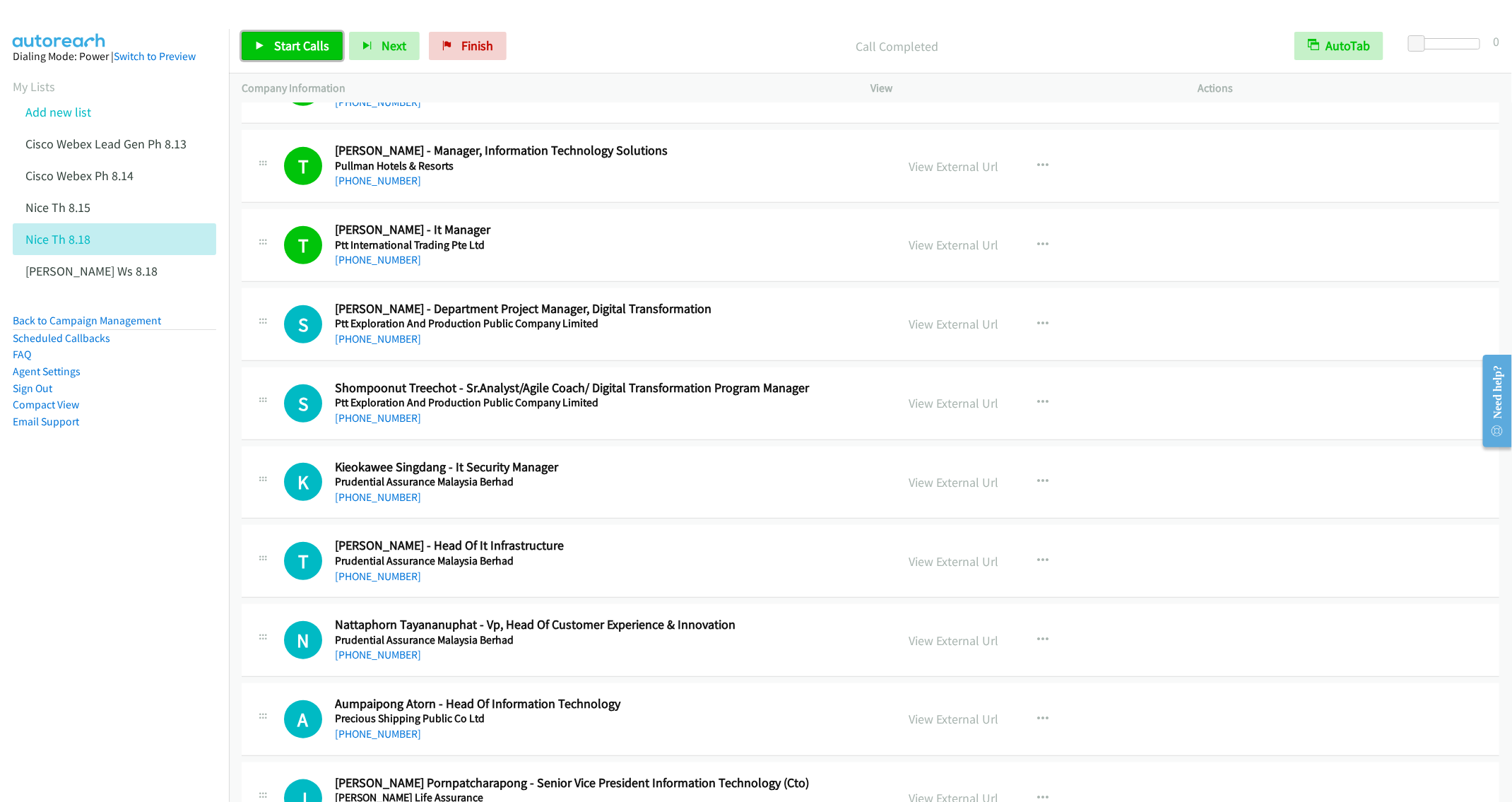
click at [297, 45] on span "Start Calls" at bounding box center [302, 45] width 55 height 16
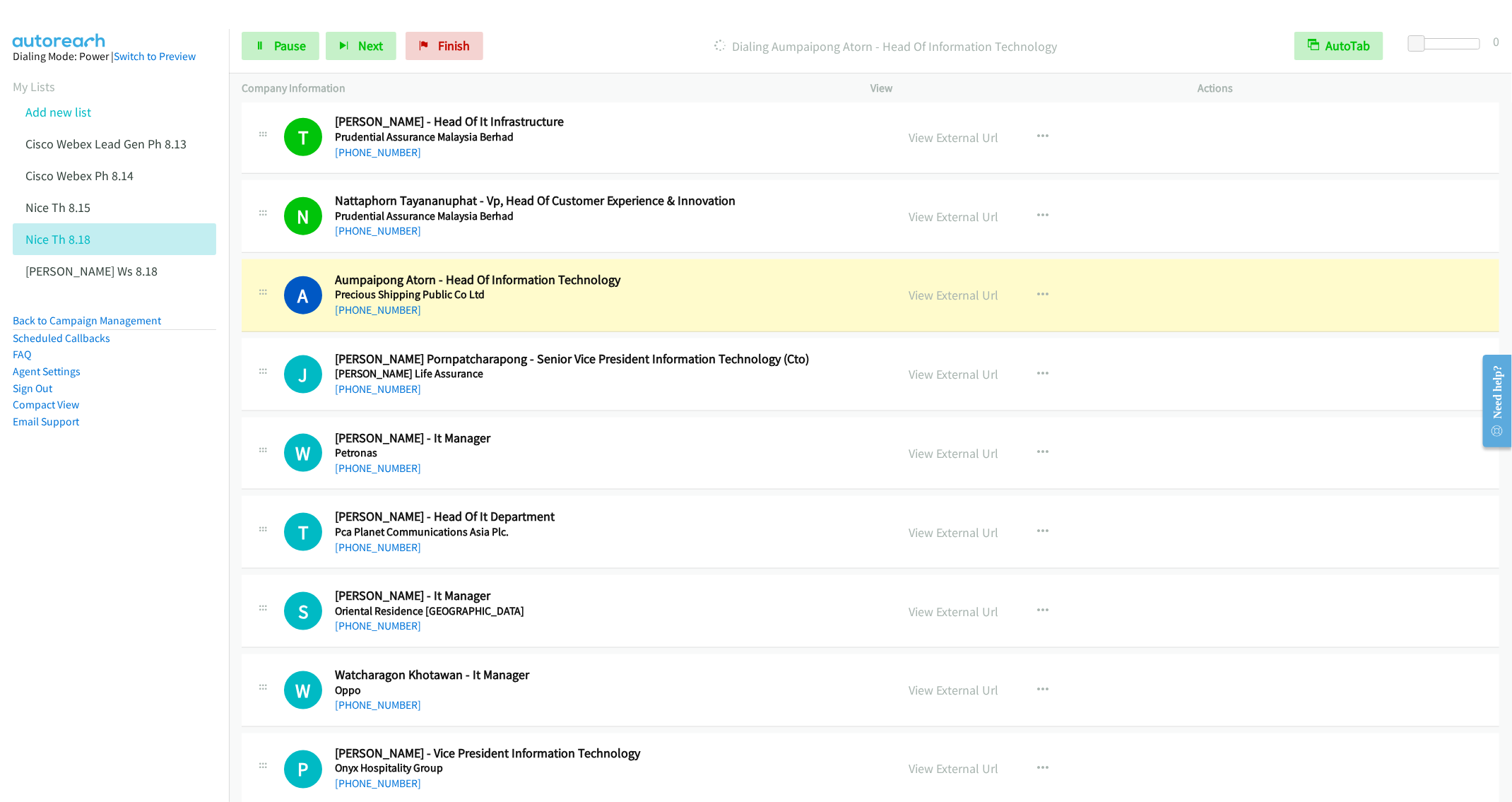
scroll to position [4026, 0]
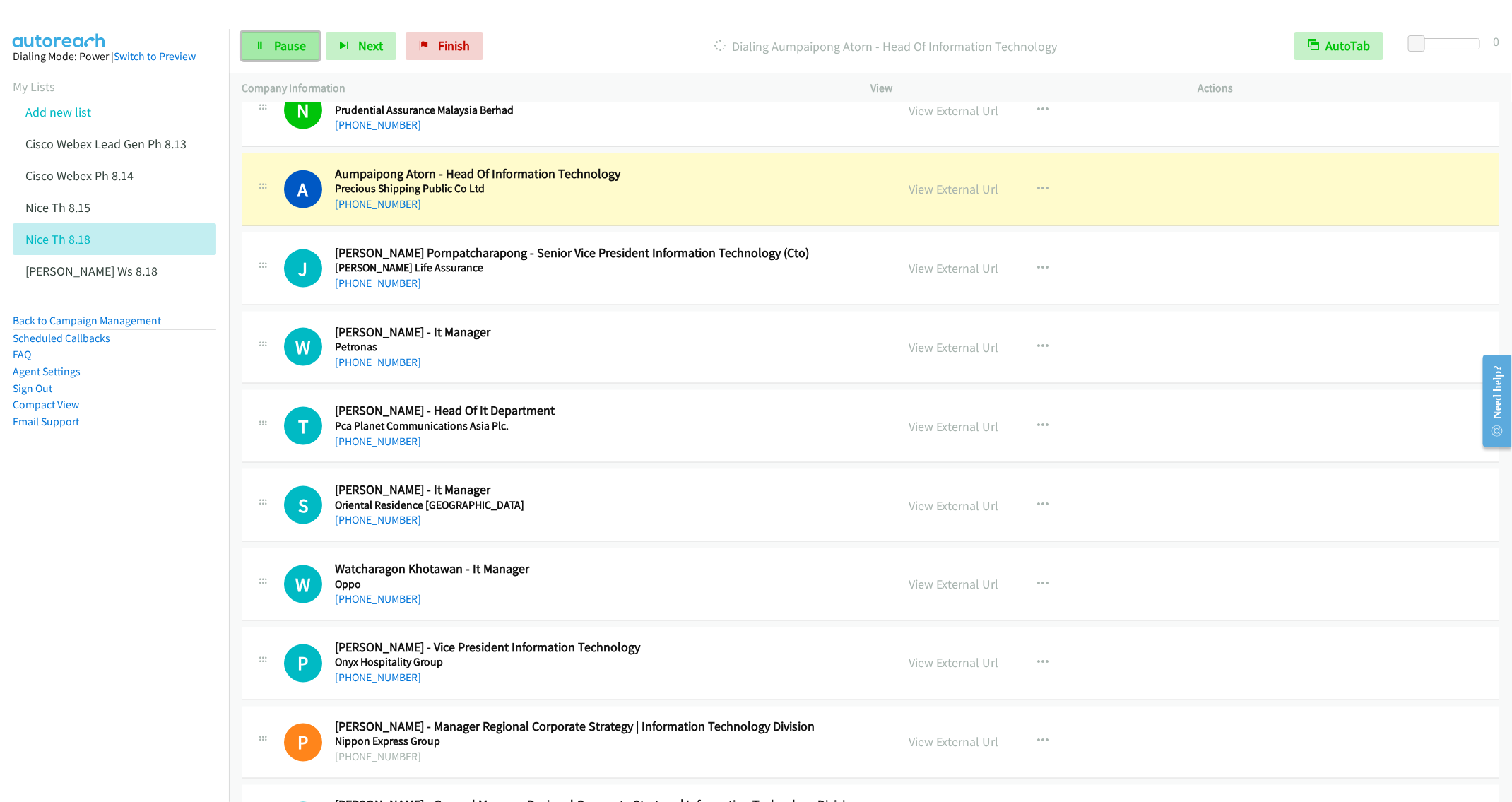
click at [269, 42] on link "Pause" at bounding box center [281, 46] width 78 height 29
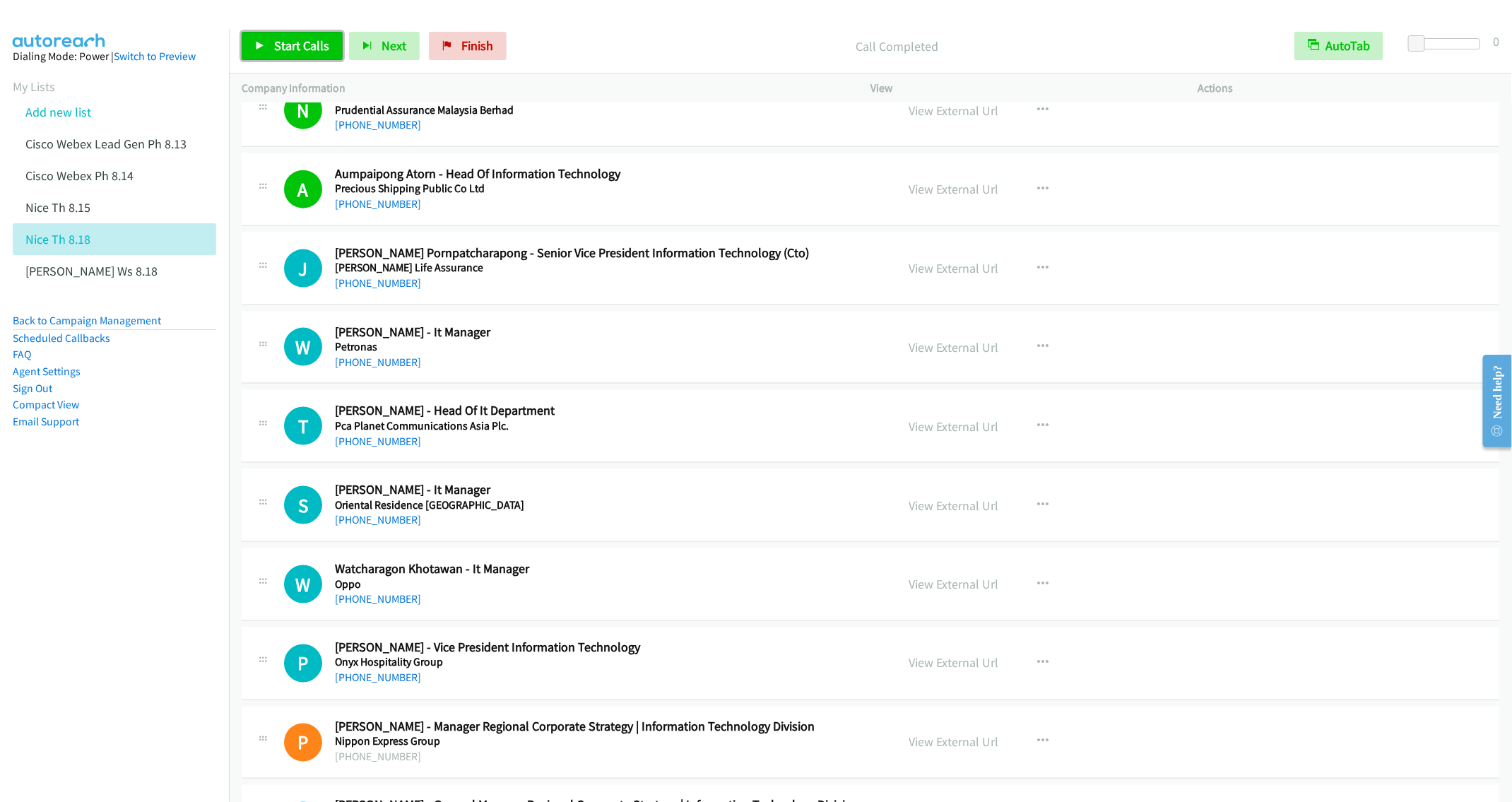
click at [293, 41] on span "Start Calls" at bounding box center [302, 45] width 55 height 16
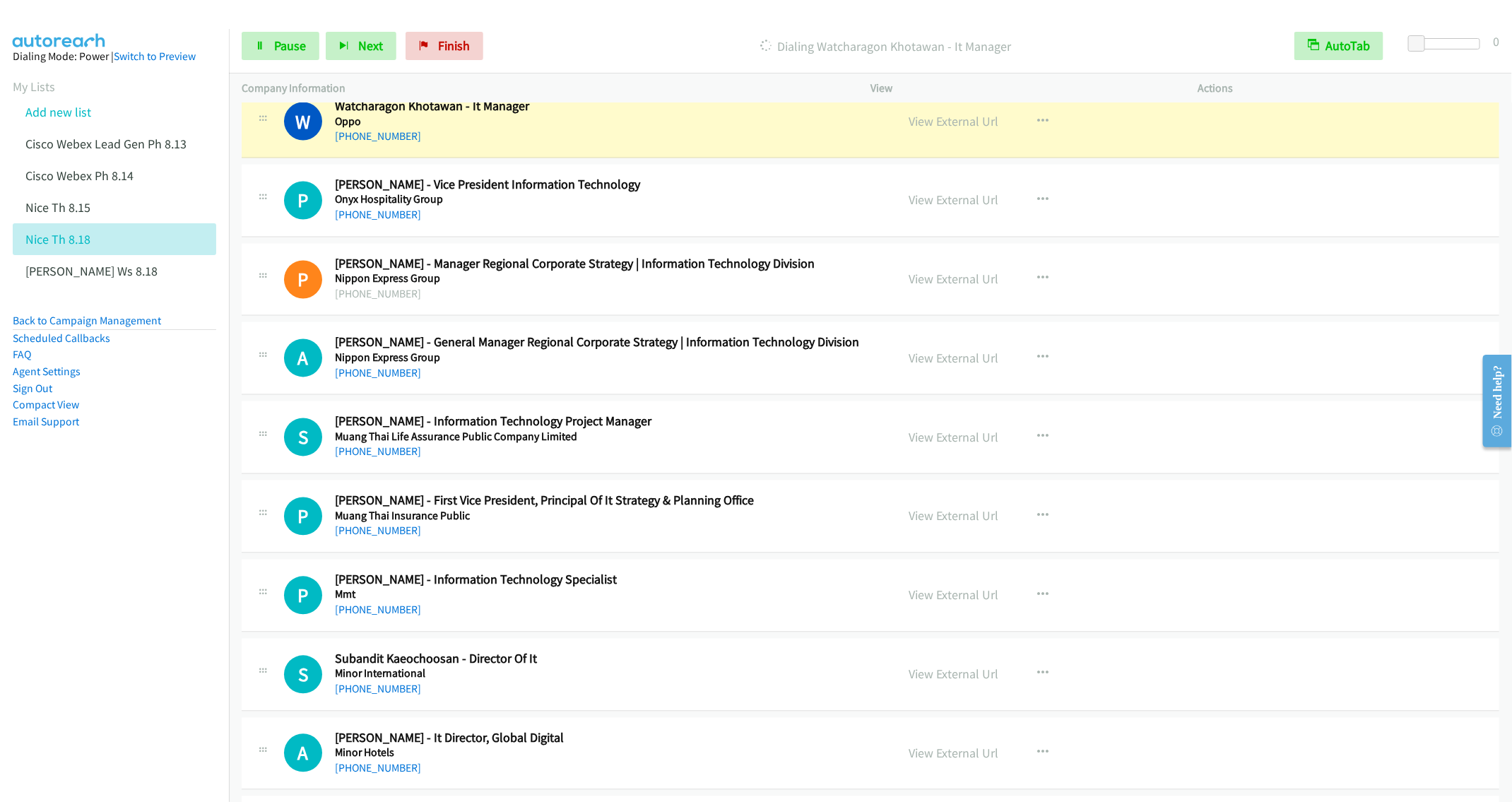
scroll to position [4556, 0]
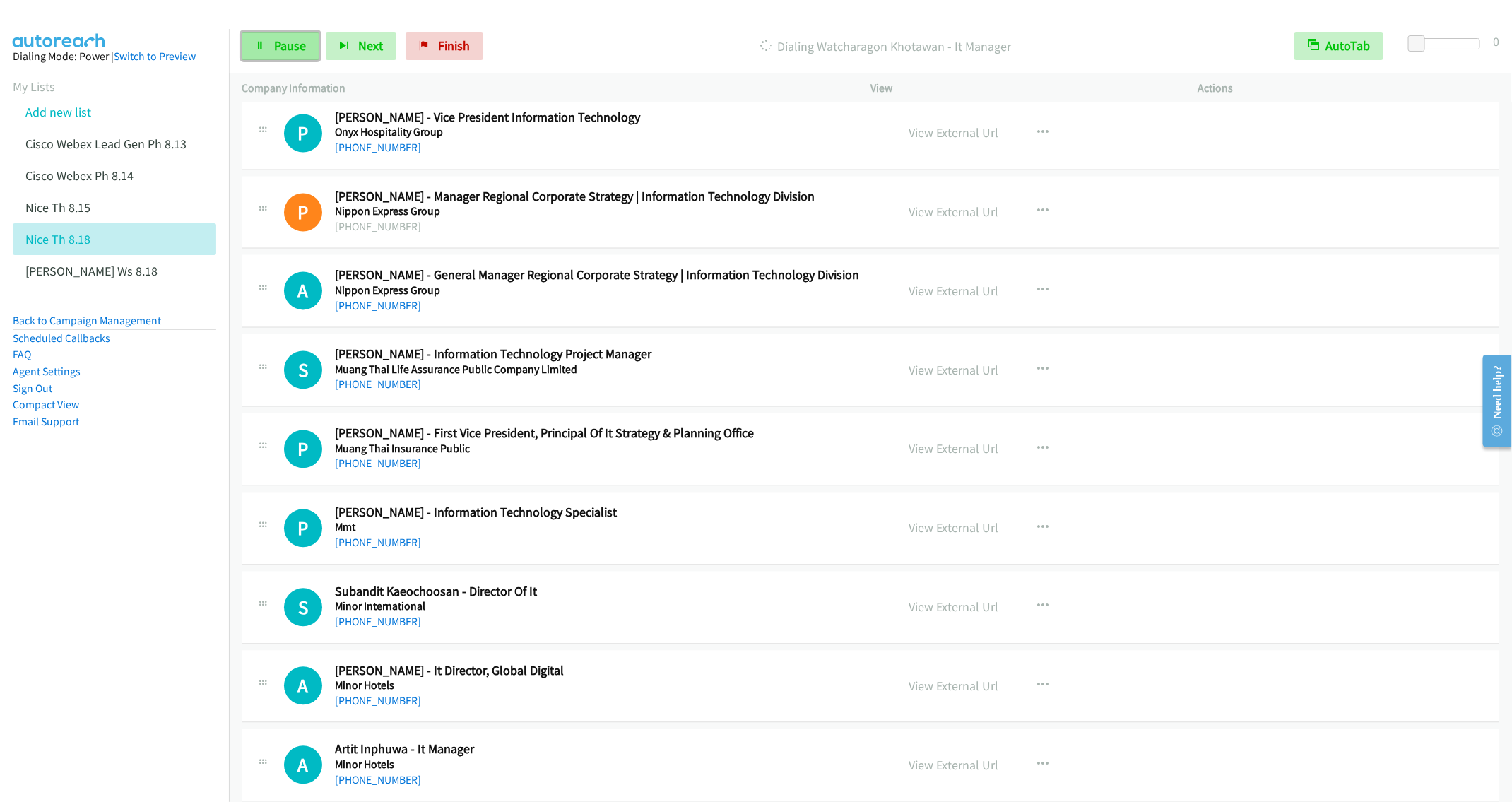
click at [271, 45] on link "Pause" at bounding box center [281, 46] width 78 height 29
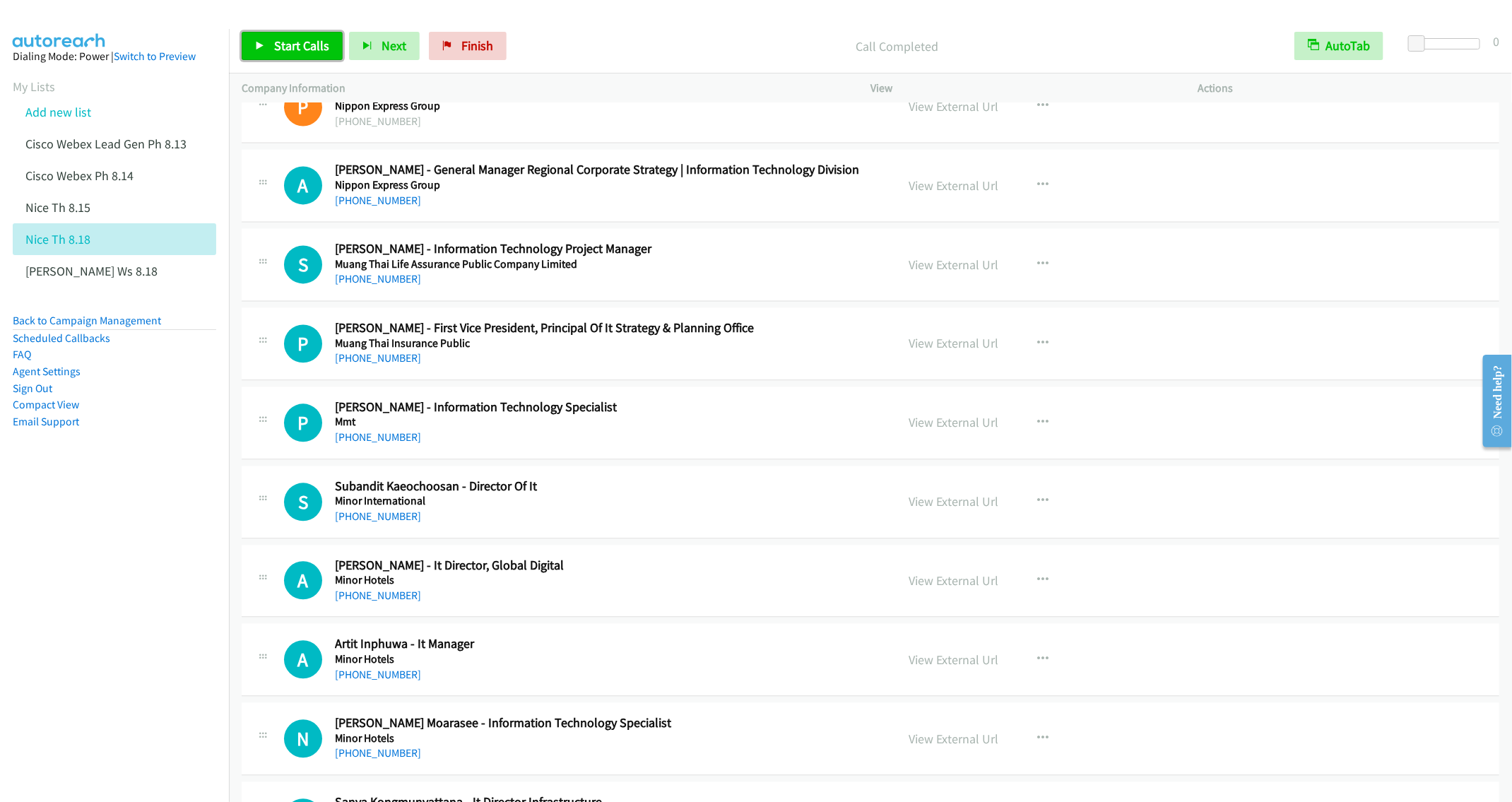
click at [283, 49] on span "Start Calls" at bounding box center [302, 45] width 55 height 16
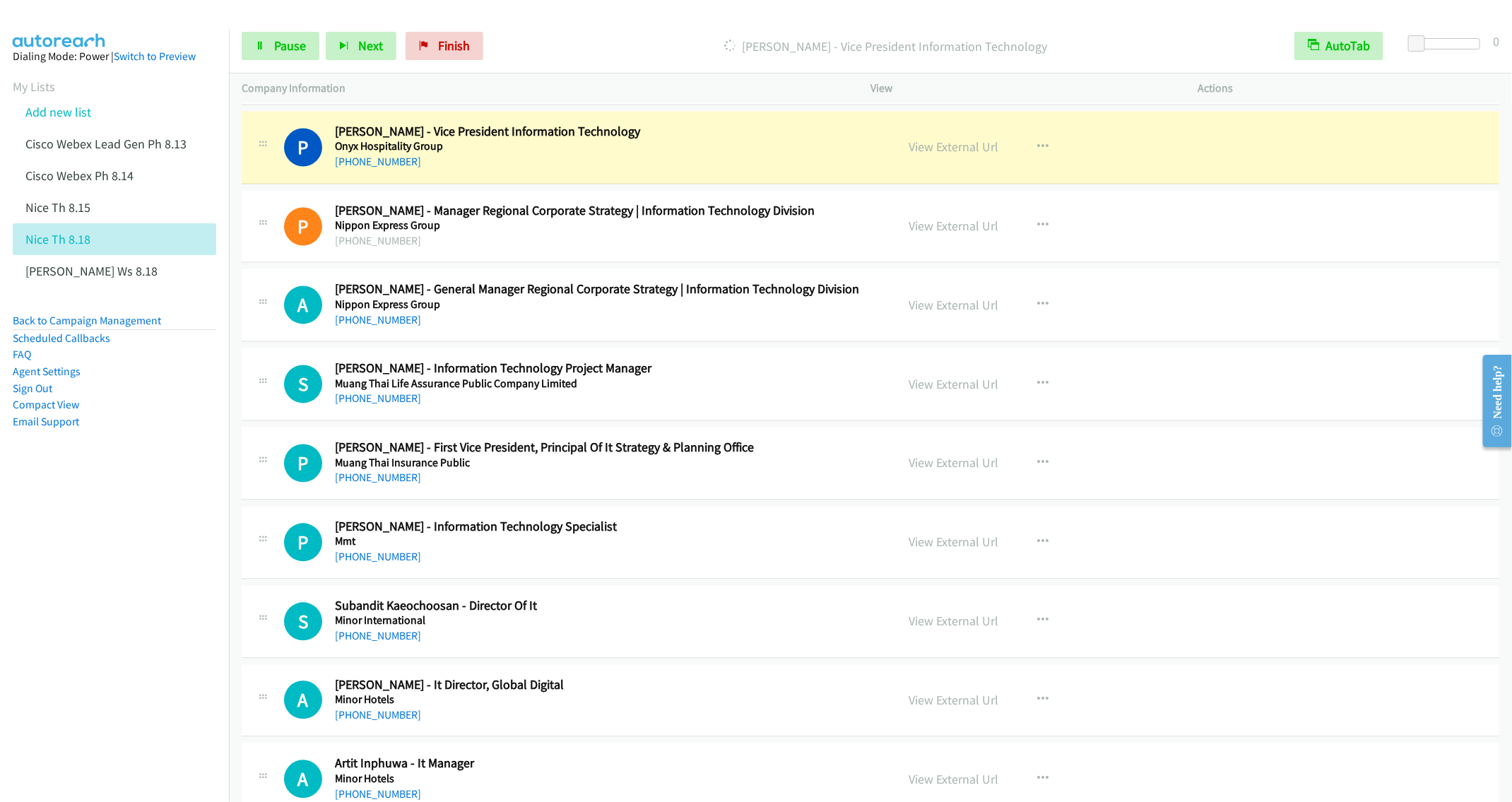
scroll to position [4450, 0]
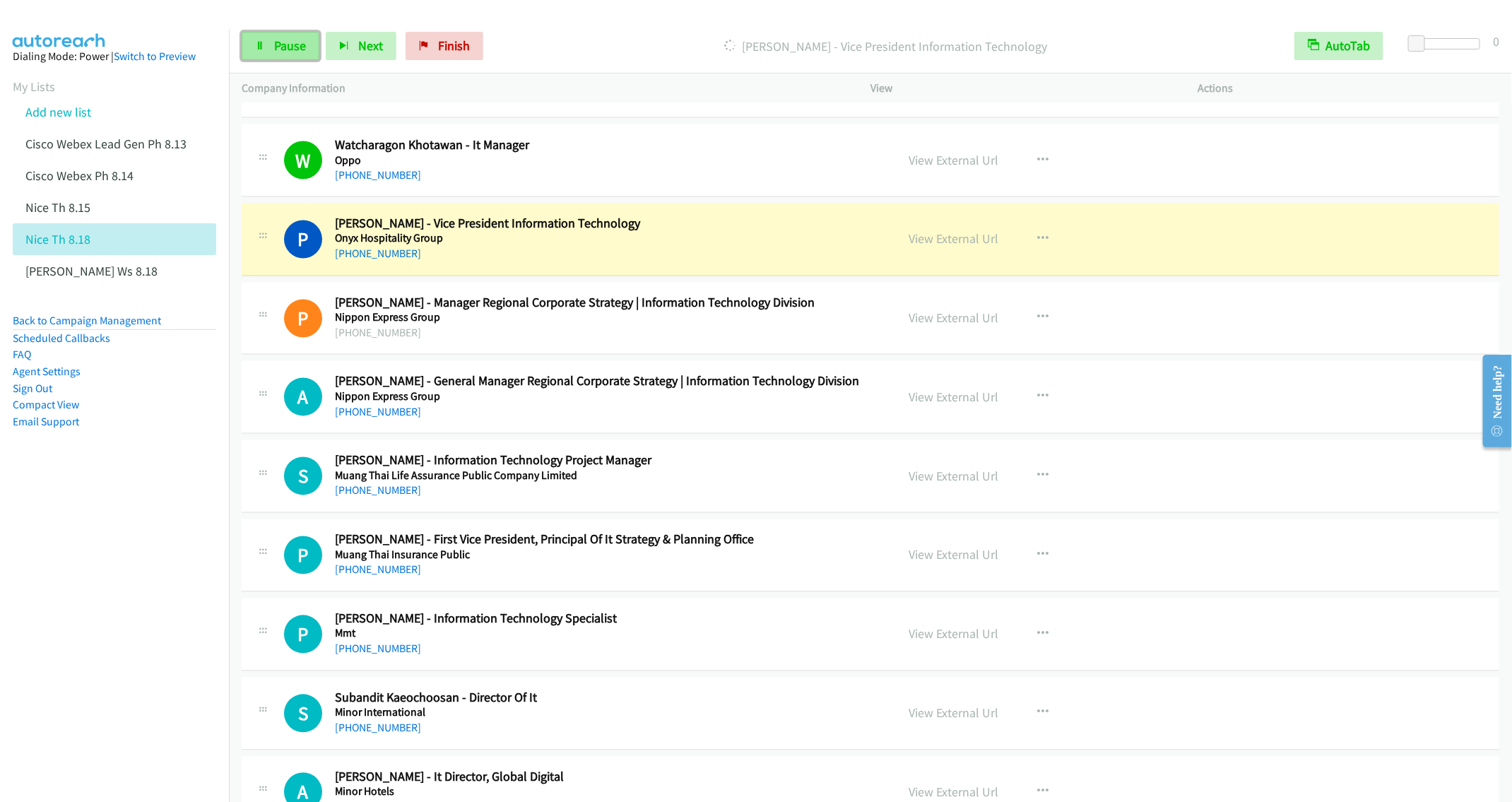
click at [269, 45] on link "Pause" at bounding box center [281, 46] width 78 height 29
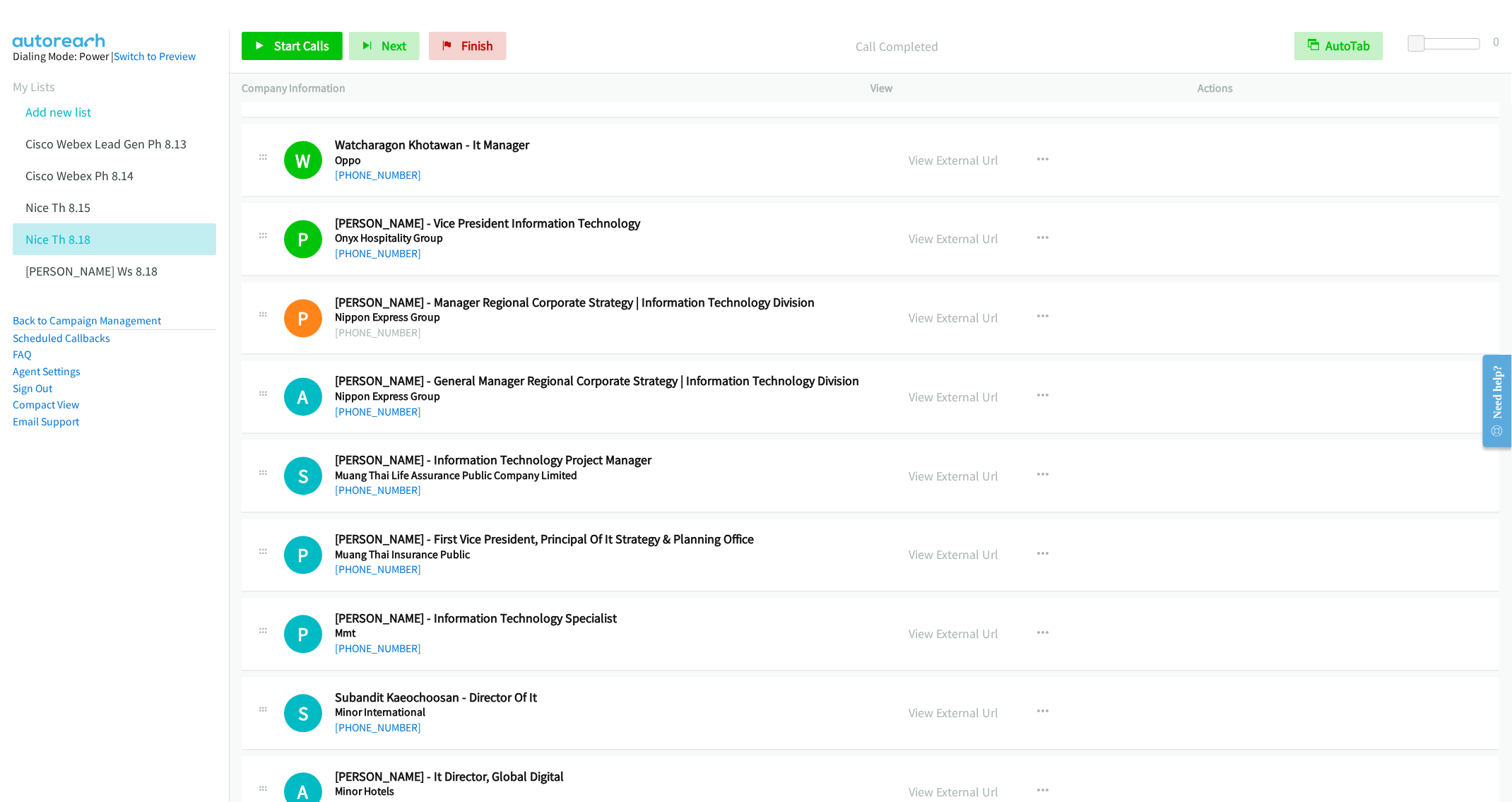
scroll to position [4556, 0]
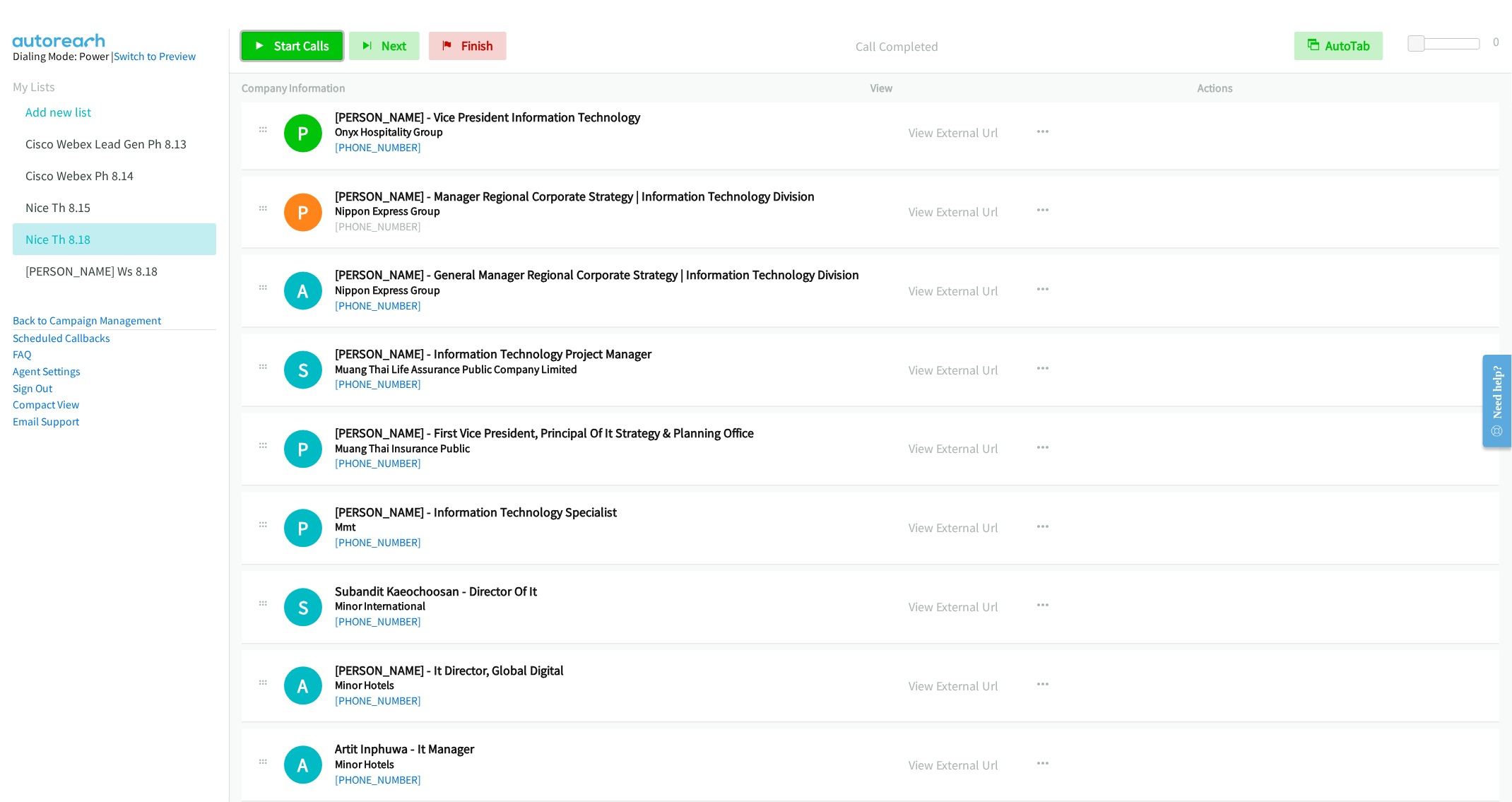
click at [299, 51] on span "Start Calls" at bounding box center [302, 45] width 55 height 16
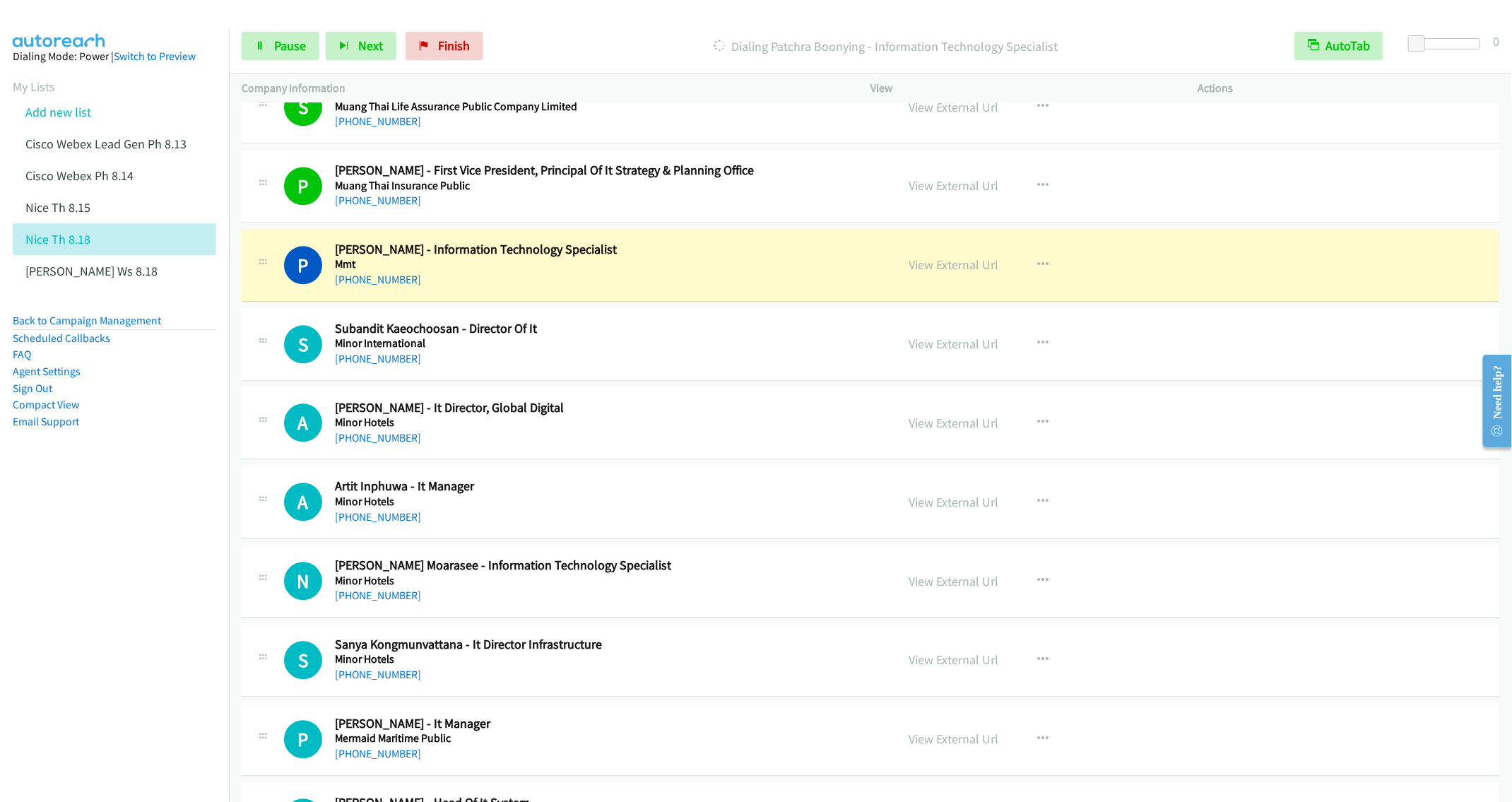
scroll to position [4874, 0]
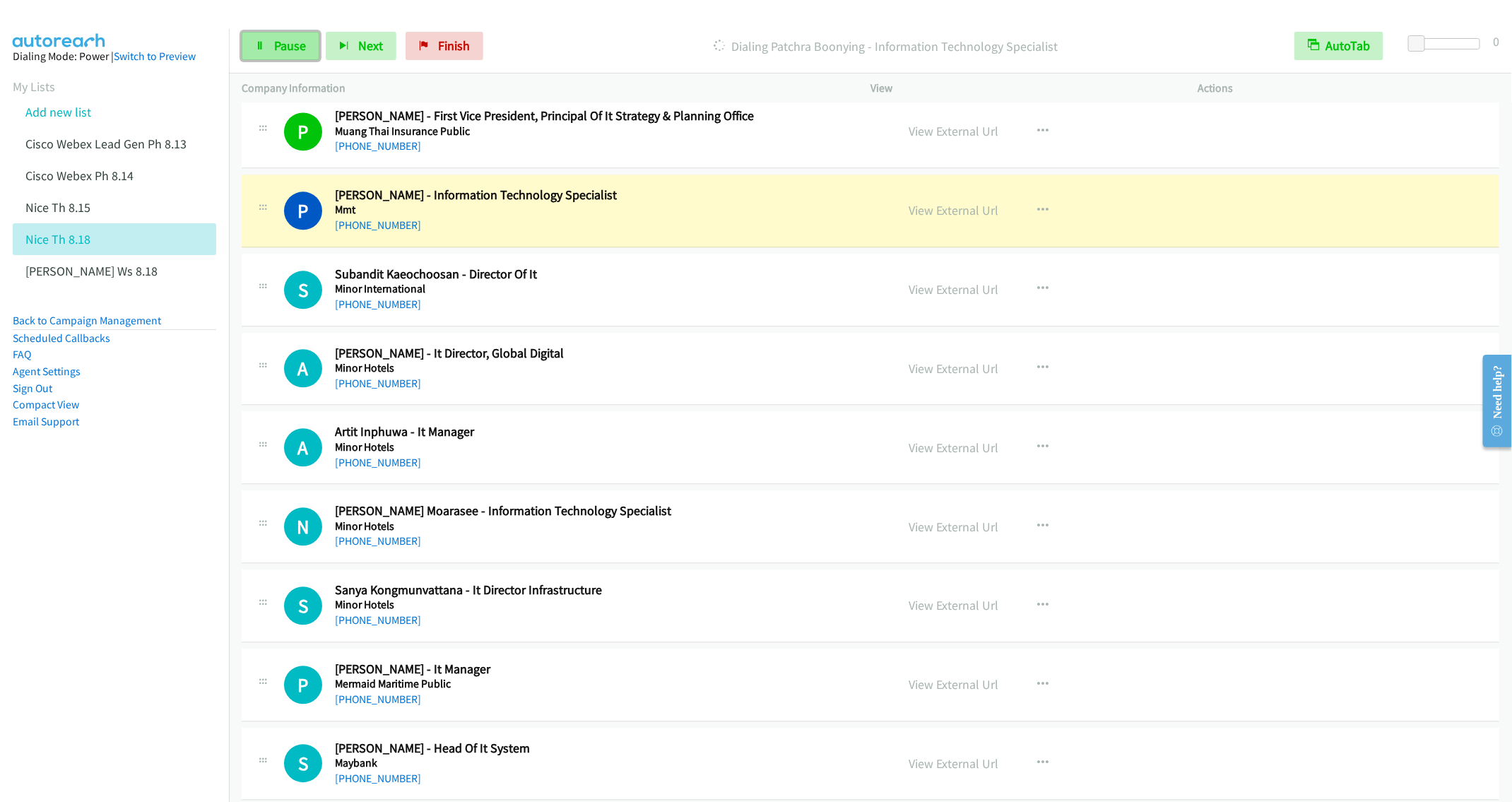
click at [276, 41] on span "Pause" at bounding box center [290, 45] width 32 height 16
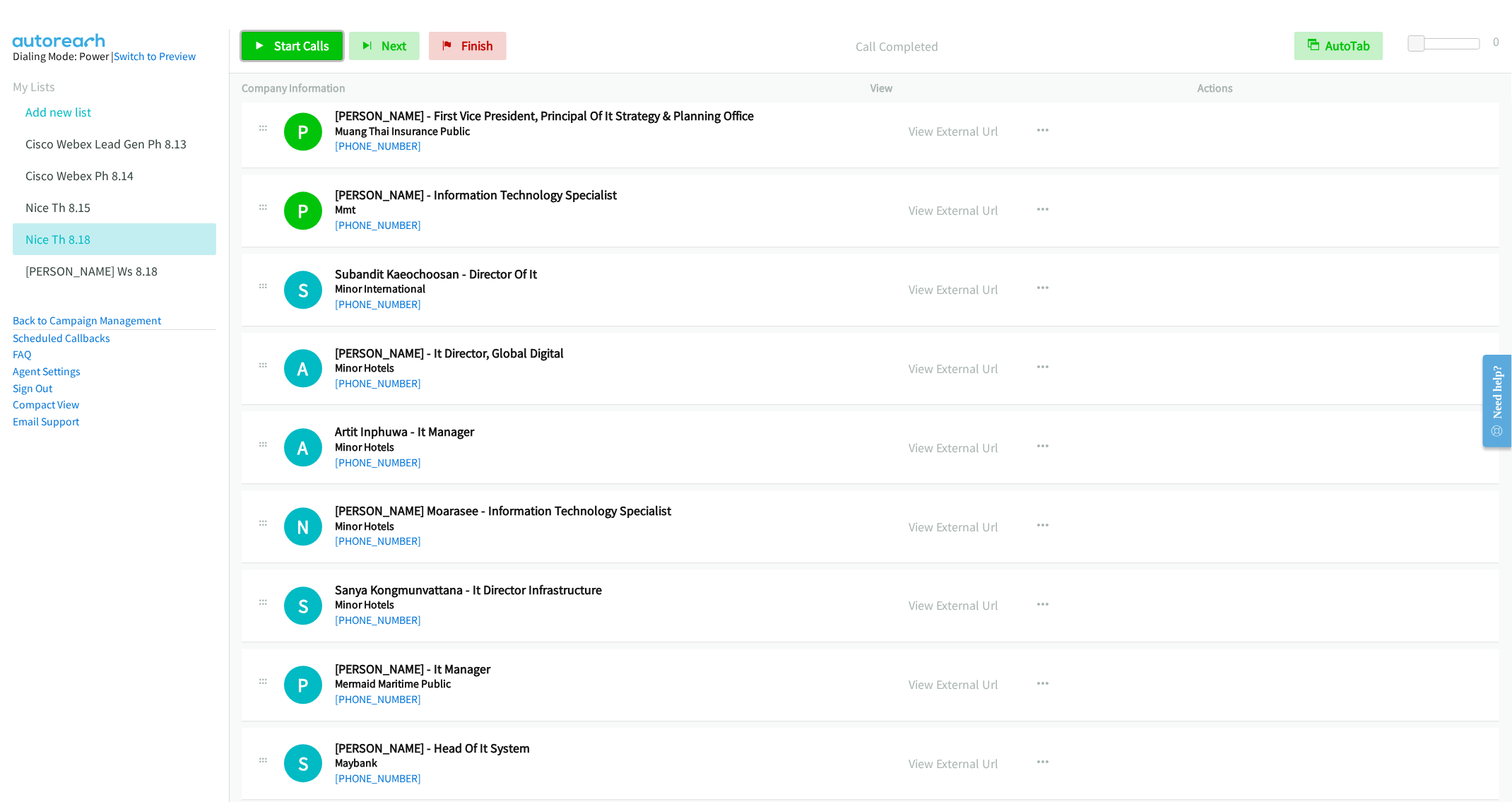
click at [276, 49] on span "Start Calls" at bounding box center [302, 45] width 55 height 16
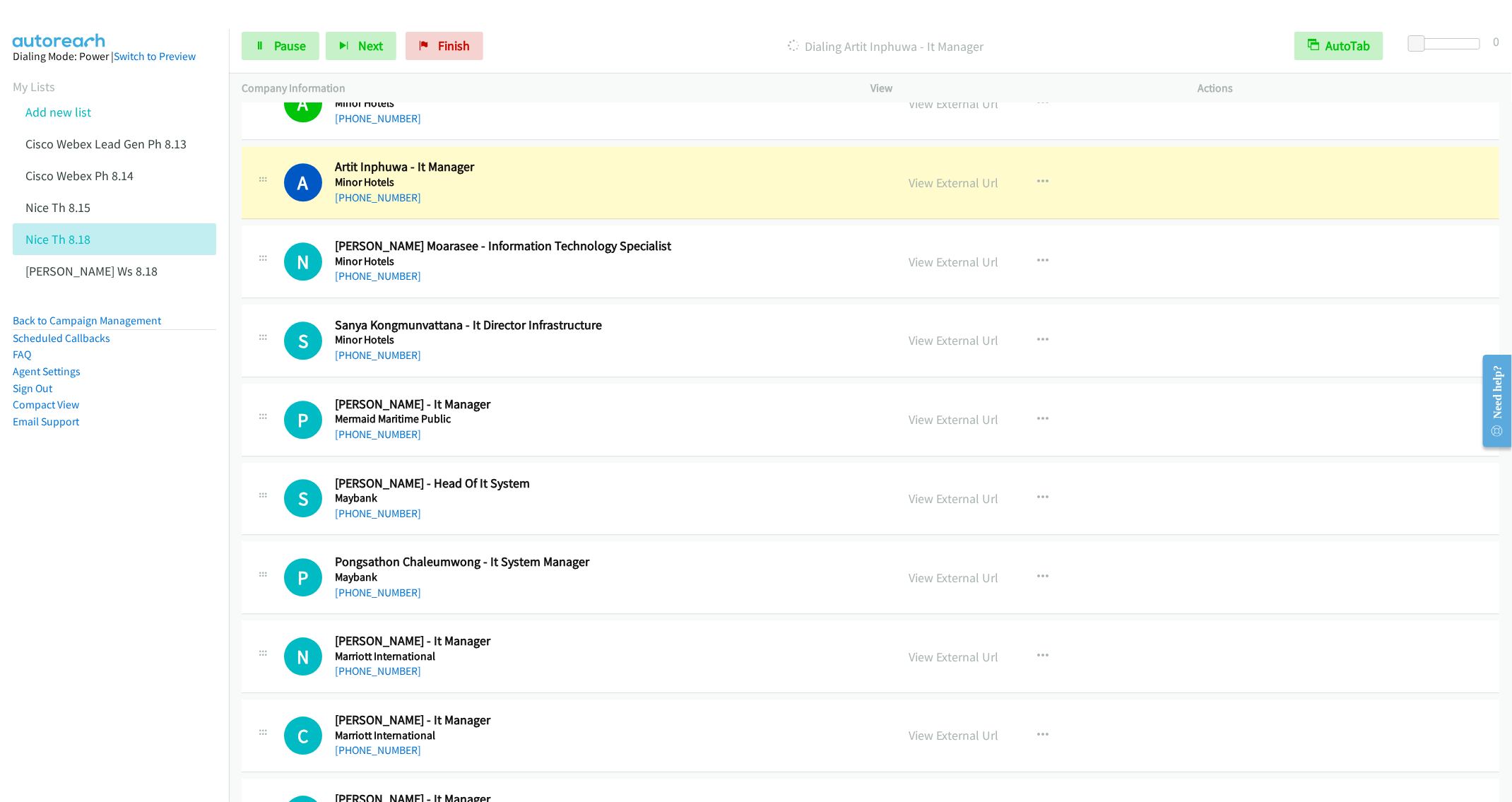
scroll to position [5192, 0]
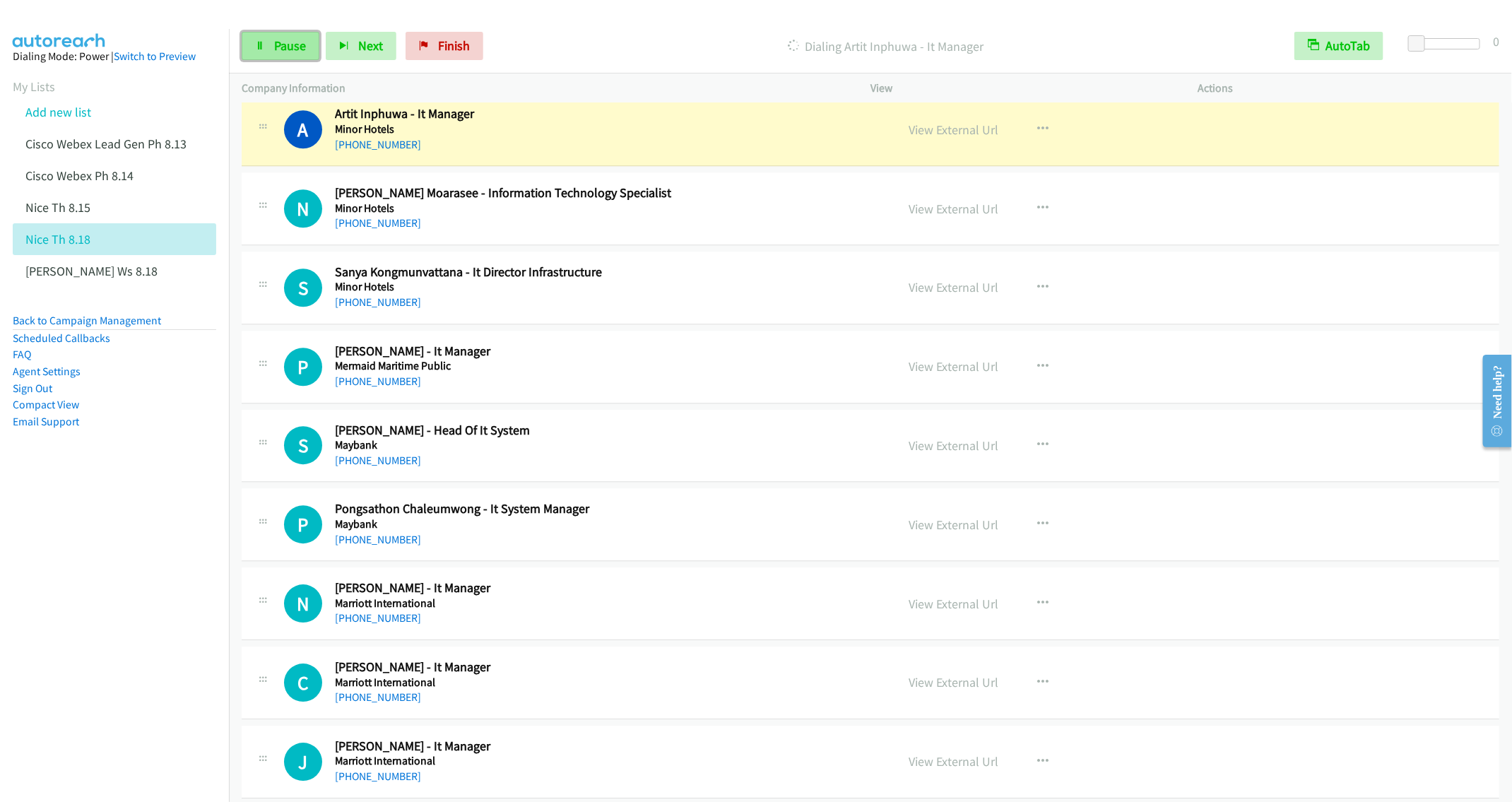
click at [265, 44] on link "Pause" at bounding box center [281, 46] width 78 height 29
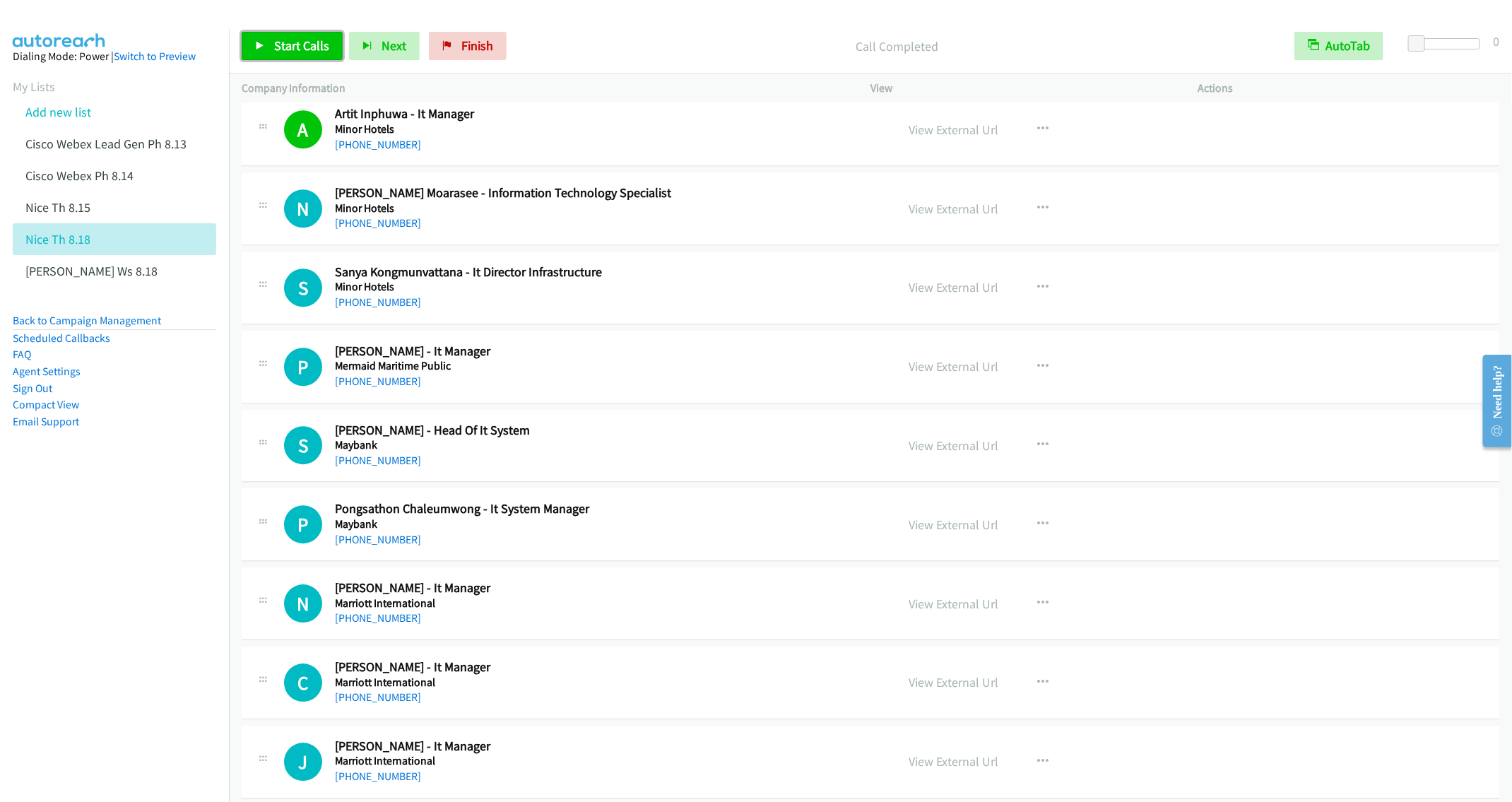
click at [284, 48] on span "Start Calls" at bounding box center [302, 45] width 55 height 16
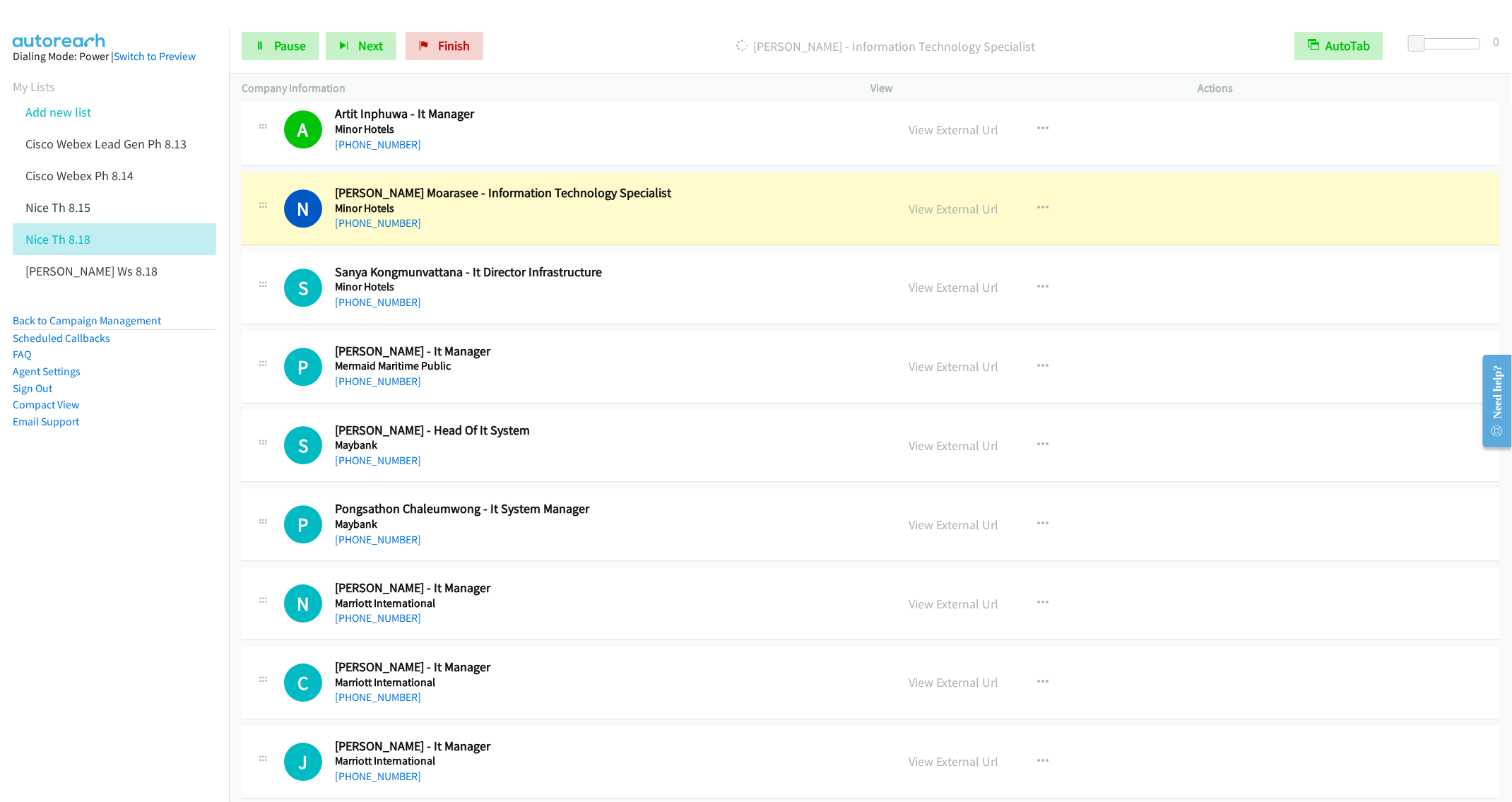
scroll to position [5298, 0]
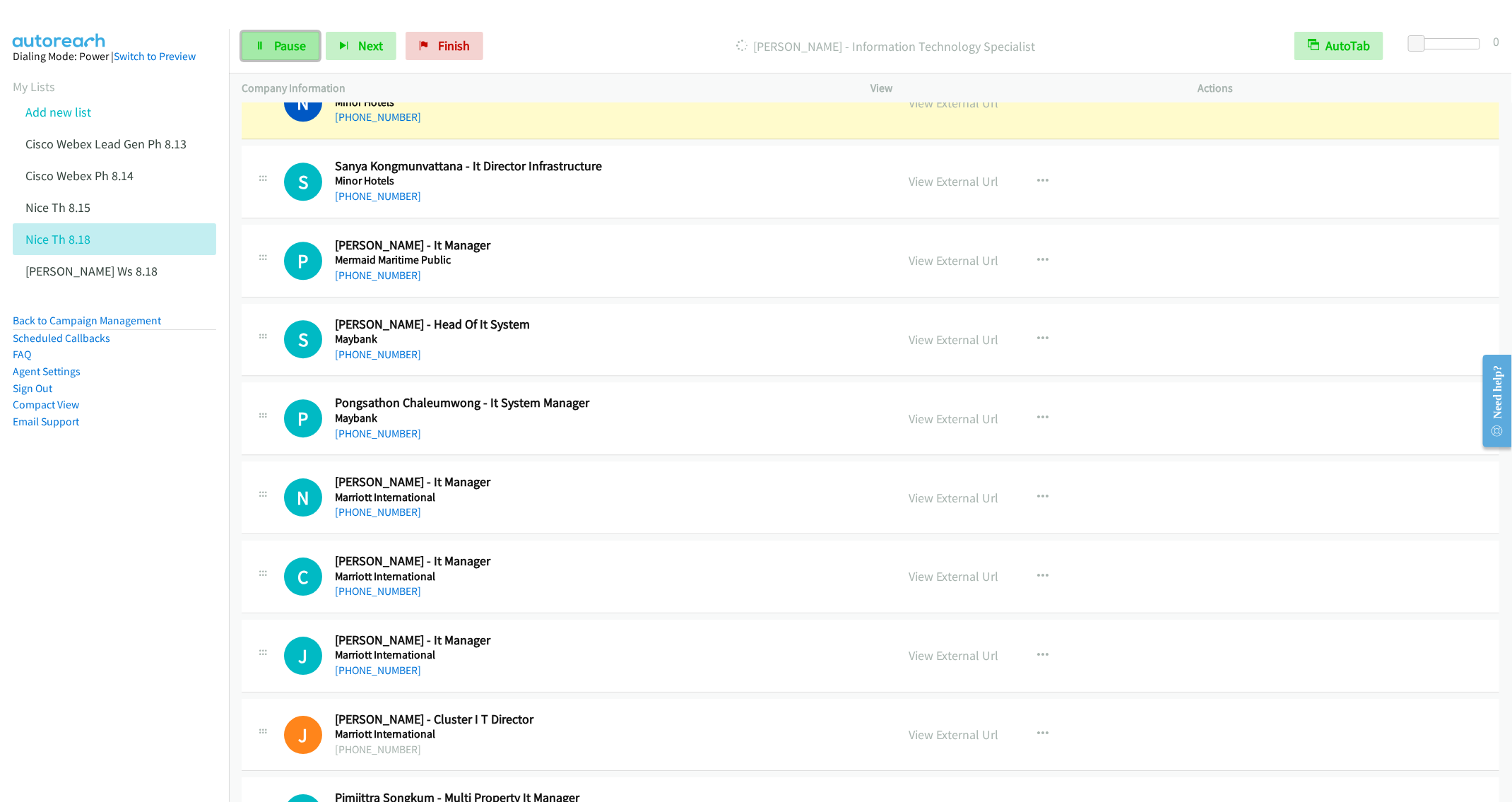
click at [284, 56] on link "Pause" at bounding box center [281, 46] width 78 height 29
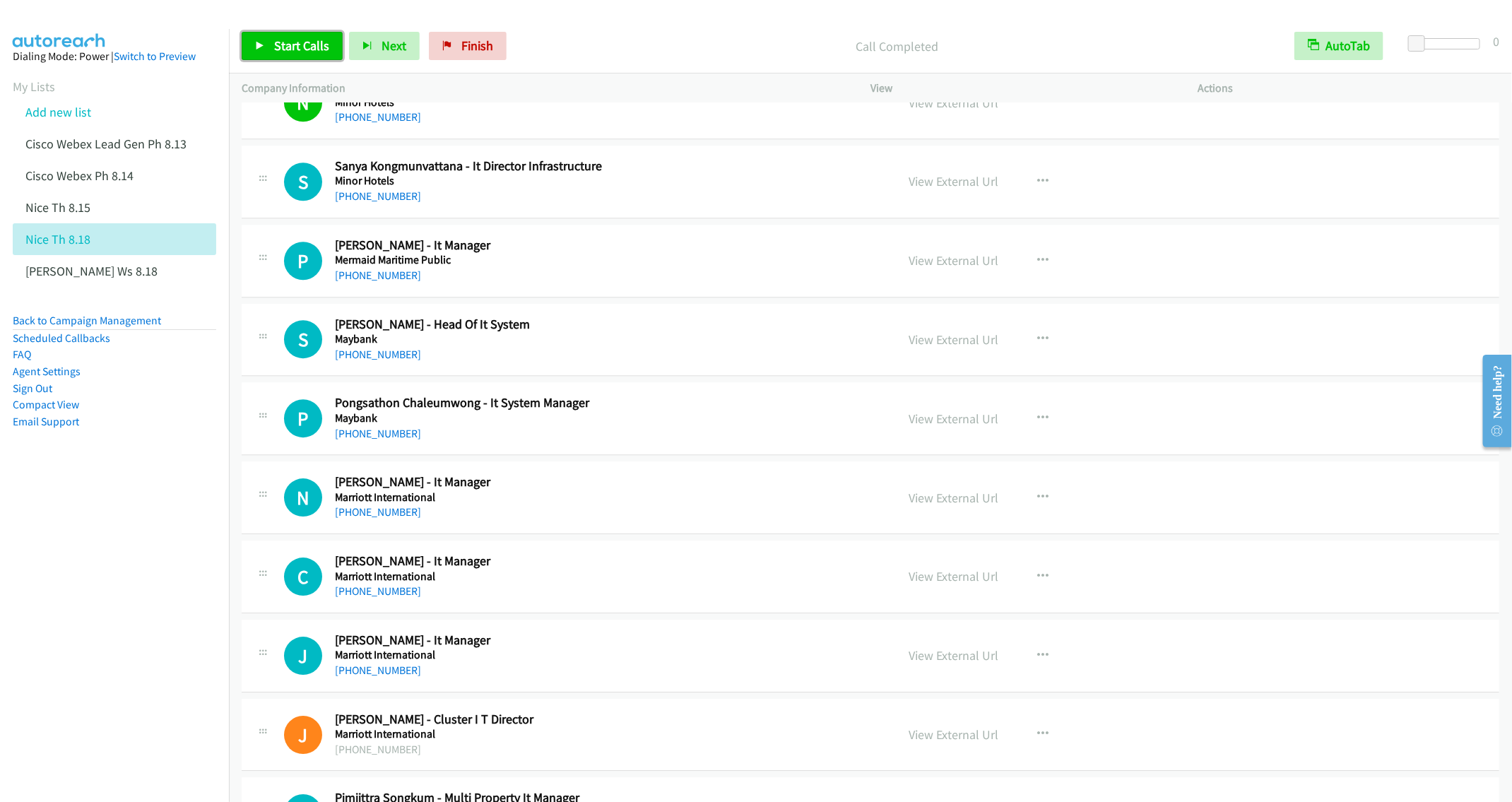
click at [289, 43] on span "Start Calls" at bounding box center [302, 45] width 55 height 16
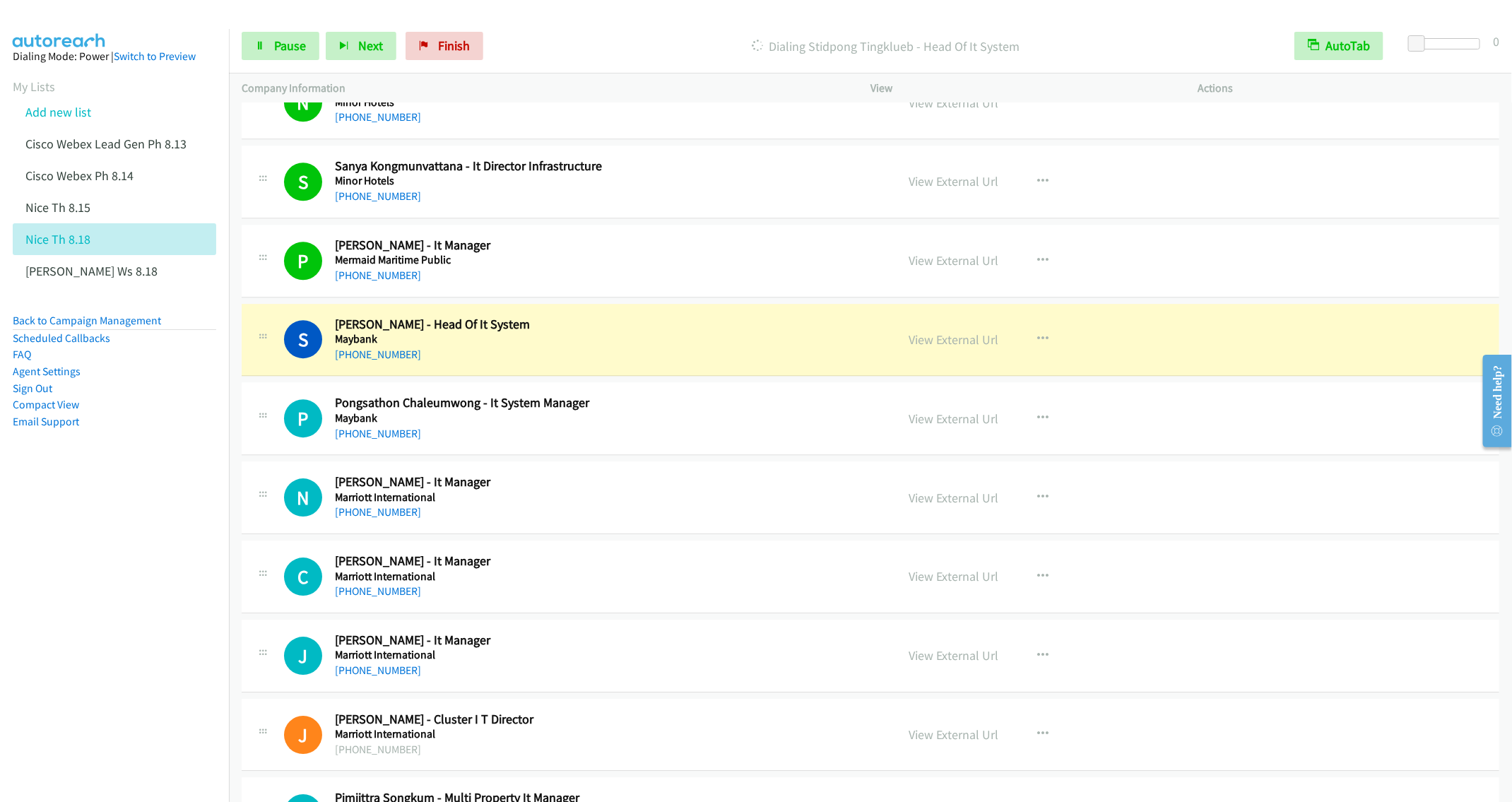
scroll to position [5404, 0]
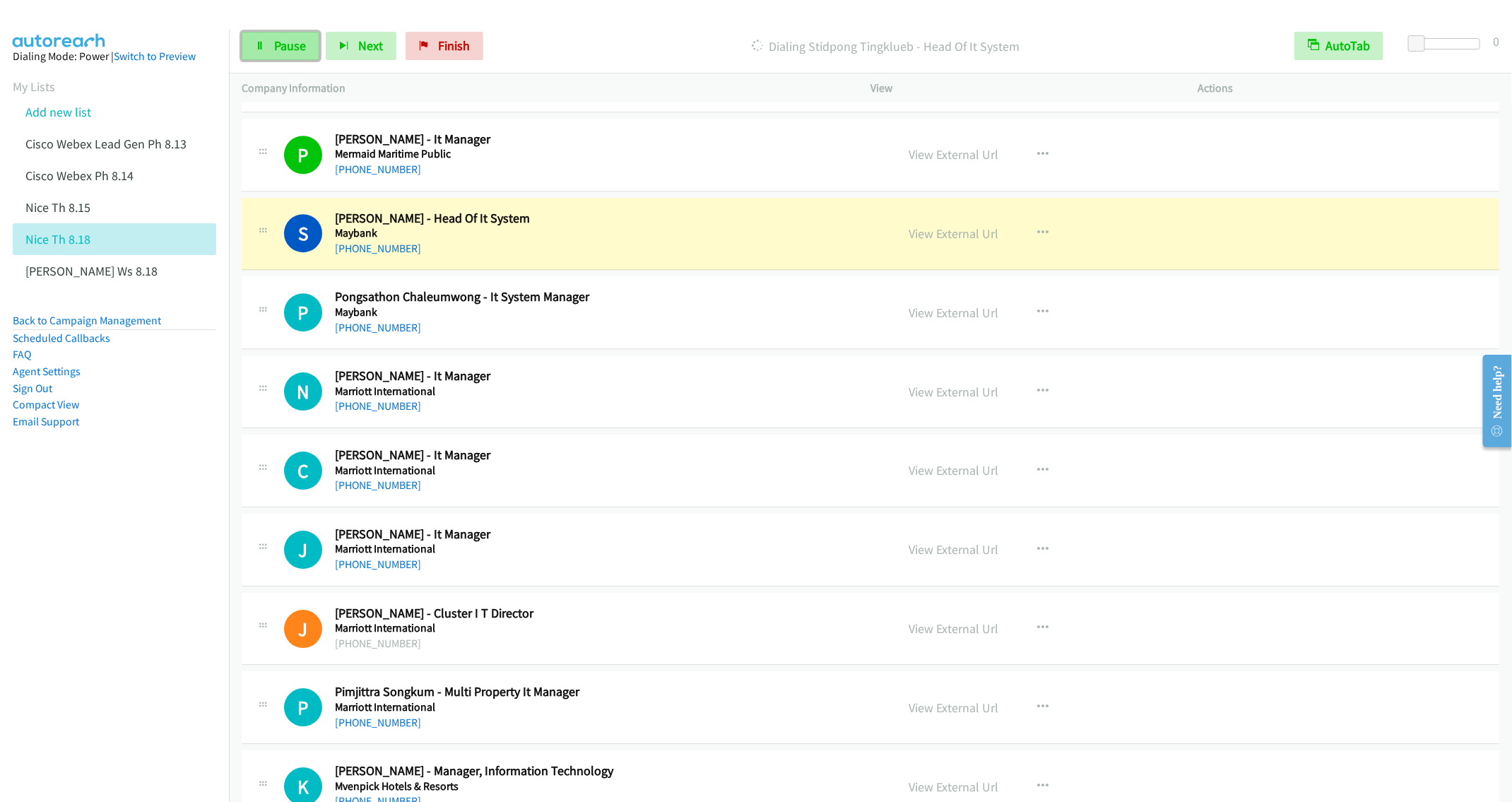
click at [283, 47] on span "Pause" at bounding box center [290, 45] width 32 height 16
